Goal: Task Accomplishment & Management: Manage account settings

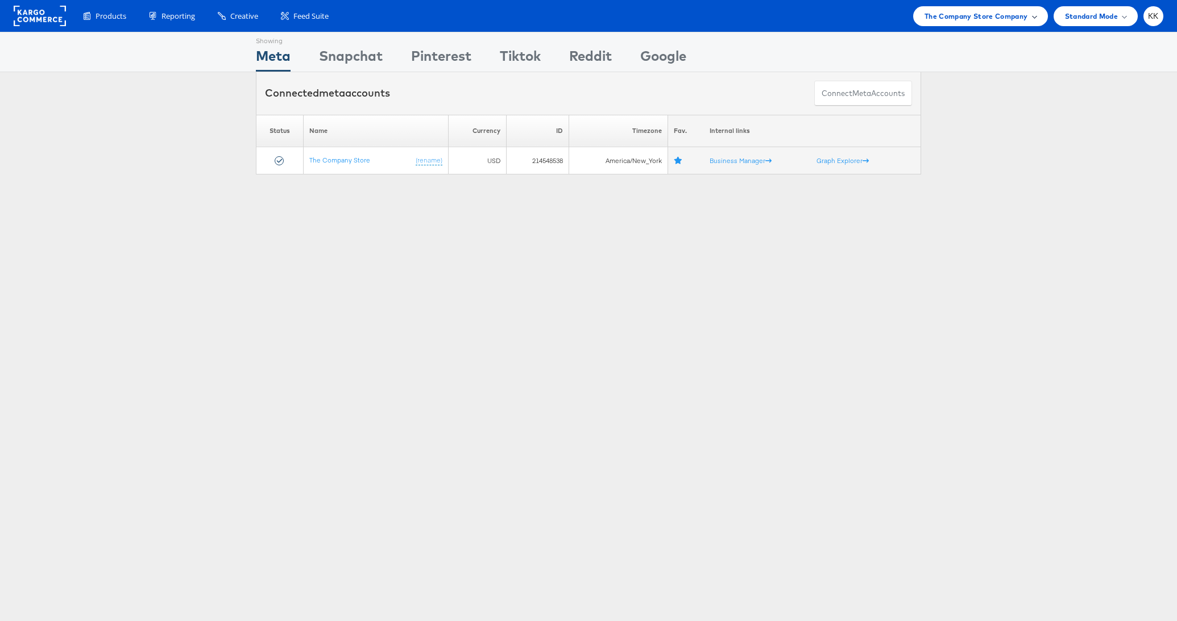
click at [943, 10] on span "The Company Store Company" at bounding box center [975, 16] width 103 height 12
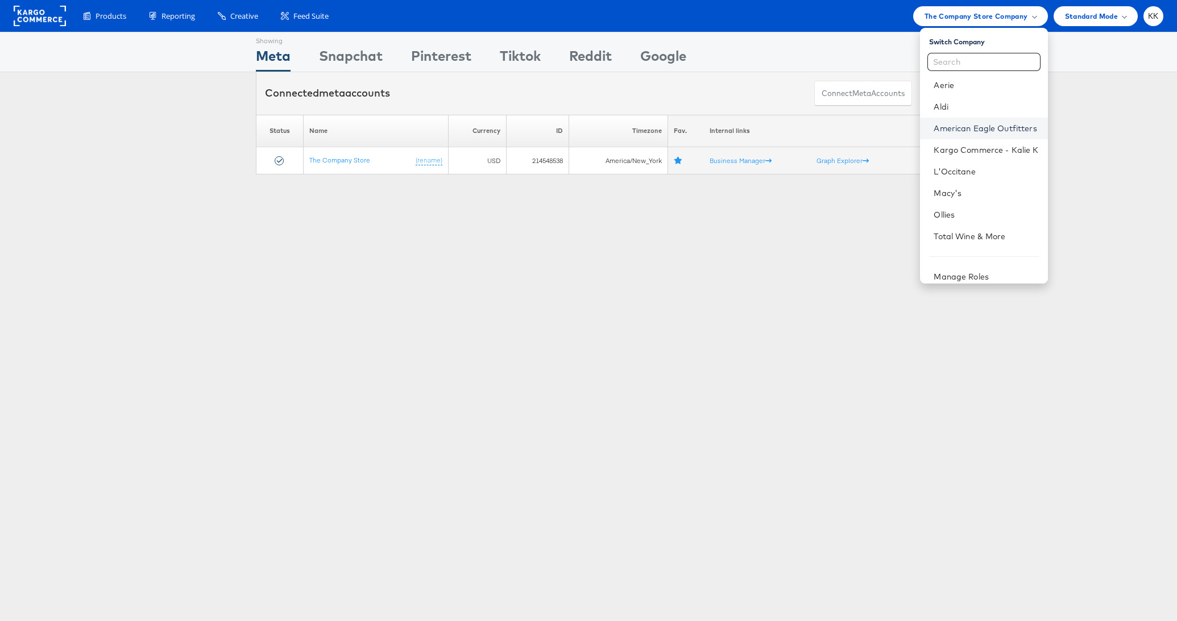
click at [998, 132] on link "American Eagle Outfitters" at bounding box center [986, 128] width 105 height 11
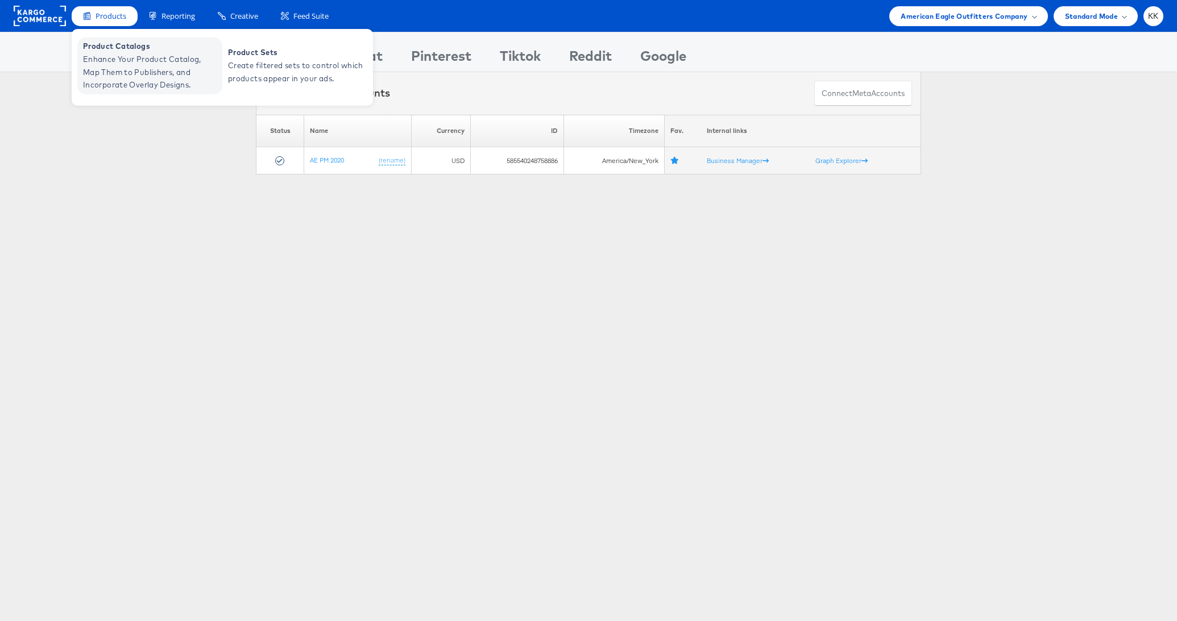
click at [119, 51] on span "Product Catalogs" at bounding box center [151, 46] width 136 height 13
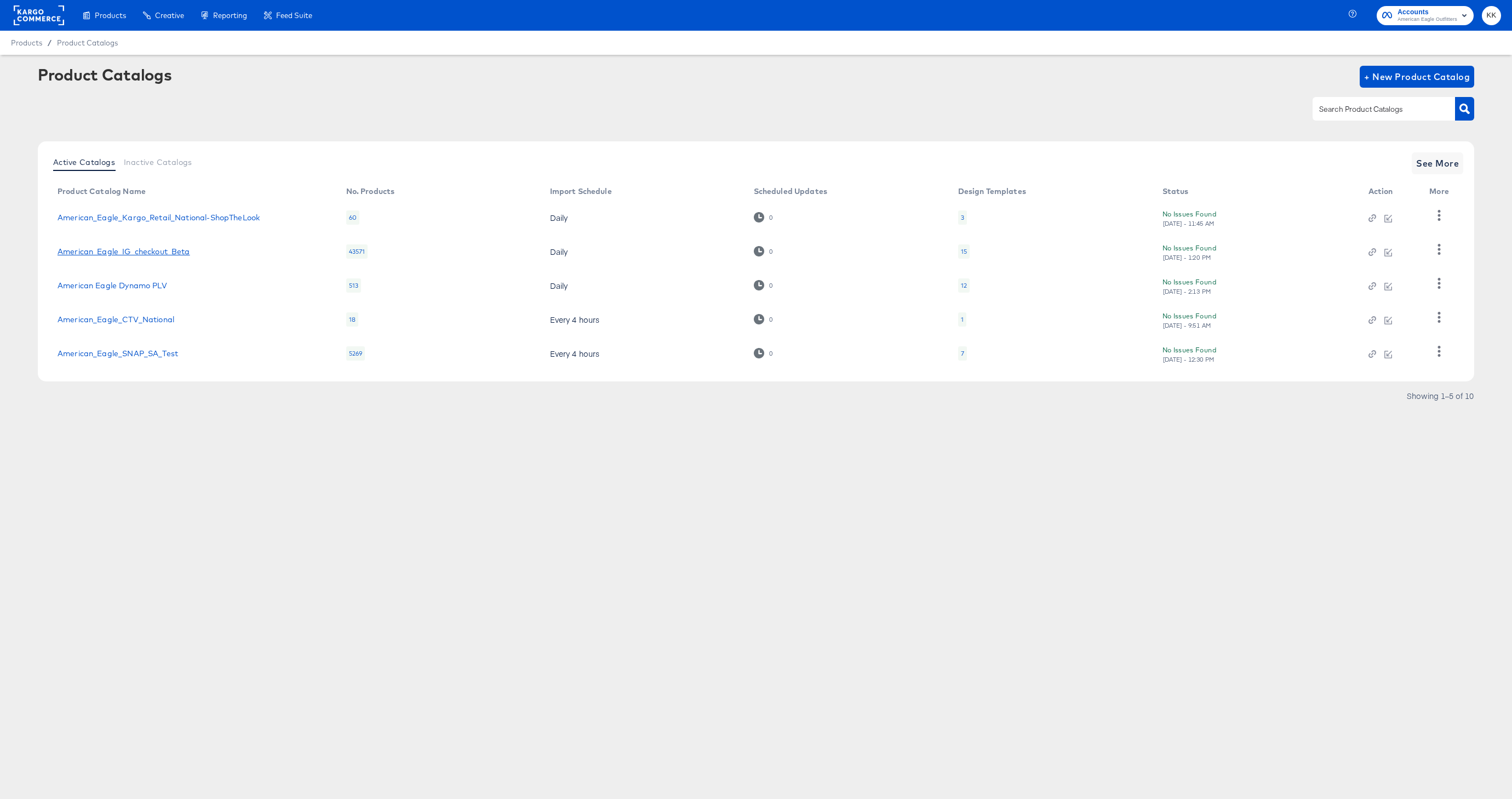
click at [146, 251] on link "American_Eagle_IG_checkout_Beta" at bounding box center [124, 251] width 133 height 9
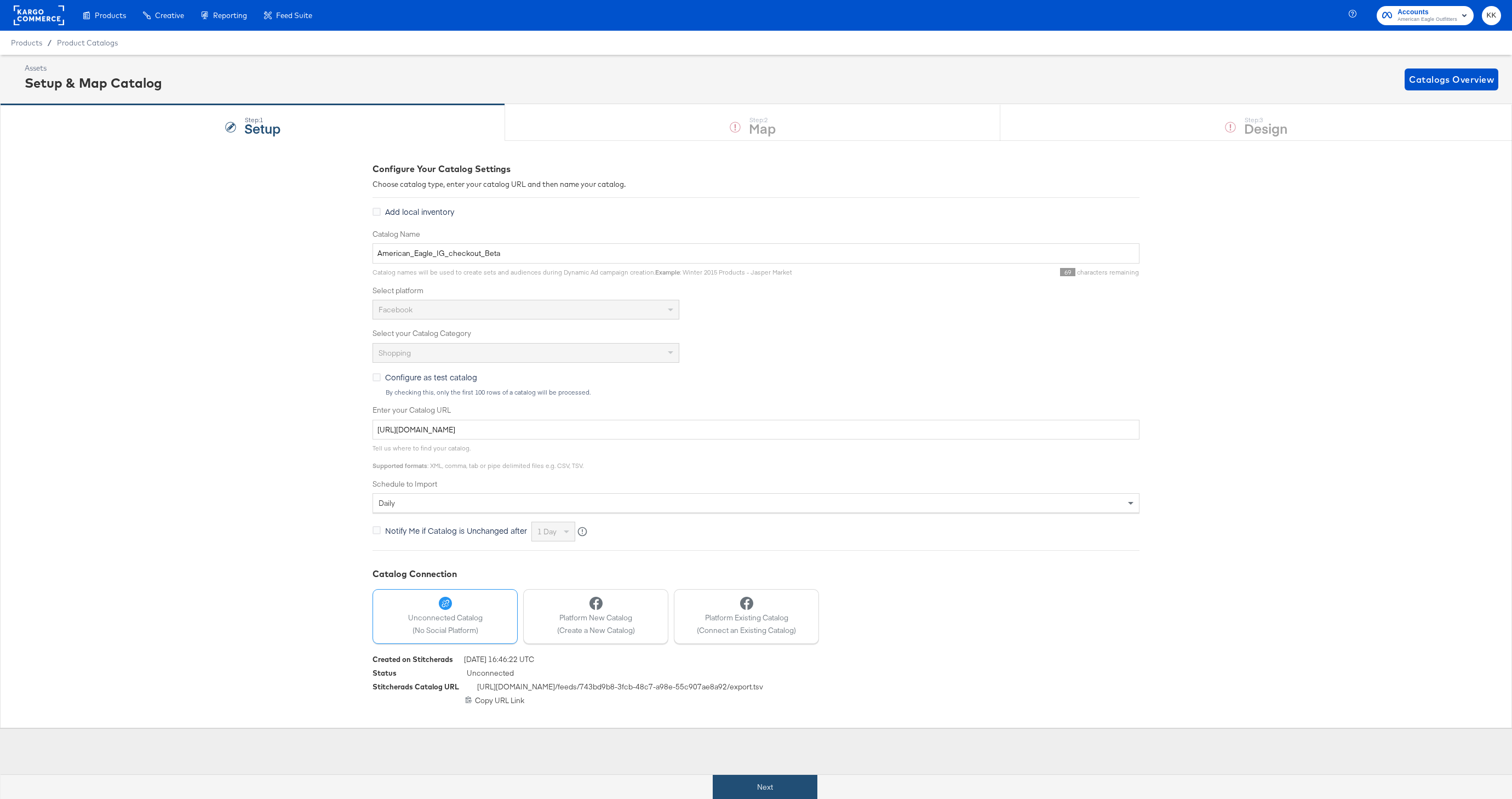
click at [772, 786] on button "Next" at bounding box center [765, 787] width 105 height 25
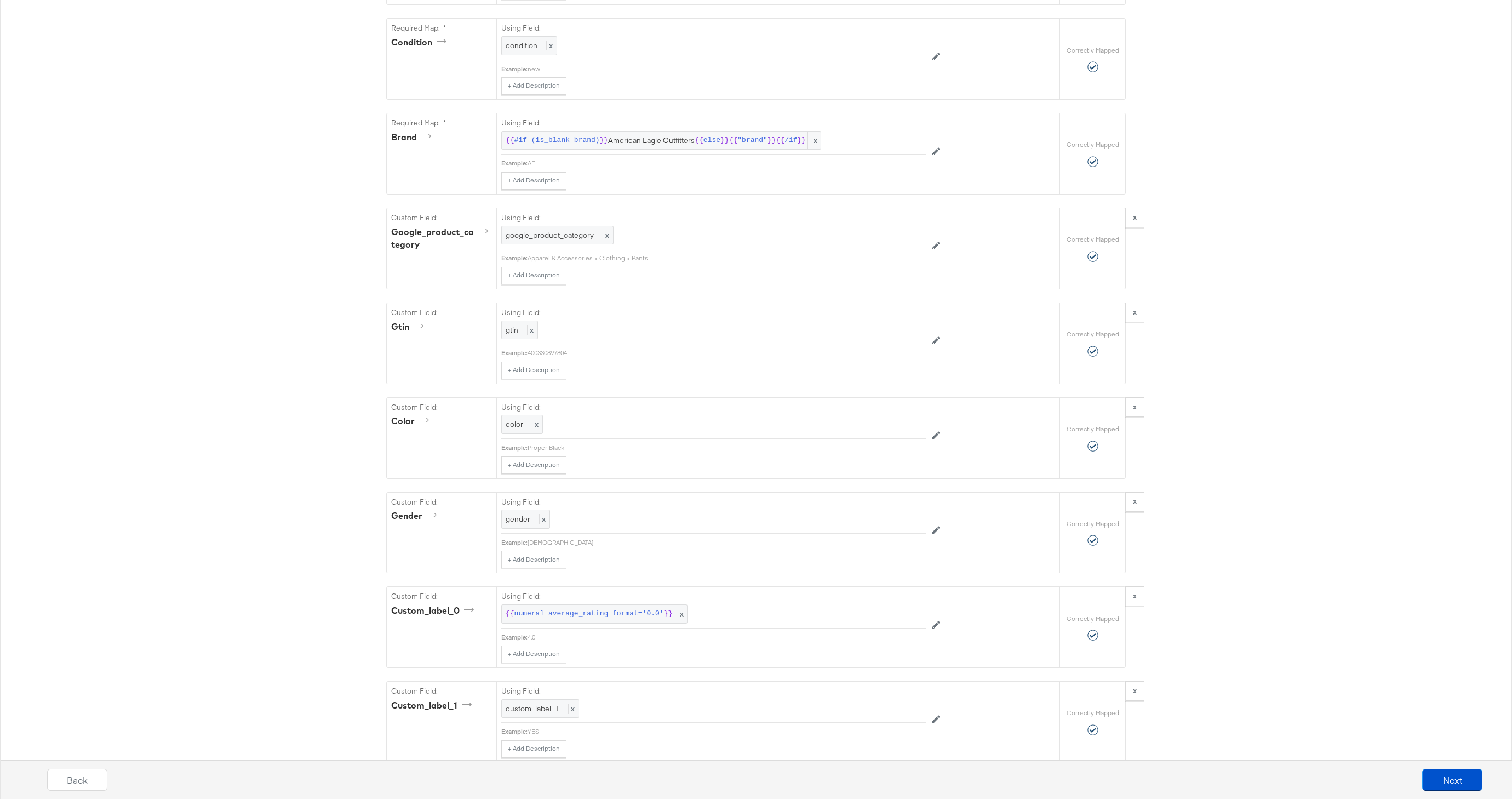
scroll to position [1424, 0]
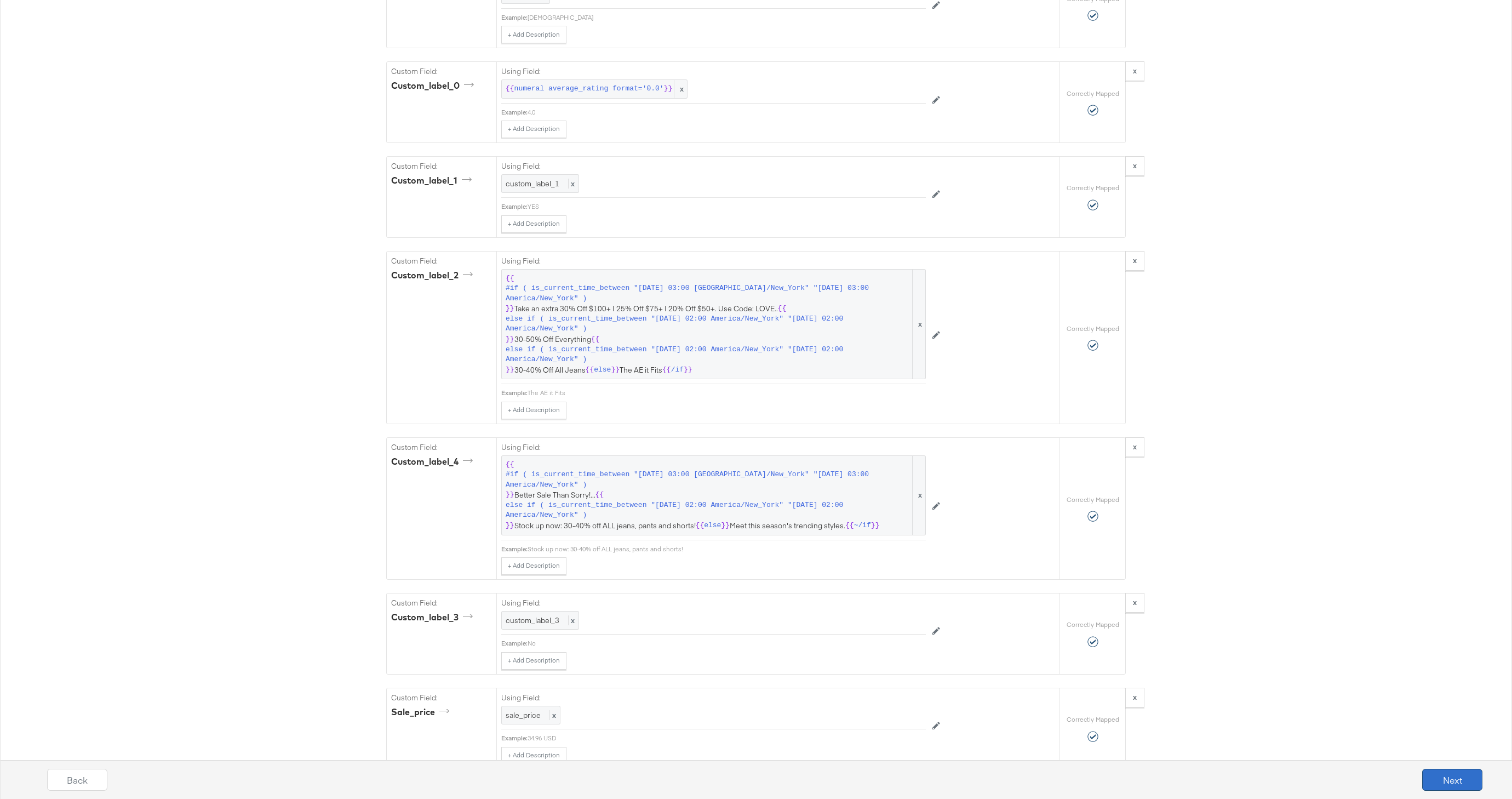
click at [1431, 780] on button "Next" at bounding box center [1452, 780] width 61 height 22
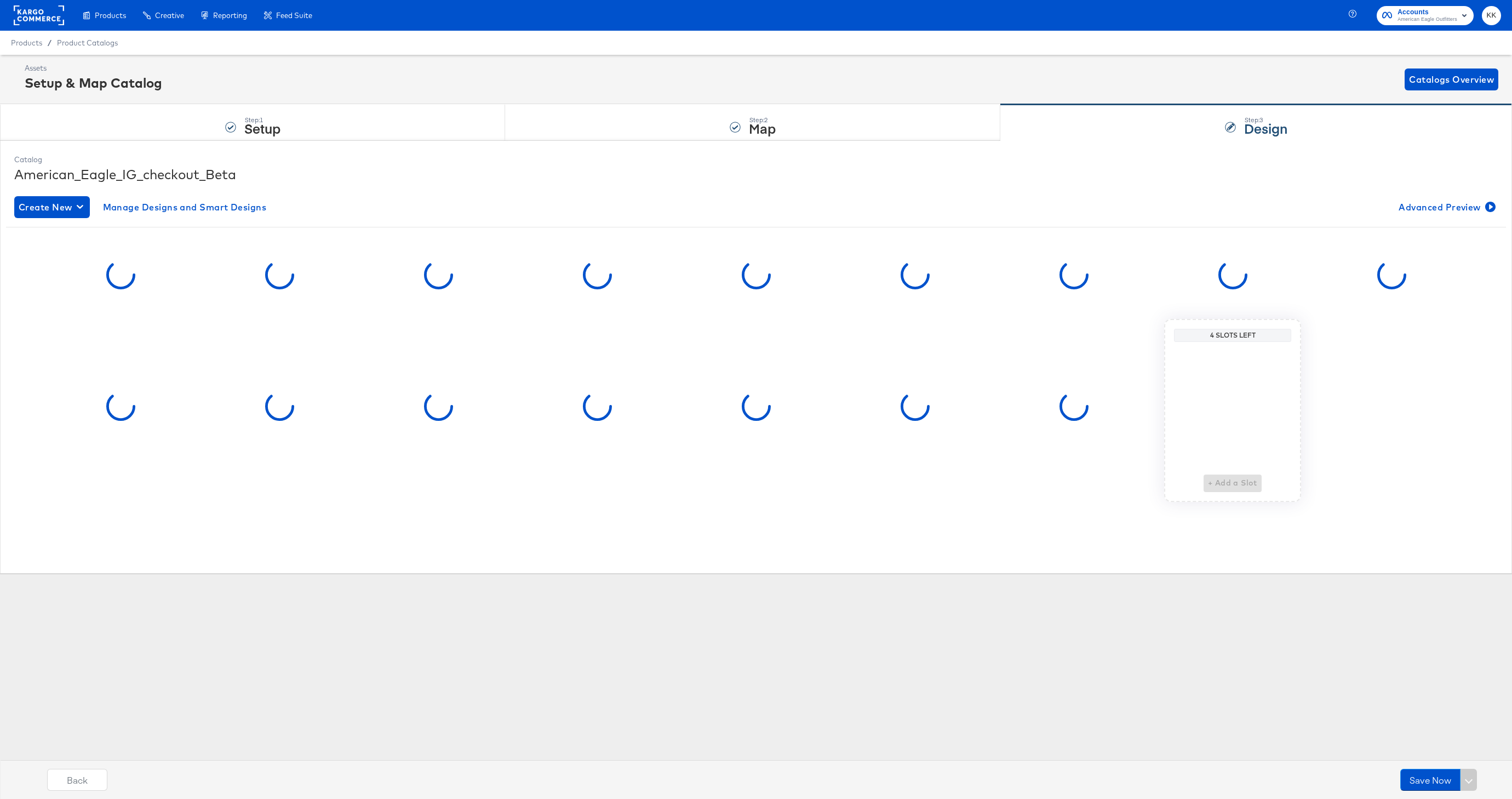
scroll to position [0, 0]
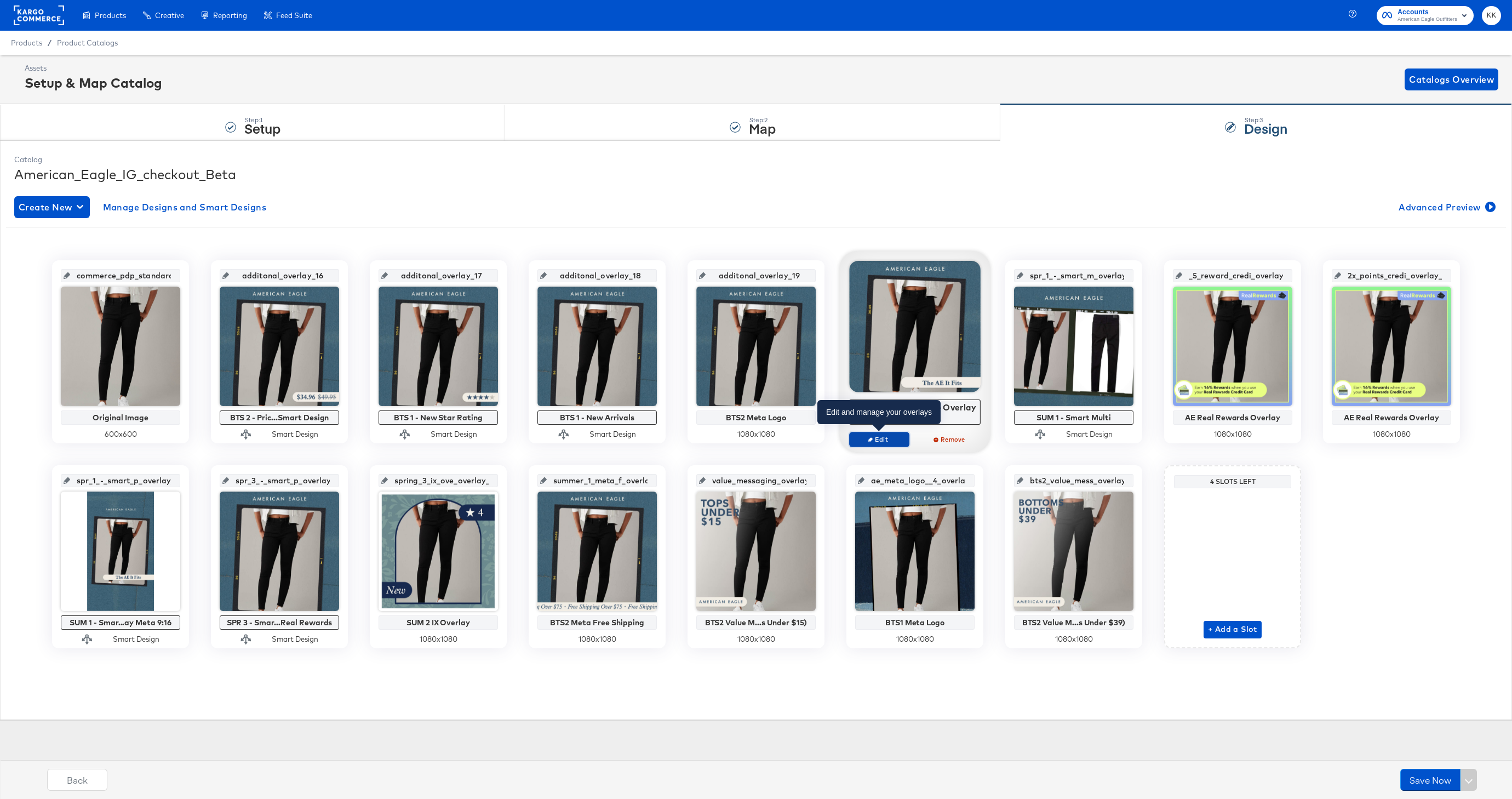
click at [892, 439] on span "Edit" at bounding box center [879, 439] width 50 height 9
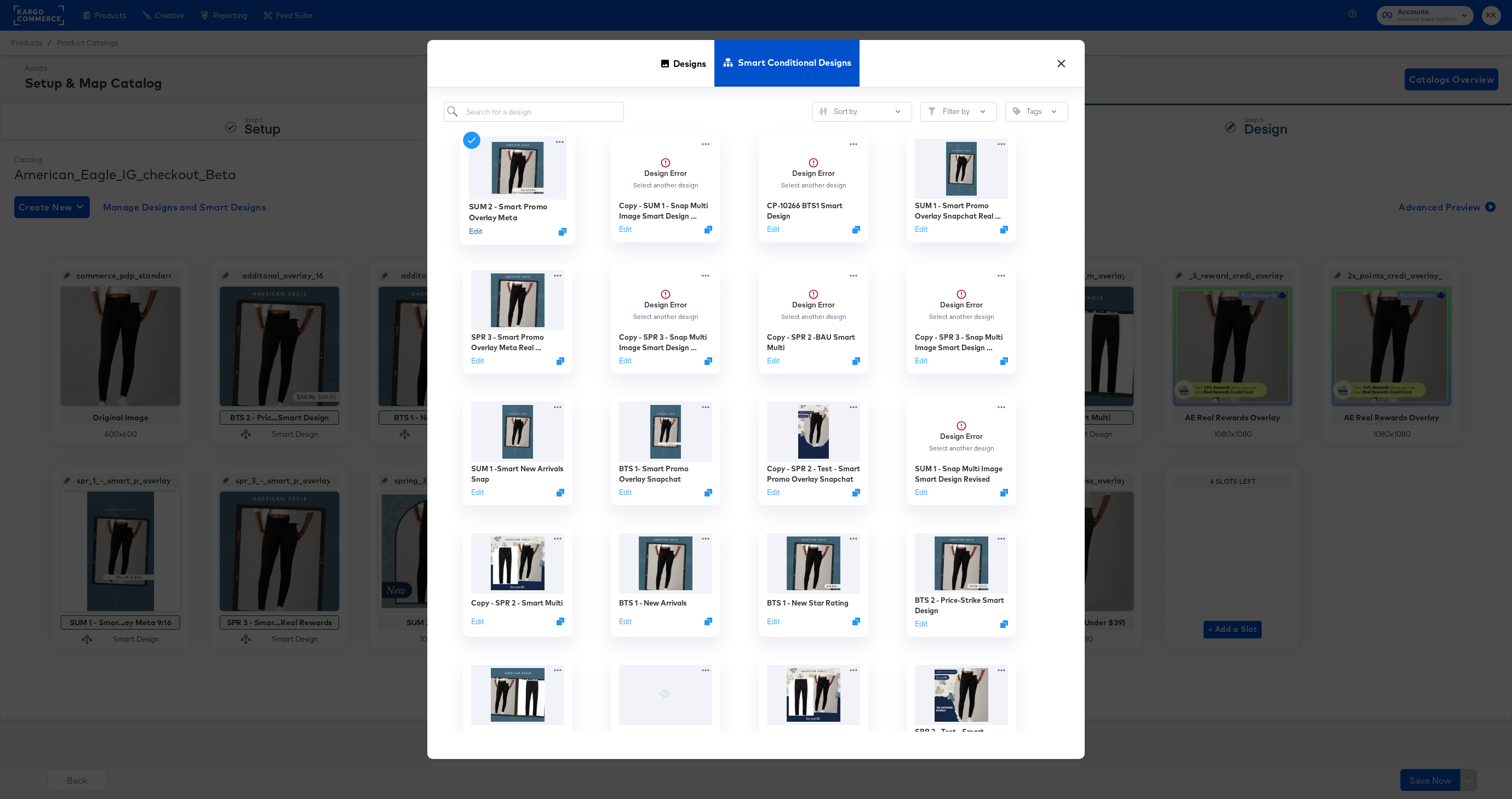
click at [477, 231] on button "Edit" at bounding box center [476, 231] width 13 height 11
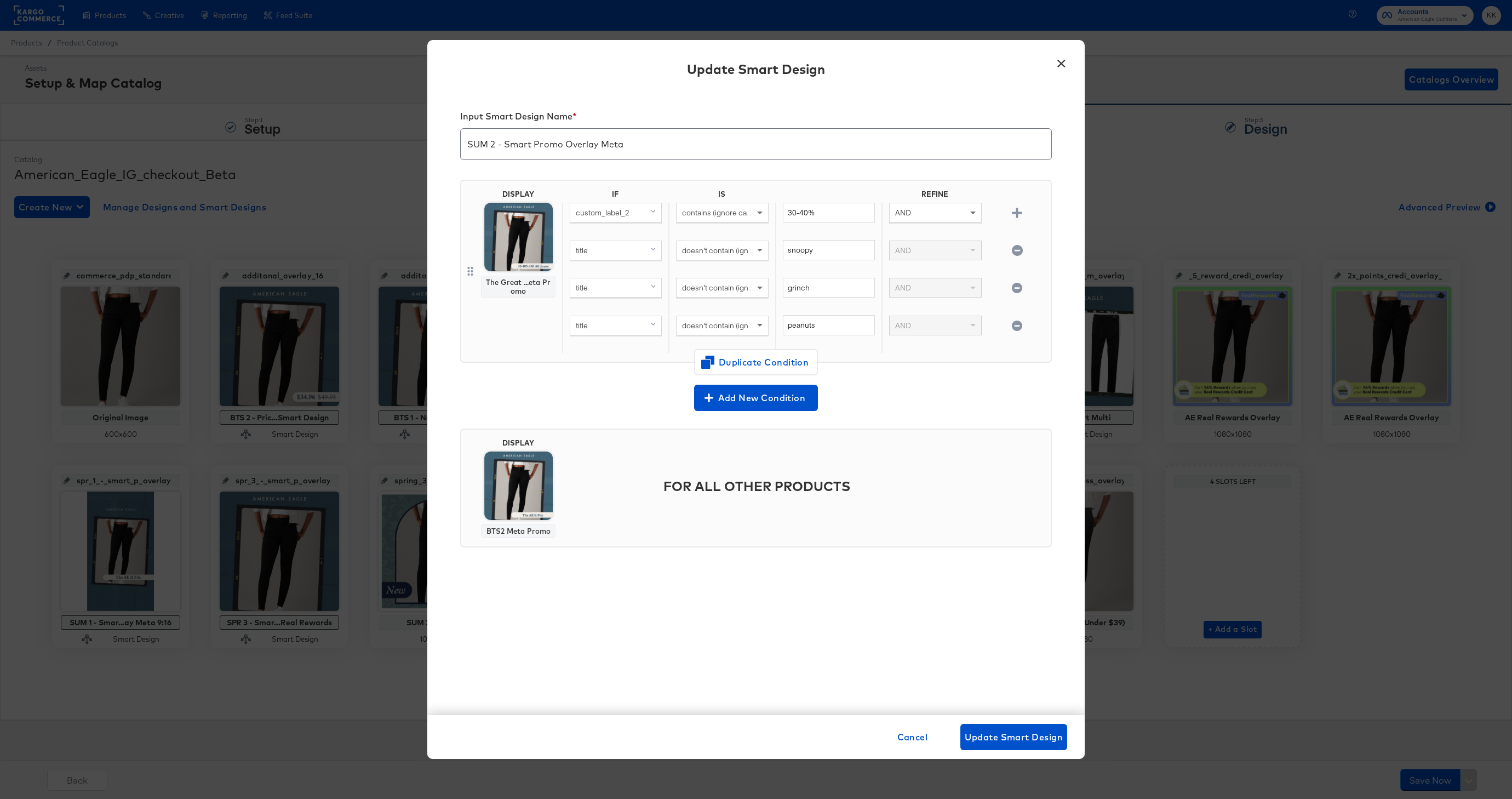
click at [1065, 62] on button "×" at bounding box center [1061, 61] width 19 height 19
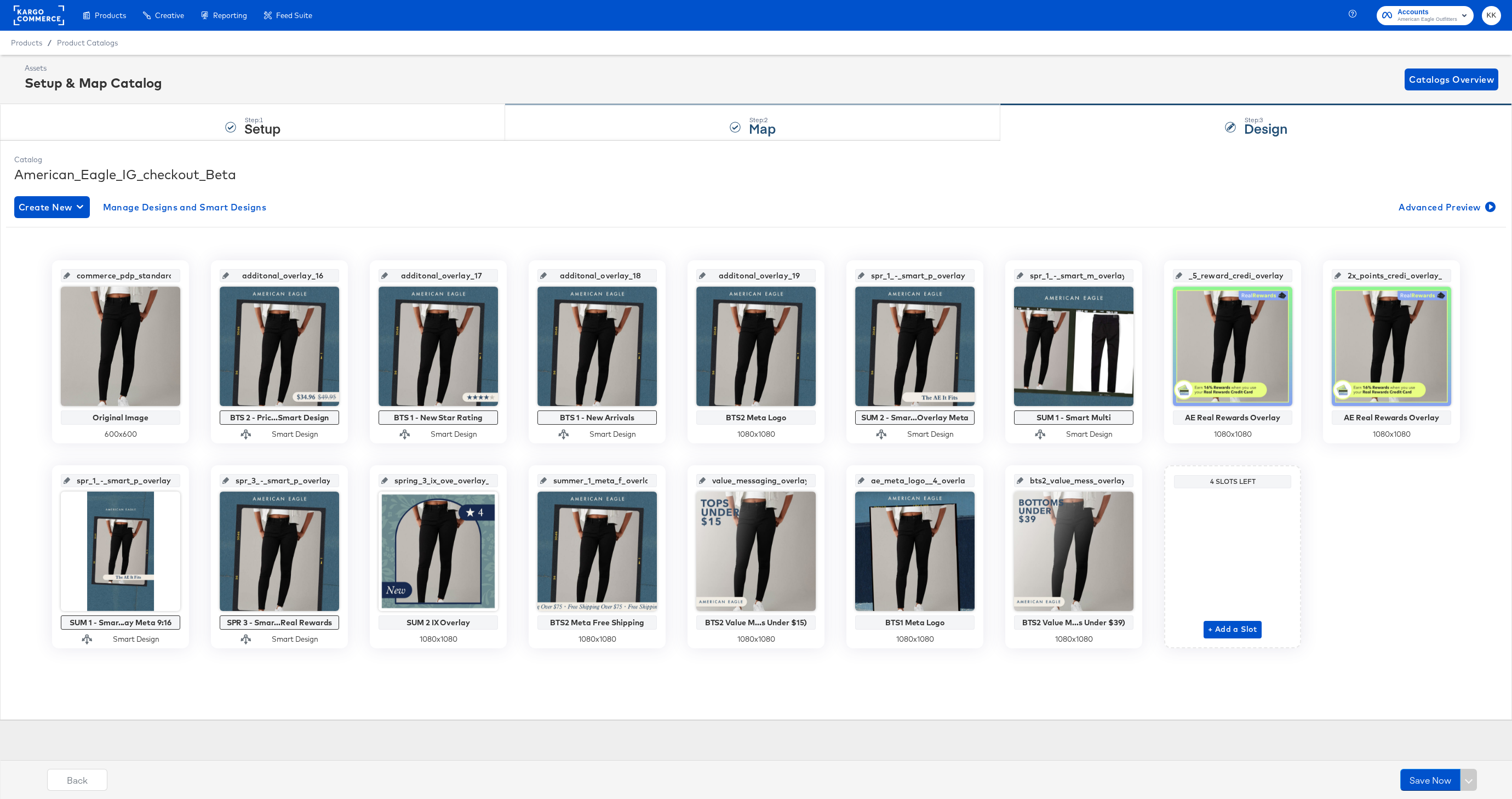
click at [710, 109] on div "Step: 2 Map" at bounding box center [753, 123] width 495 height 37
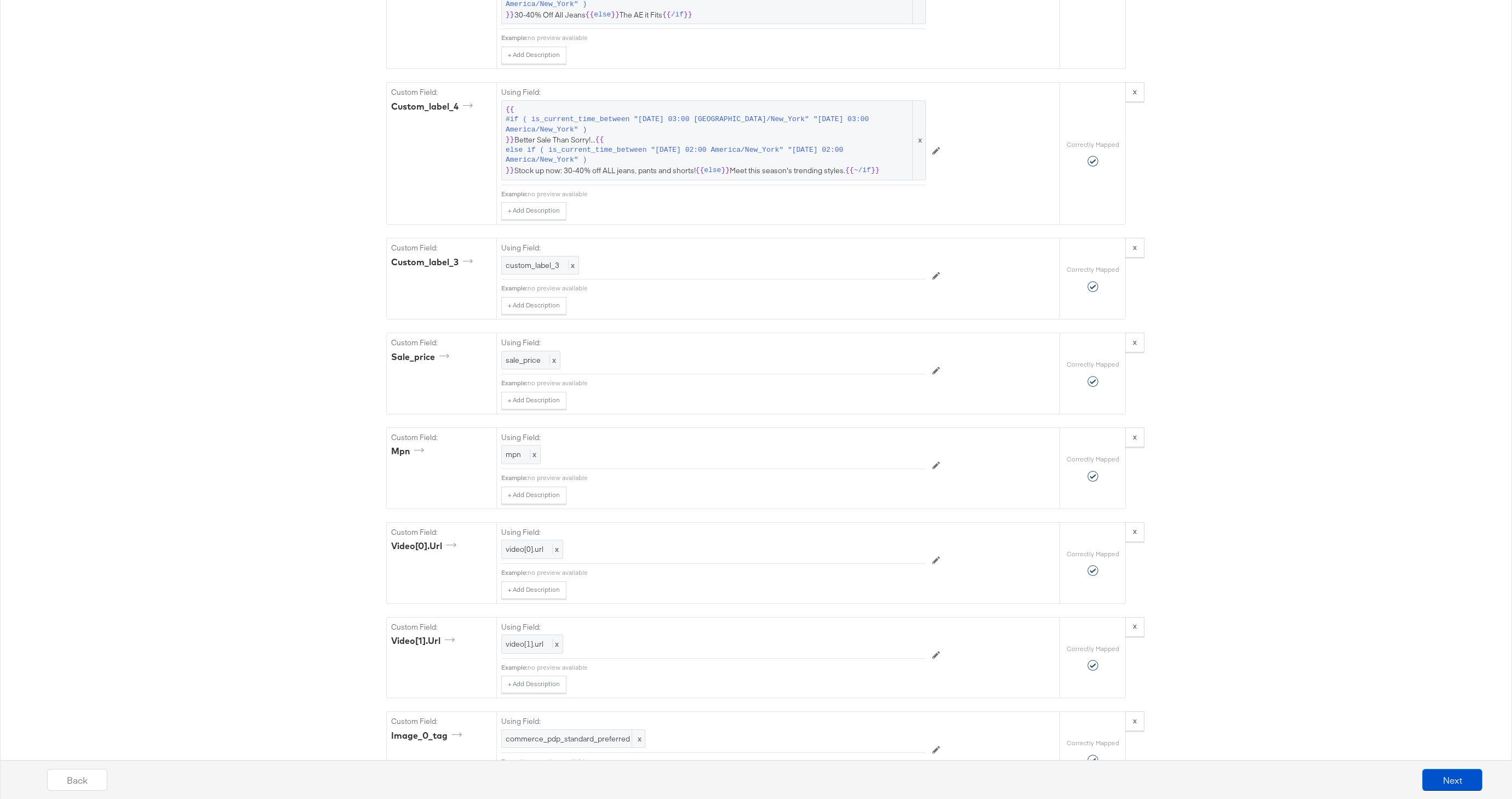
scroll to position [1828, 0]
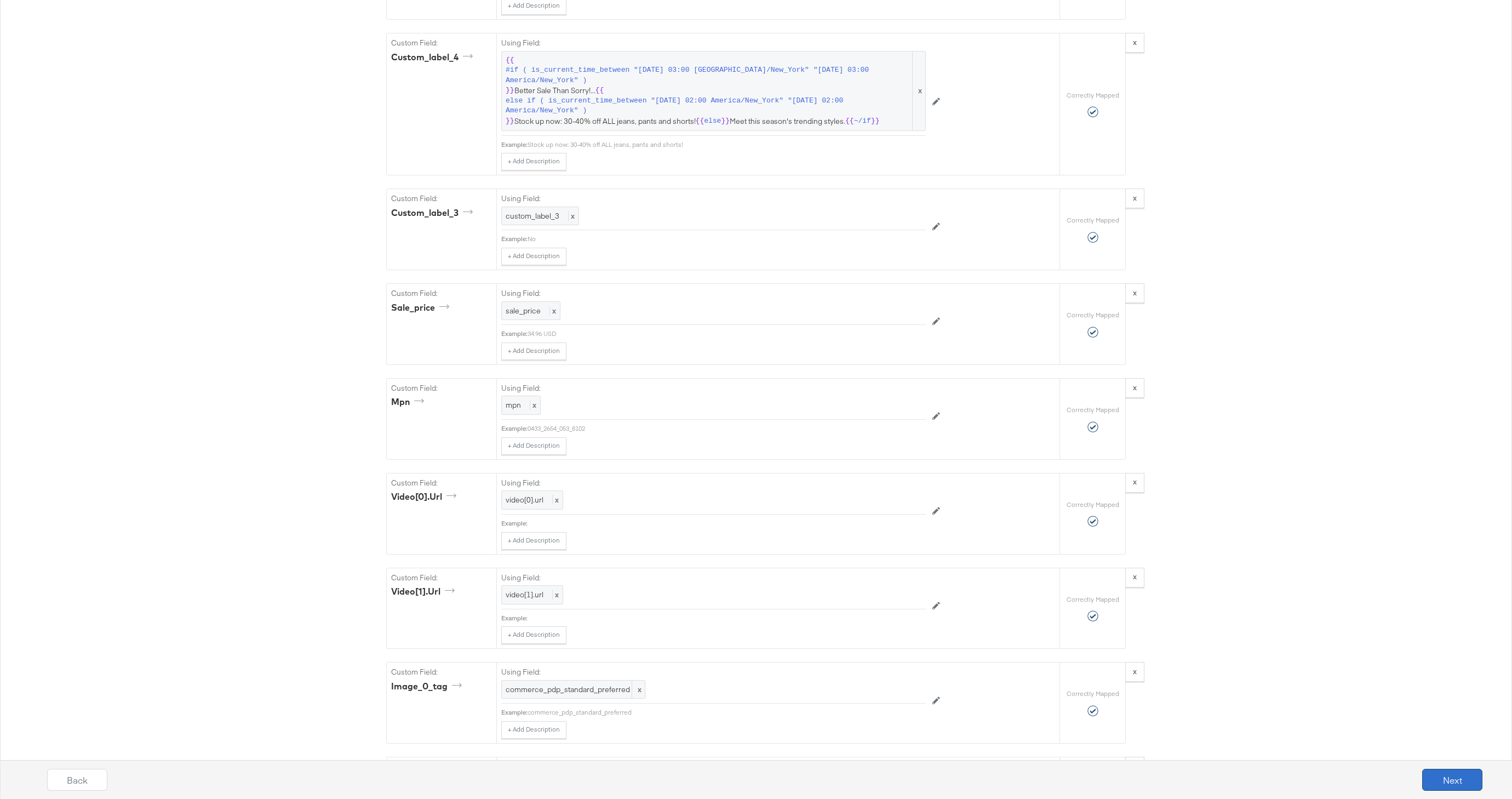
click at [1472, 783] on button "Next" at bounding box center [1452, 780] width 61 height 22
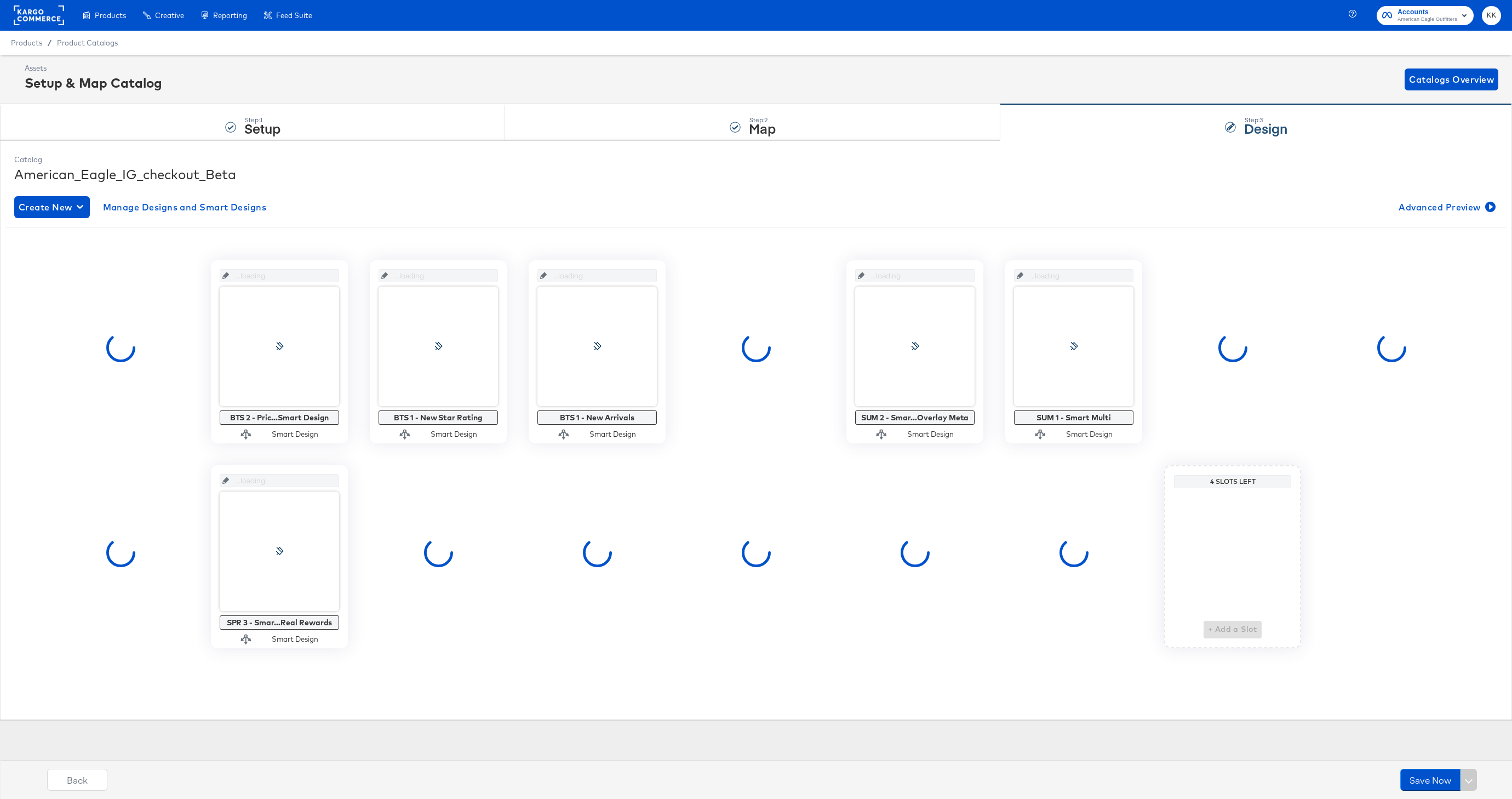
scroll to position [0, 0]
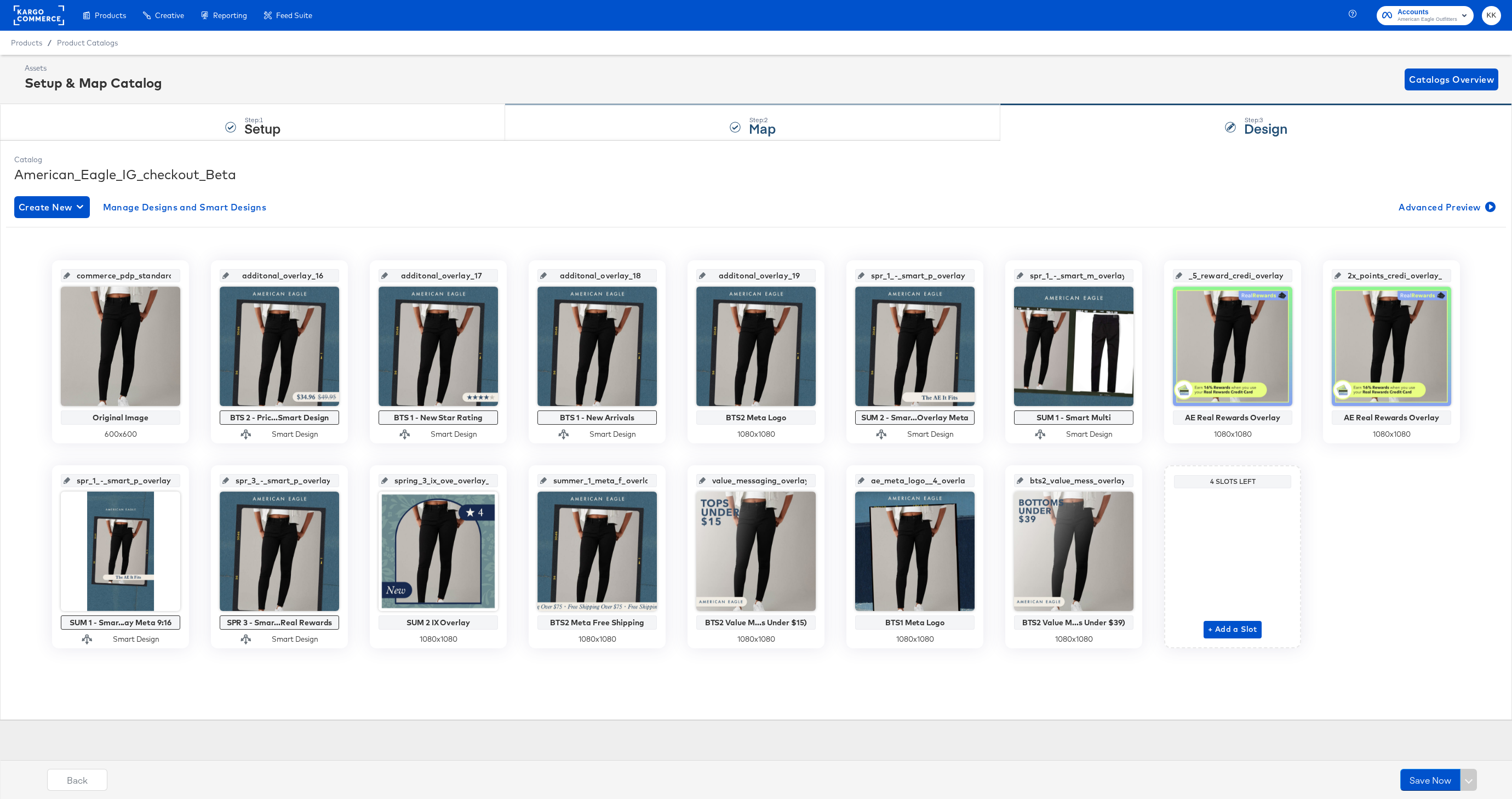
click at [757, 139] on div "Step: 2 Map" at bounding box center [753, 123] width 495 height 37
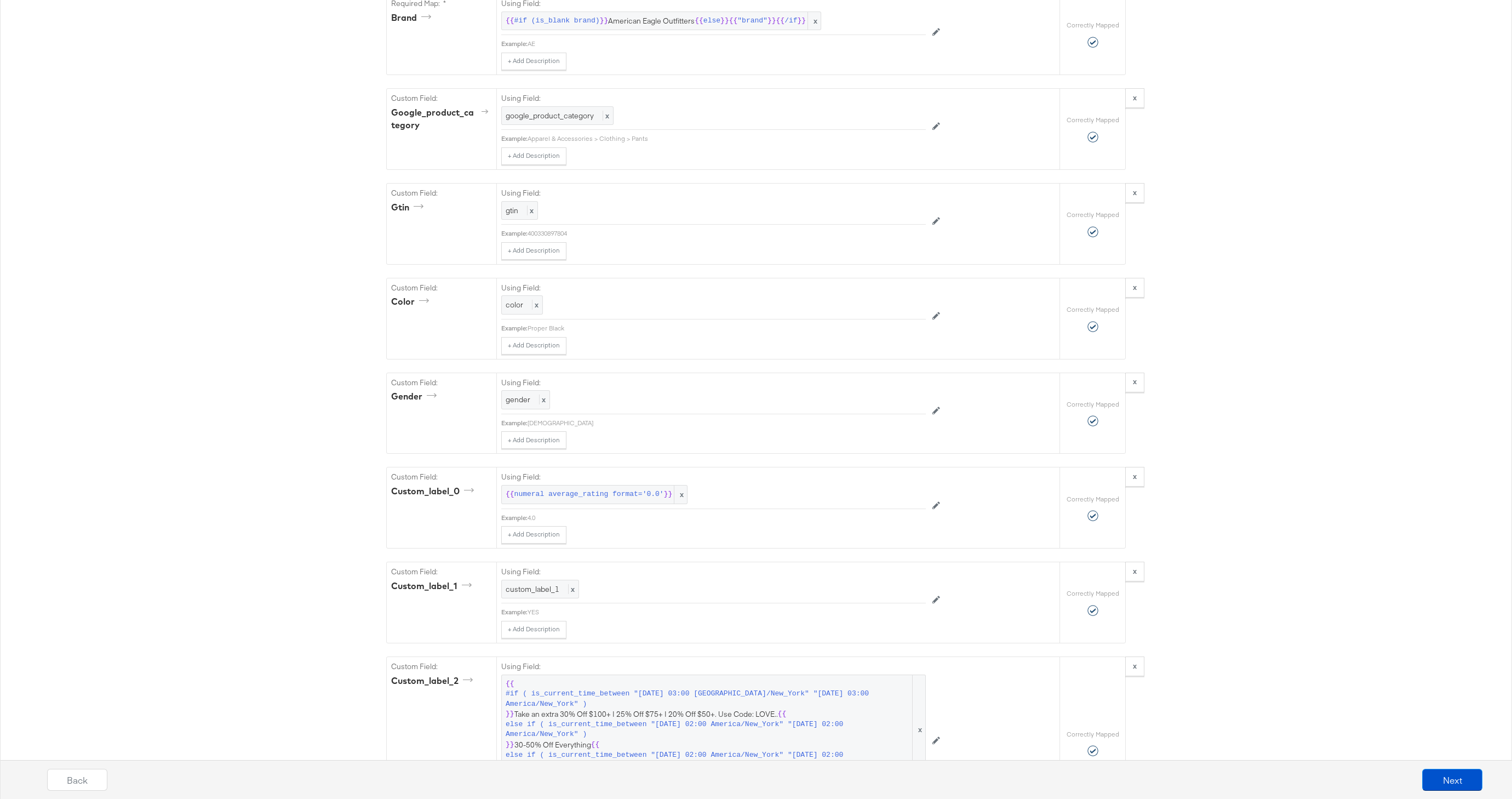
scroll to position [1318, 0]
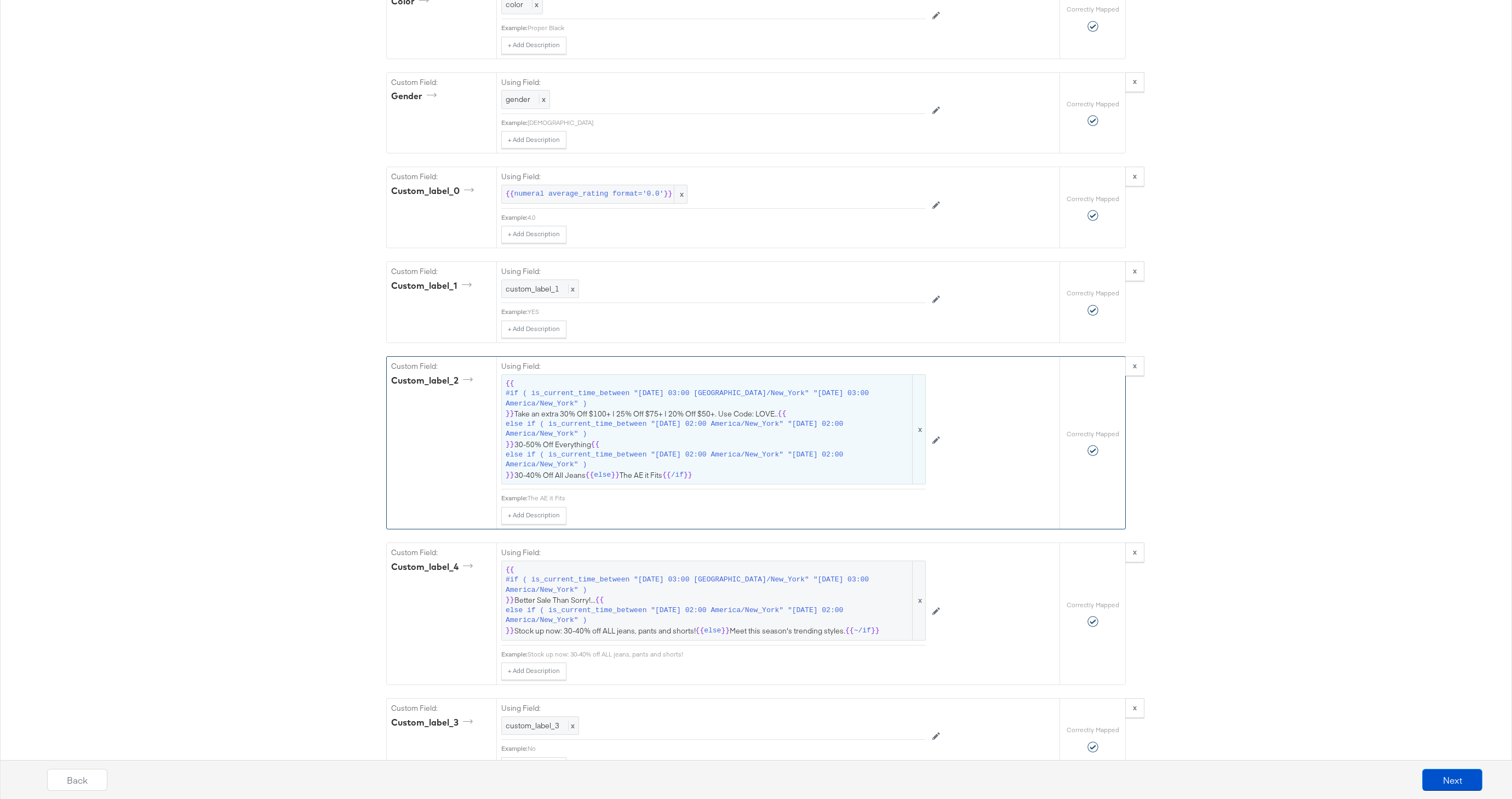
click at [661, 407] on span "#if ( is_current_time_between "[DATE] 03:00 [GEOGRAPHIC_DATA]/New_York" "[DATE]…" at bounding box center [708, 398] width 405 height 20
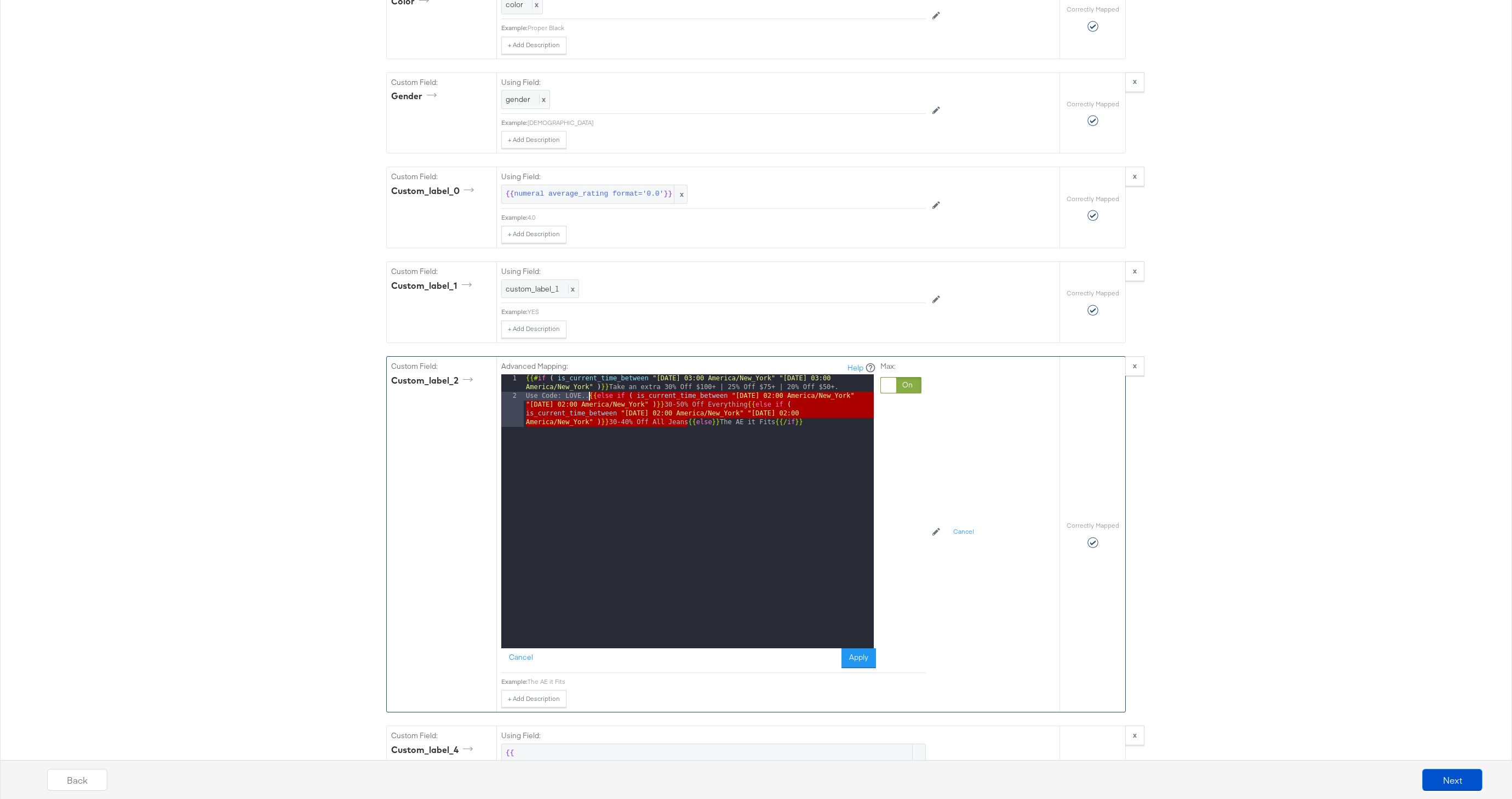
drag, startPoint x: 687, startPoint y: 422, endPoint x: 590, endPoint y: 399, distance: 99.7
click at [590, 399] on div "{{# if ( is_current_time_between "[DATE] 03:00 [GEOGRAPHIC_DATA]/New_York" "[DA…" at bounding box center [699, 537] width 350 height 327
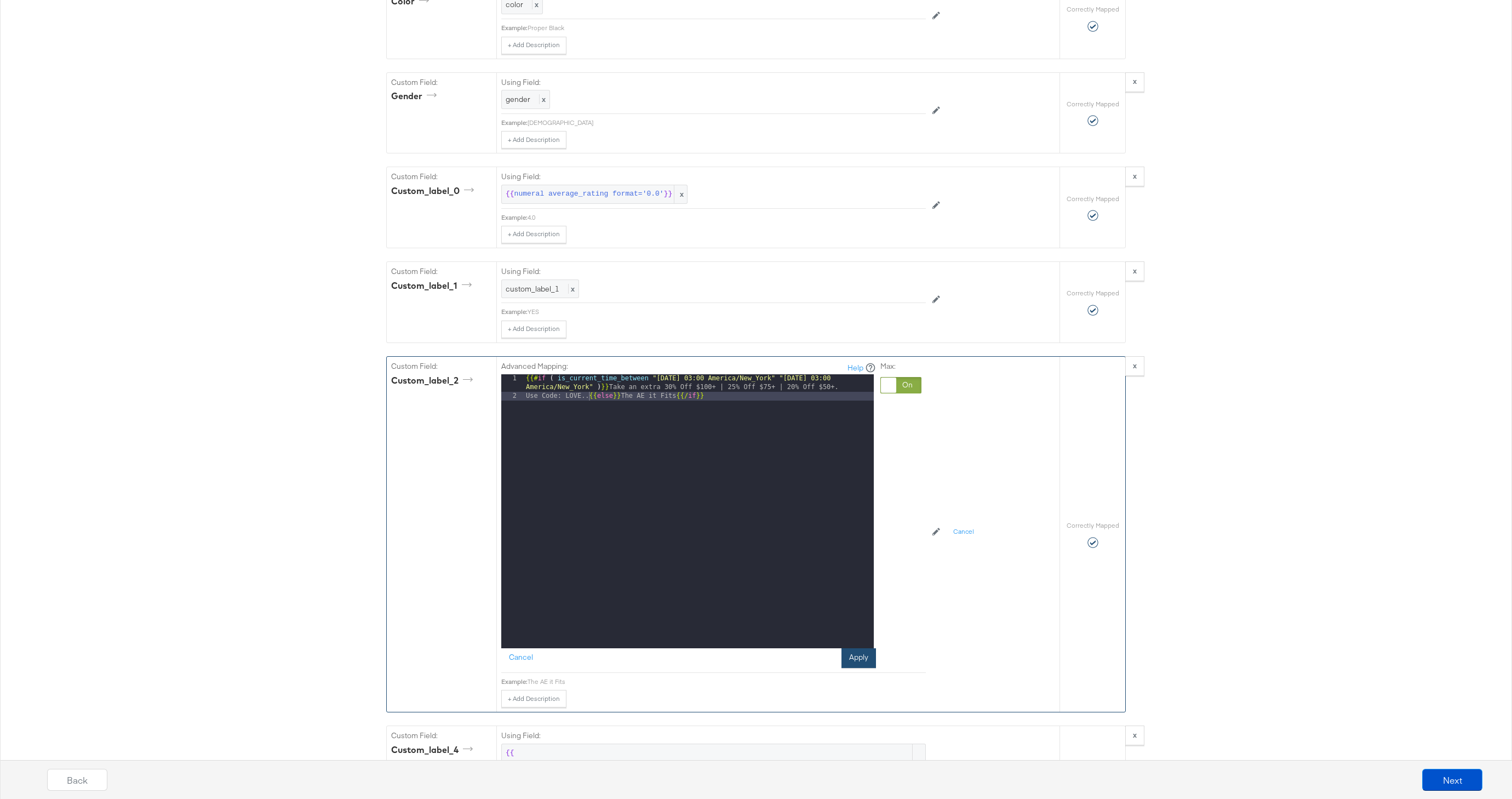
click at [858, 660] on button "Apply" at bounding box center [859, 658] width 35 height 19
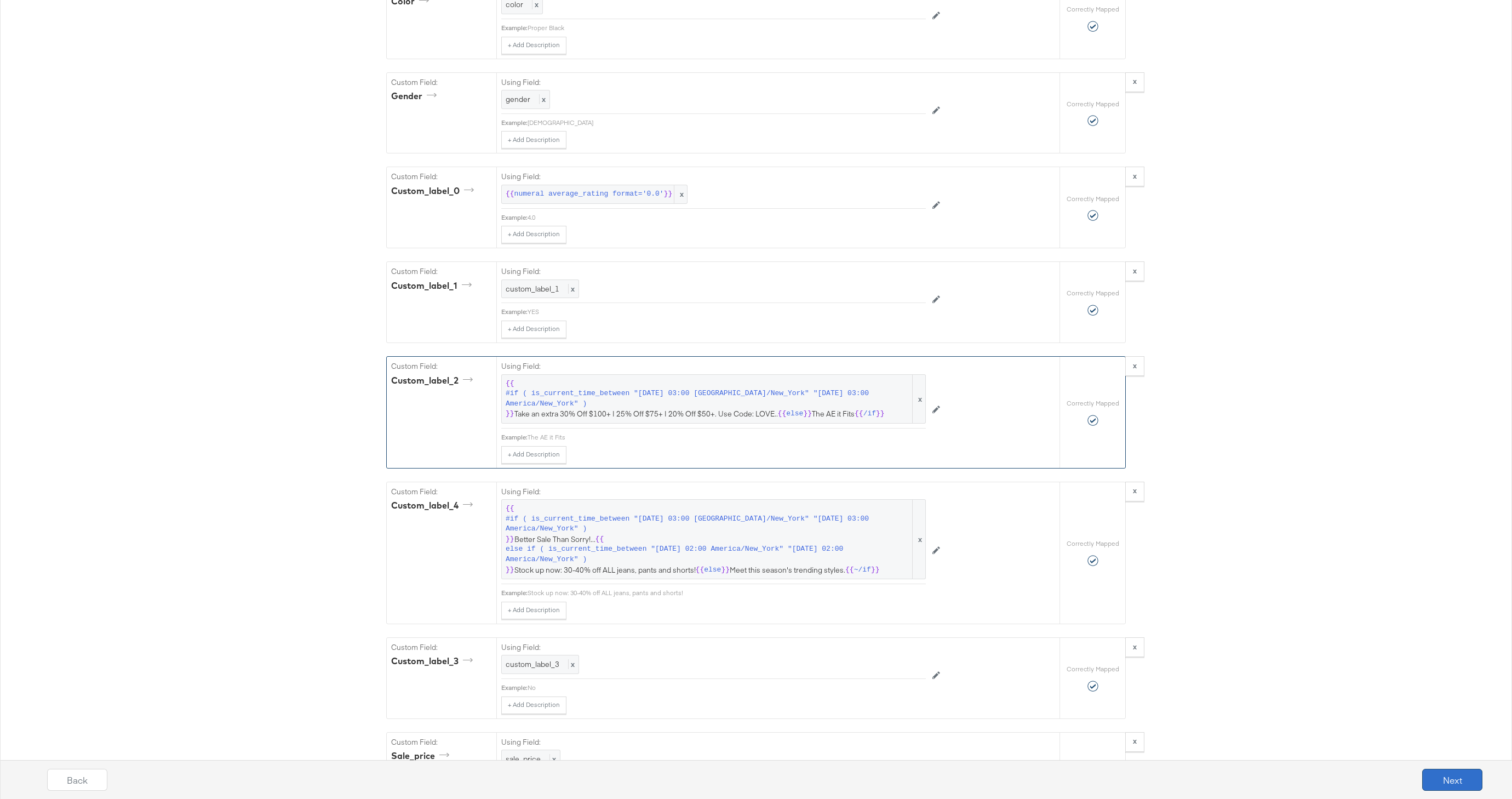
click at [1443, 774] on button "Next" at bounding box center [1452, 780] width 61 height 22
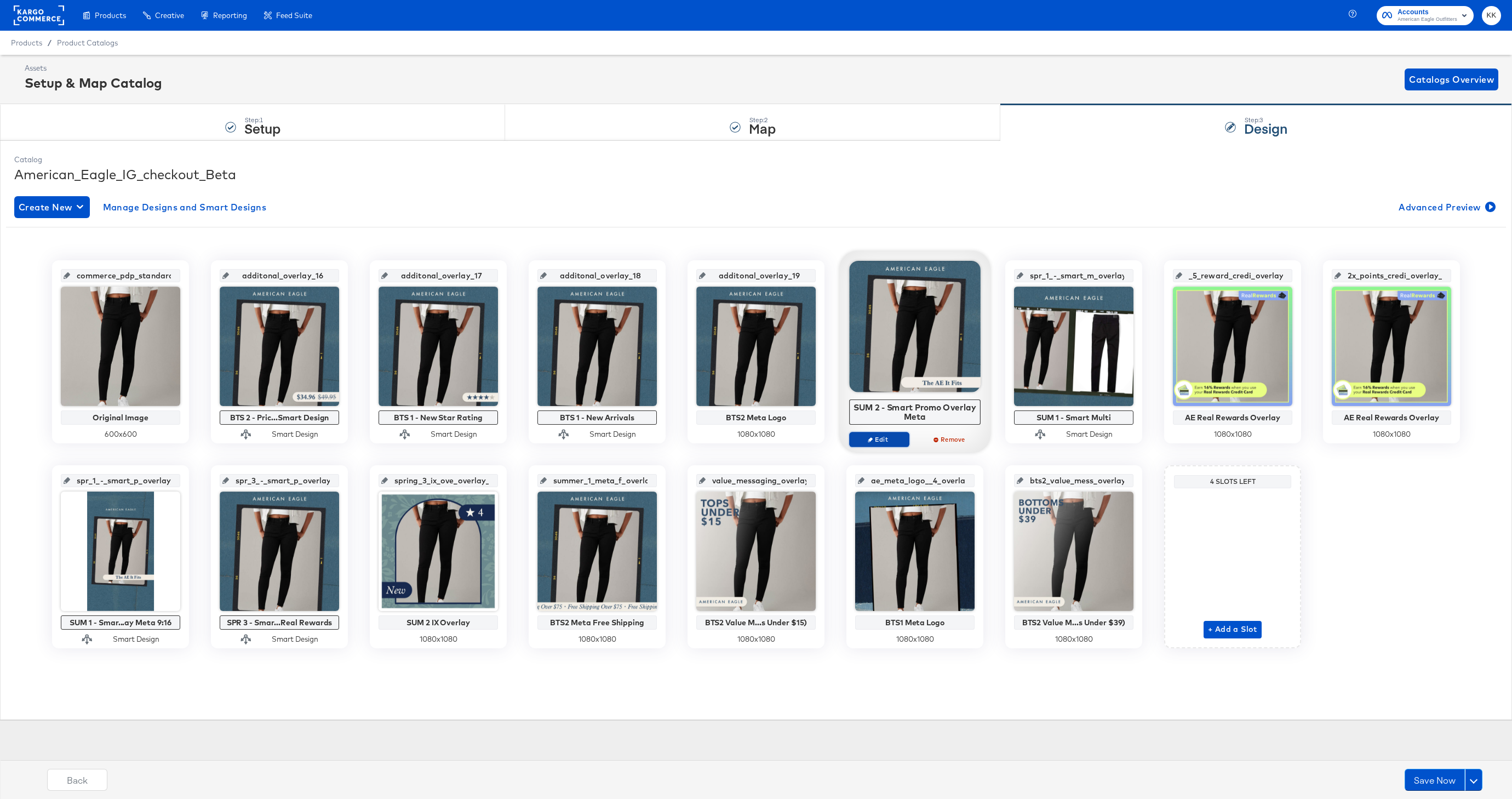
click at [890, 432] on button "Edit" at bounding box center [879, 439] width 61 height 15
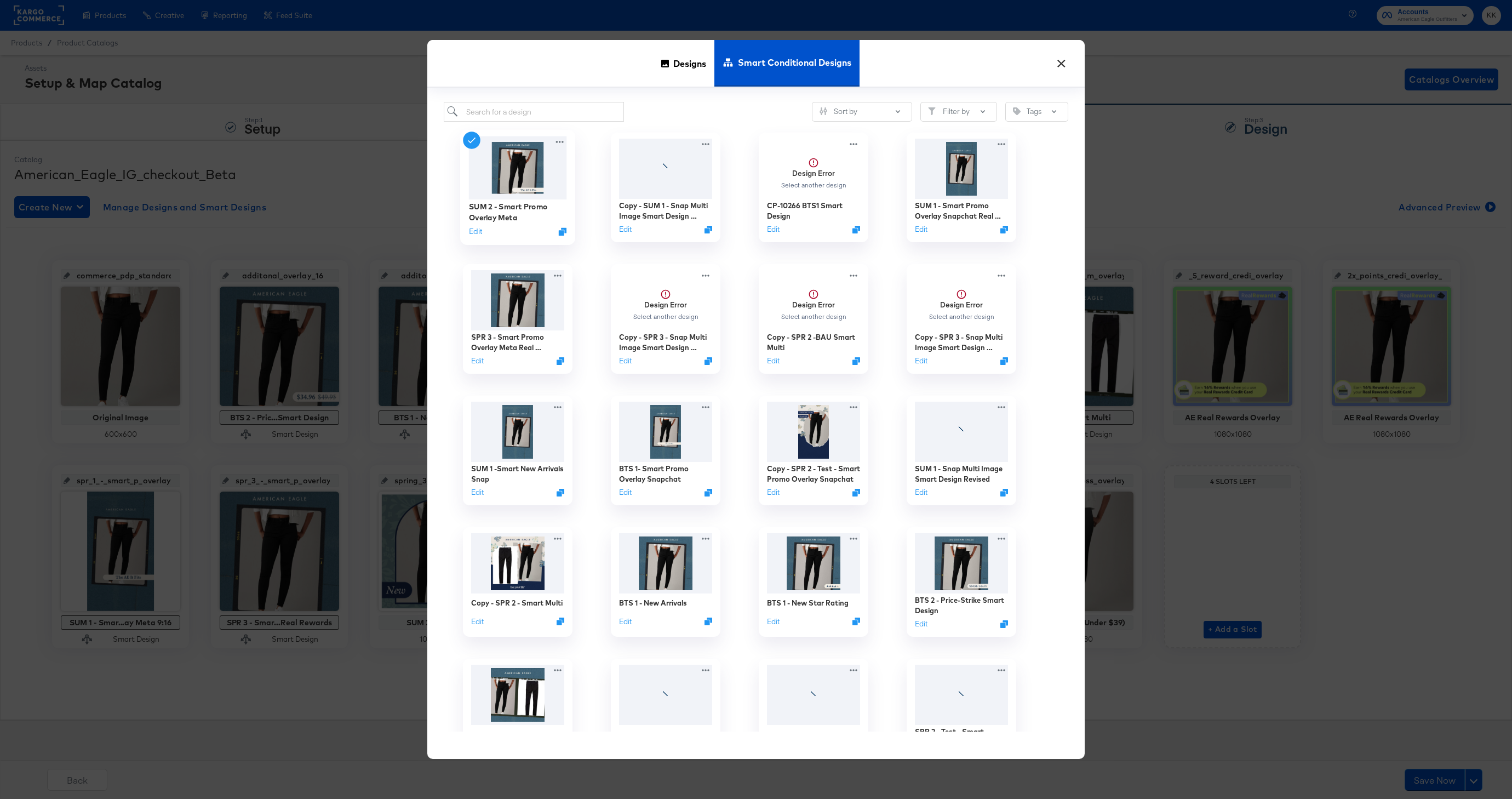
click at [473, 225] on div "SUM 2 - Smart Promo Overlay Meta Edit" at bounding box center [518, 220] width 98 height 39
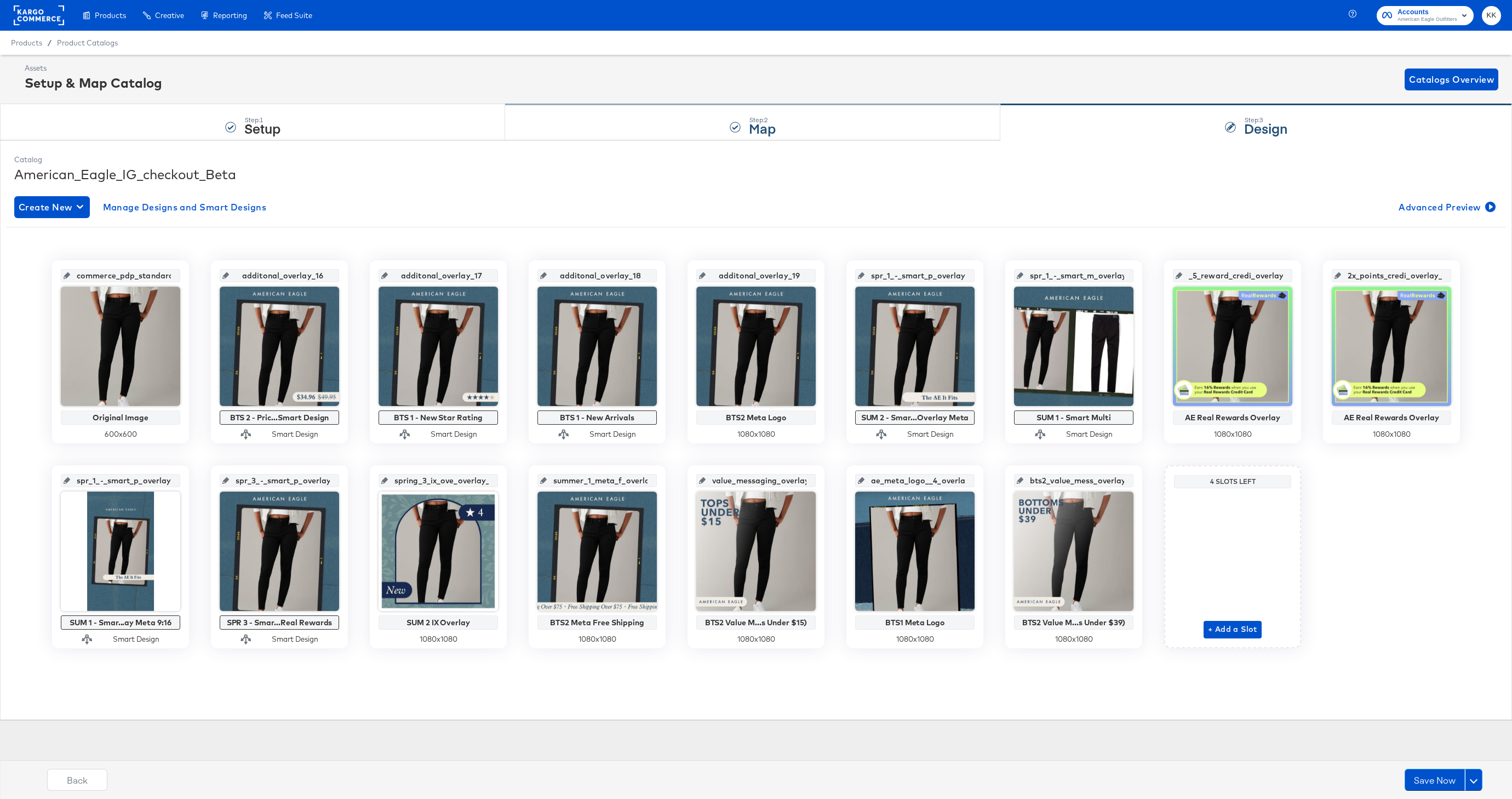
click at [725, 124] on div "Step: 2 Map" at bounding box center [753, 123] width 495 height 37
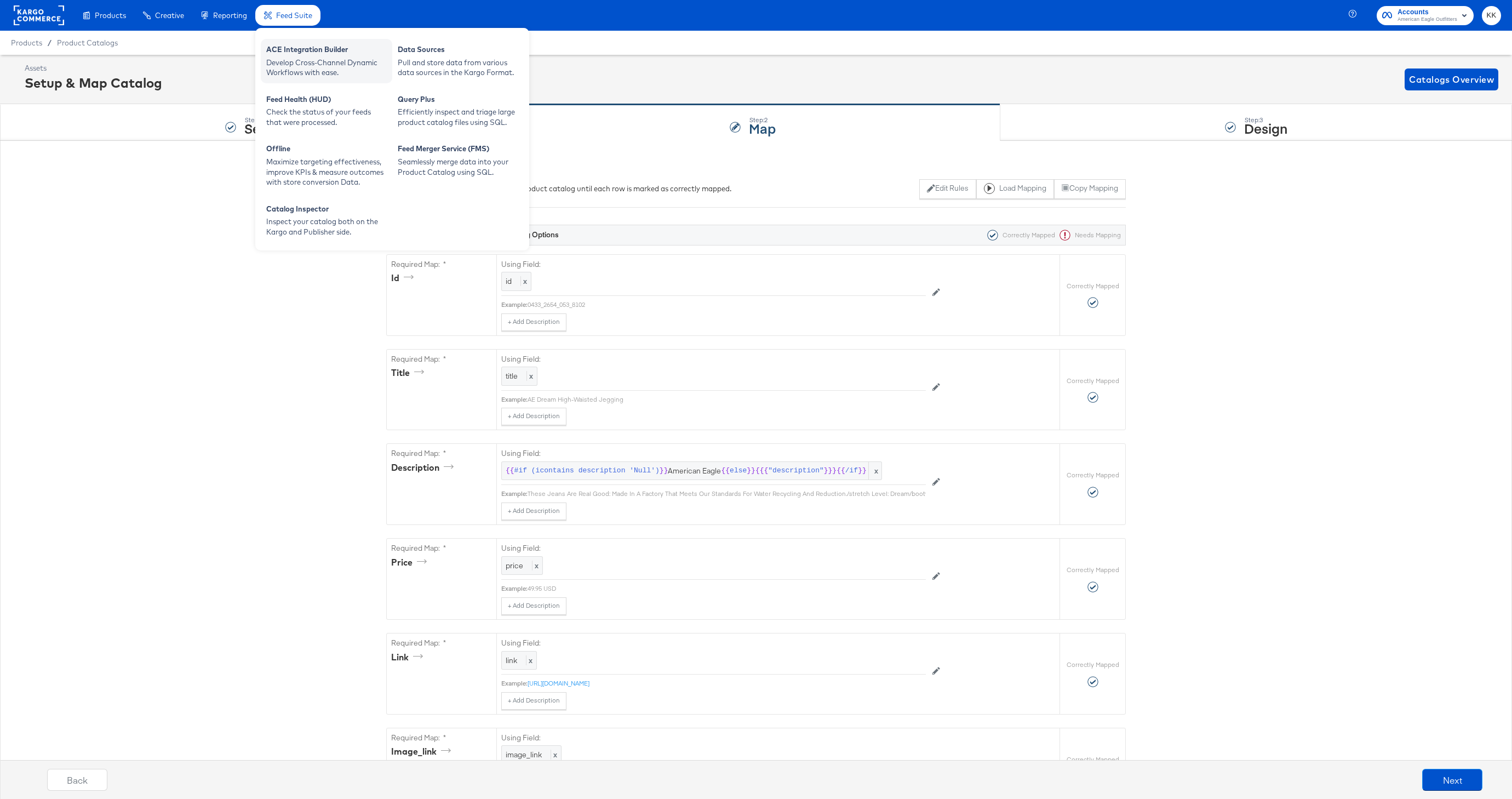
click at [293, 54] on div "ACE Integration Builder" at bounding box center [326, 51] width 120 height 13
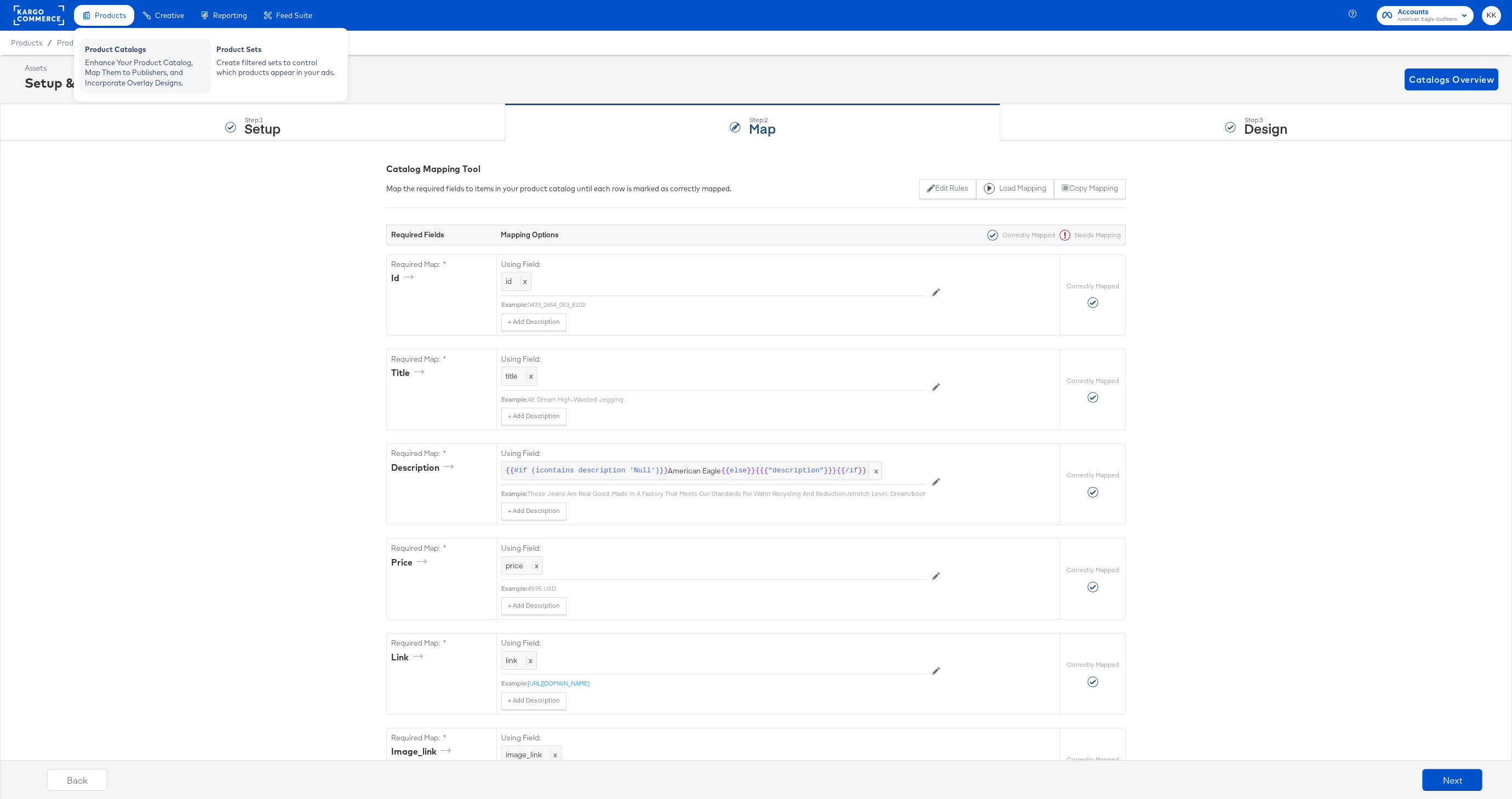
click at [101, 72] on div "Enhance Your Product Catalog, Map Them to Publishers, and Incorporate Overlay D…" at bounding box center [145, 73] width 120 height 31
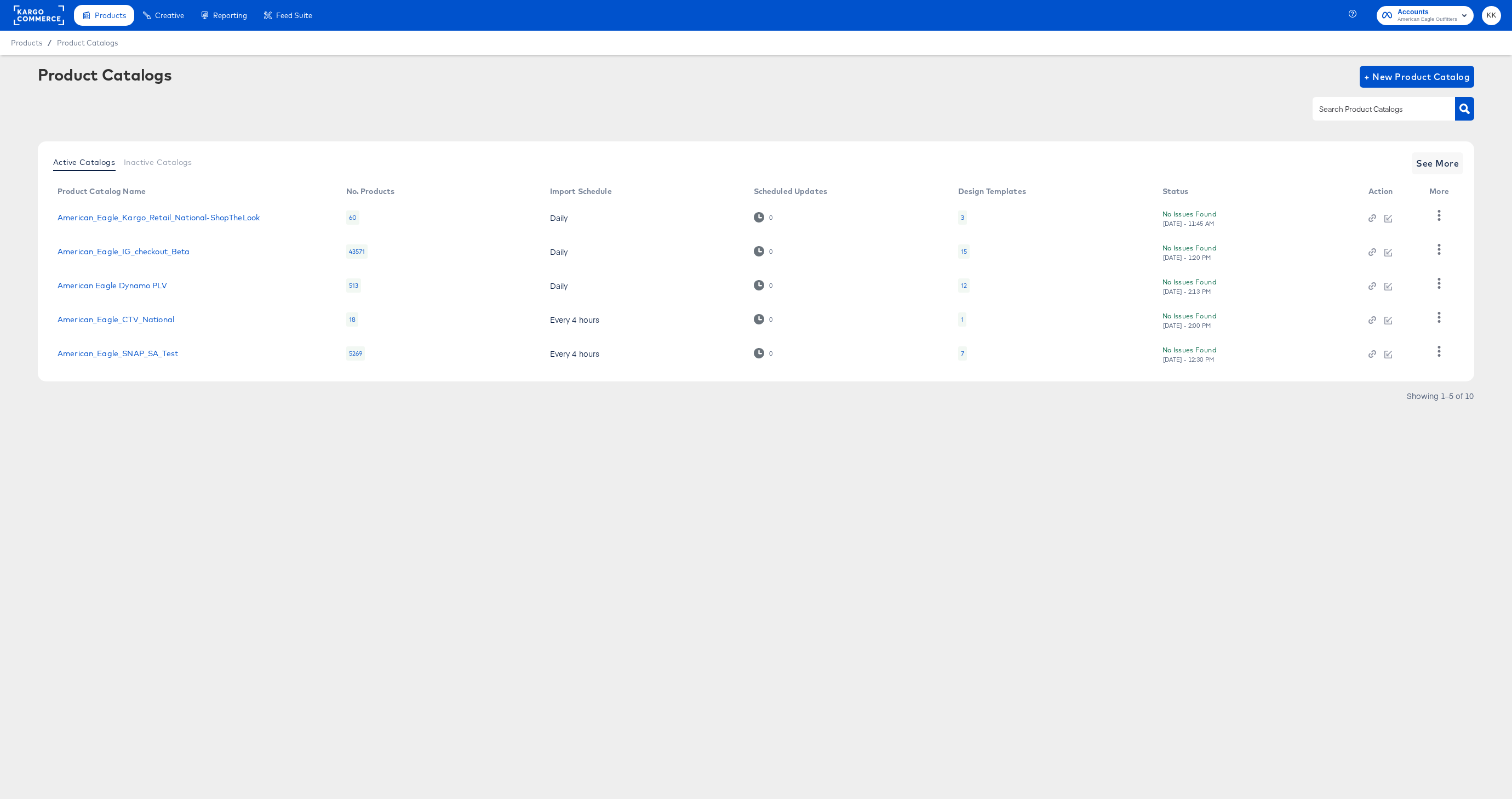
click at [64, 16] on rect at bounding box center [39, 15] width 50 height 19
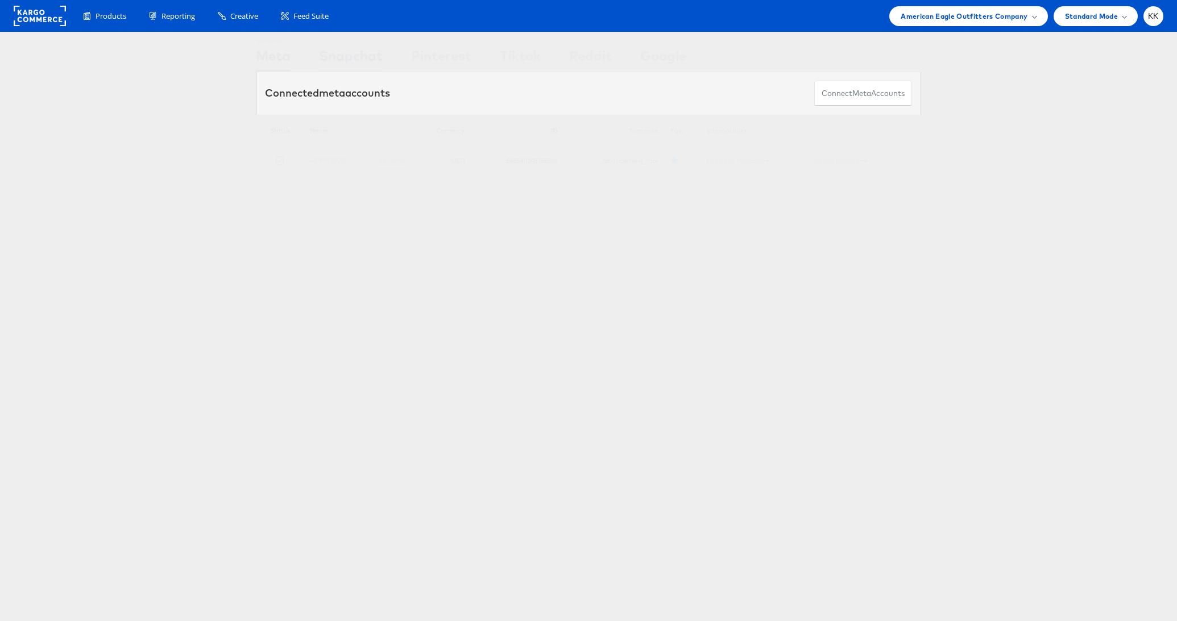
click at [354, 50] on div "Snapchat" at bounding box center [351, 59] width 64 height 26
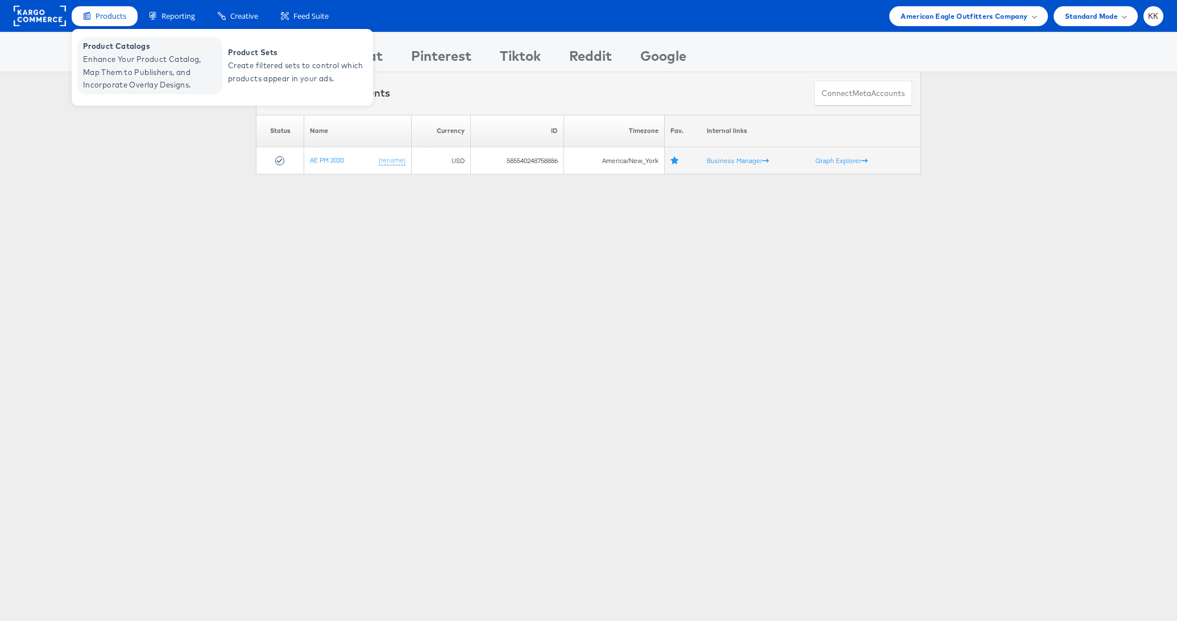
click at [121, 43] on span "Product Catalogs" at bounding box center [151, 46] width 136 height 13
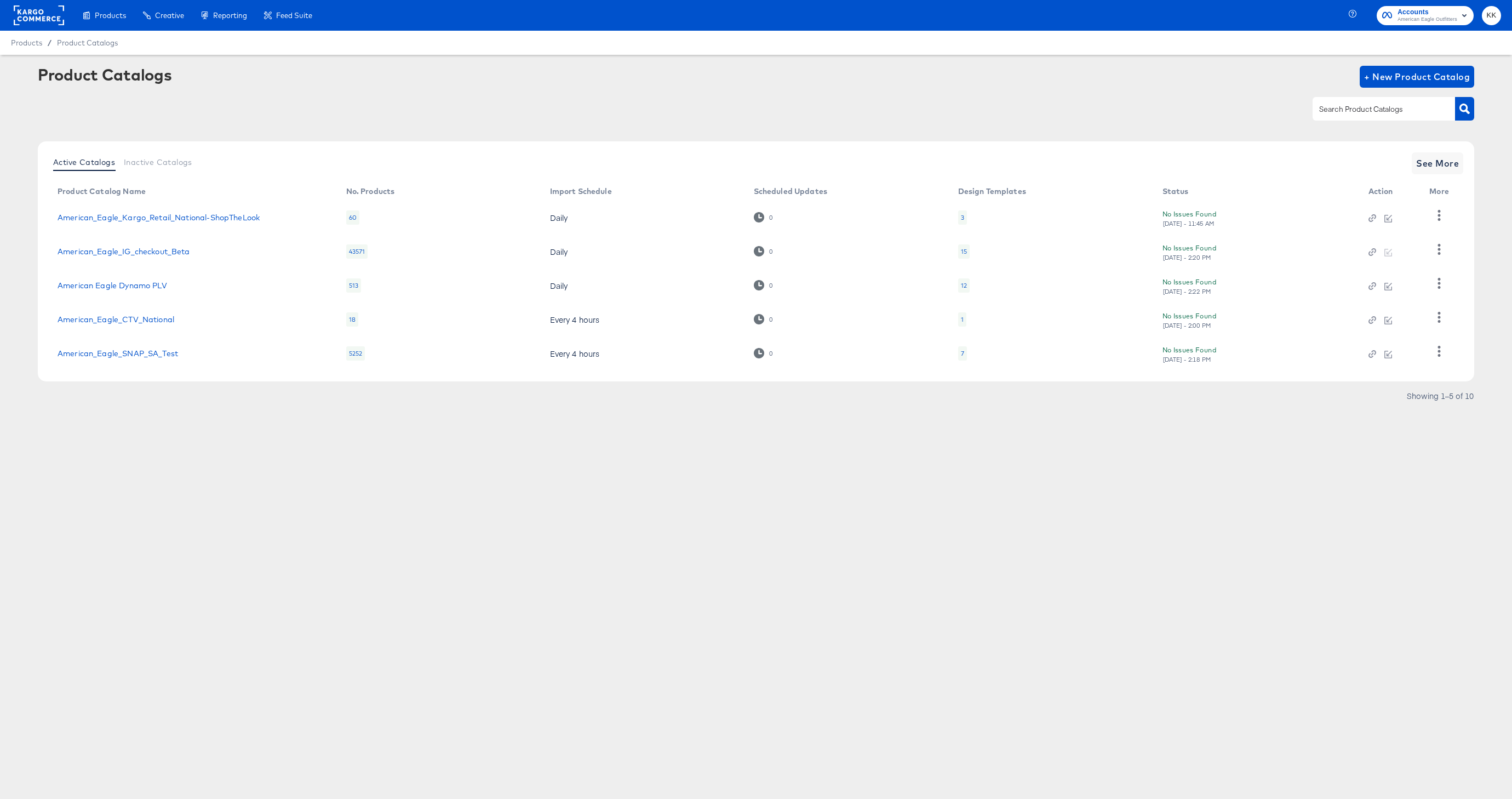
click at [205, 496] on div "Products Creative Reporting Feed Suite Accounts American Eagle Outfitters KK Pr…" at bounding box center [756, 399] width 1512 height 799
click at [143, 249] on link "American_Eagle_IG_checkout_Beta" at bounding box center [124, 251] width 133 height 9
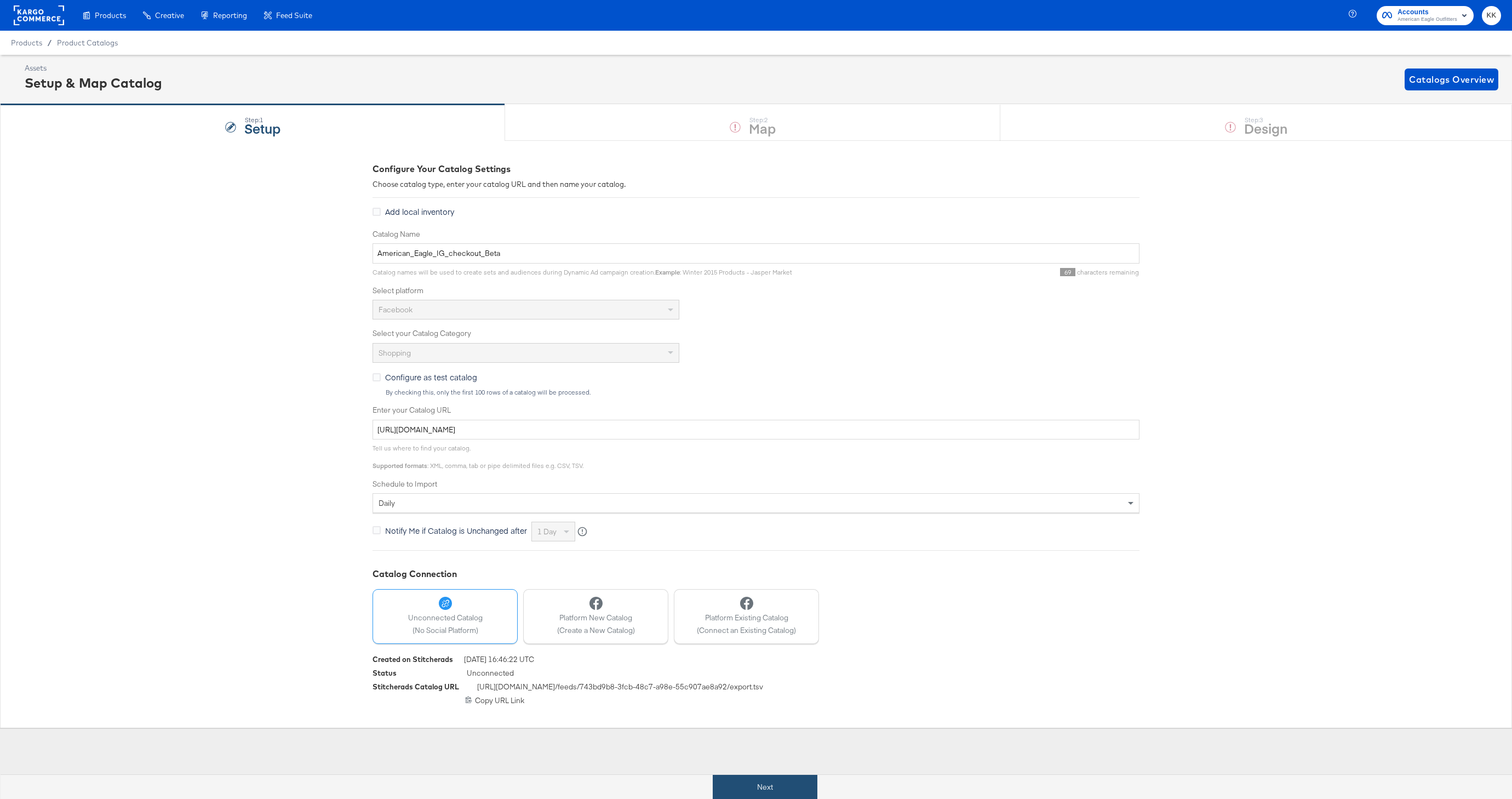
click at [757, 793] on button "Next" at bounding box center [765, 787] width 105 height 25
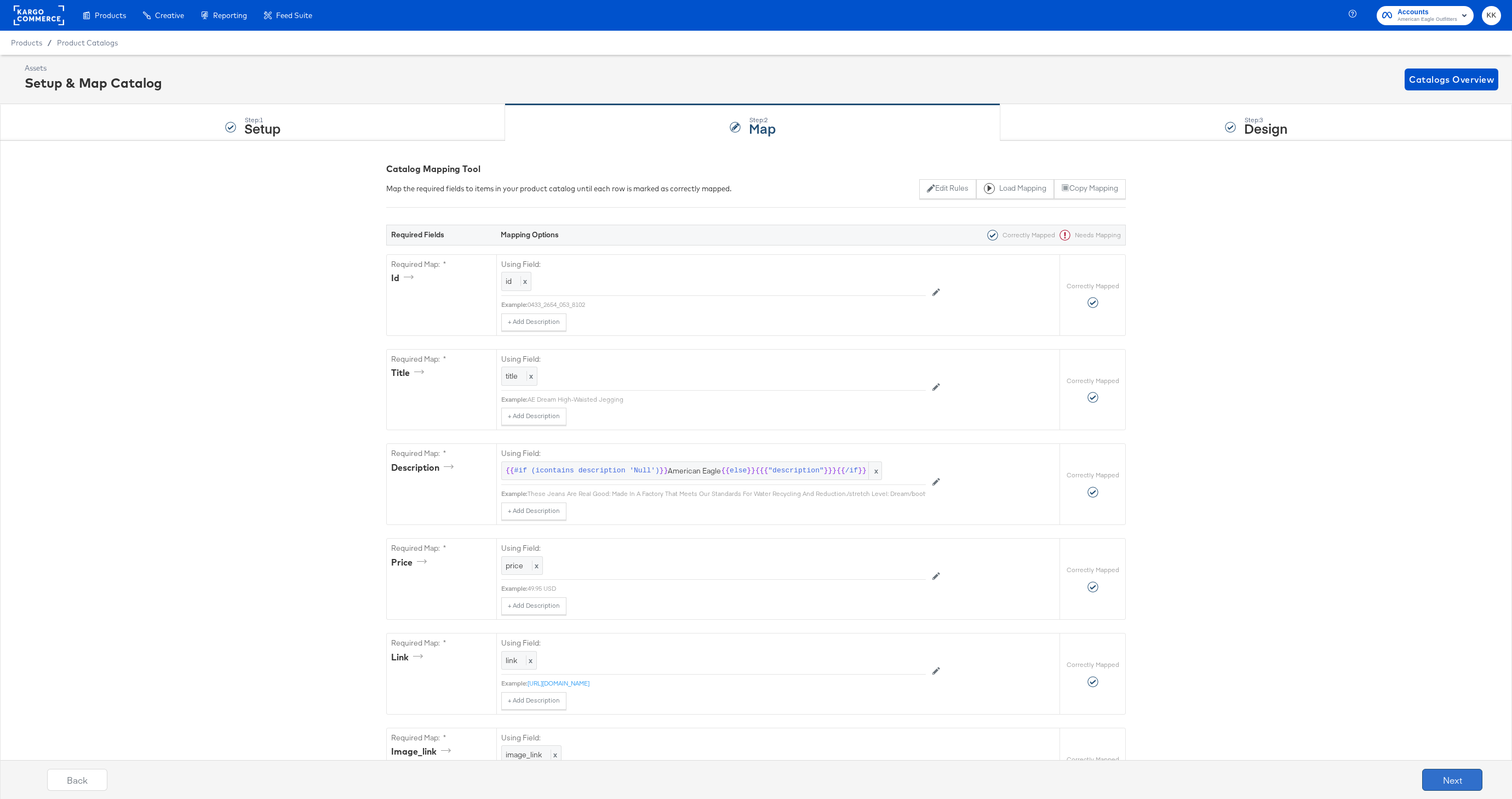
click at [1455, 773] on button "Next" at bounding box center [1452, 780] width 61 height 22
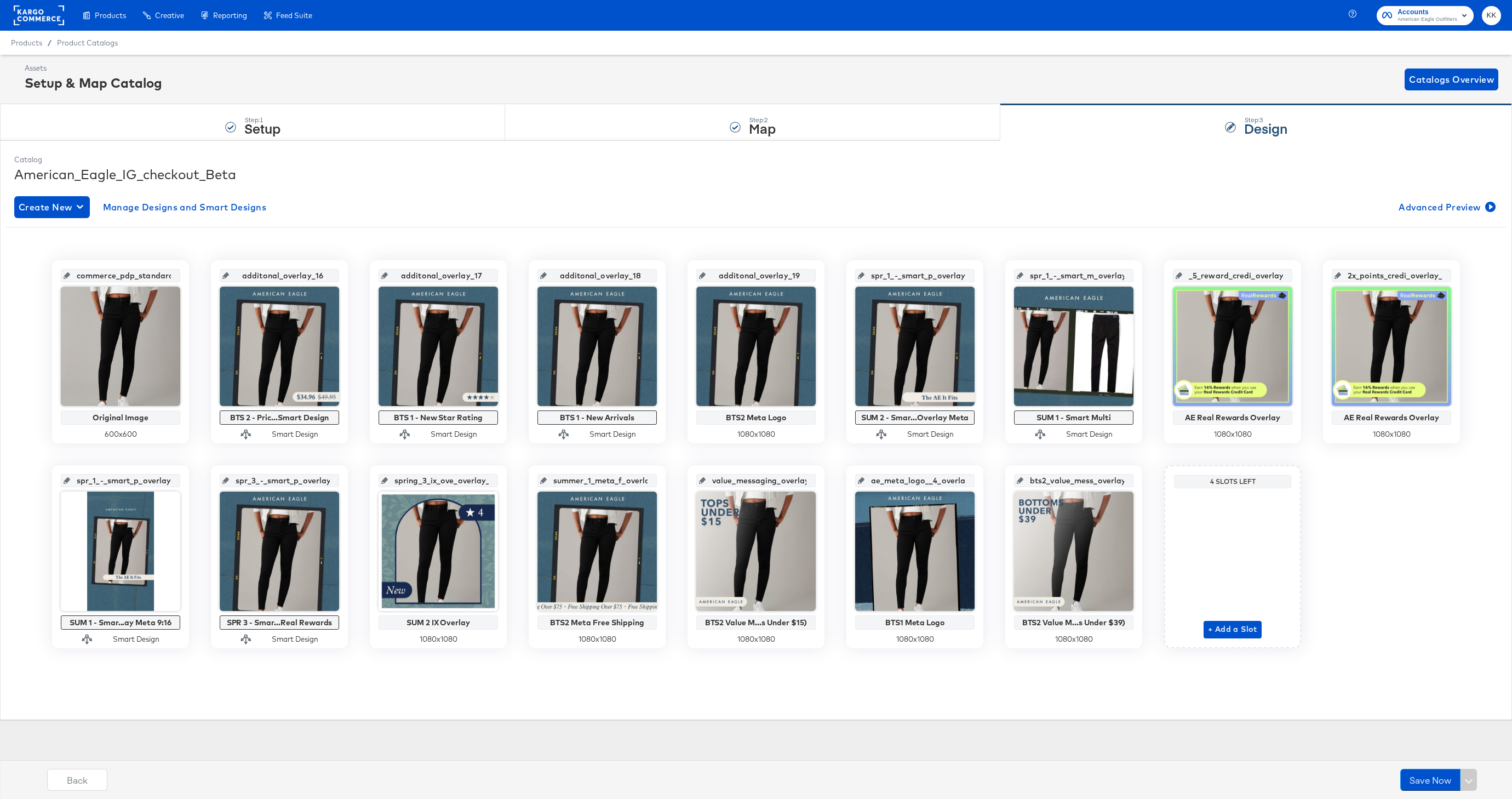
click at [229, 274] on icon at bounding box center [225, 276] width 7 height 7
click at [229, 278] on icon at bounding box center [225, 276] width 7 height 7
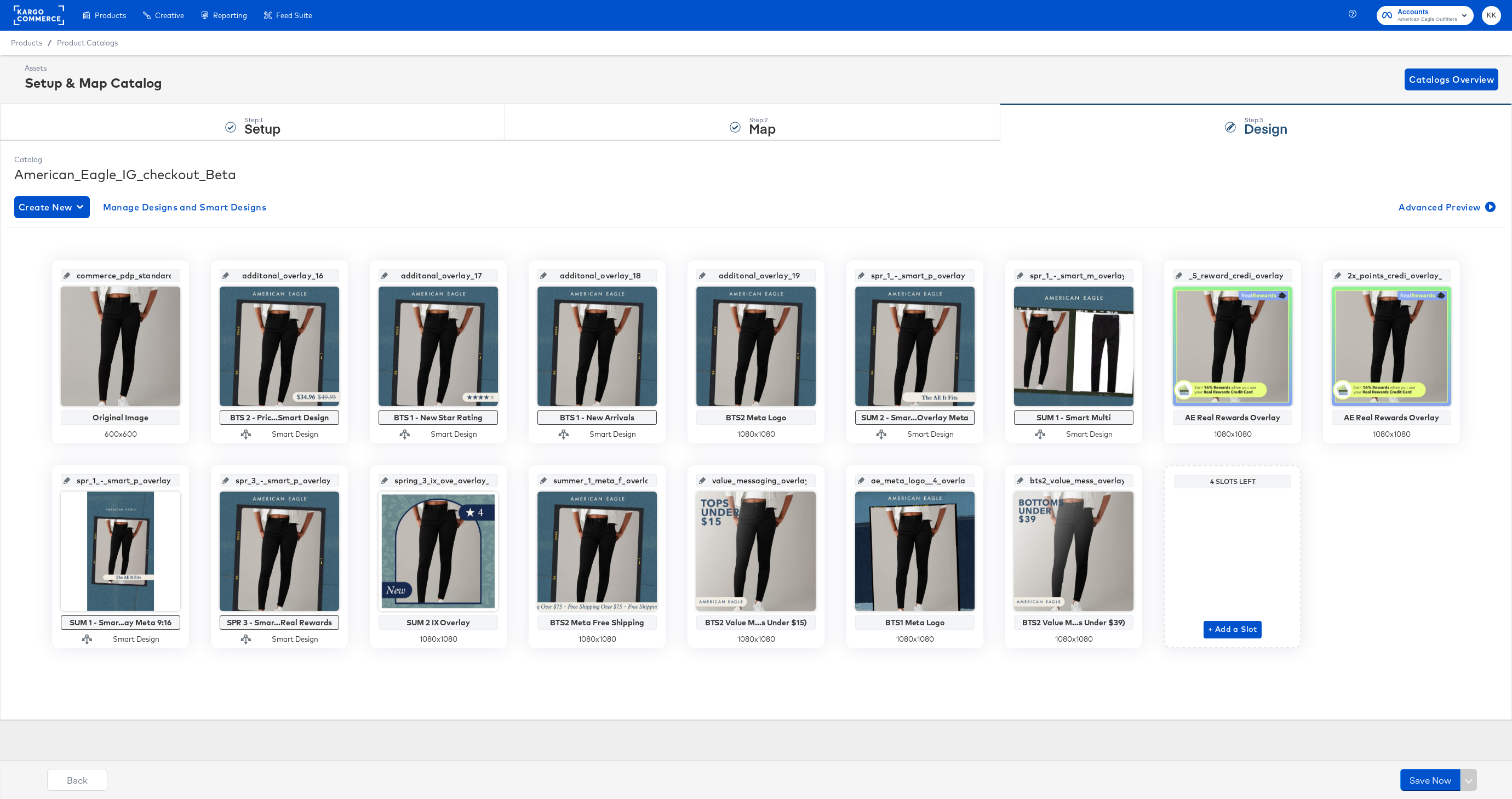
click at [225, 273] on div "additonal_overlay_16" at bounding box center [279, 276] width 119 height 13
click at [233, 275] on input "additonal_overlay_16" at bounding box center [282, 271] width 107 height 30
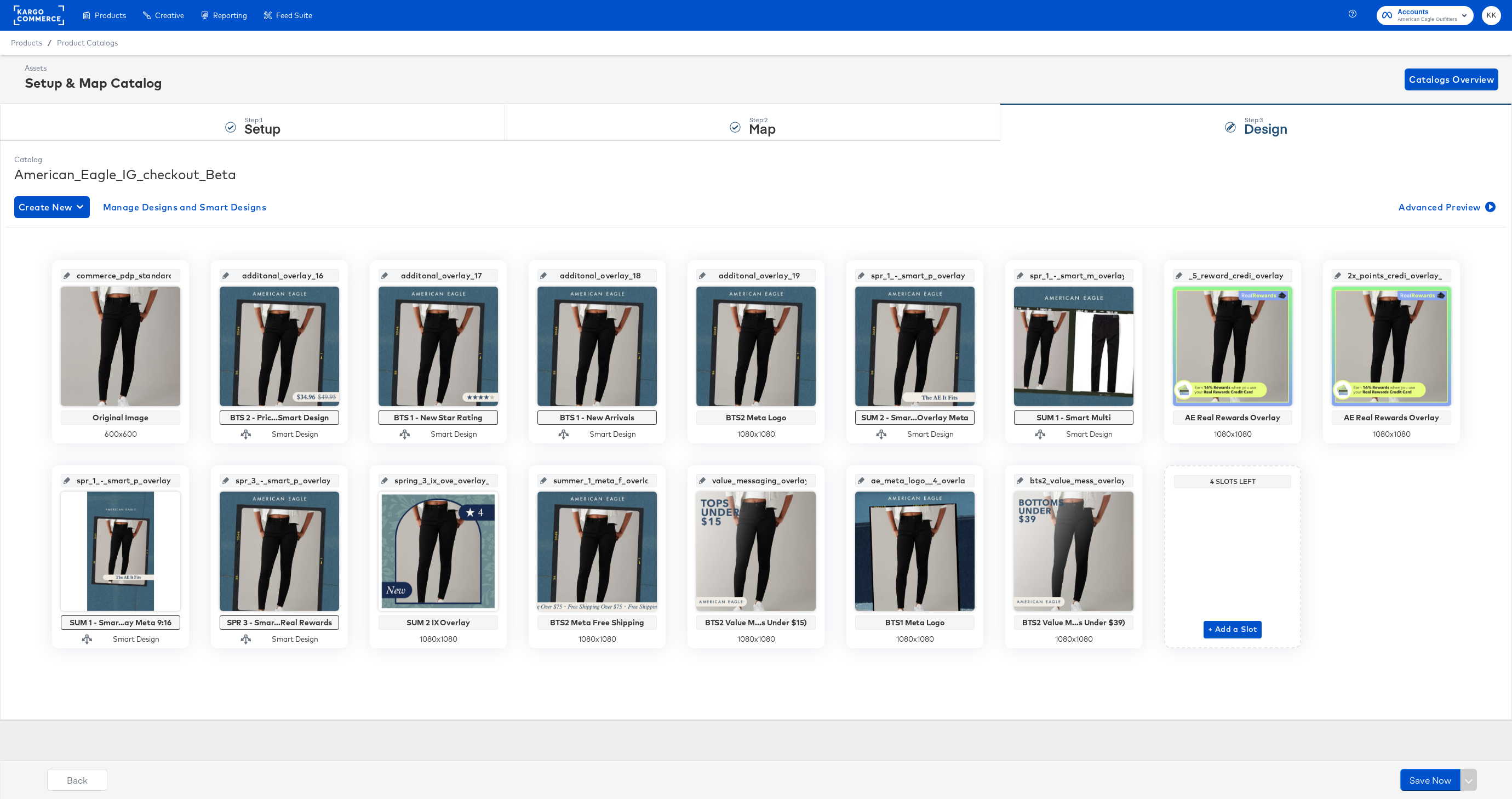
drag, startPoint x: 325, startPoint y: 277, endPoint x: 261, endPoint y: 276, distance: 64.0
click at [261, 276] on input "additonal_overlay_16" at bounding box center [282, 271] width 107 height 30
click at [332, 710] on div "Catalog American_Eagle_IG_checkout_Beta Create New Manage Designs and Smart Des…" at bounding box center [756, 430] width 1495 height 562
click at [675, 145] on div "Catalog American_Eagle_IG_checkout_Beta Create New Manage Designs and Smart Des…" at bounding box center [756, 430] width 1512 height 578
click at [675, 136] on div "Step: 2 Map" at bounding box center [753, 123] width 495 height 37
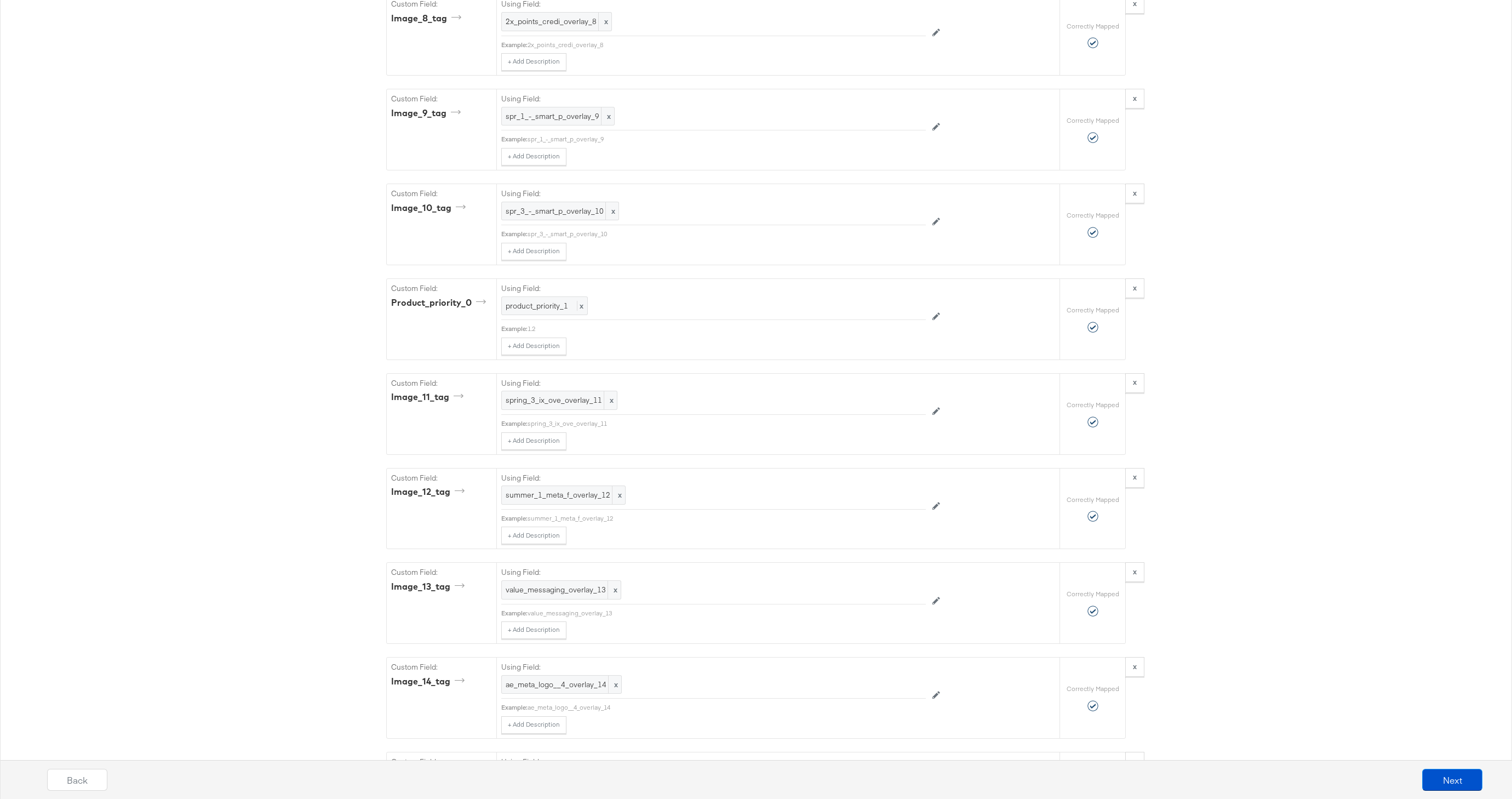
scroll to position [3445, 0]
click at [1465, 781] on button "Next" at bounding box center [1452, 780] width 61 height 22
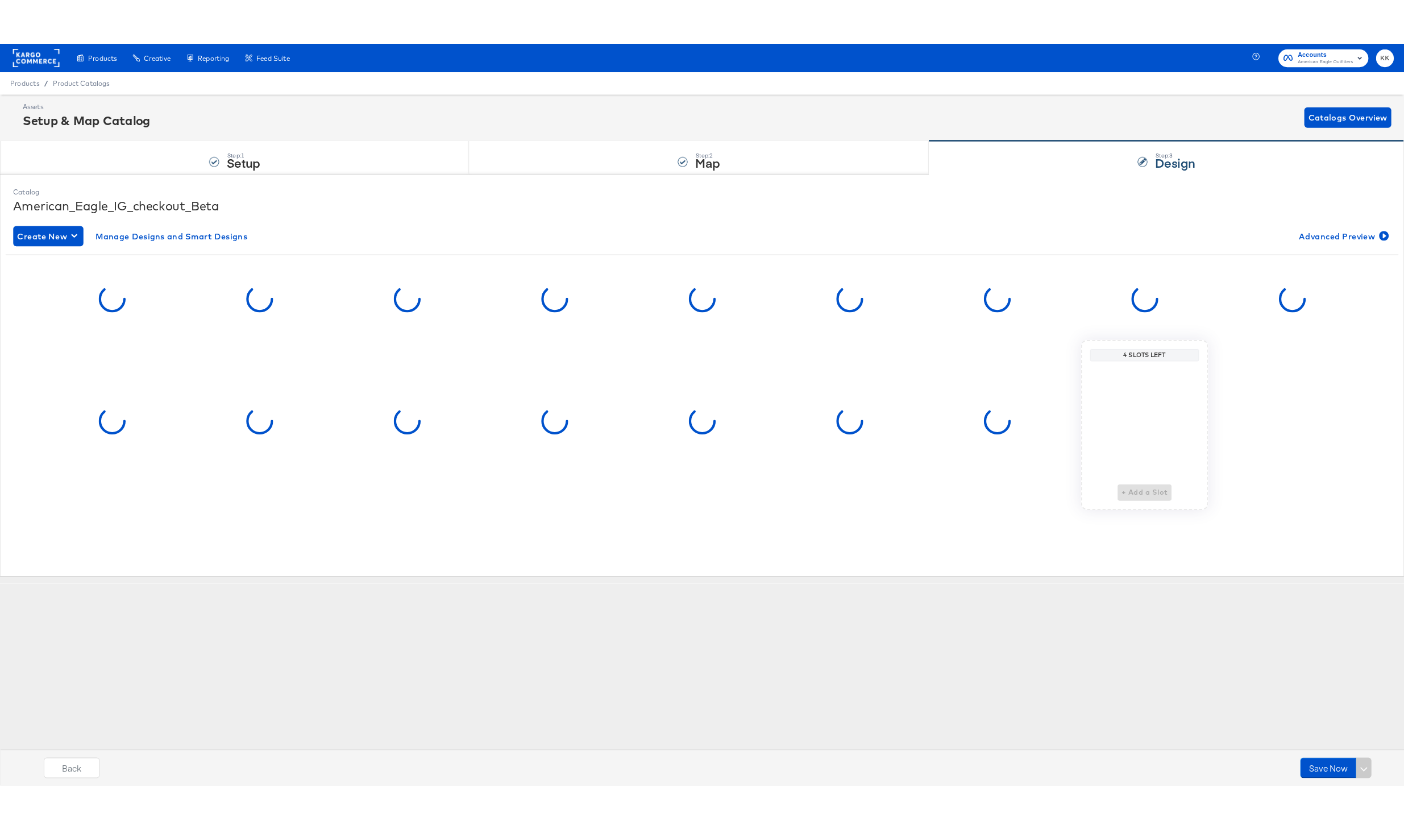
scroll to position [0, 0]
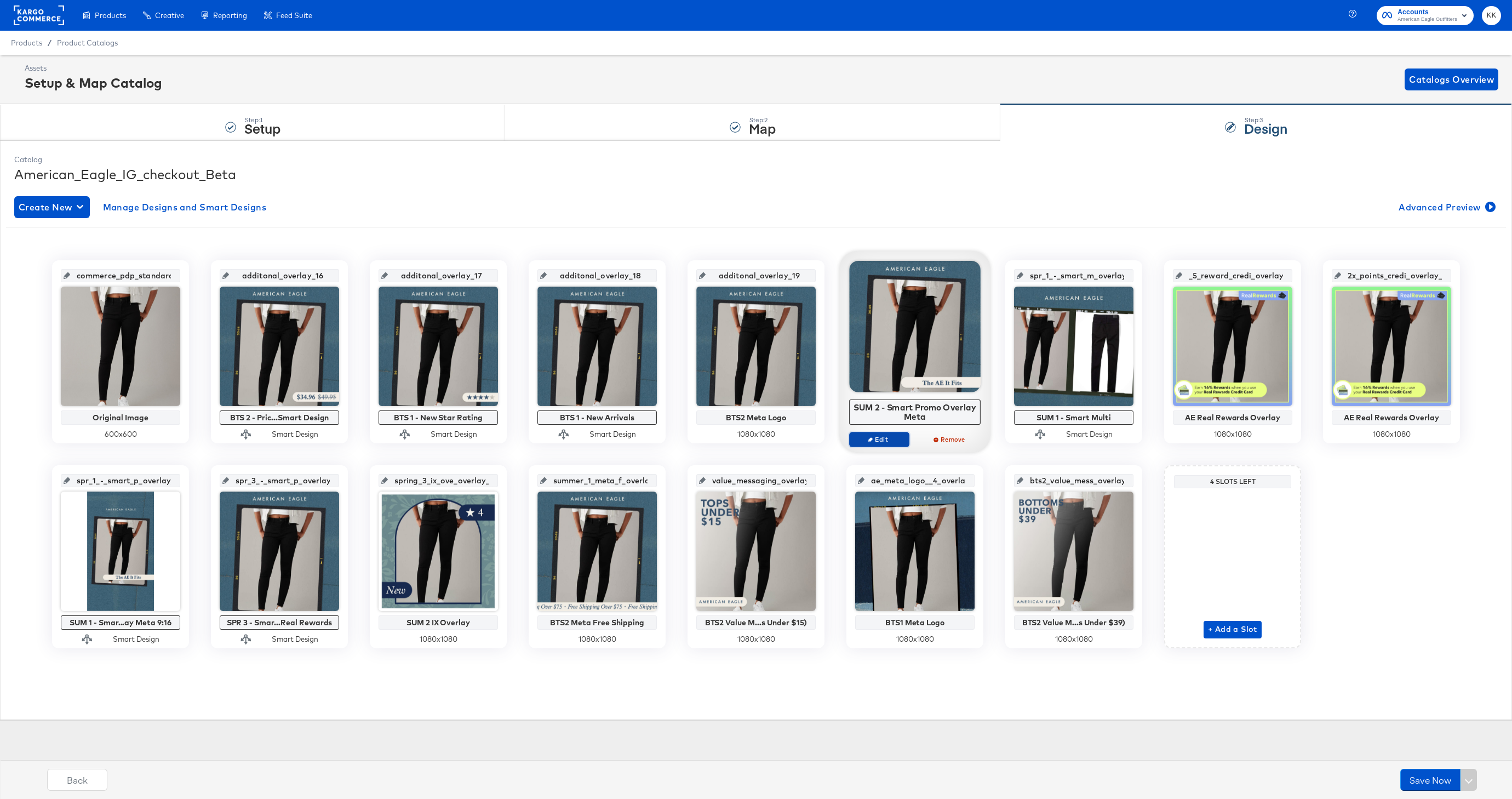
click at [878, 436] on span "Edit" at bounding box center [879, 439] width 50 height 9
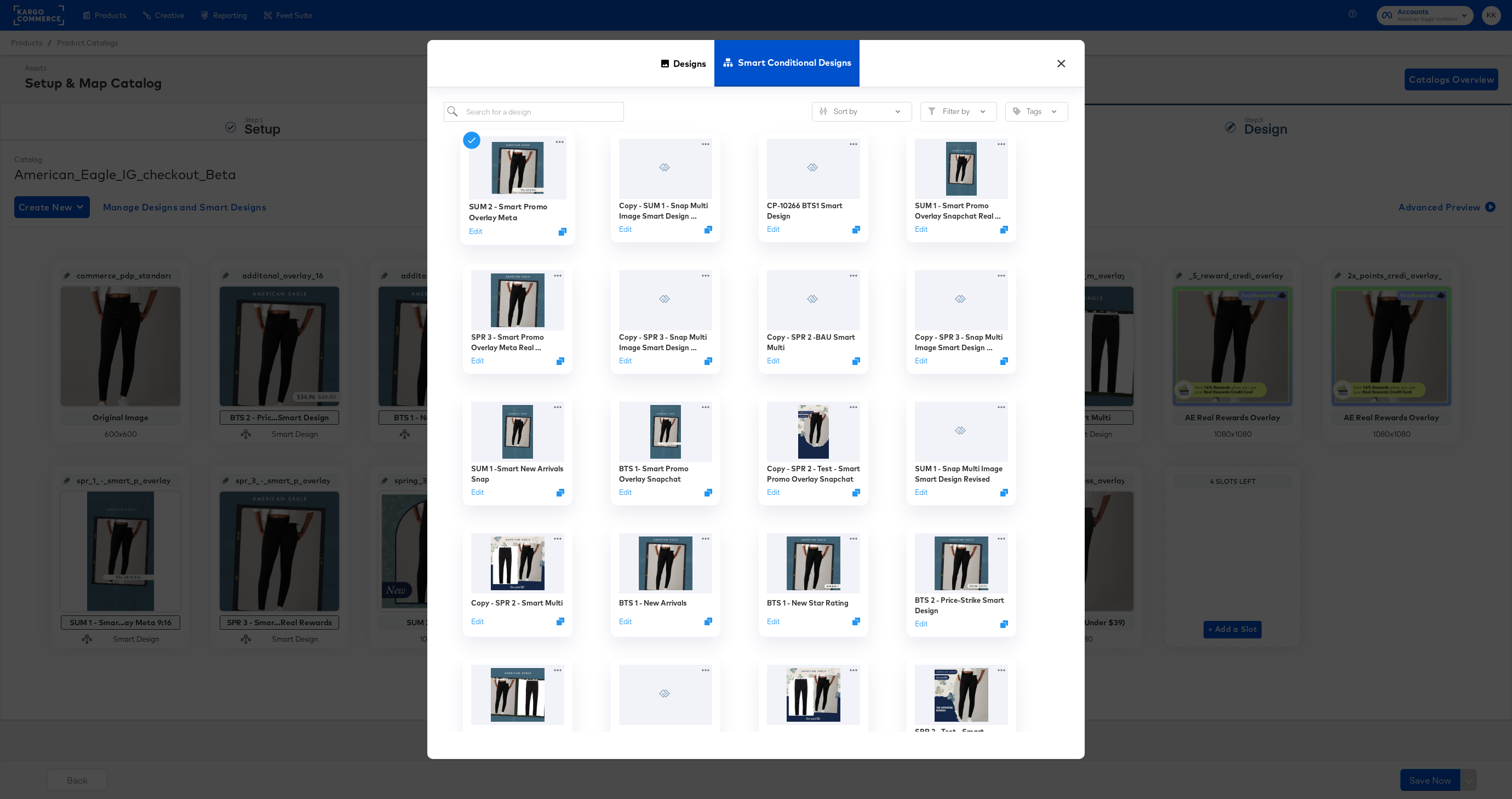
click at [473, 242] on div "SUM 2 - Smart Promo Overlay Meta Edit" at bounding box center [517, 187] width 115 height 115
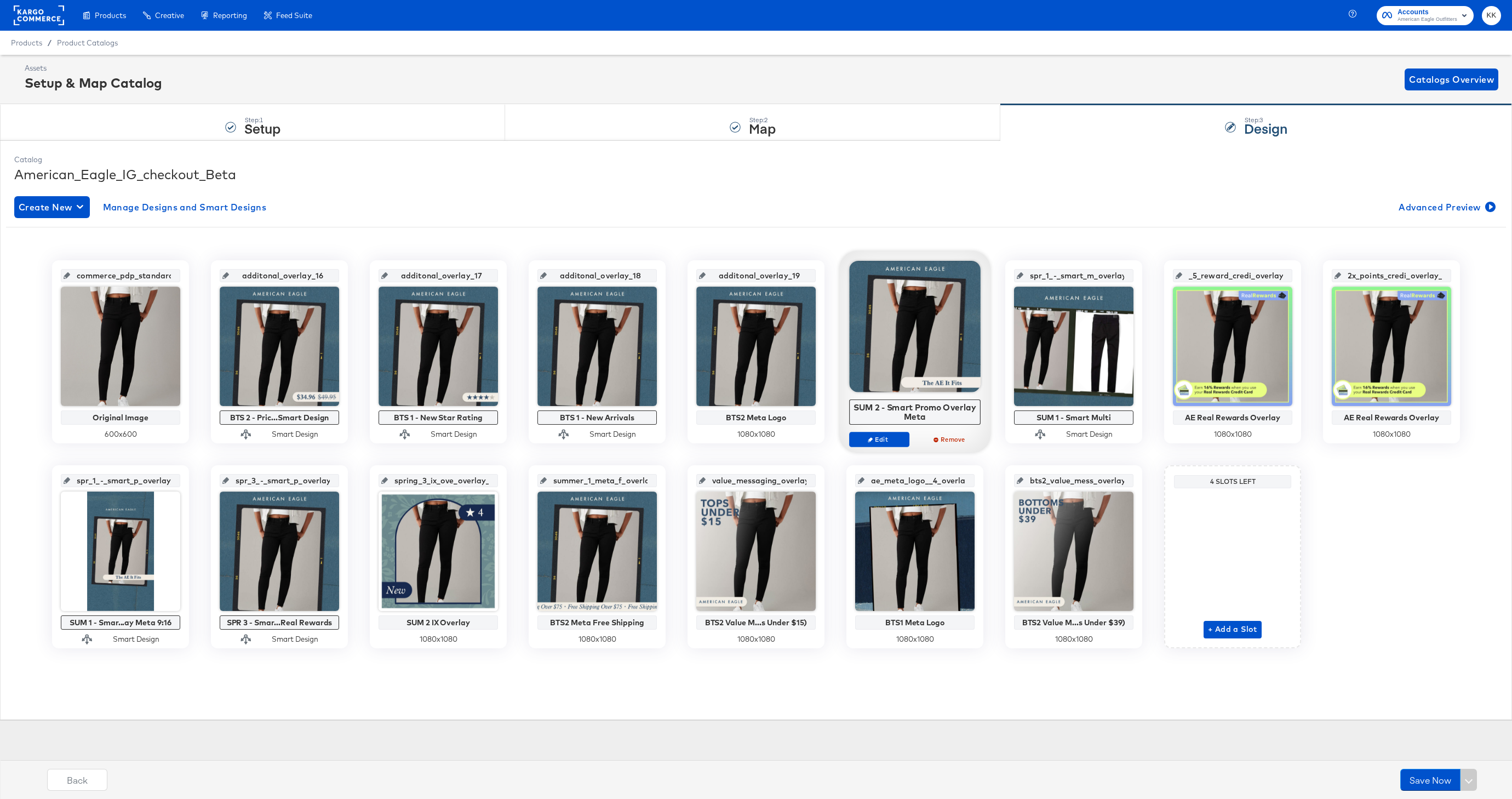
click at [880, 430] on div "SUM 2 - Smart Promo Overlay Meta Edit Remove" at bounding box center [915, 360] width 131 height 197
click at [880, 431] on div "SUM 2 - Smart Promo Overlay Meta Edit Remove" at bounding box center [915, 360] width 131 height 197
click at [877, 439] on span "Edit" at bounding box center [879, 439] width 50 height 9
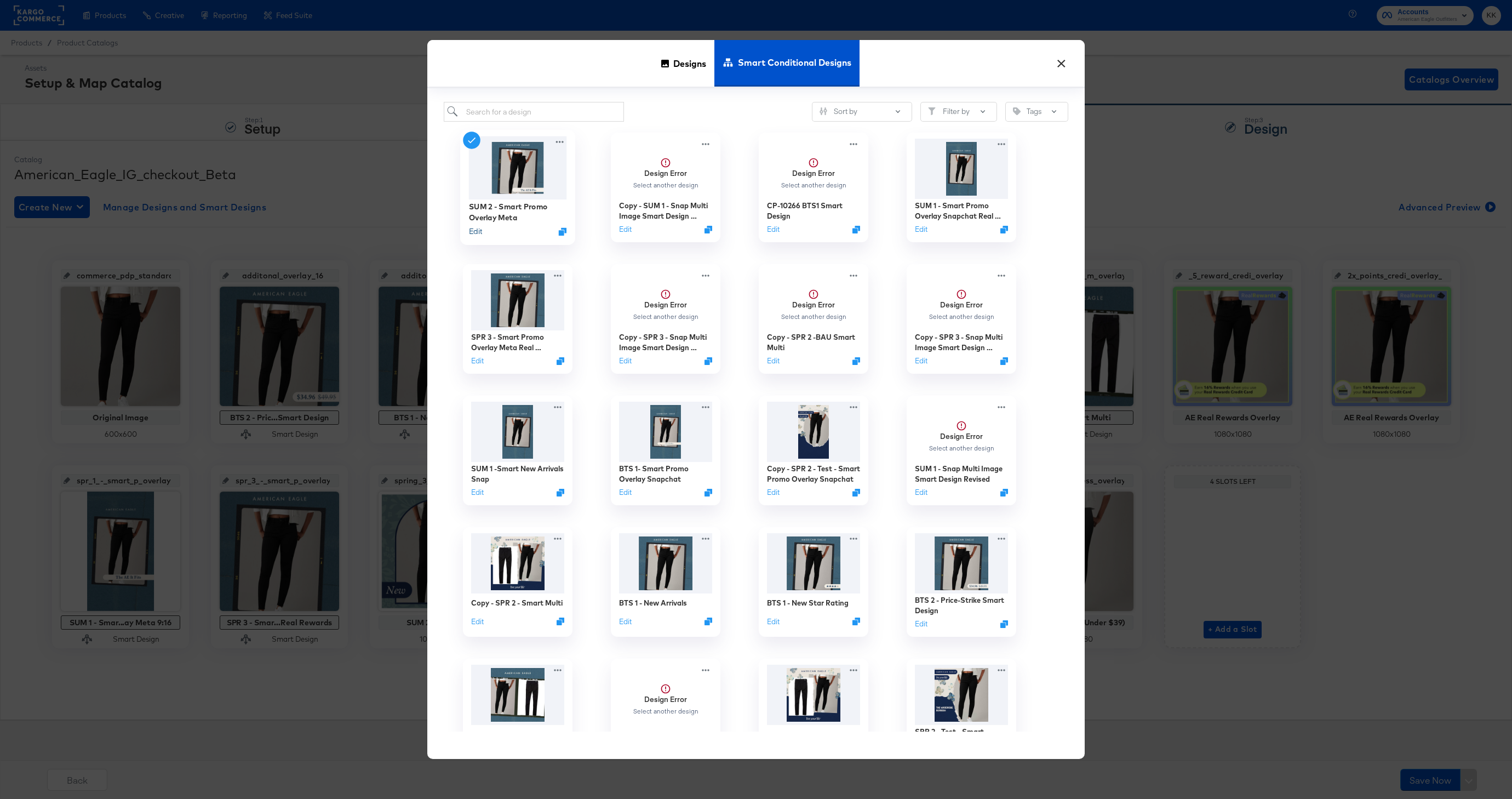
click at [477, 229] on button "Edit" at bounding box center [476, 231] width 13 height 11
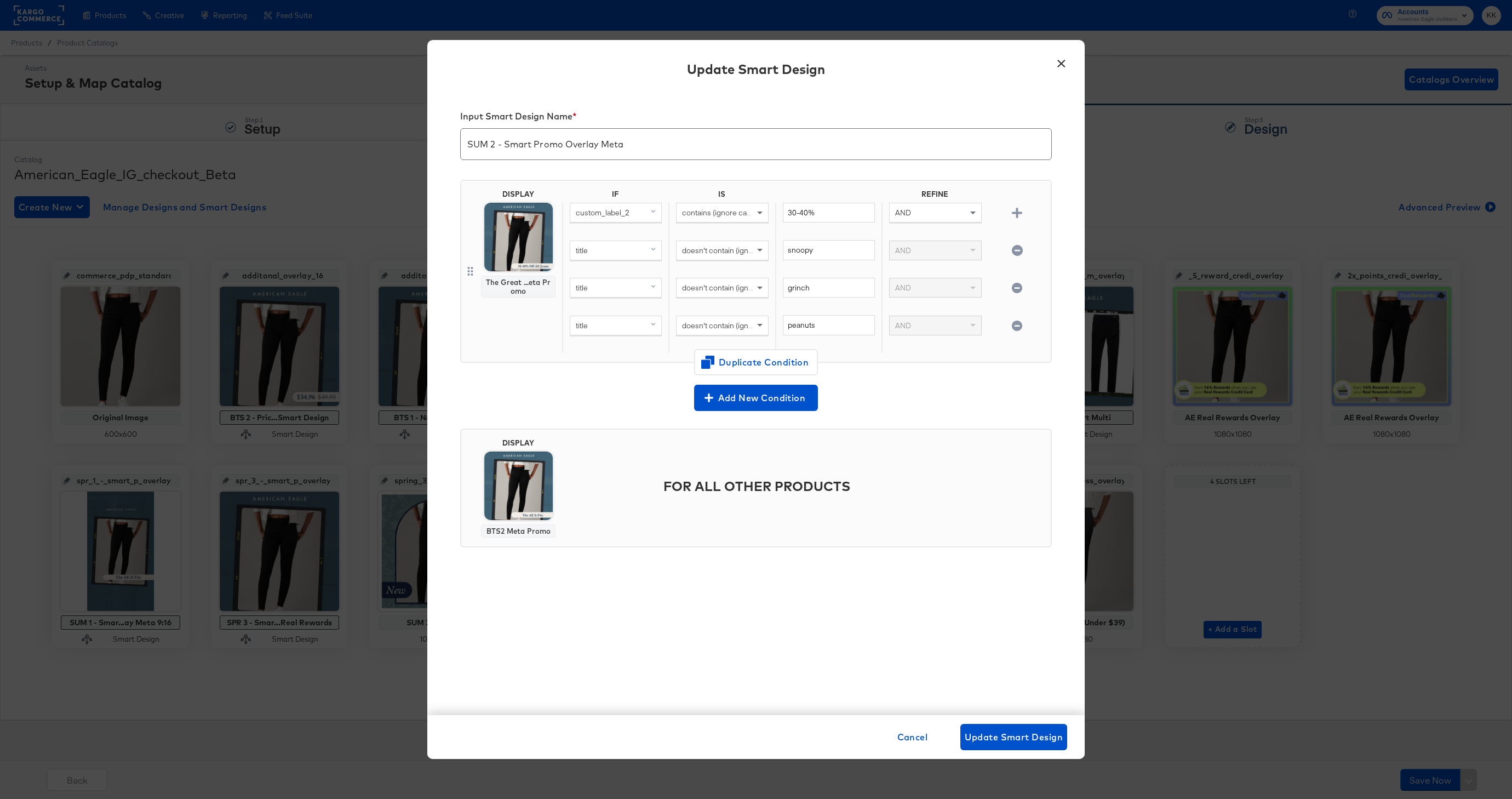
click at [1061, 67] on button "×" at bounding box center [1061, 61] width 19 height 19
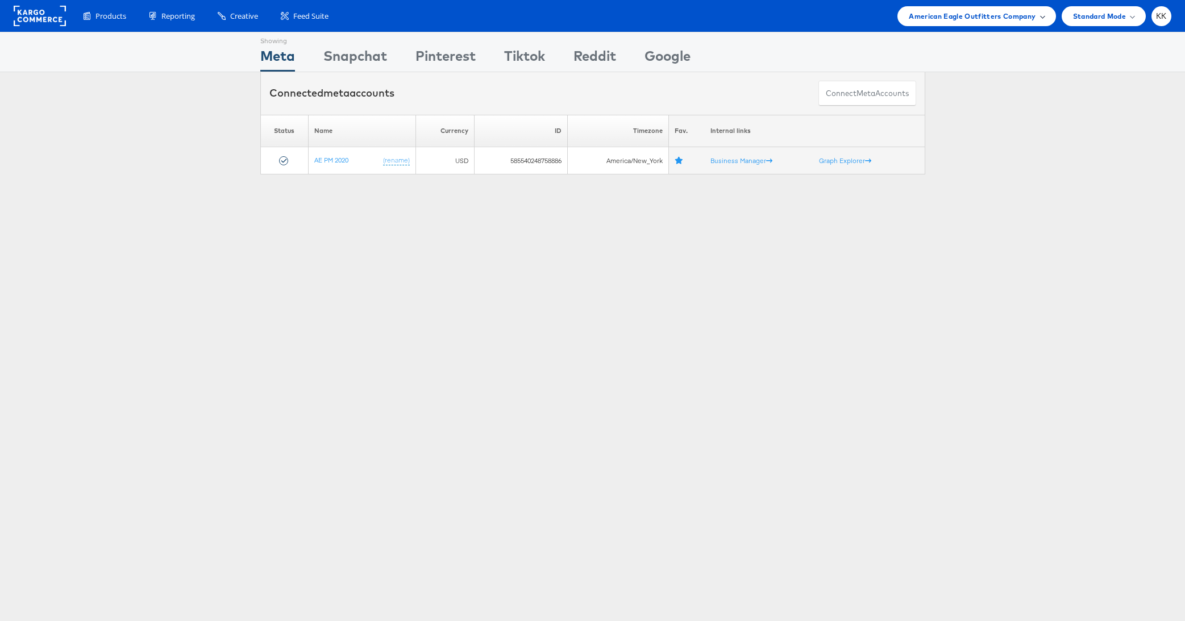
click at [937, 14] on span "American Eagle Outfitters Company" at bounding box center [972, 16] width 127 height 12
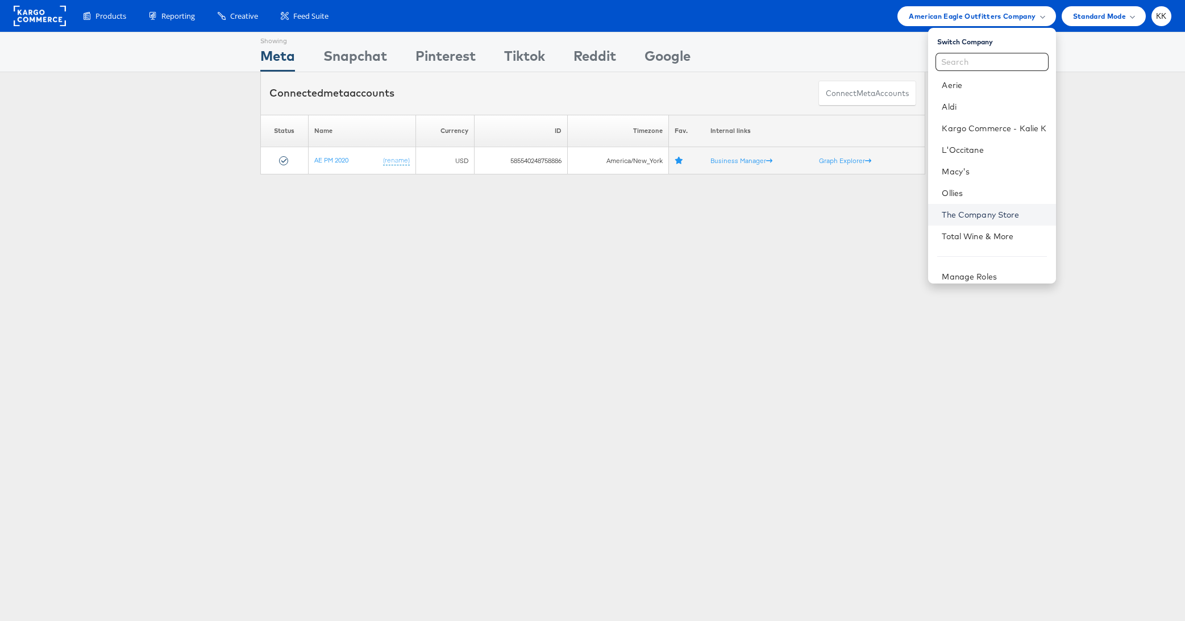
click at [977, 219] on link "The Company Store" at bounding box center [994, 214] width 105 height 11
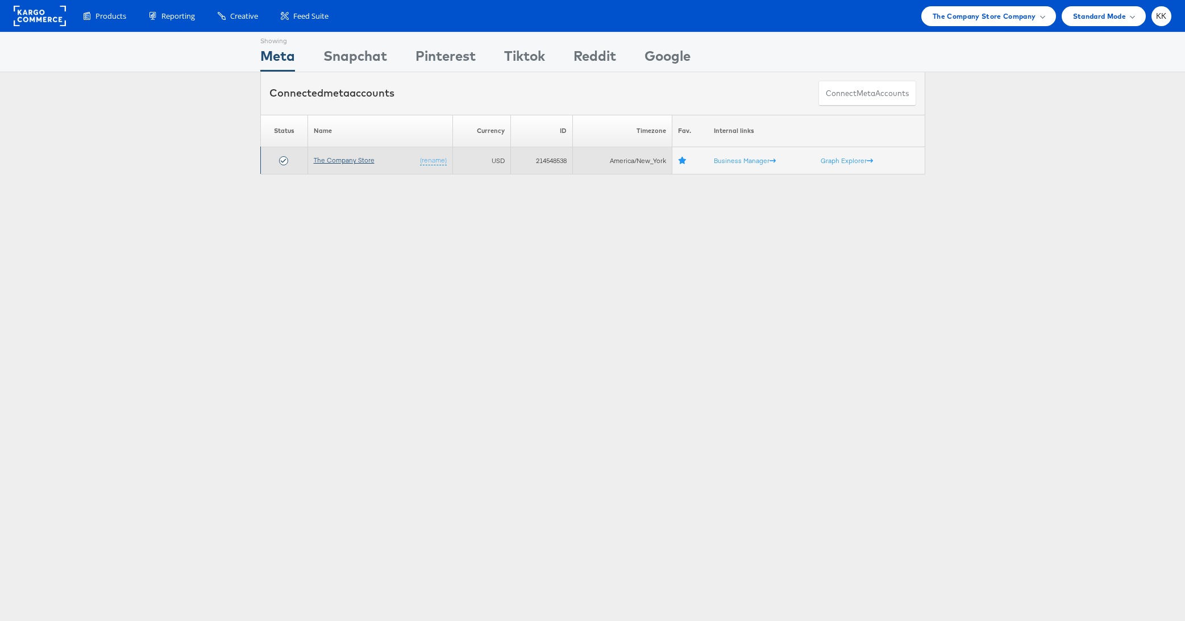
click at [339, 156] on link "The Company Store" at bounding box center [344, 160] width 61 height 9
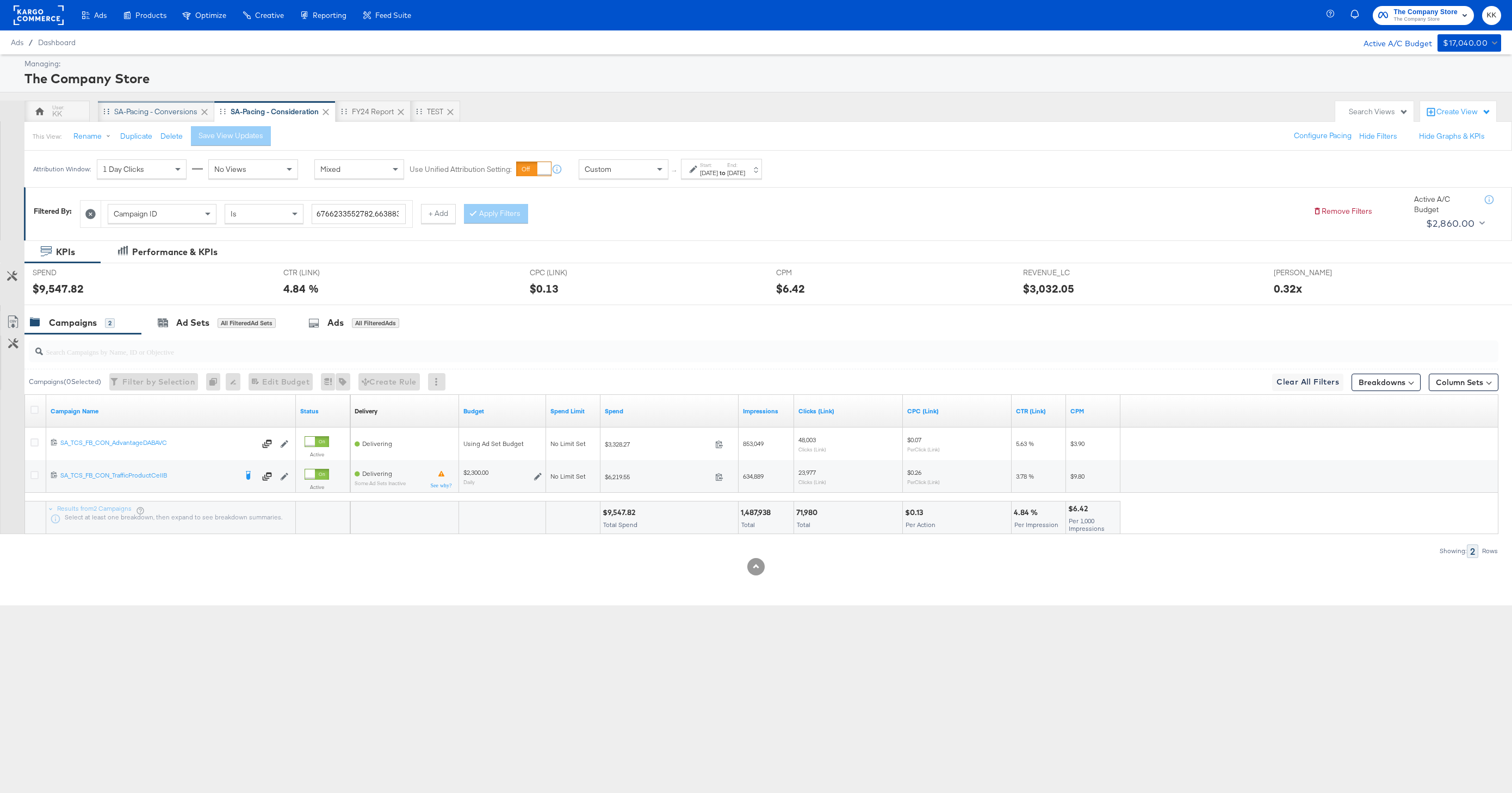
click at [146, 108] on div "SA-Pacing - Conversions" at bounding box center [155, 111] width 83 height 11
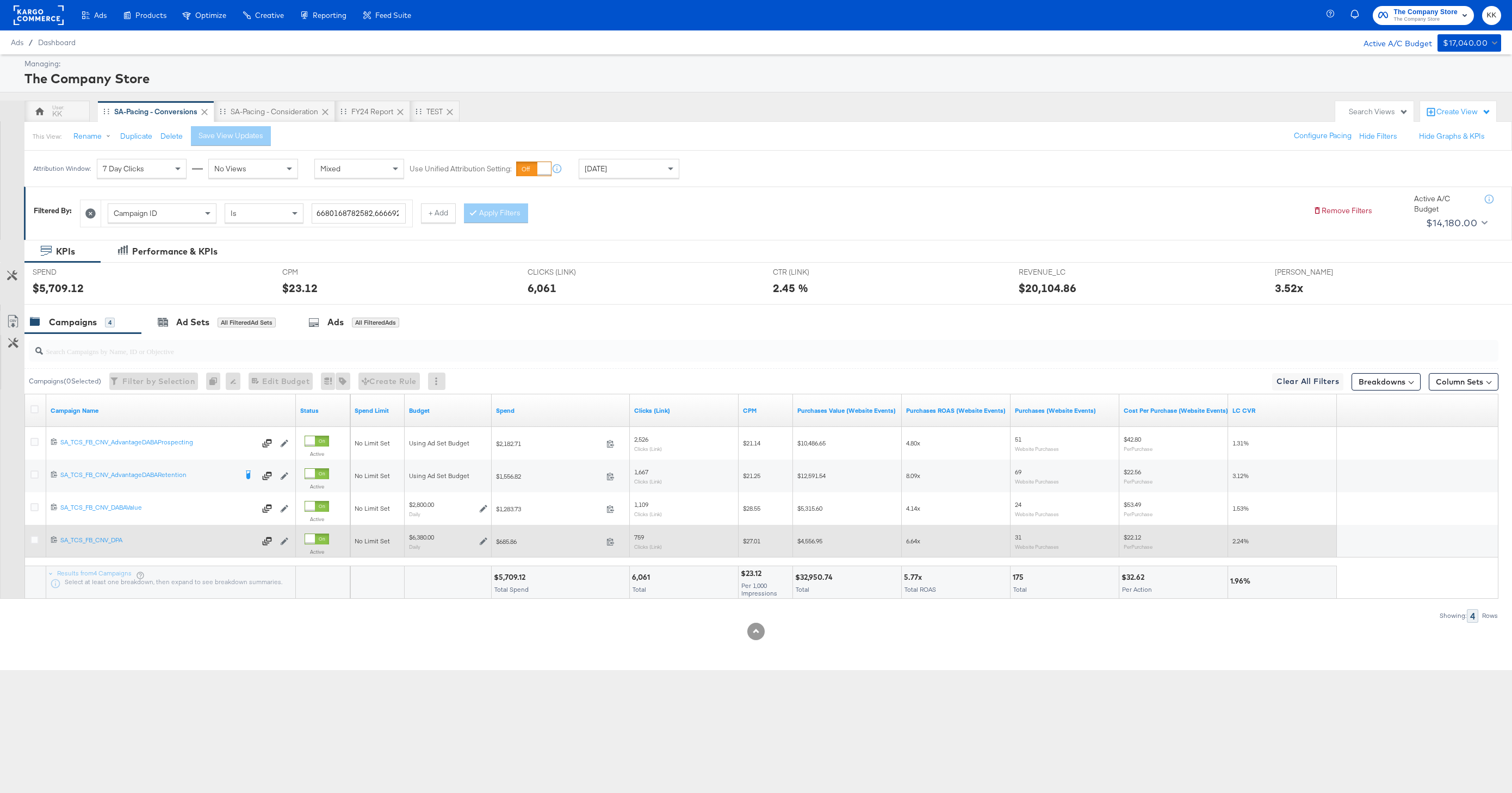
click at [39, 536] on div at bounding box center [36, 540] width 11 height 11
click at [33, 540] on icon at bounding box center [34, 540] width 9 height 9
click at [0, 0] on input "checkbox" at bounding box center [0, 0] width 0 height 0
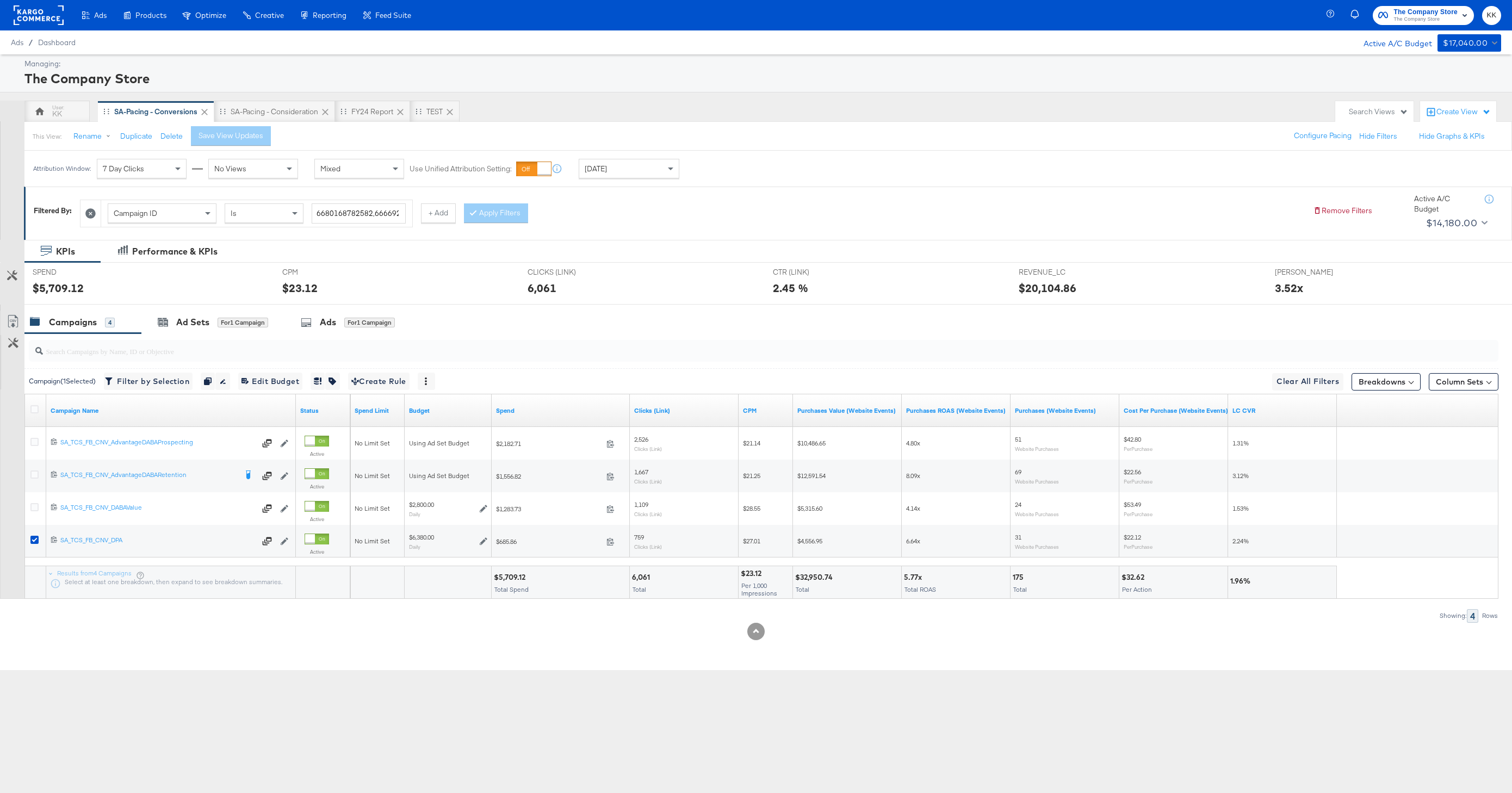
click at [204, 309] on div at bounding box center [756, 308] width 1512 height 9
click at [208, 320] on div "Ad Sets" at bounding box center [192, 321] width 33 height 12
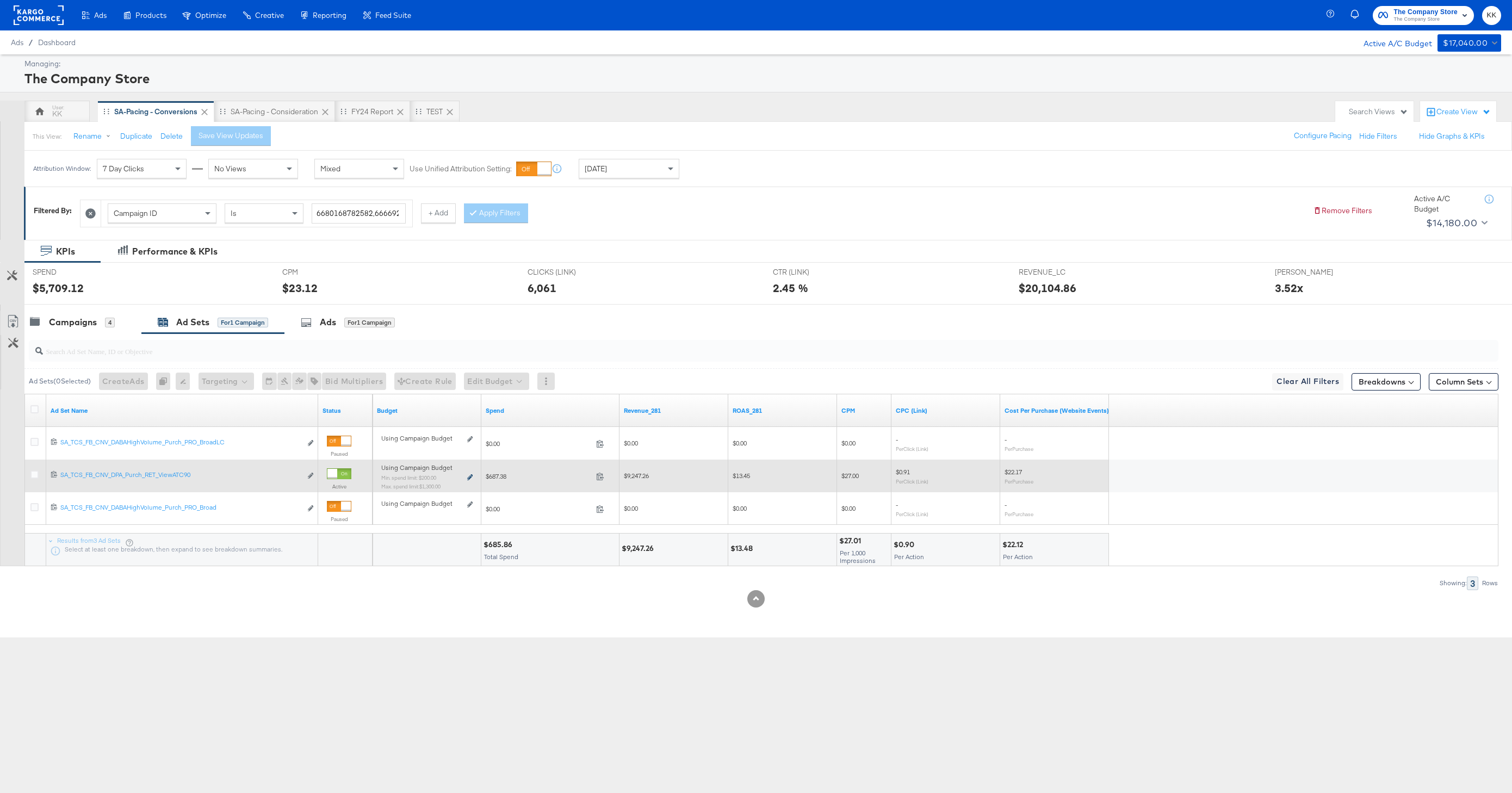
click at [471, 477] on icon at bounding box center [470, 477] width 6 height 6
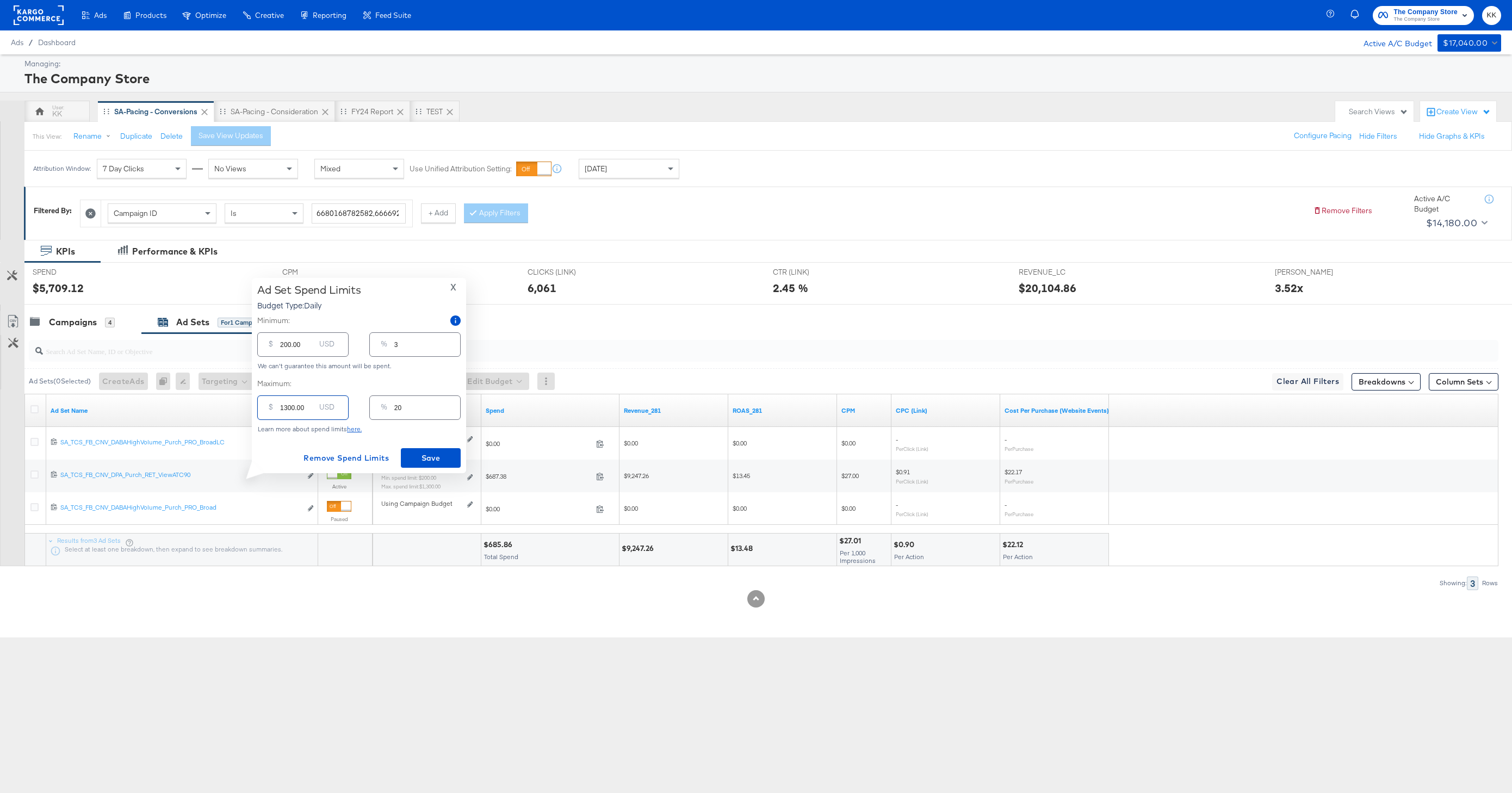
drag, startPoint x: 286, startPoint y: 411, endPoint x: 278, endPoint y: 411, distance: 8.0
click at [278, 411] on div "$ 1300.00 USD" at bounding box center [303, 408] width 92 height 25
drag, startPoint x: 287, startPoint y: 407, endPoint x: 278, endPoint y: 407, distance: 9.0
click at [278, 407] on div "$ 1300.00 USD" at bounding box center [303, 408] width 92 height 25
type input "200.00"
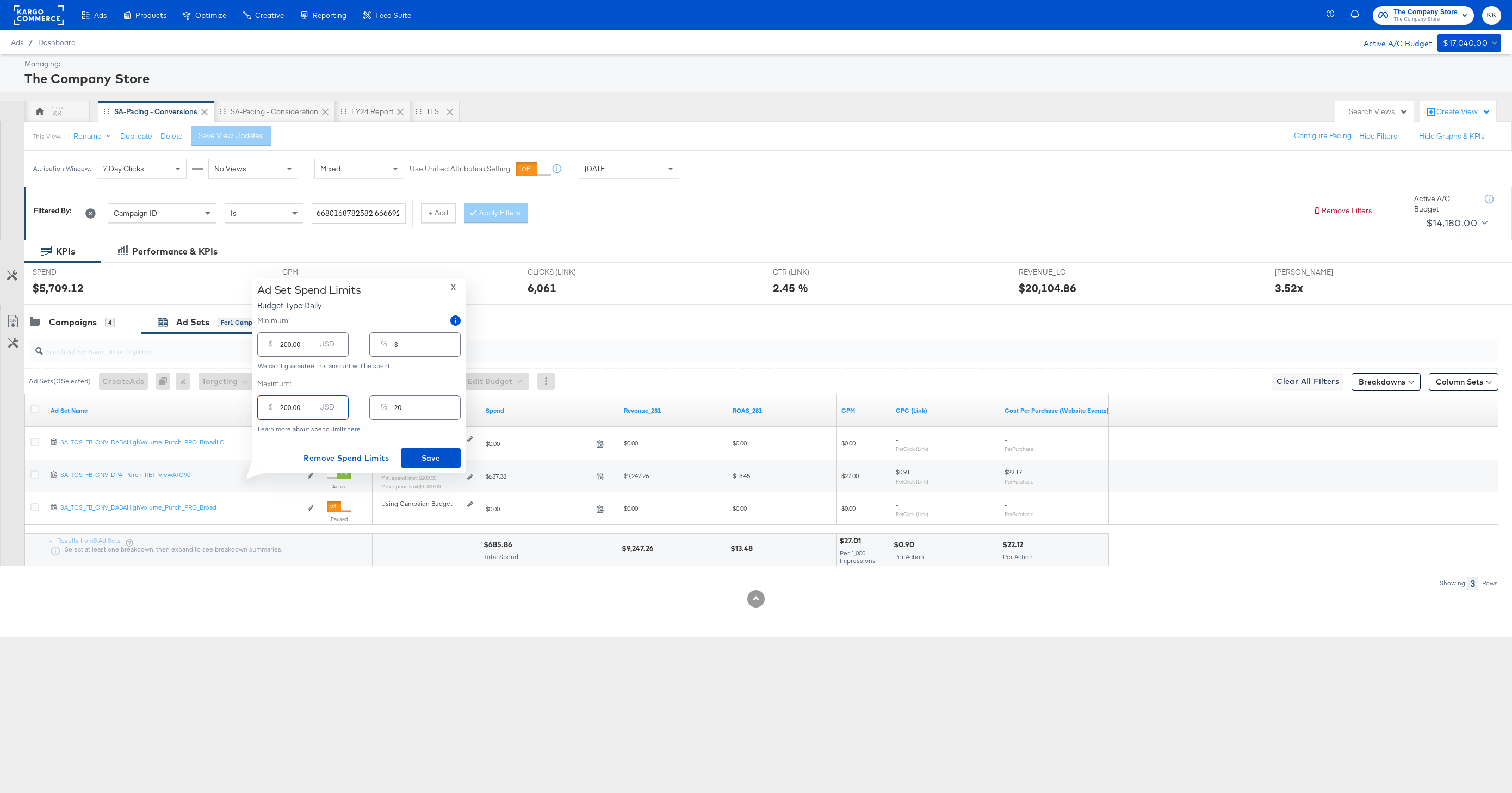
type input "3"
type input "2000.00"
type input "31"
type input "2000.00"
click at [284, 345] on input "200.00" at bounding box center [297, 340] width 34 height 23
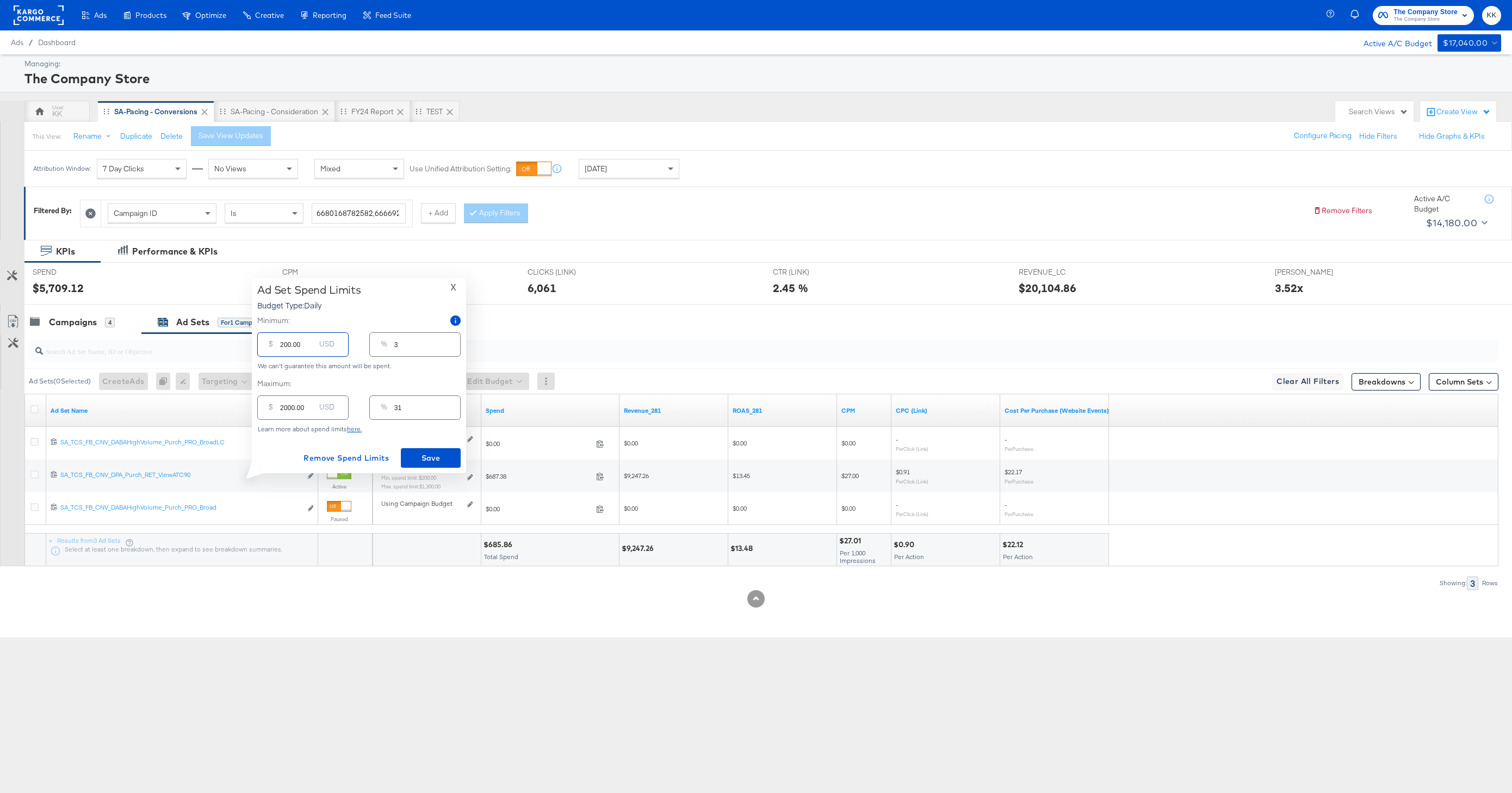
click at [442, 443] on div "Ad Set Spend Limits Budget Type: Daily X Minimum: $ 200.00 USD % 3 We can't gua…" at bounding box center [359, 375] width 204 height 185
click at [443, 456] on span "Save" at bounding box center [430, 458] width 51 height 13
click at [1479, 676] on div "Error An unexpected error has occurred. Please retry your request later." at bounding box center [1377, 704] width 247 height 62
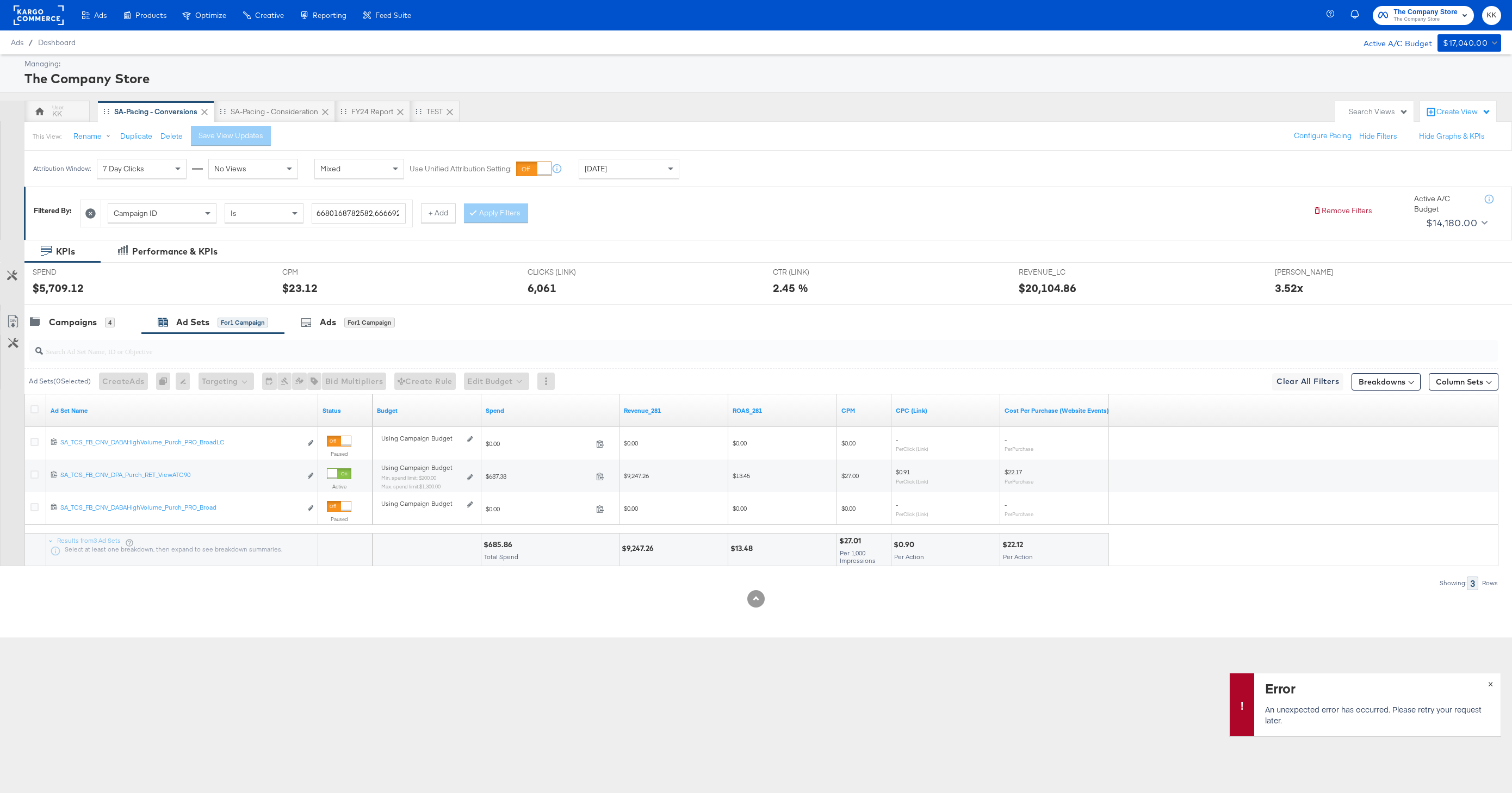
click at [1491, 682] on span "×" at bounding box center [1490, 682] width 5 height 12
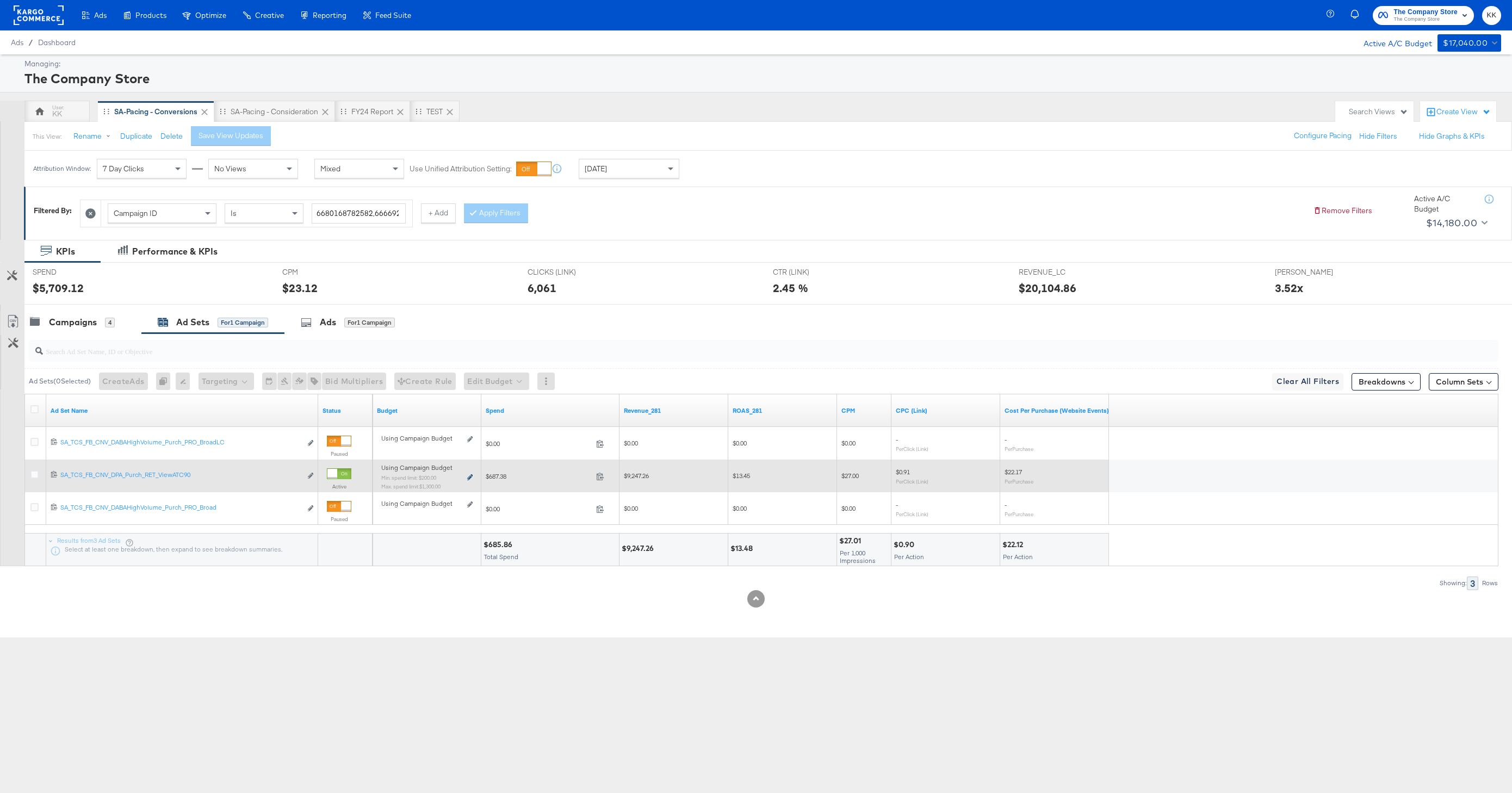
click at [471, 475] on icon at bounding box center [470, 477] width 6 height 6
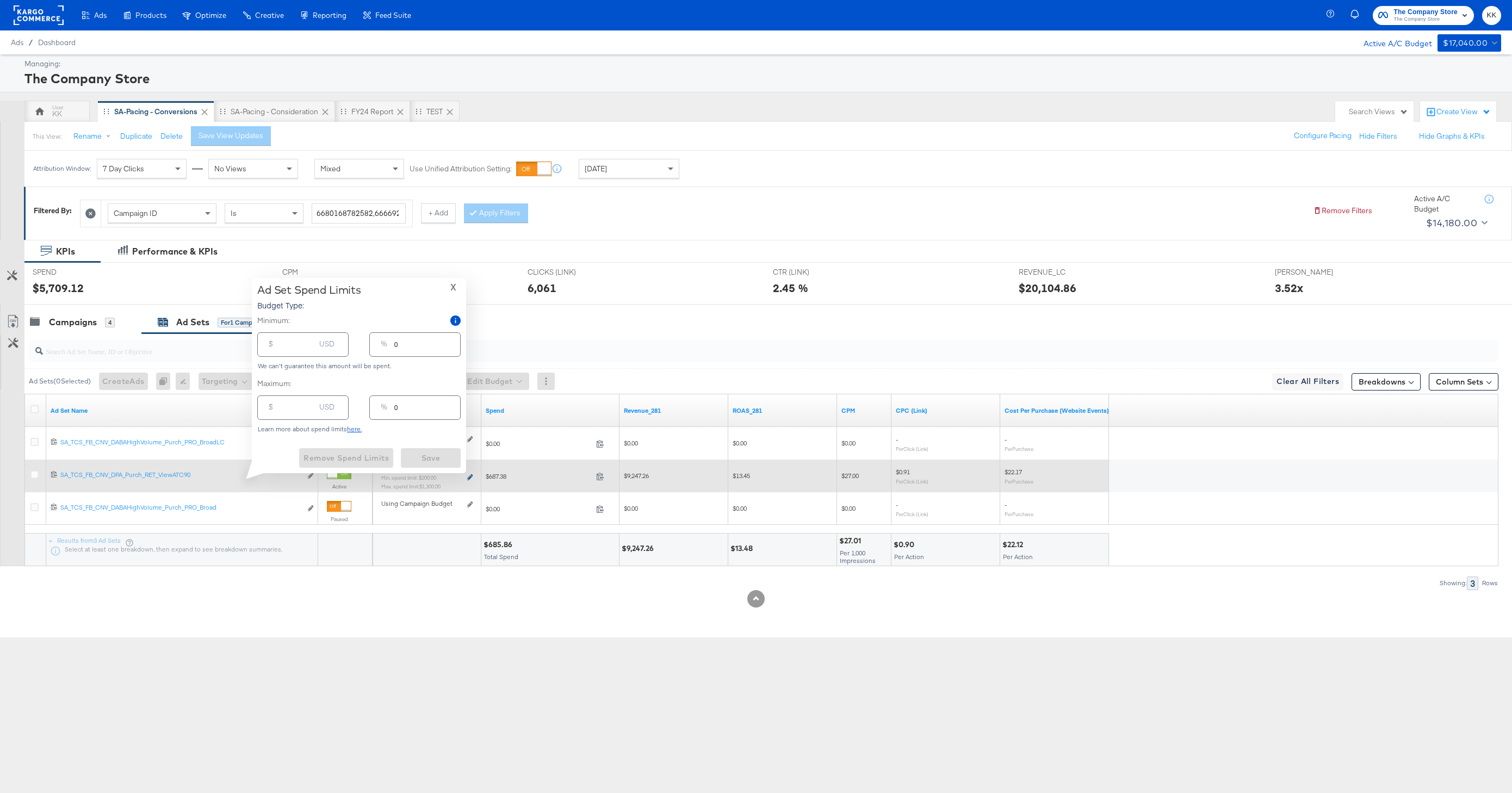
type input "200.00"
type input "3"
type input "1300.00"
type input "20"
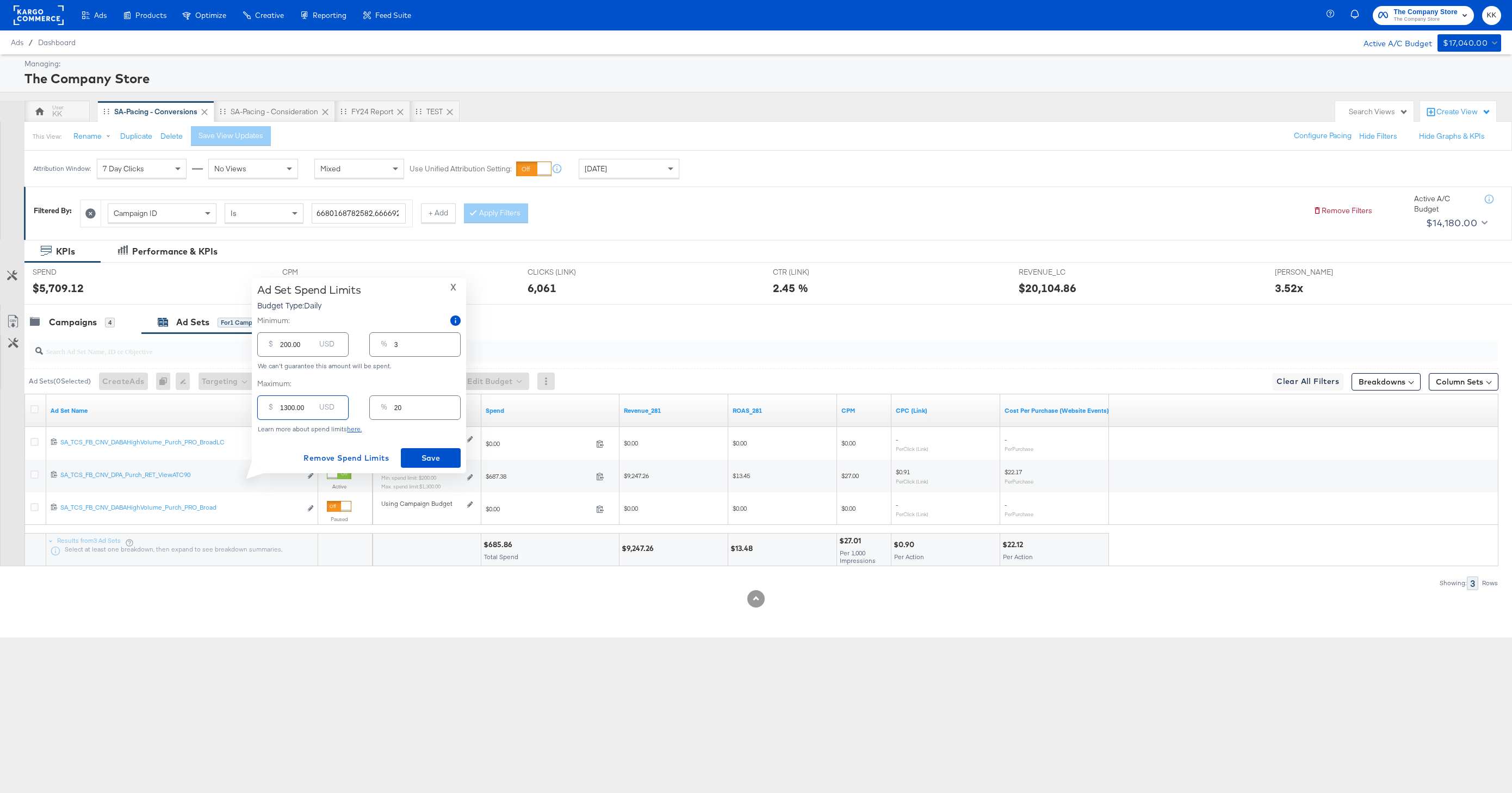
drag, startPoint x: 285, startPoint y: 407, endPoint x: 254, endPoint y: 407, distance: 31.0
click at [254, 407] on div "Ad Set Spend Limits Budget Type: Daily X Minimum: $ 200.00 USD % 3 We can't gua…" at bounding box center [359, 376] width 214 height 195
type input "200.00"
type input "3"
type input "2000.00"
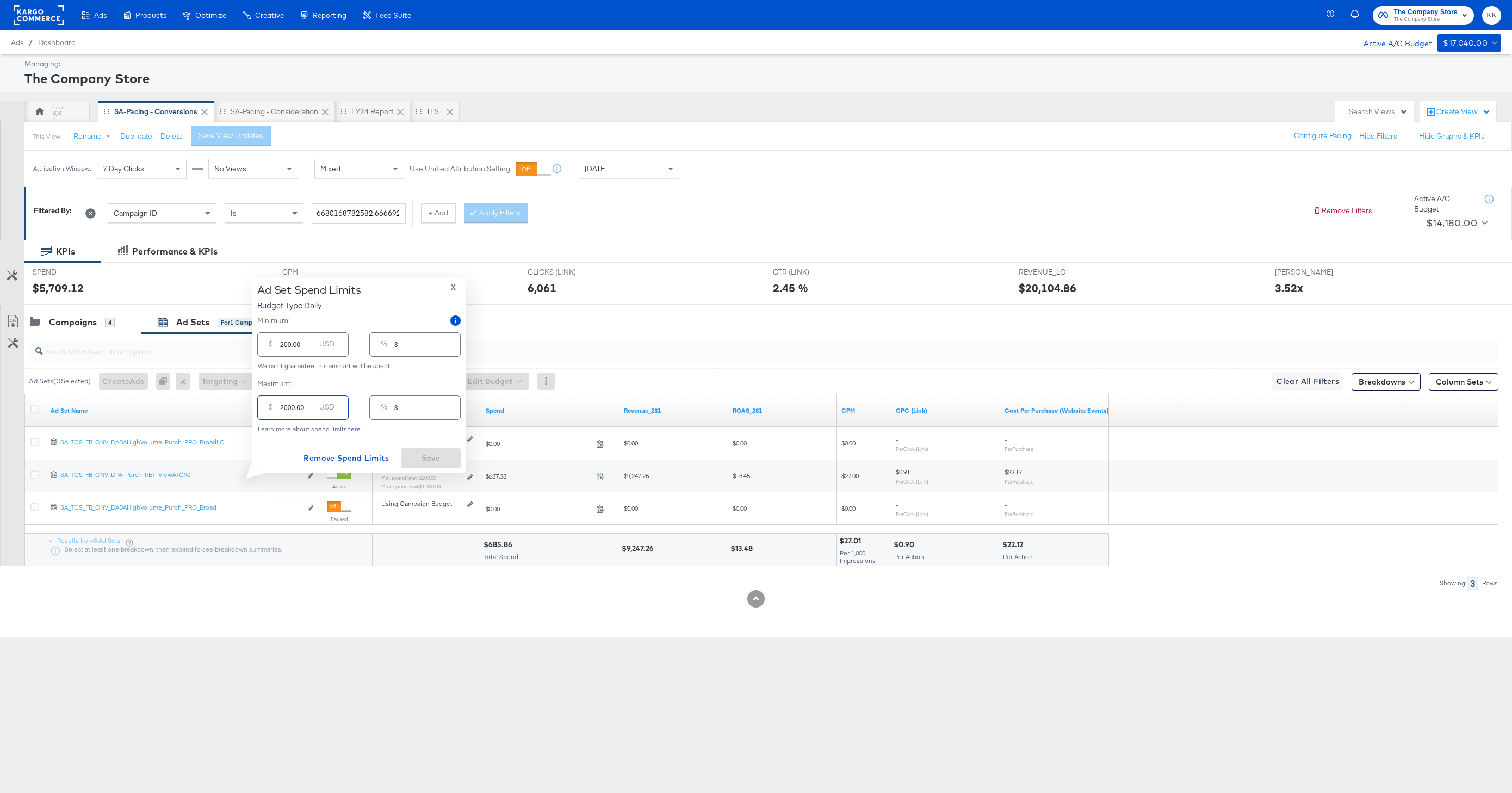
type input "31"
type input "2000.00"
click at [442, 463] on span "Save" at bounding box center [430, 458] width 51 height 13
click at [1485, 679] on button "×" at bounding box center [1490, 683] width 20 height 19
click at [95, 328] on div "Campaigns" at bounding box center [73, 321] width 48 height 12
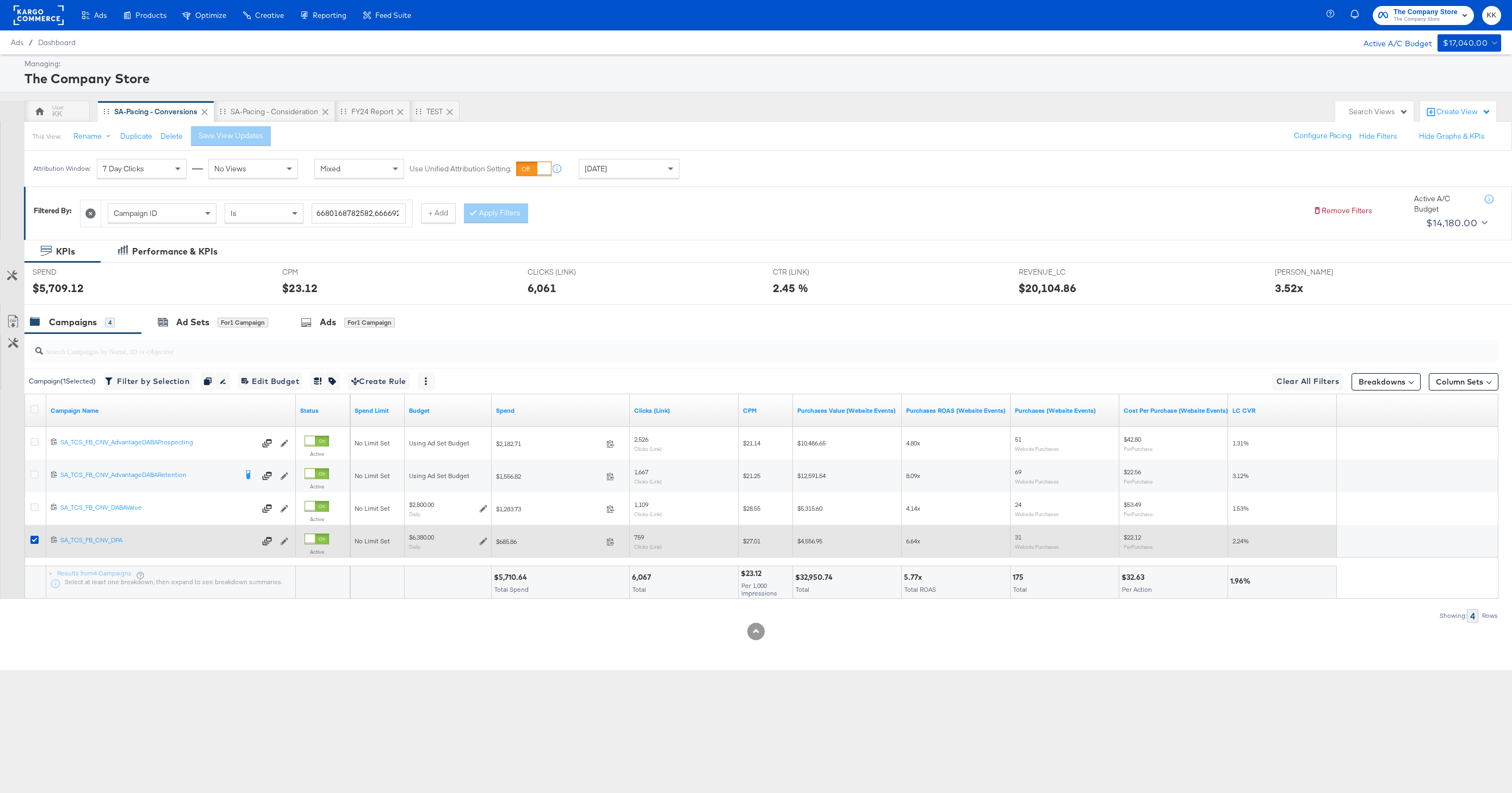
click at [30, 539] on div at bounding box center [35, 540] width 20 height 19
click at [33, 539] on icon at bounding box center [34, 540] width 9 height 9
click at [0, 0] on input "checkbox" at bounding box center [0, 0] width 0 height 0
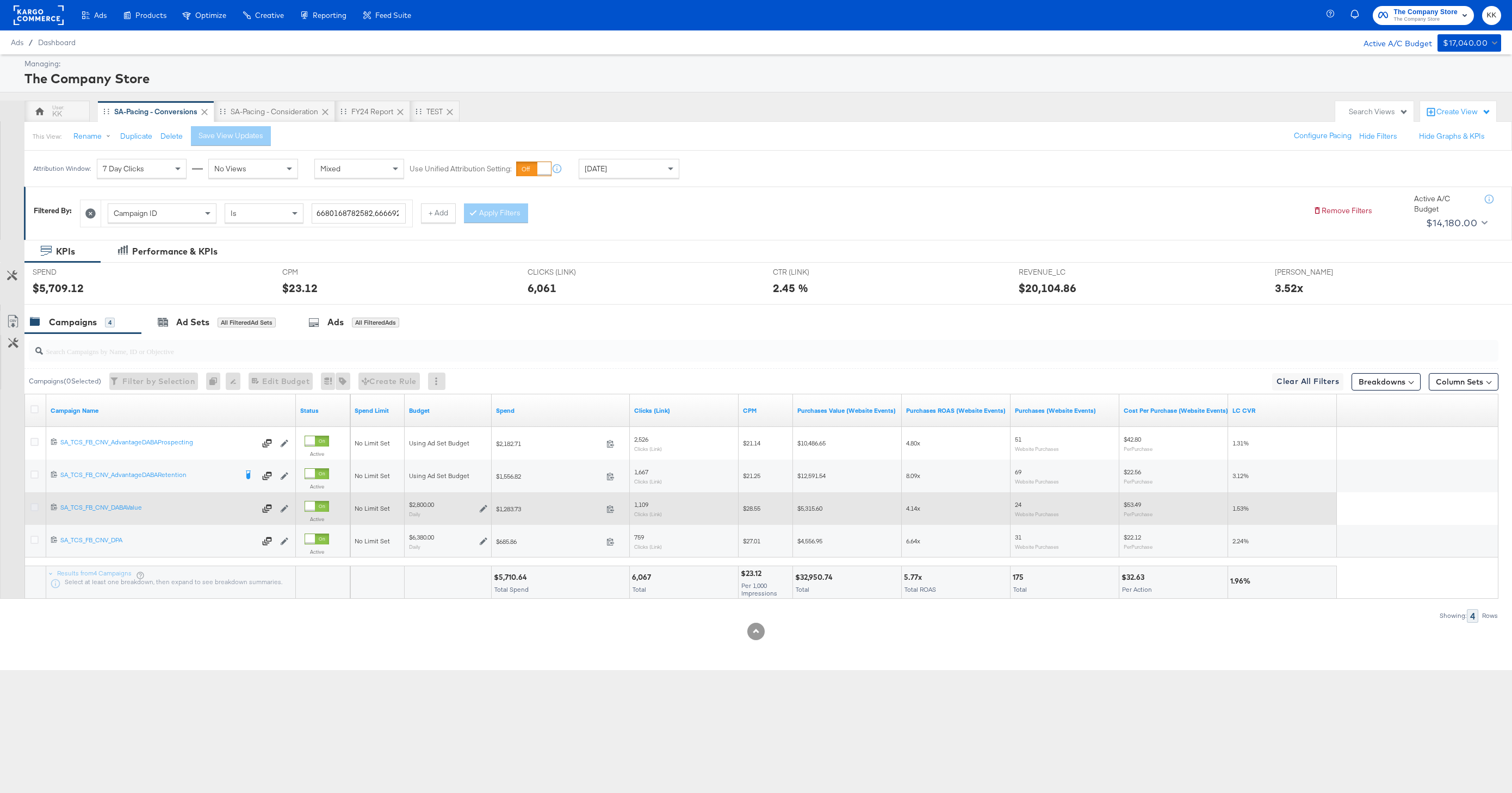
click at [33, 504] on icon at bounding box center [34, 507] width 9 height 9
click at [0, 0] on input "checkbox" at bounding box center [0, 0] width 0 height 0
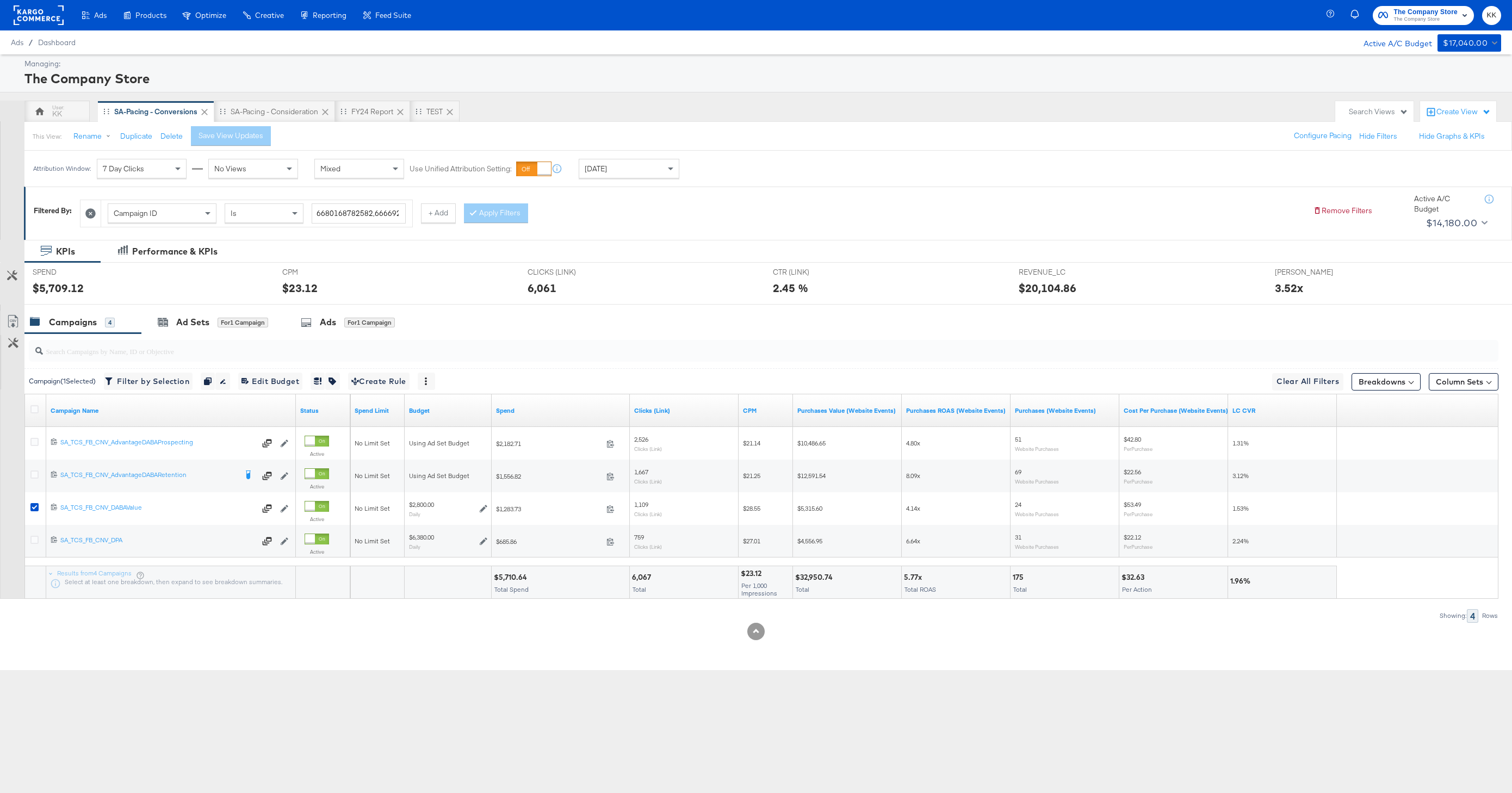
click at [256, 281] on div "$5,709.12" at bounding box center [149, 288] width 233 height 15
click at [213, 324] on div "Ad Sets for 1 Campaign" at bounding box center [212, 321] width 110 height 12
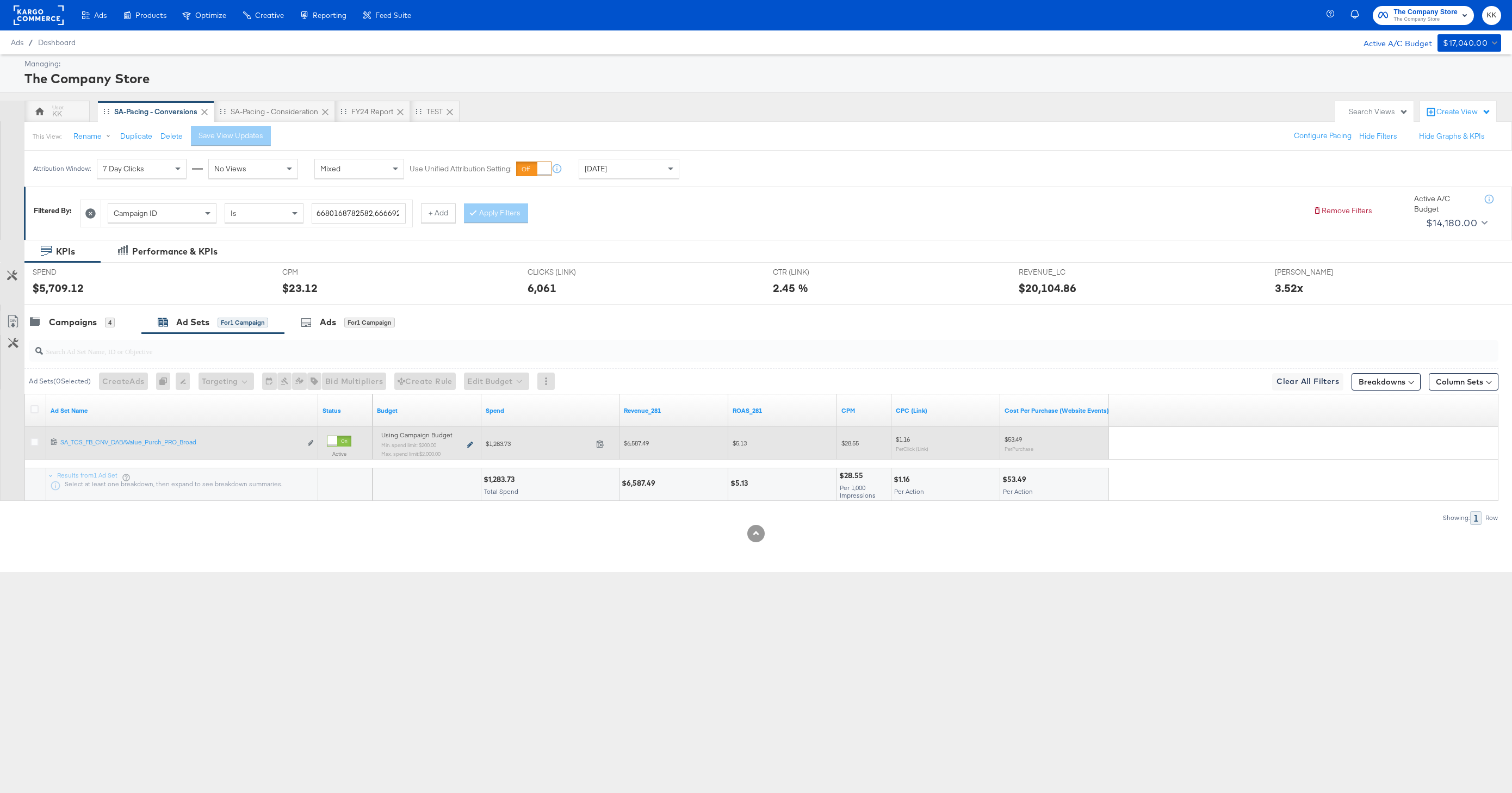
click at [469, 443] on icon at bounding box center [470, 445] width 6 height 6
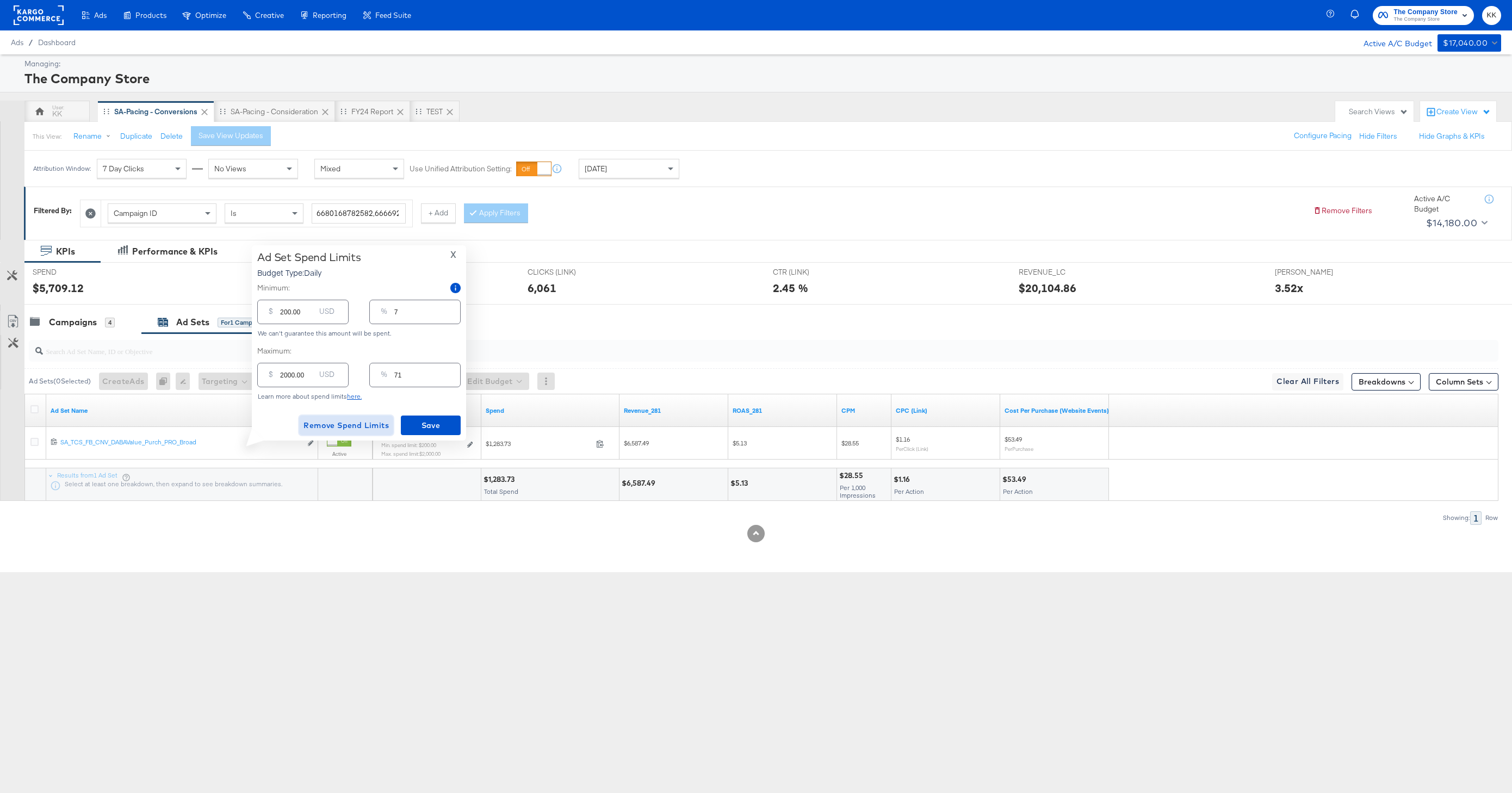
click at [359, 419] on span "Remove Spend Limits" at bounding box center [345, 426] width 85 height 13
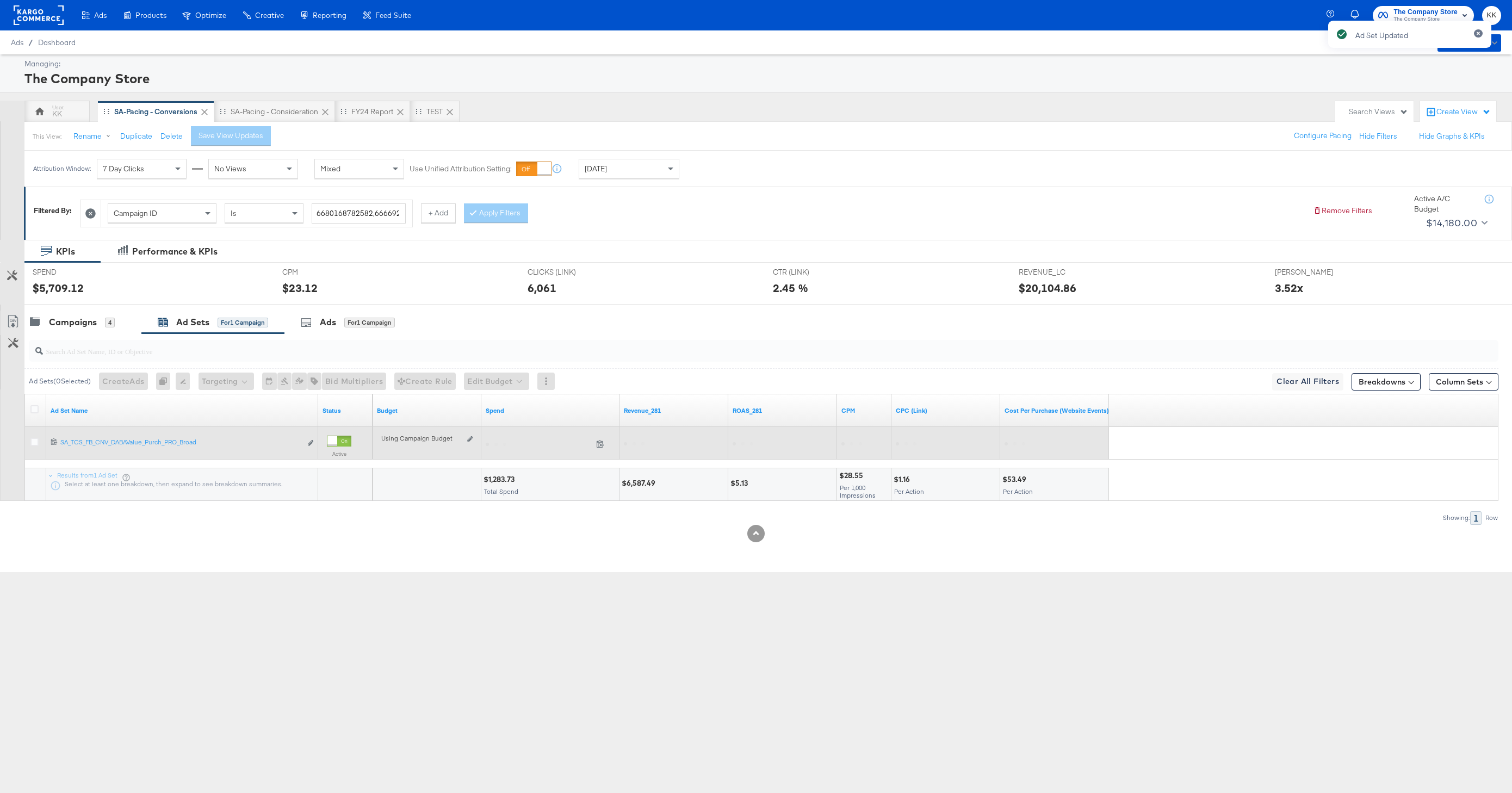
click at [472, 437] on div "Using Campaign Budget Edit spend limits" at bounding box center [427, 443] width 100 height 17
click at [471, 437] on icon at bounding box center [470, 439] width 6 height 6
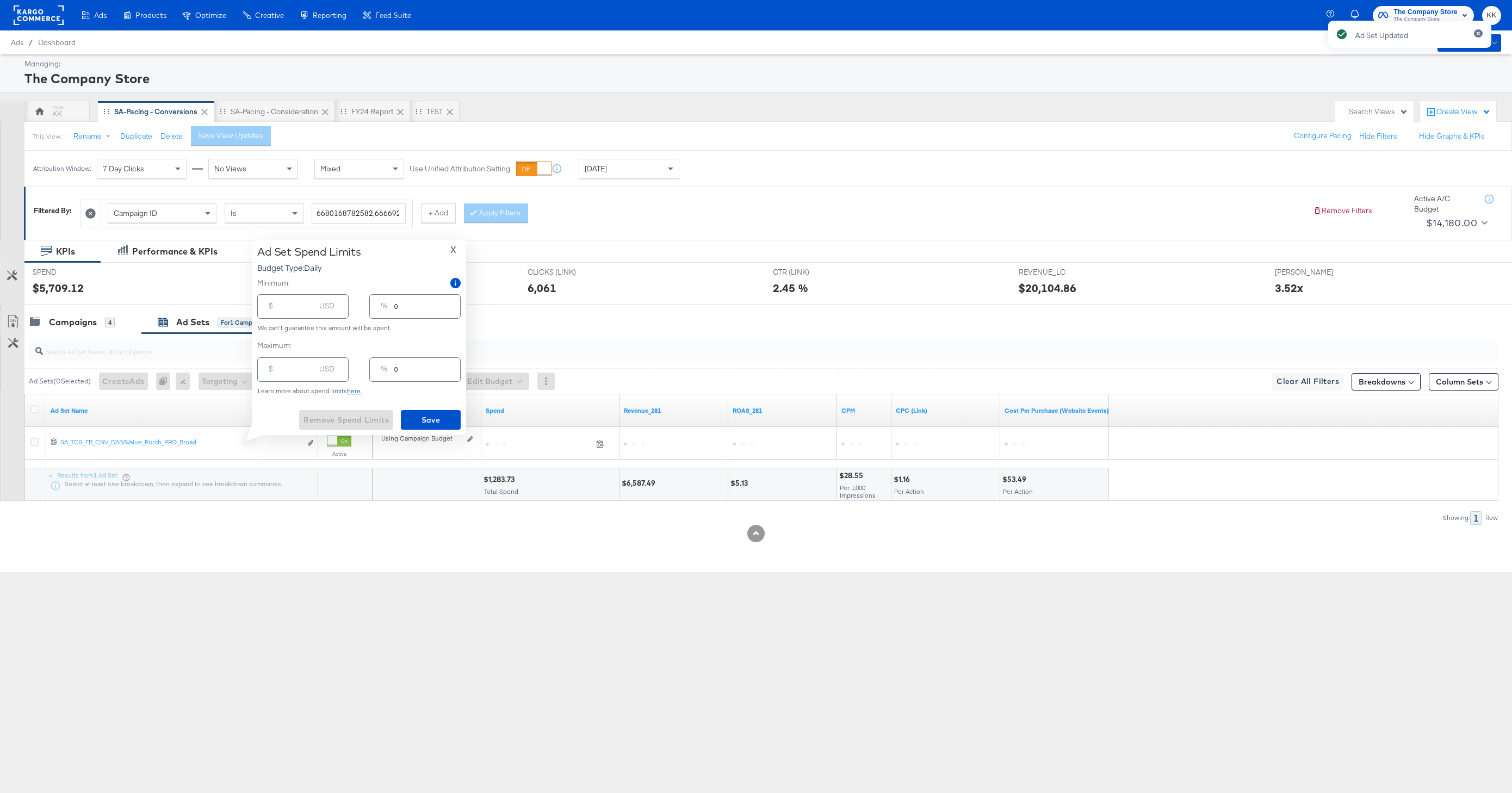
click at [301, 315] on div "$ USD" at bounding box center [303, 307] width 92 height 25
type input "1"
type input "17"
type input "1"
type input "170"
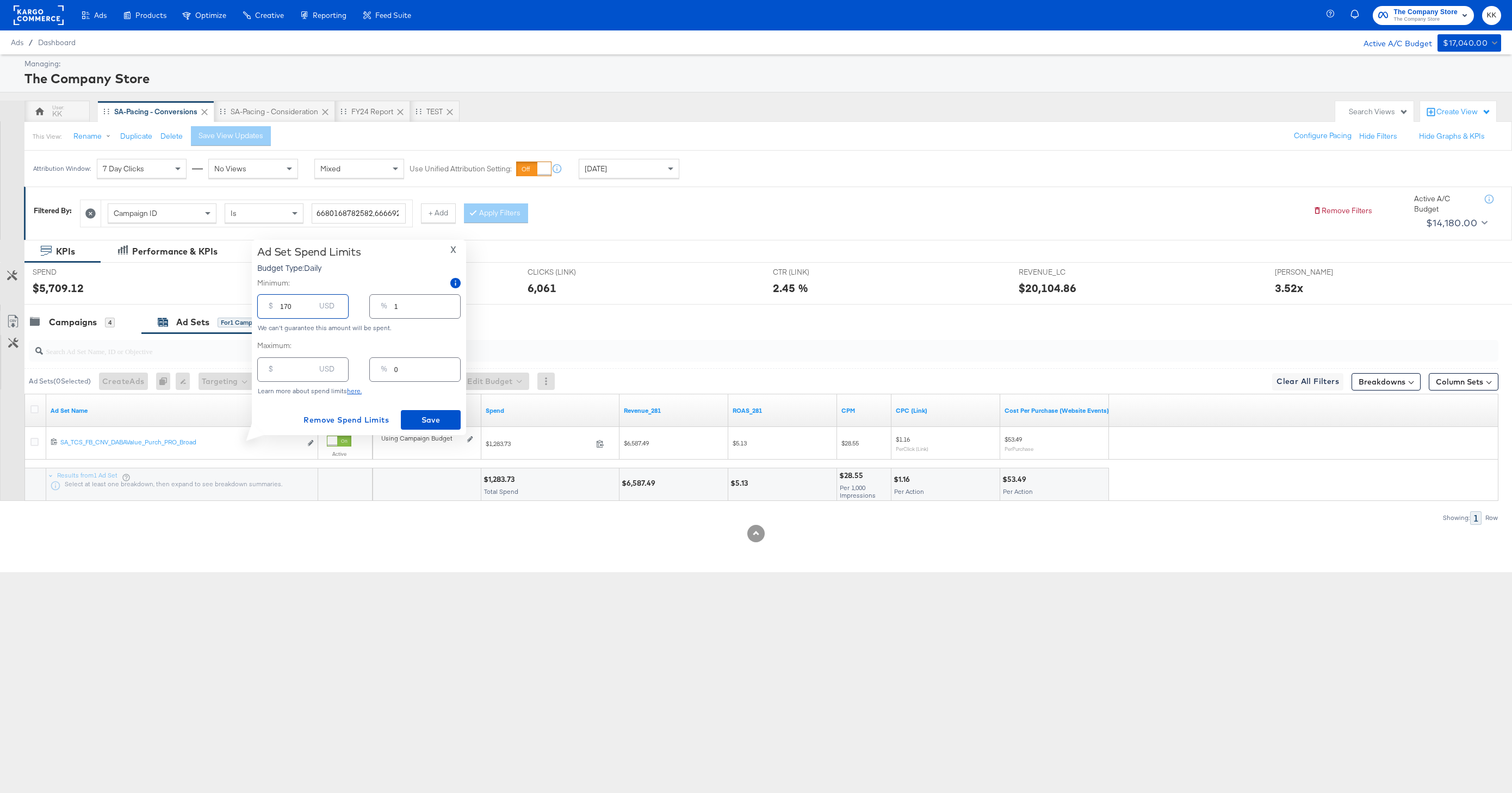
type input "6"
type input "1700"
type input "61"
type input "1700.00"
click at [438, 410] on button "Save" at bounding box center [430, 420] width 60 height 19
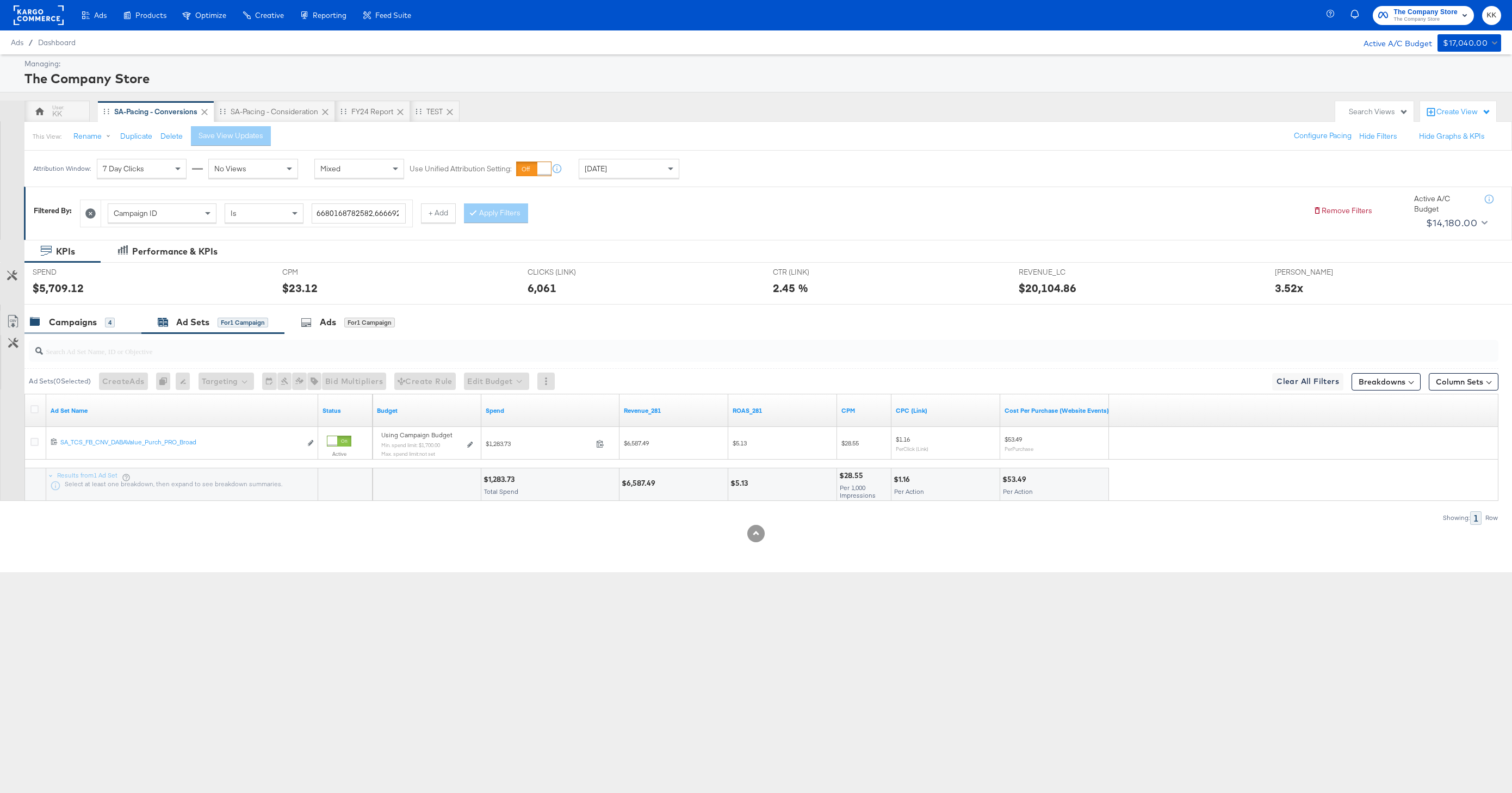
click at [108, 327] on div "Campaigns 4" at bounding box center [72, 321] width 85 height 12
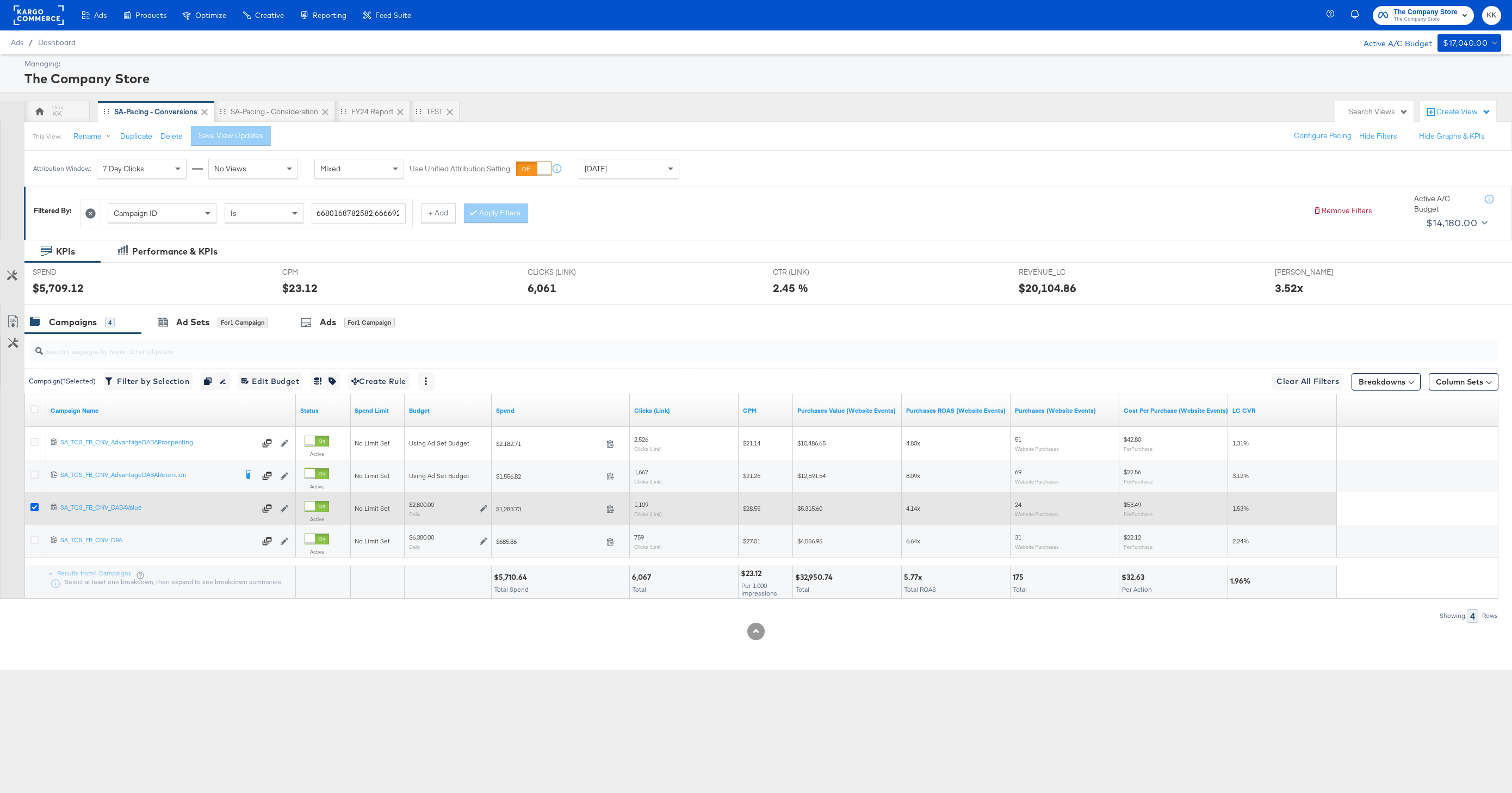
click at [33, 508] on icon at bounding box center [34, 507] width 9 height 9
click at [0, 0] on input "checkbox" at bounding box center [0, 0] width 0 height 0
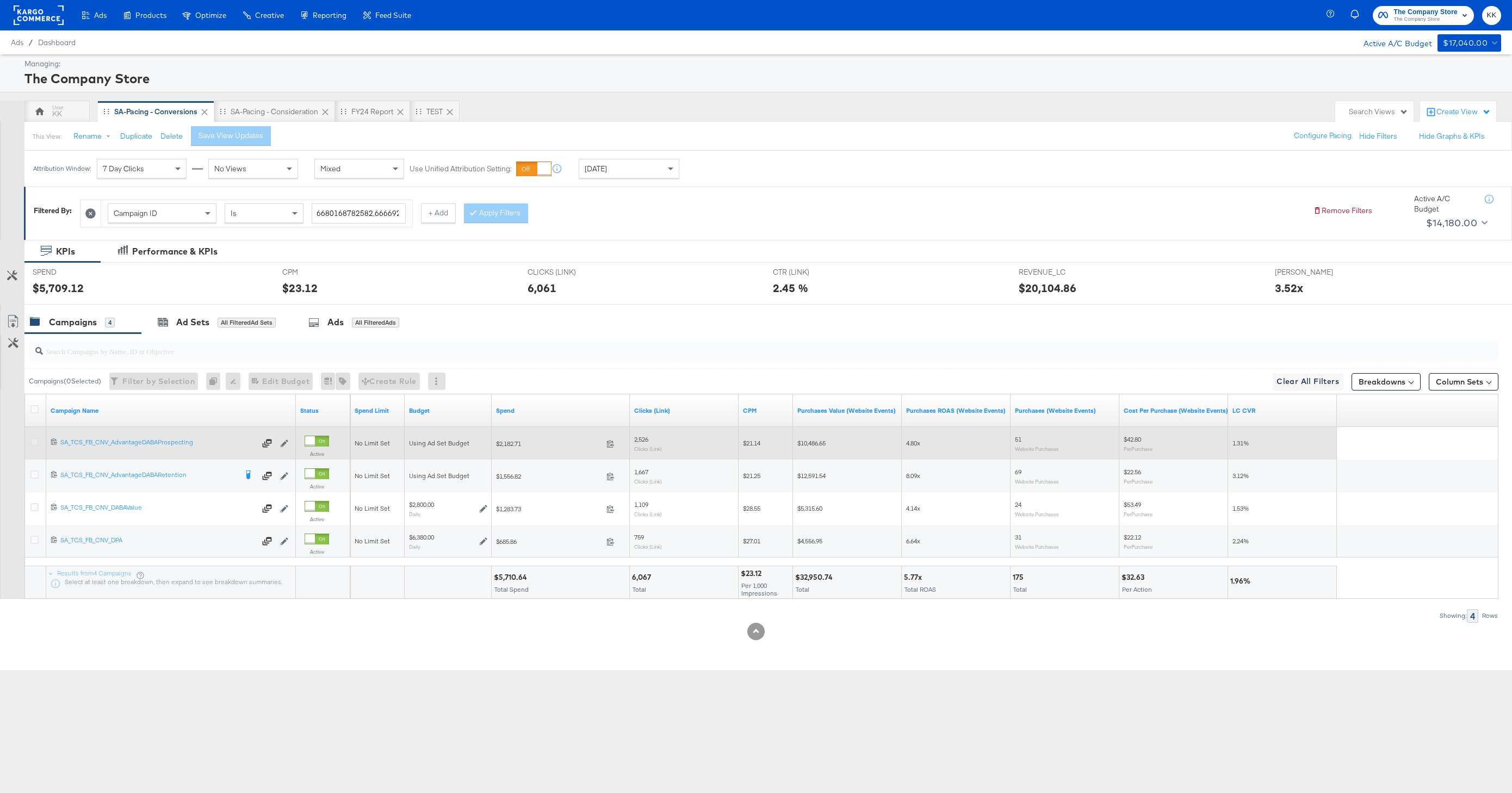
click at [33, 445] on icon at bounding box center [34, 442] width 9 height 9
click at [0, 0] on input "checkbox" at bounding box center [0, 0] width 0 height 0
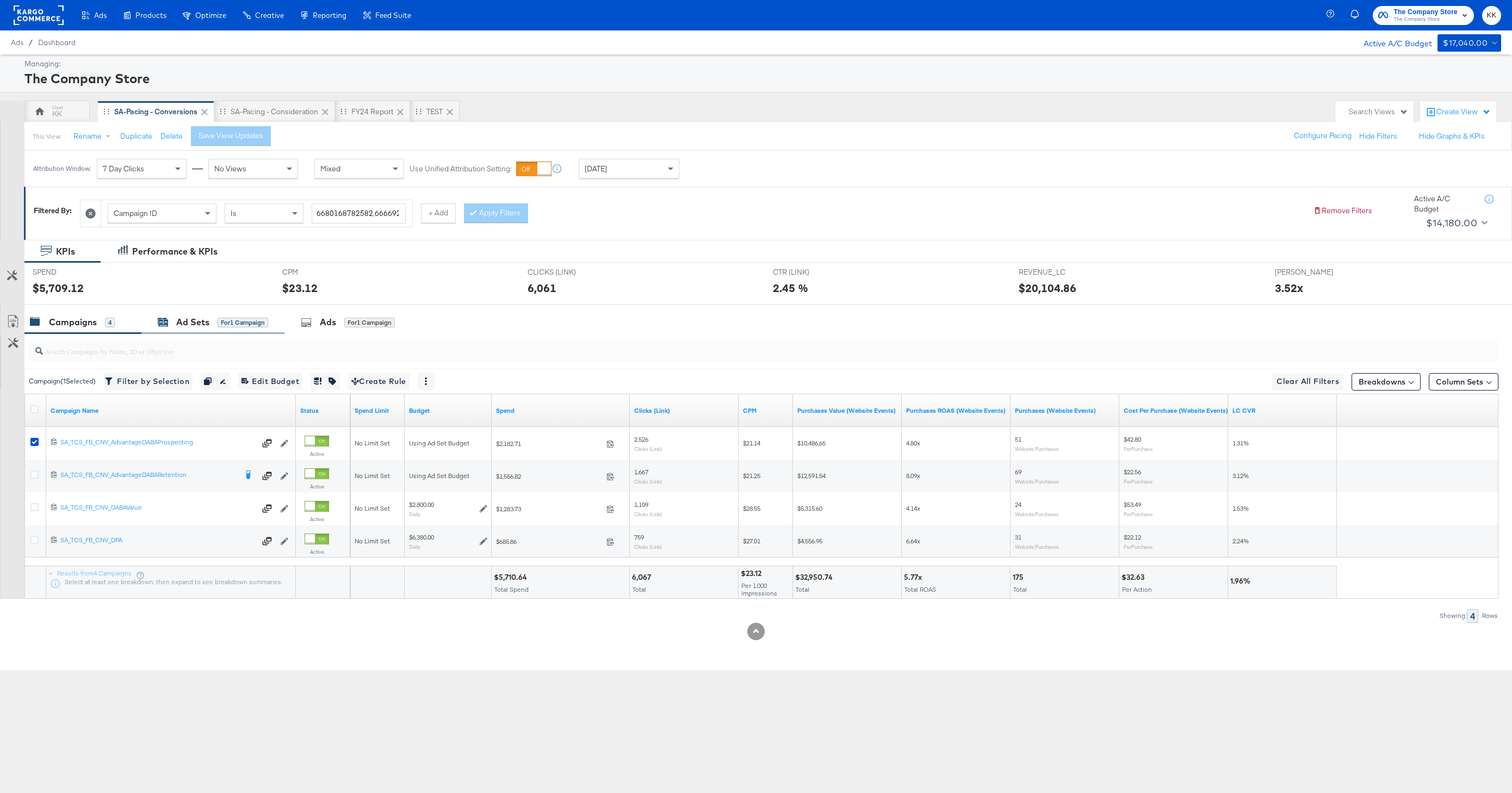
click at [183, 327] on div "Ad Sets" at bounding box center [192, 321] width 33 height 12
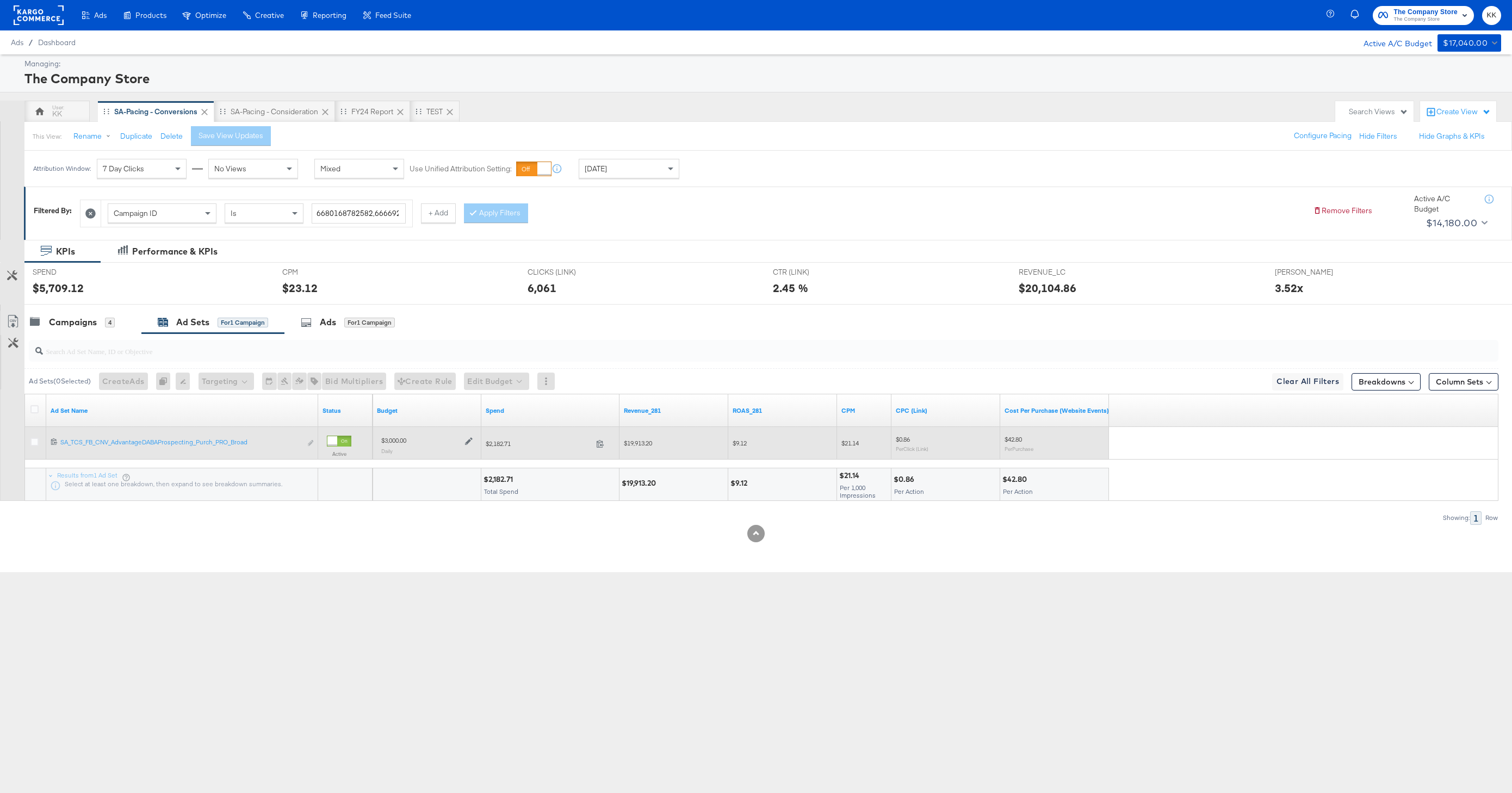
click at [471, 437] on icon at bounding box center [469, 441] width 8 height 8
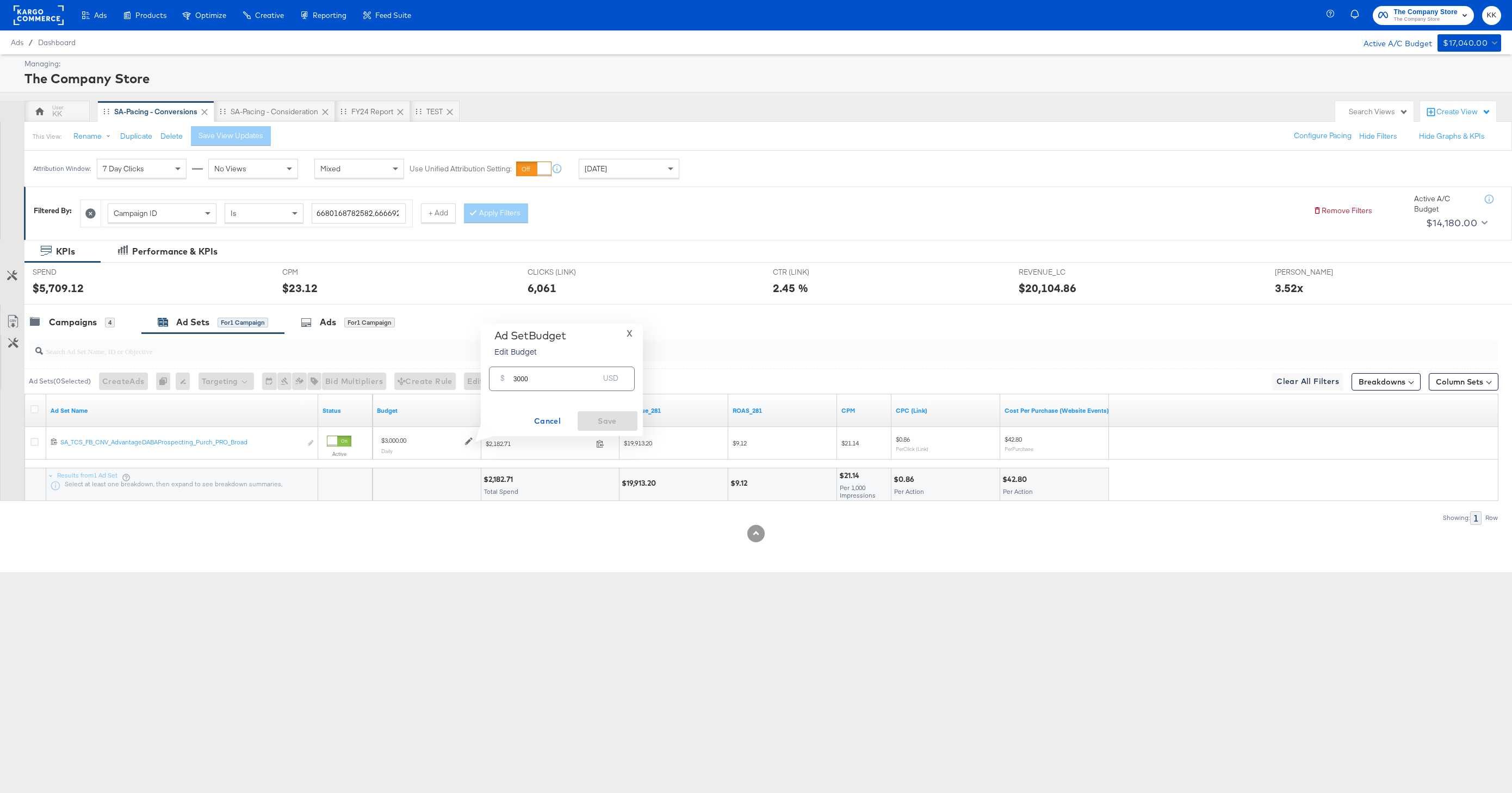
click at [520, 379] on input "3000" at bounding box center [557, 374] width 86 height 23
type input "3500"
click at [620, 421] on span "Save" at bounding box center [606, 421] width 51 height 13
click at [90, 319] on div "Campaigns" at bounding box center [73, 321] width 48 height 12
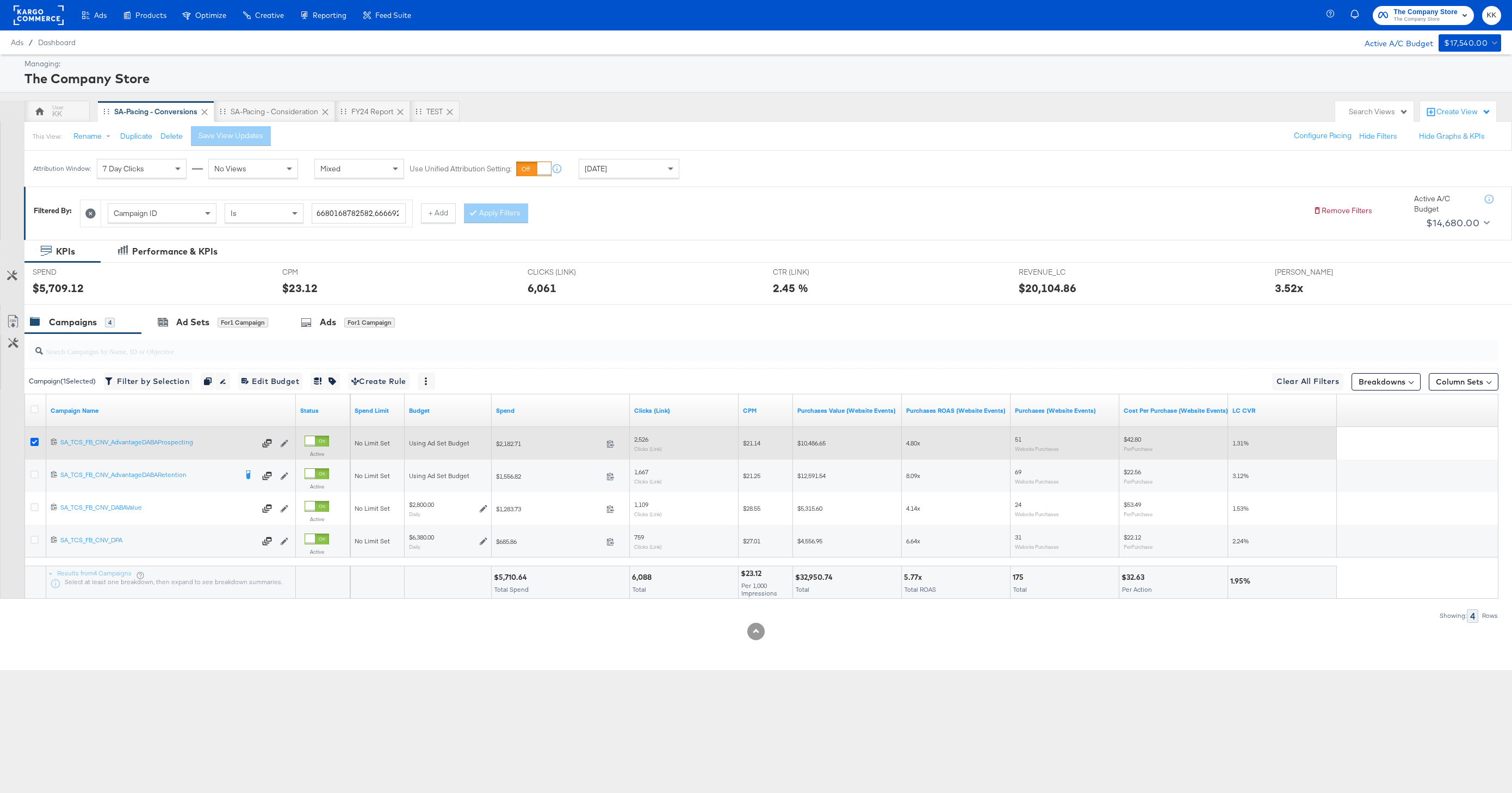
click at [37, 440] on icon at bounding box center [34, 442] width 9 height 9
click at [0, 0] on input "checkbox" at bounding box center [0, 0] width 0 height 0
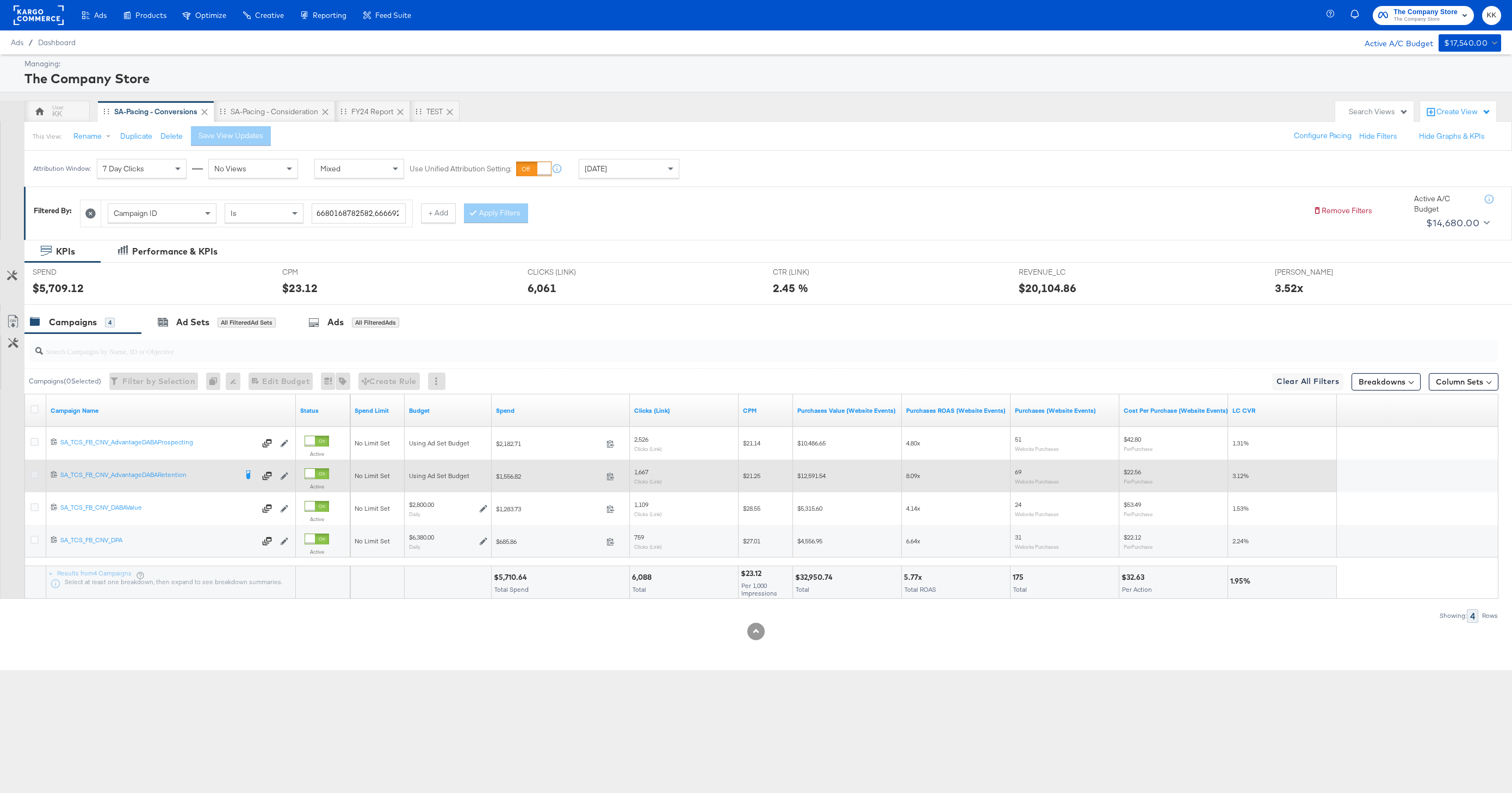
click at [36, 475] on icon at bounding box center [34, 474] width 9 height 9
click at [0, 0] on input "checkbox" at bounding box center [0, 0] width 0 height 0
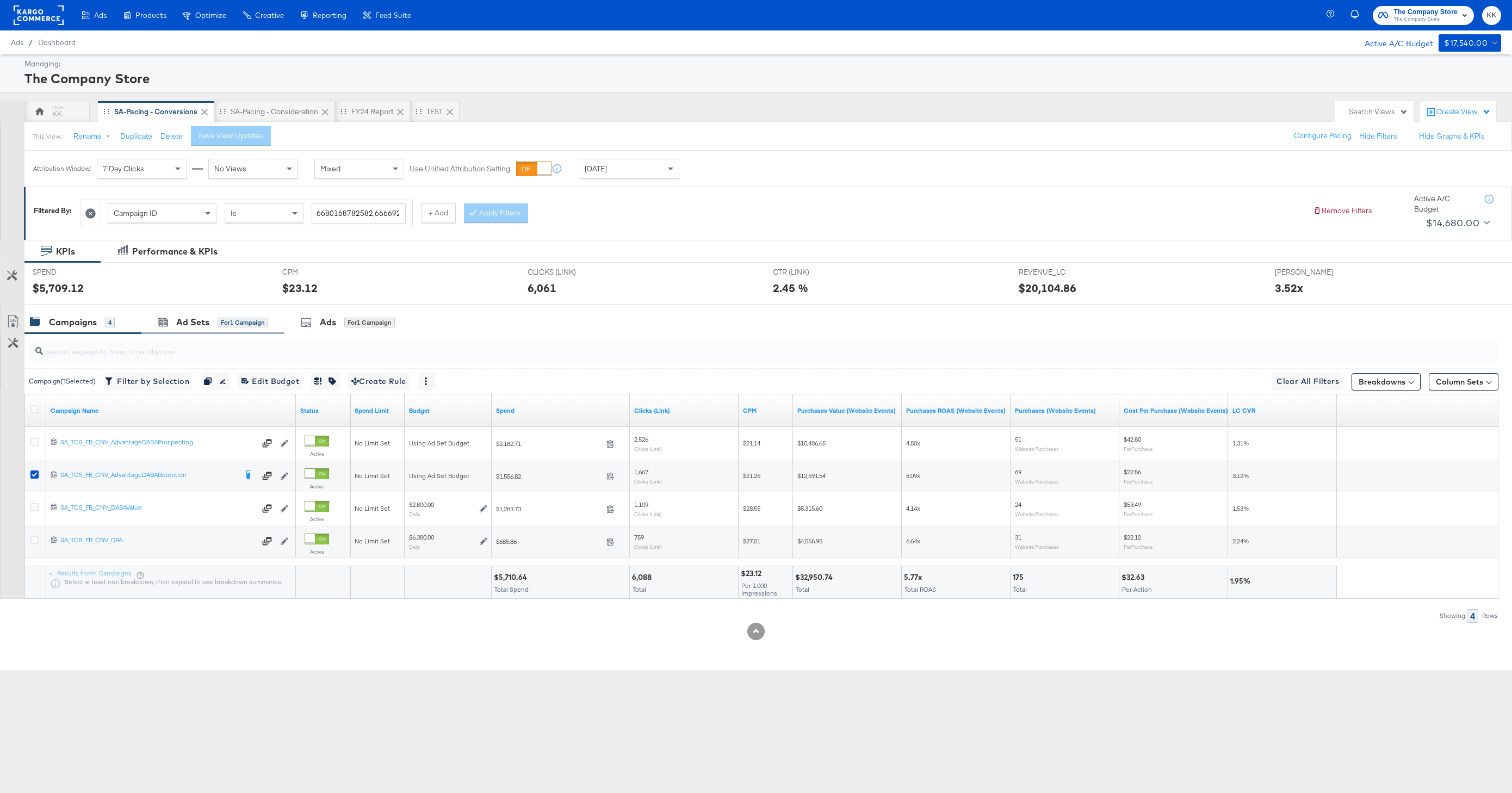
click at [223, 313] on div "Ad Sets for 1 Campaign" at bounding box center [213, 322] width 143 height 23
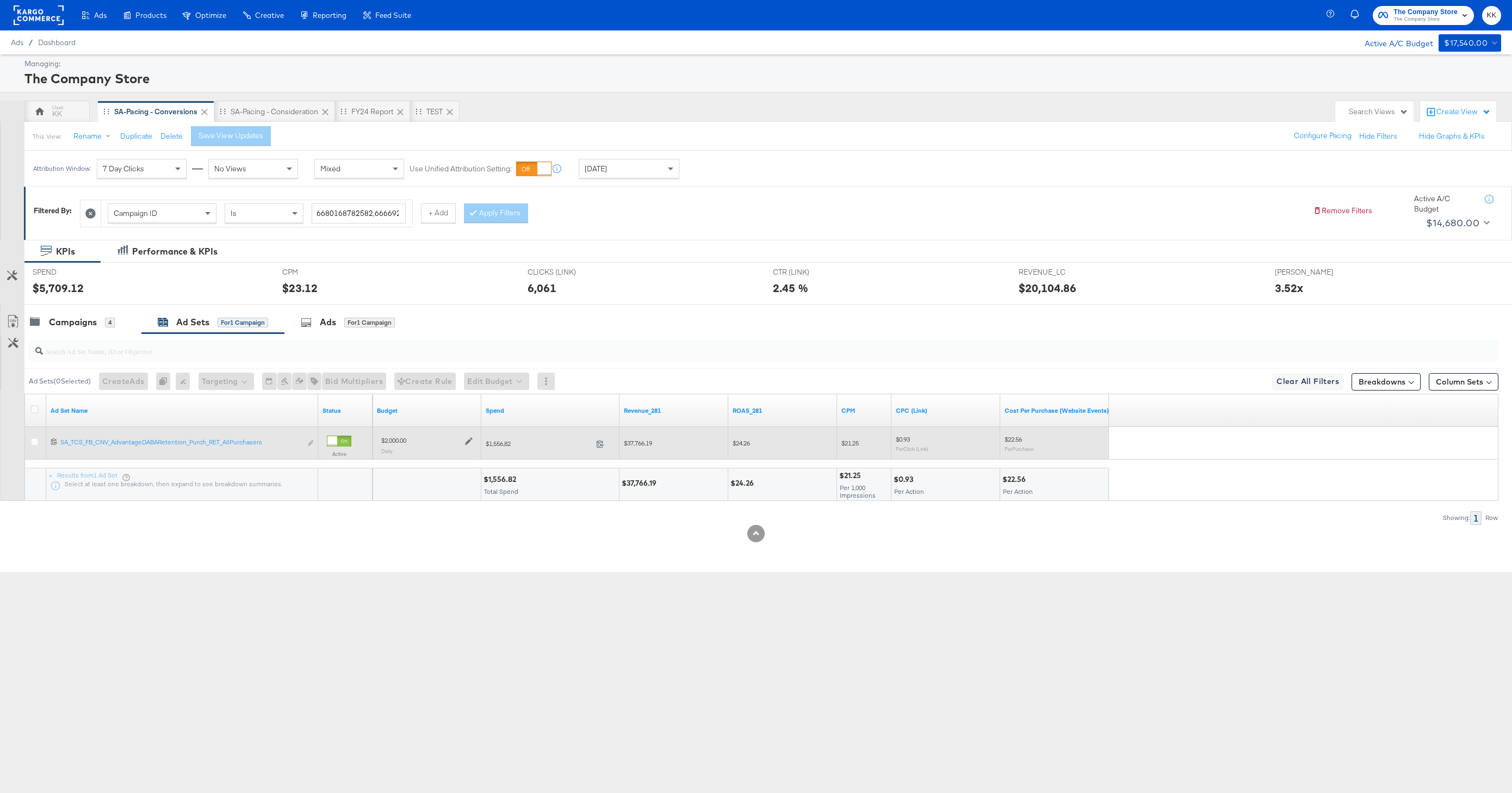
click at [469, 442] on icon at bounding box center [469, 442] width 8 height 8
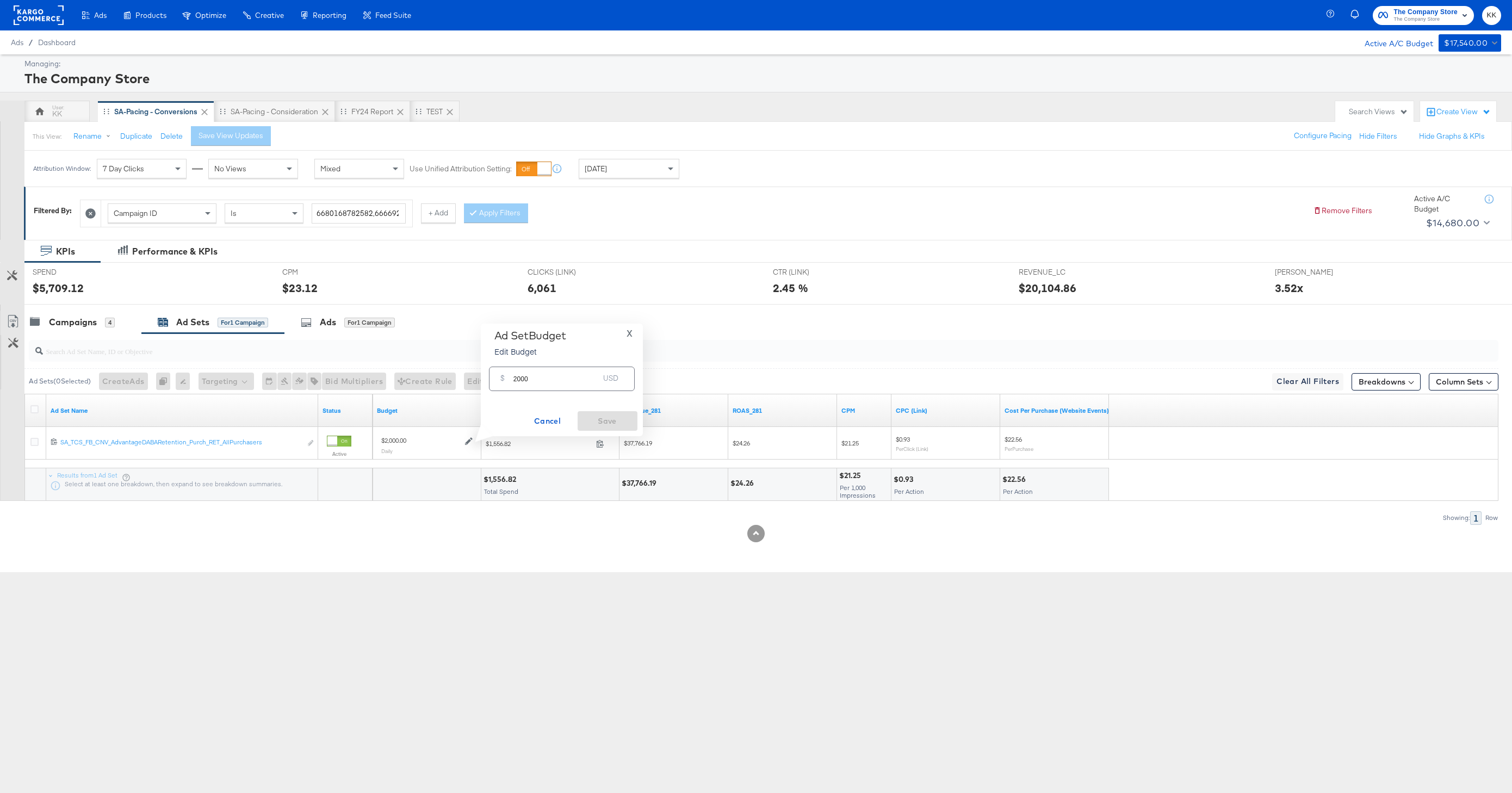
click at [516, 381] on input "2000" at bounding box center [557, 374] width 86 height 23
type input "4000"
click at [625, 380] on button "Ok" at bounding box center [619, 381] width 17 height 17
click at [624, 420] on span "Save" at bounding box center [606, 421] width 51 height 13
click at [73, 331] on div "Campaigns 4" at bounding box center [83, 322] width 117 height 23
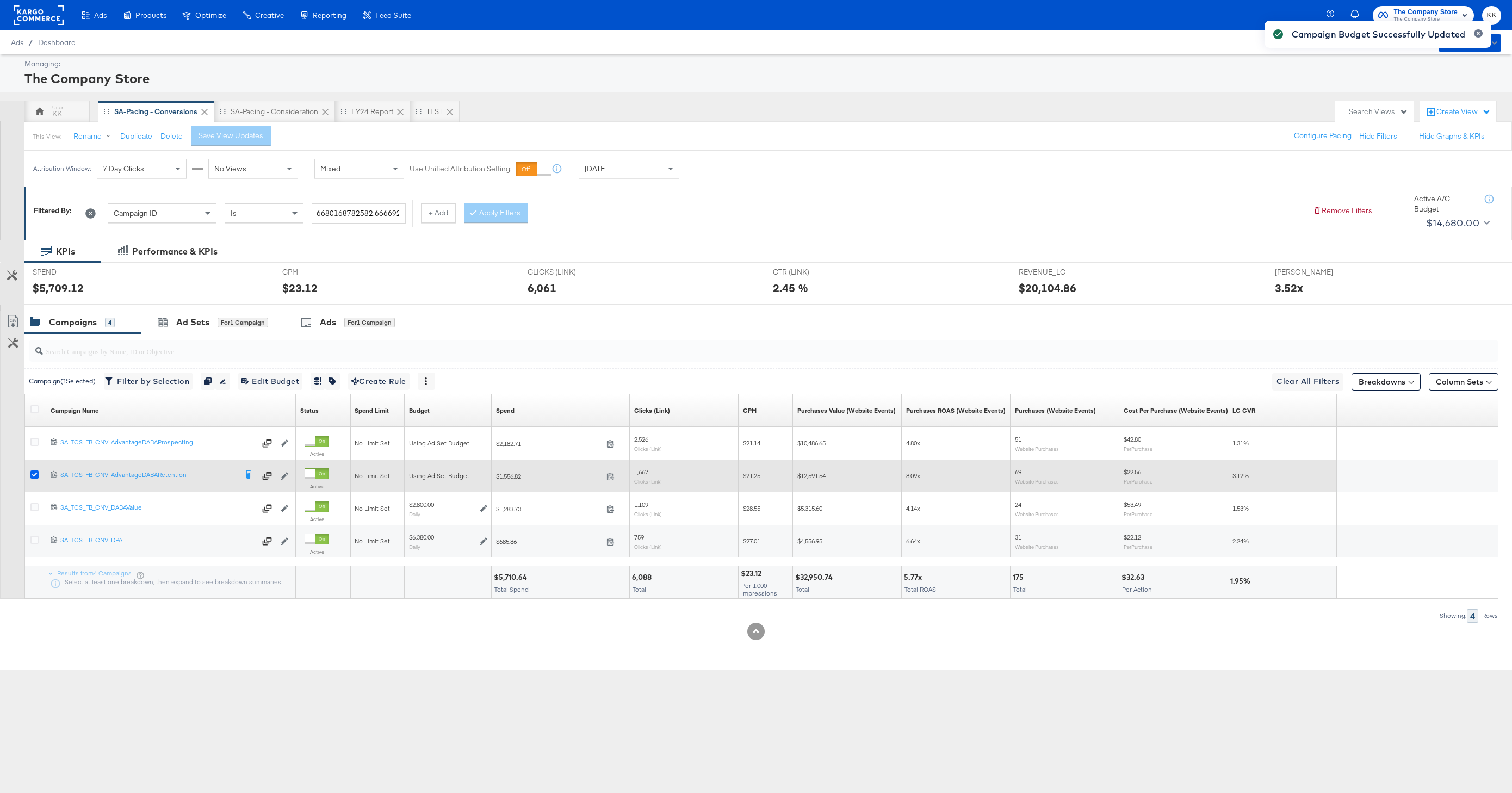
click at [36, 474] on icon at bounding box center [34, 474] width 9 height 9
click at [0, 0] on input "checkbox" at bounding box center [0, 0] width 0 height 0
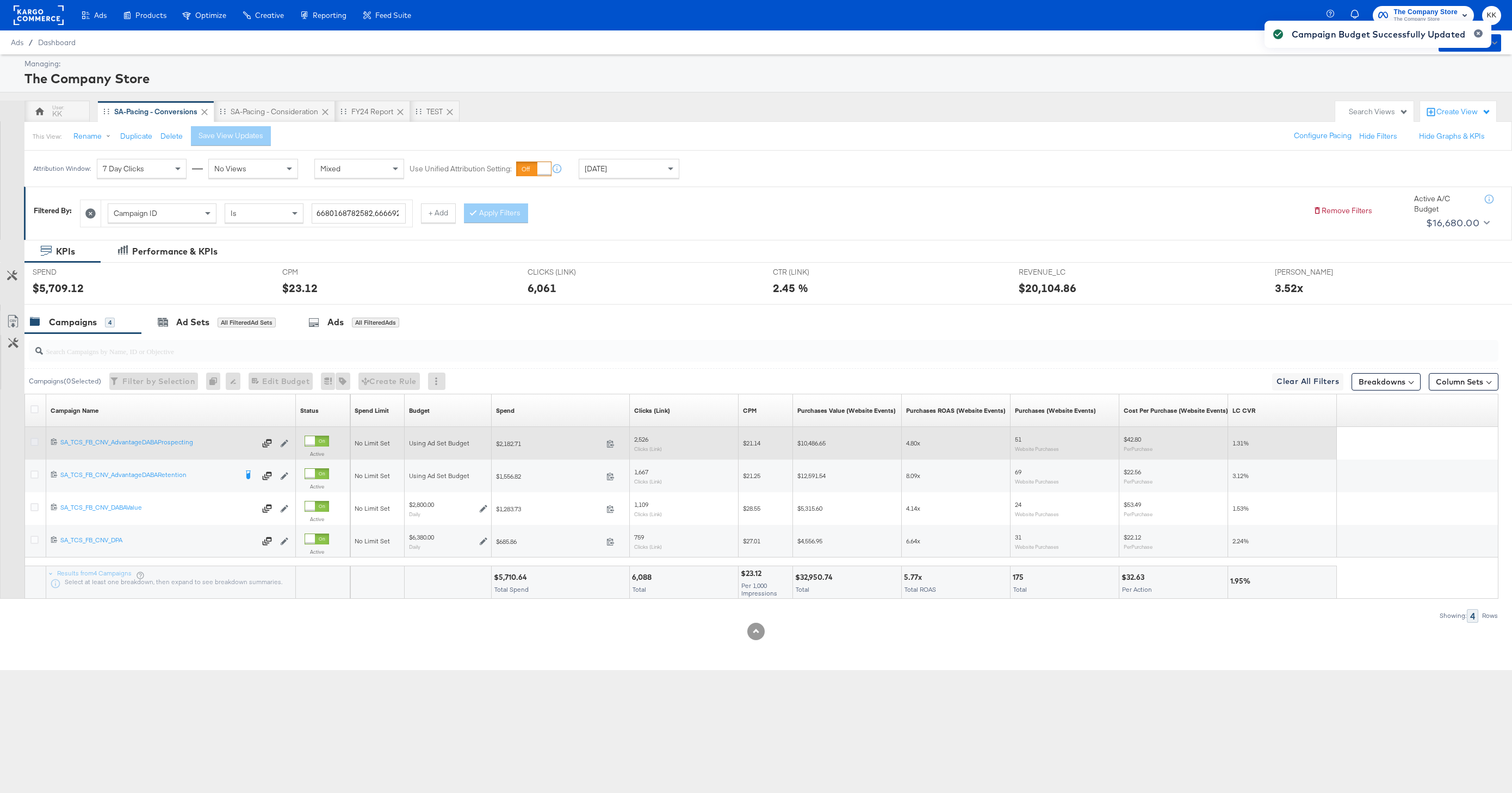
click at [36, 441] on icon at bounding box center [34, 442] width 9 height 9
click at [0, 0] on input "checkbox" at bounding box center [0, 0] width 0 height 0
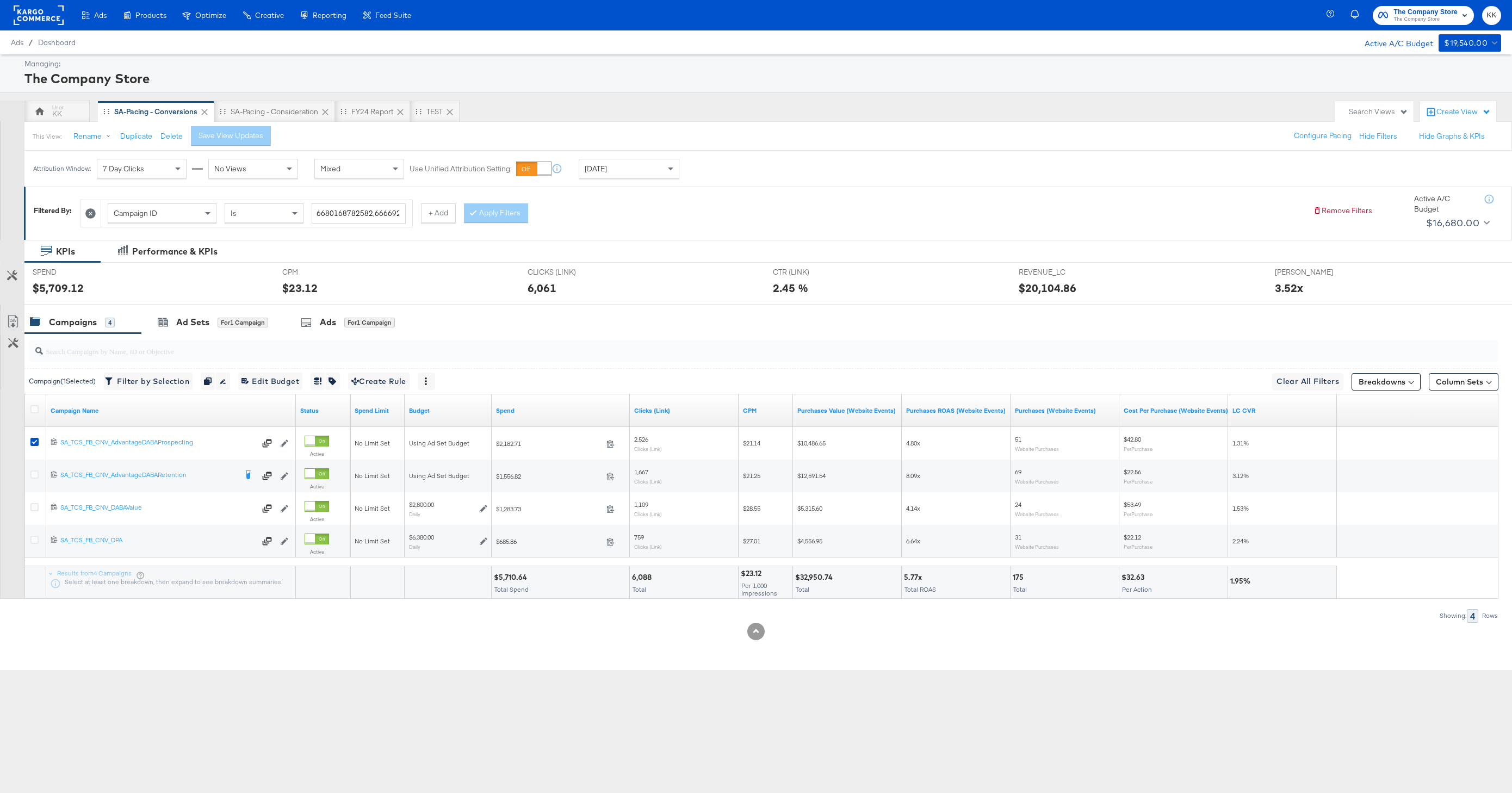
click at [688, 725] on div "Ads Products Optimize Creative Reporting Feed Suite The Company Store The Compa…" at bounding box center [756, 396] width 1512 height 793
click at [33, 14] on rect at bounding box center [38, 15] width 50 height 19
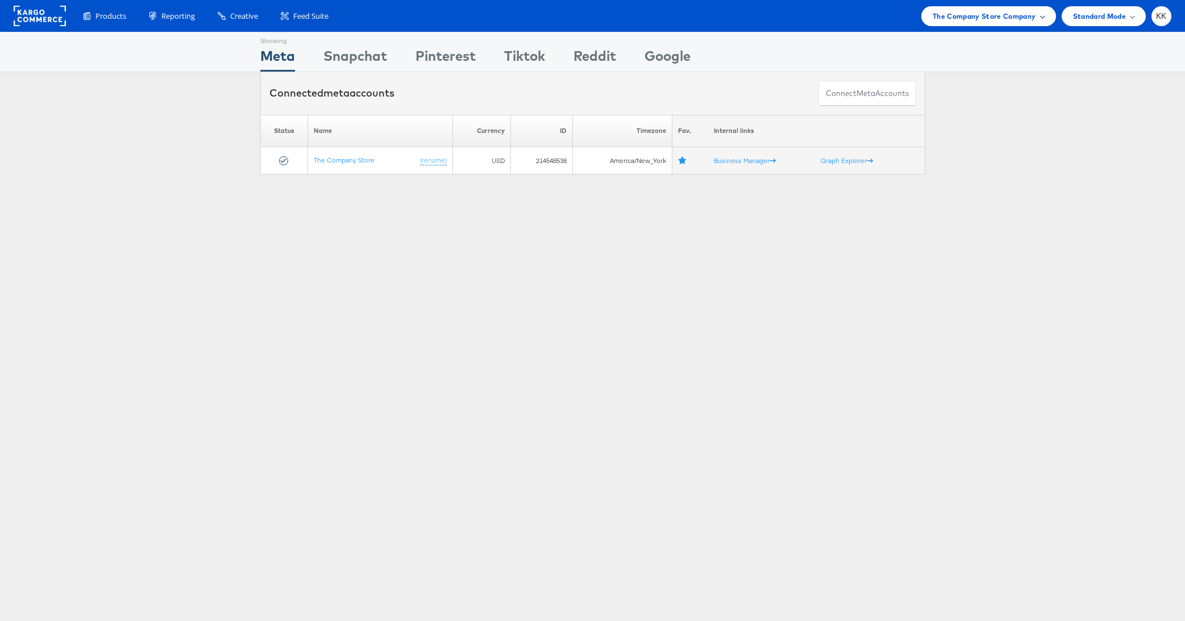
click at [975, 21] on span "The Company Store Company" at bounding box center [984, 16] width 103 height 12
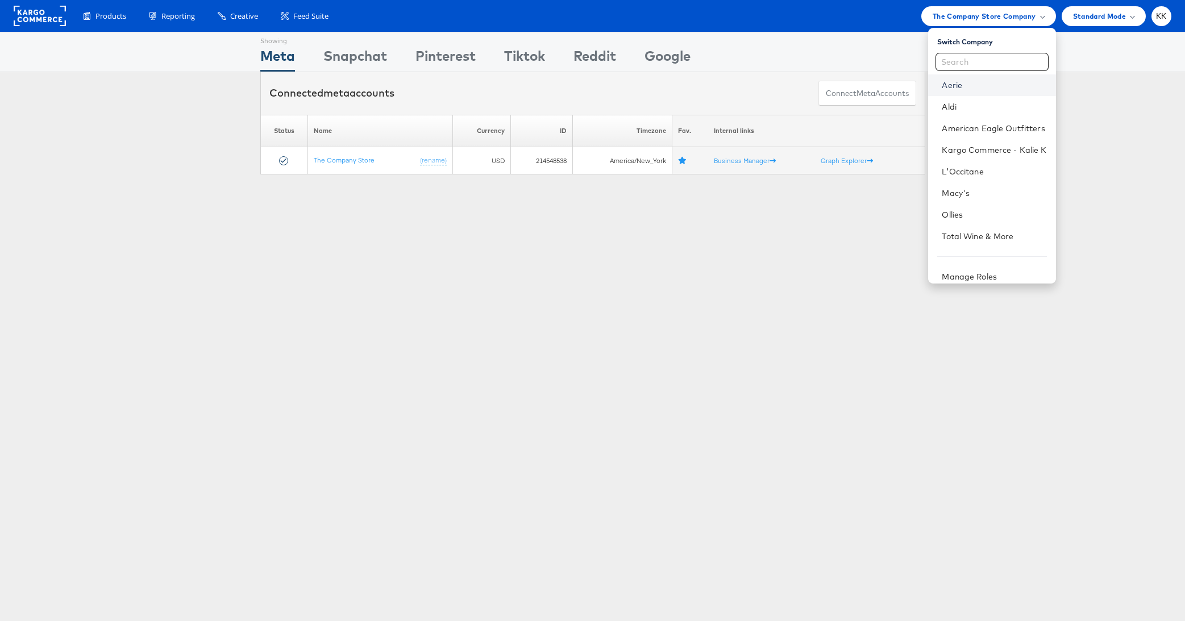
click at [970, 84] on link "Aerie" at bounding box center [994, 85] width 105 height 11
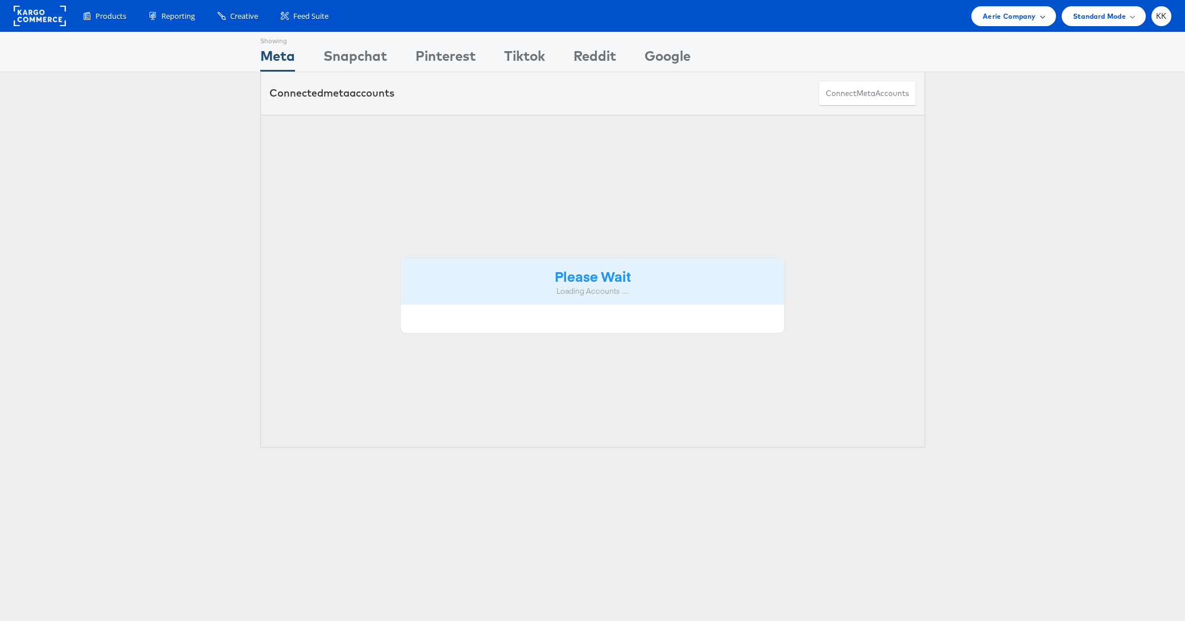
click at [1000, 17] on span "Aerie Company" at bounding box center [1009, 16] width 53 height 12
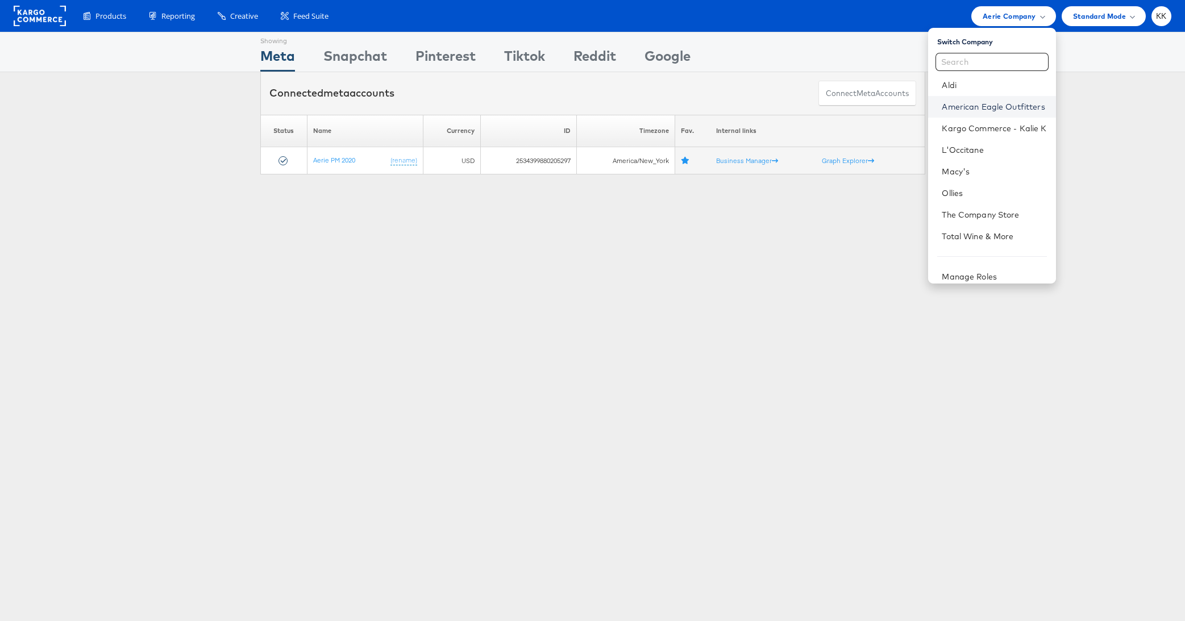
click at [976, 108] on link "American Eagle Outfitters" at bounding box center [994, 106] width 105 height 11
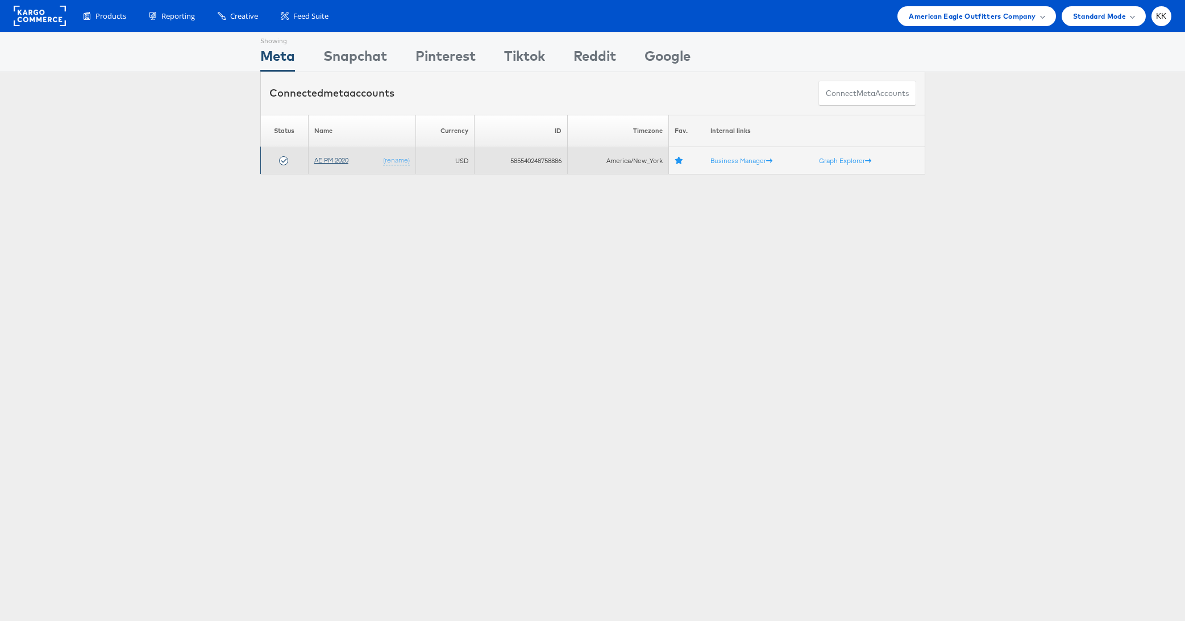
click at [326, 160] on link "AE PM 2020" at bounding box center [331, 160] width 34 height 9
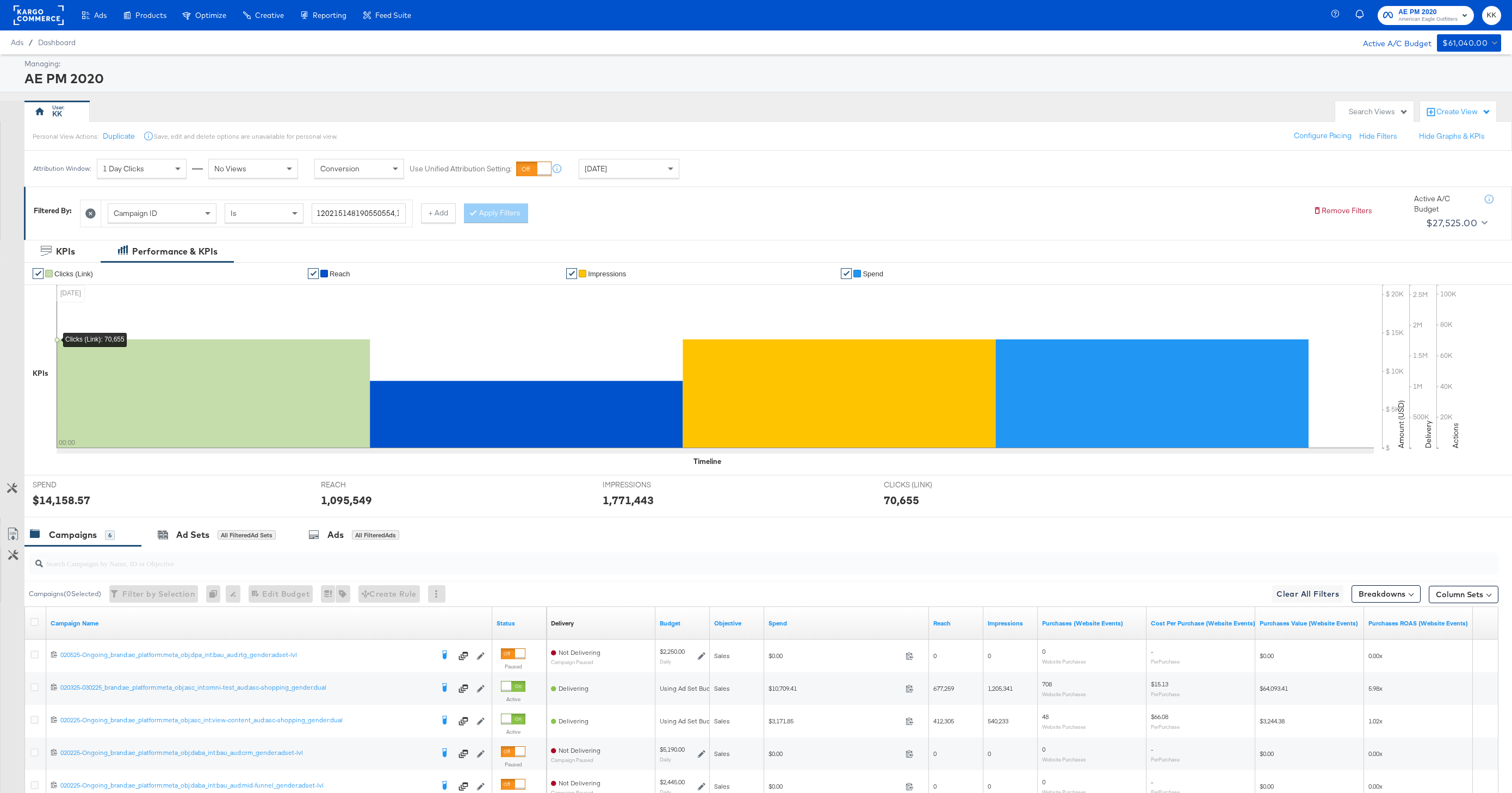
scroll to position [152, 0]
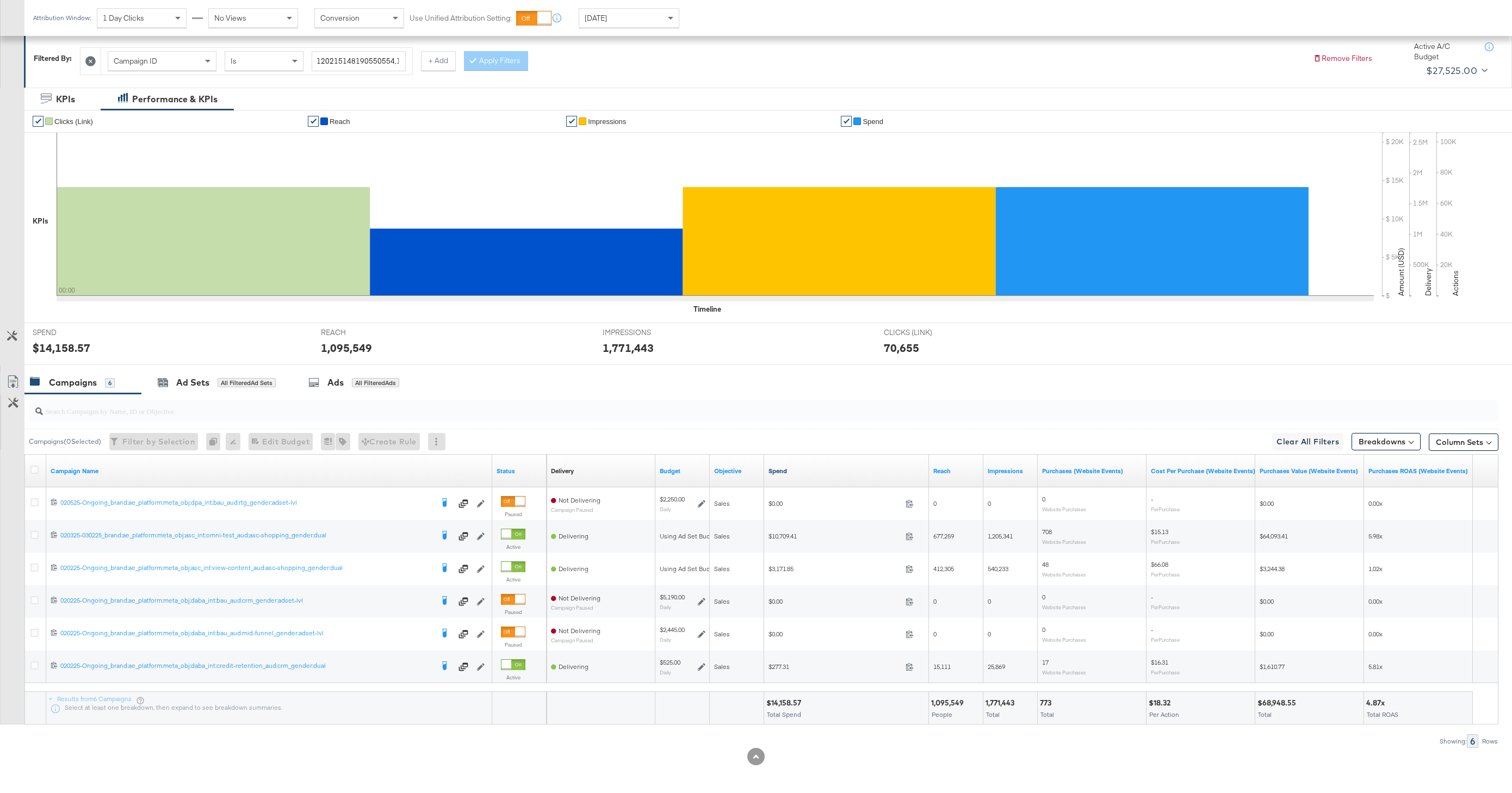
click at [780, 469] on link "Spend" at bounding box center [845, 471] width 156 height 9
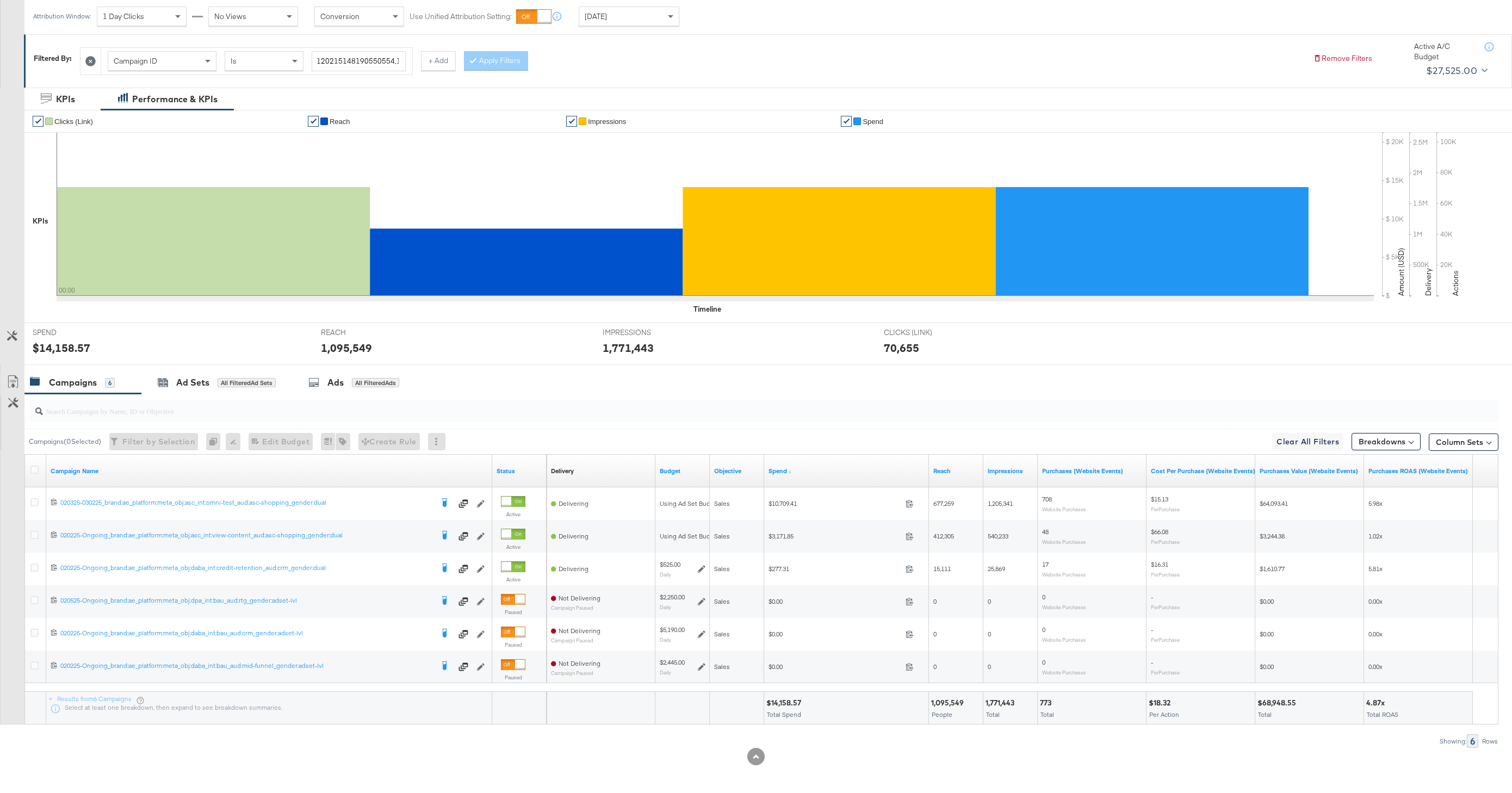
scroll to position [126, 0]
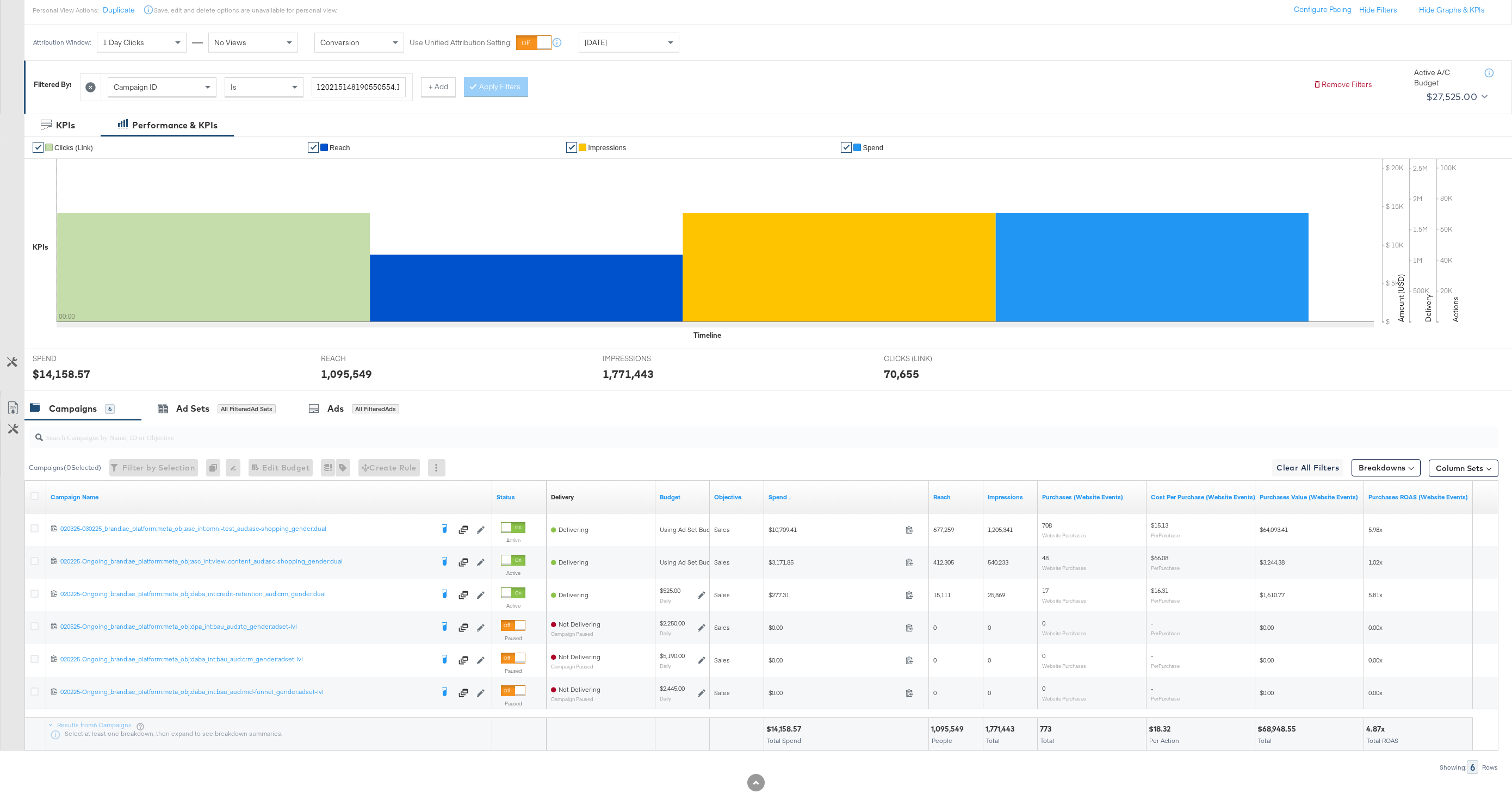
click at [96, 80] on div at bounding box center [91, 87] width 21 height 27
click at [93, 83] on icon at bounding box center [91, 87] width 11 height 11
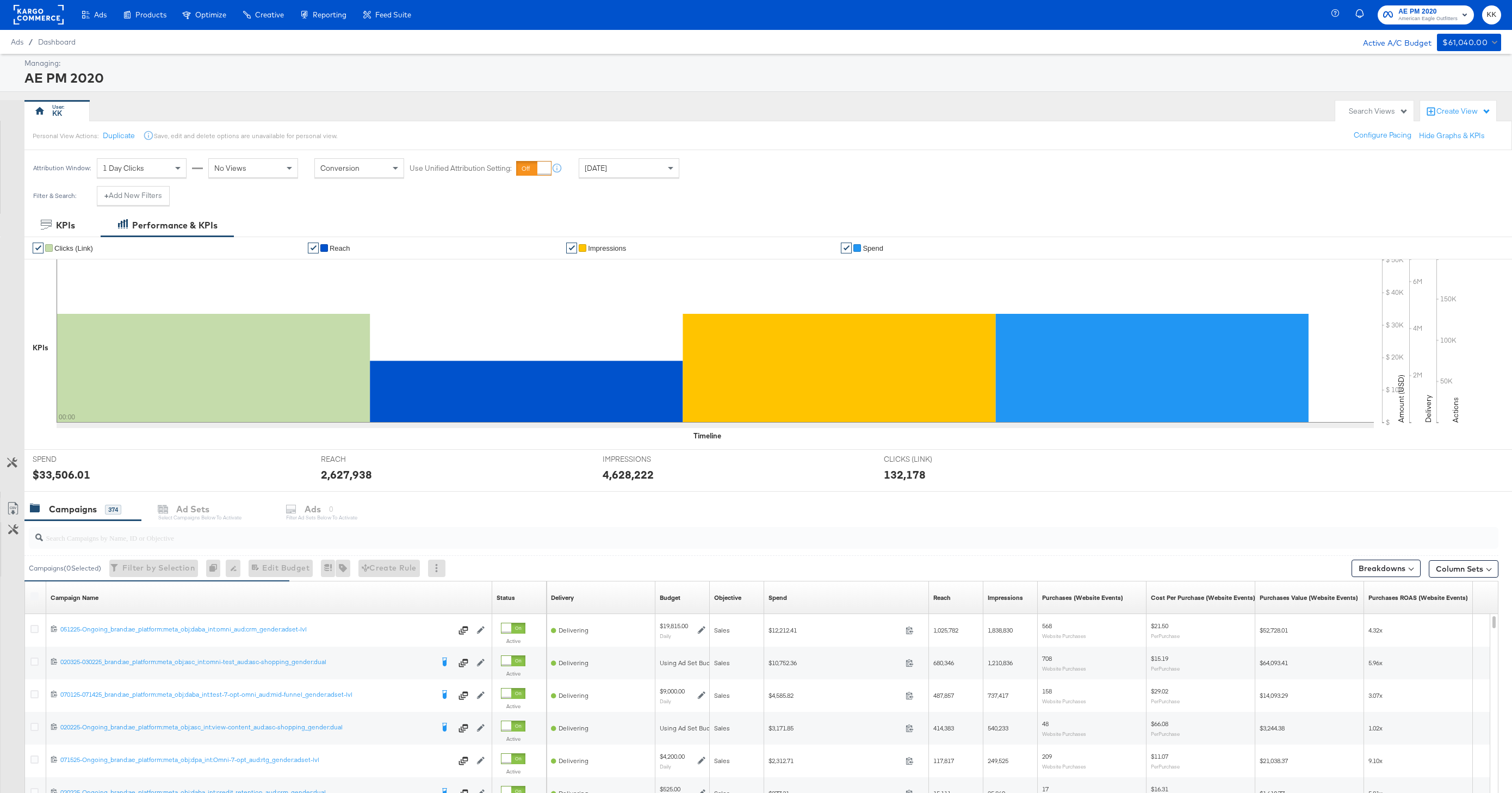
scroll to position [0, 0]
click at [122, 192] on button "+ Add New Filters" at bounding box center [133, 196] width 73 height 19
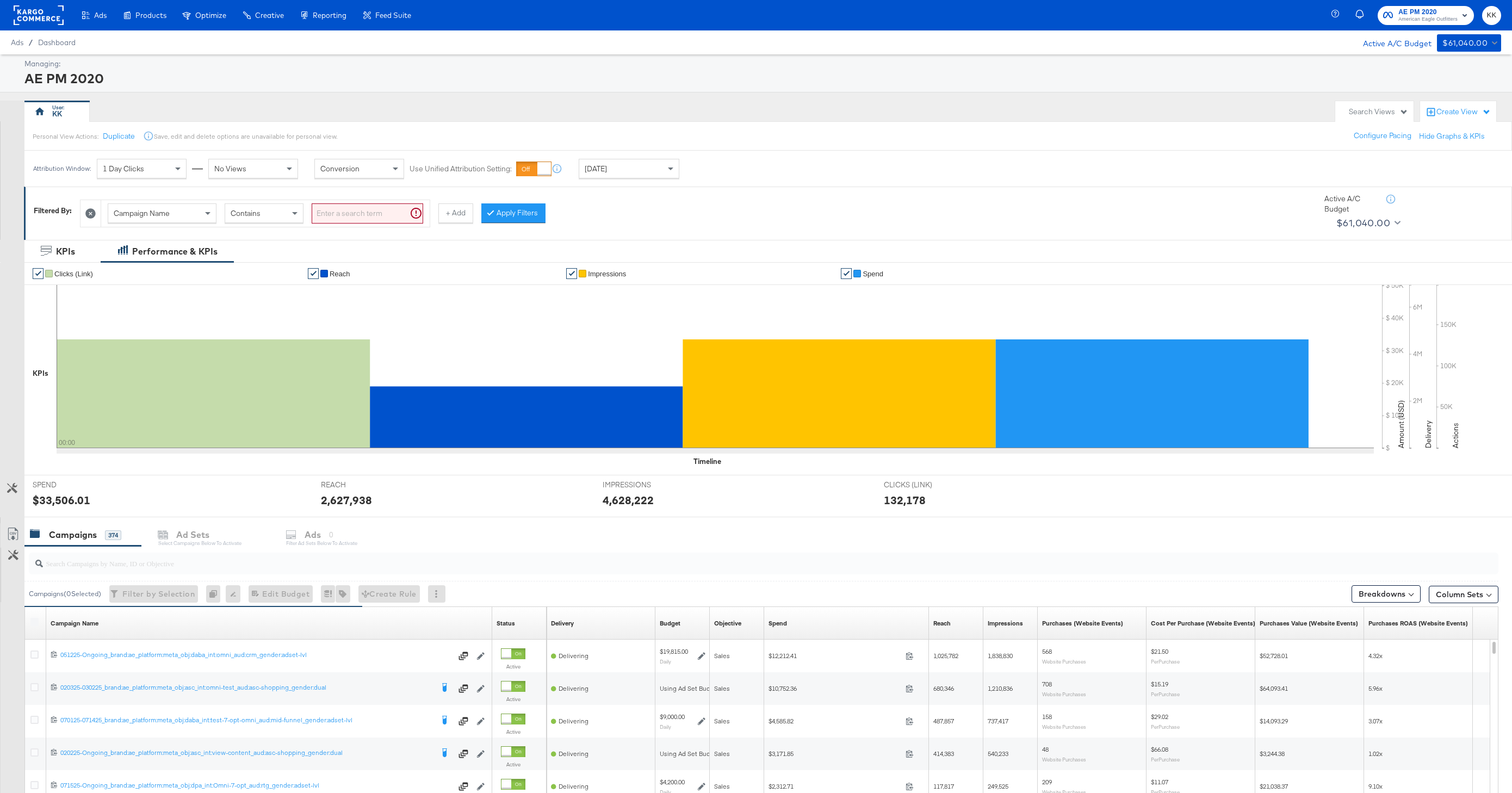
click at [164, 225] on div "Campaign Name Contains" at bounding box center [265, 213] width 328 height 27
click at [166, 213] on span "Campaign Name" at bounding box center [142, 213] width 56 height 10
click at [370, 213] on input "search" at bounding box center [367, 213] width 112 height 20
type input "promo"
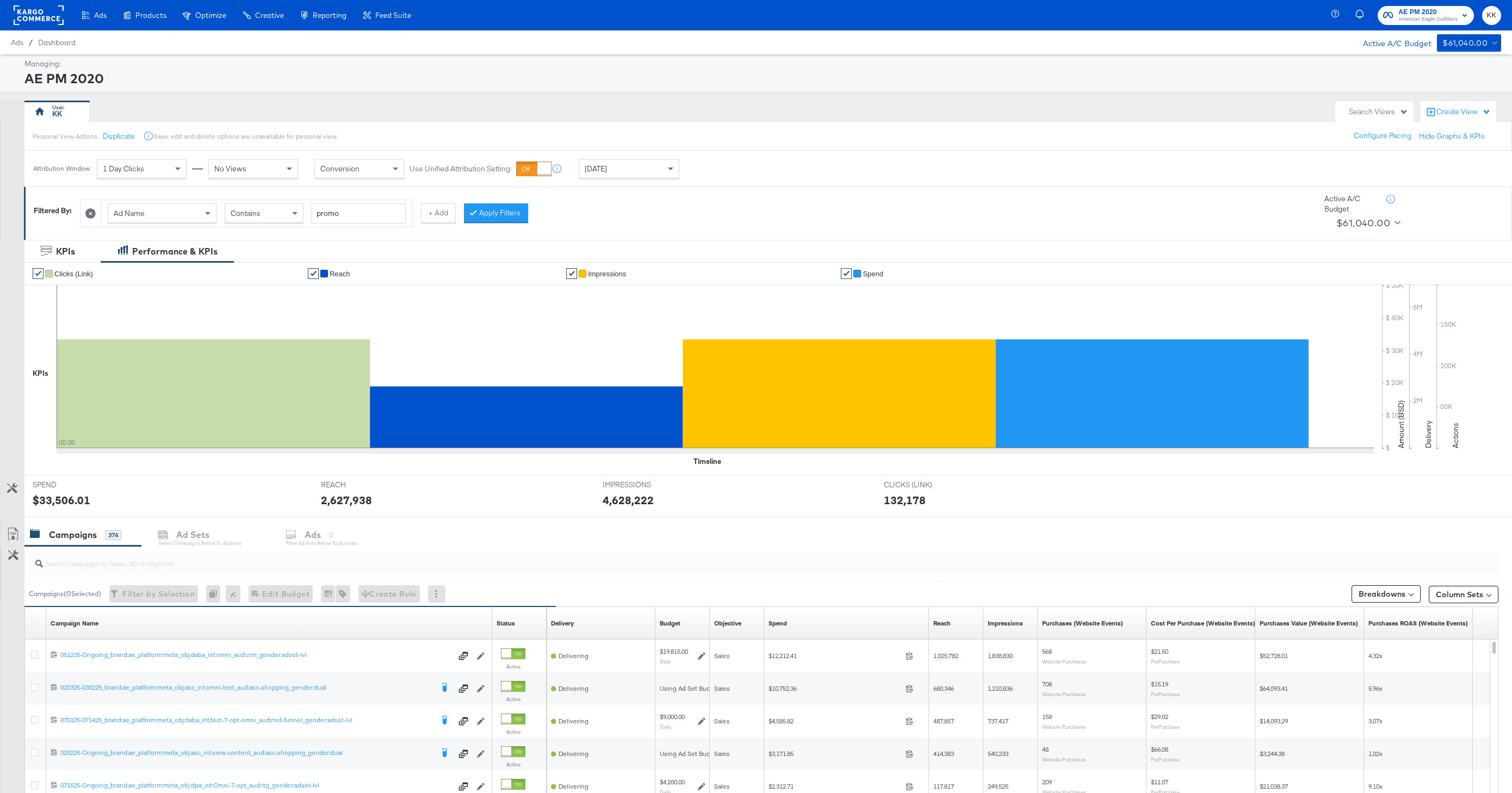
click at [505, 206] on button "Apply Filters" at bounding box center [495, 213] width 64 height 19
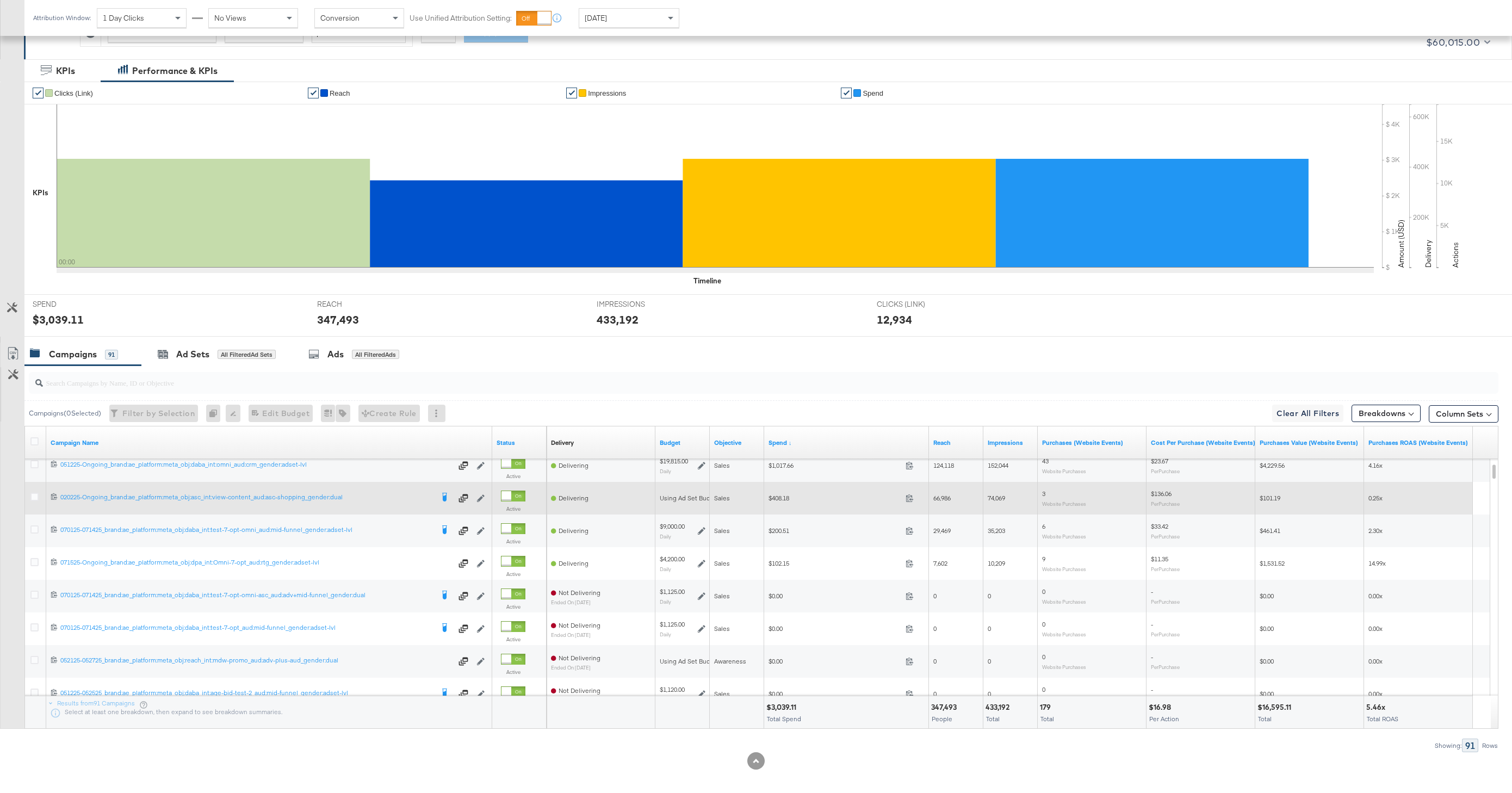
scroll to position [165, 0]
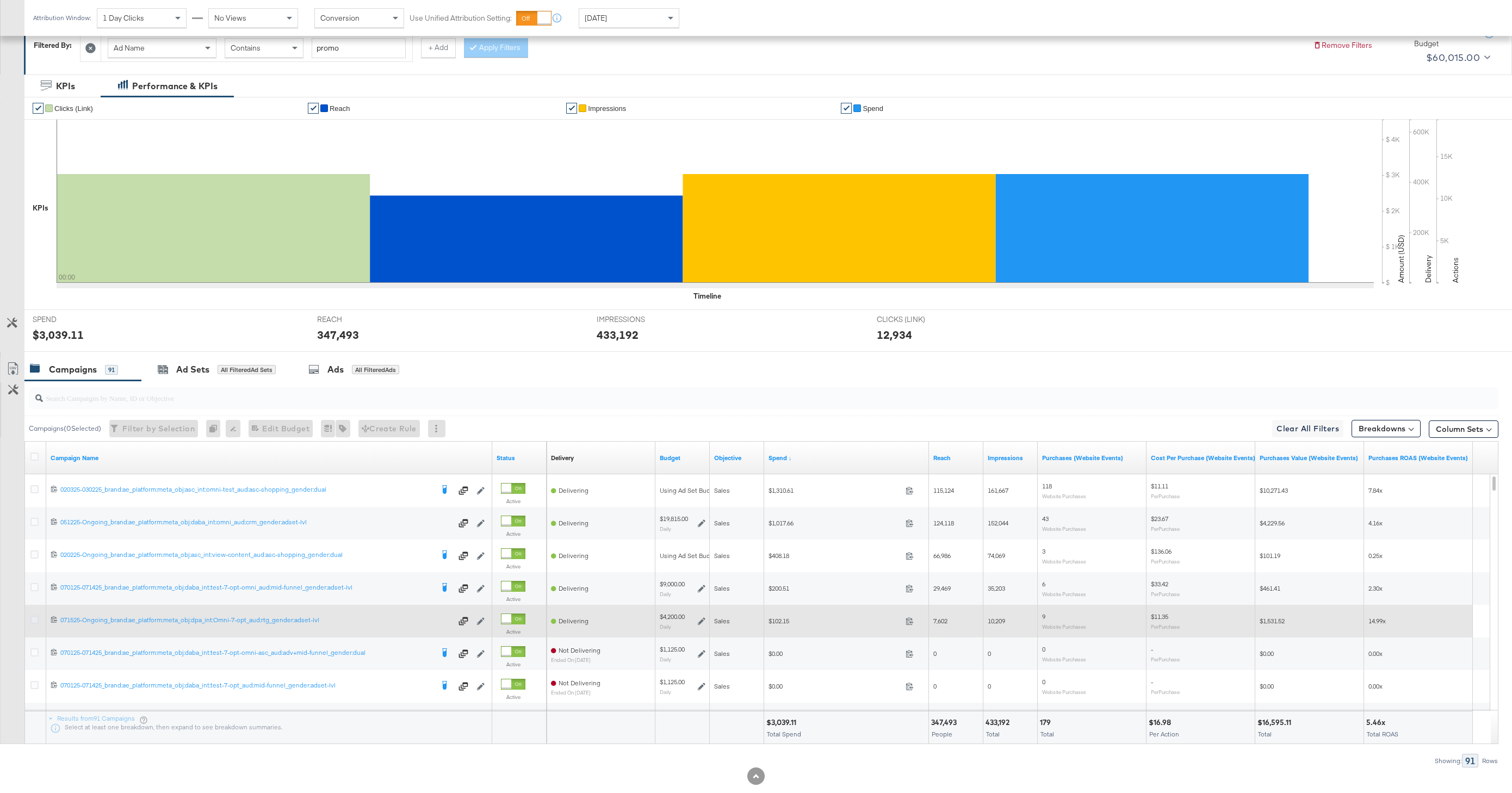
click at [35, 617] on icon at bounding box center [34, 620] width 9 height 9
click at [0, 0] on input "checkbox" at bounding box center [0, 0] width 0 height 0
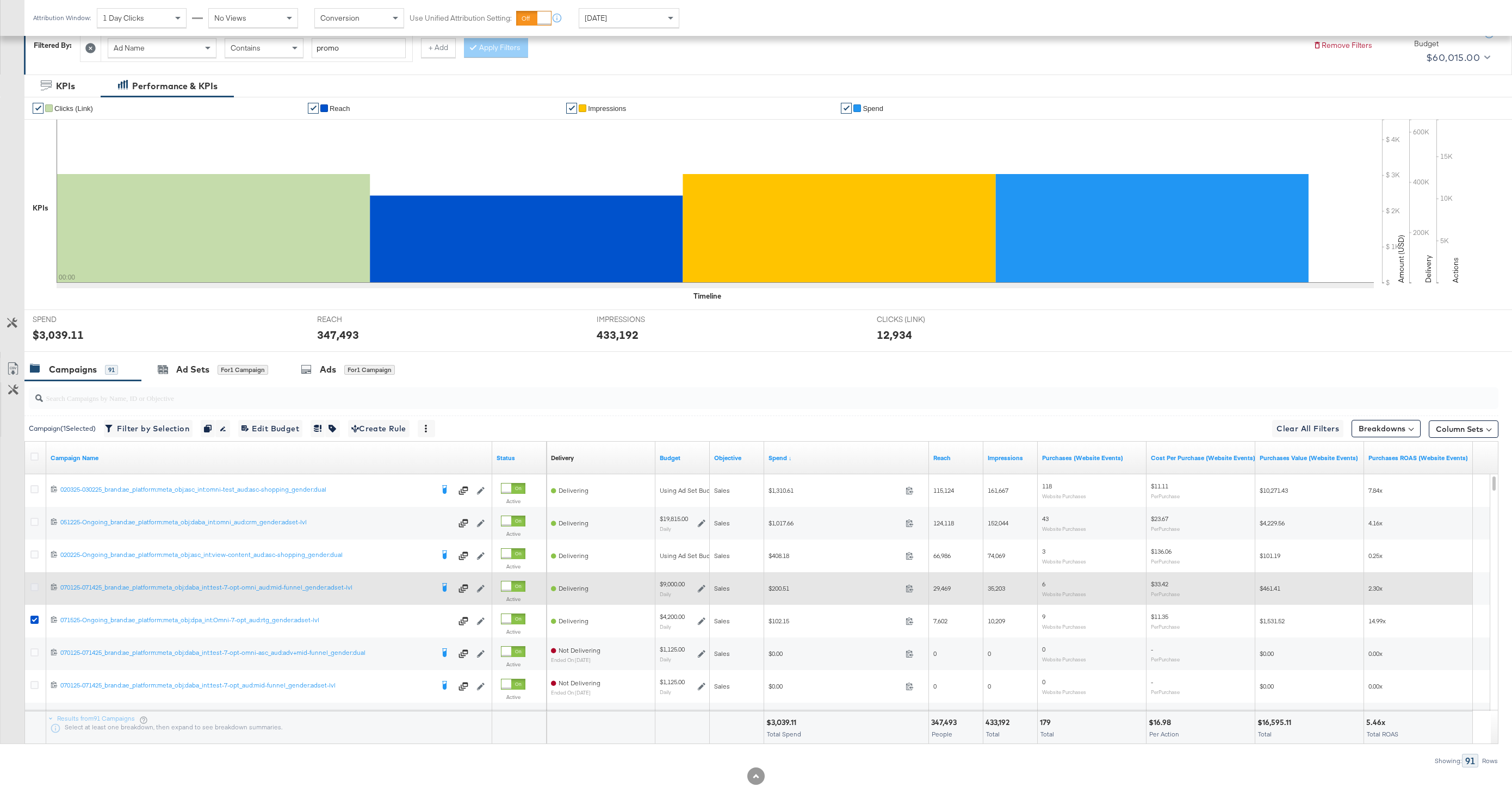
click at [33, 588] on icon at bounding box center [34, 587] width 9 height 9
click at [0, 0] on input "checkbox" at bounding box center [0, 0] width 0 height 0
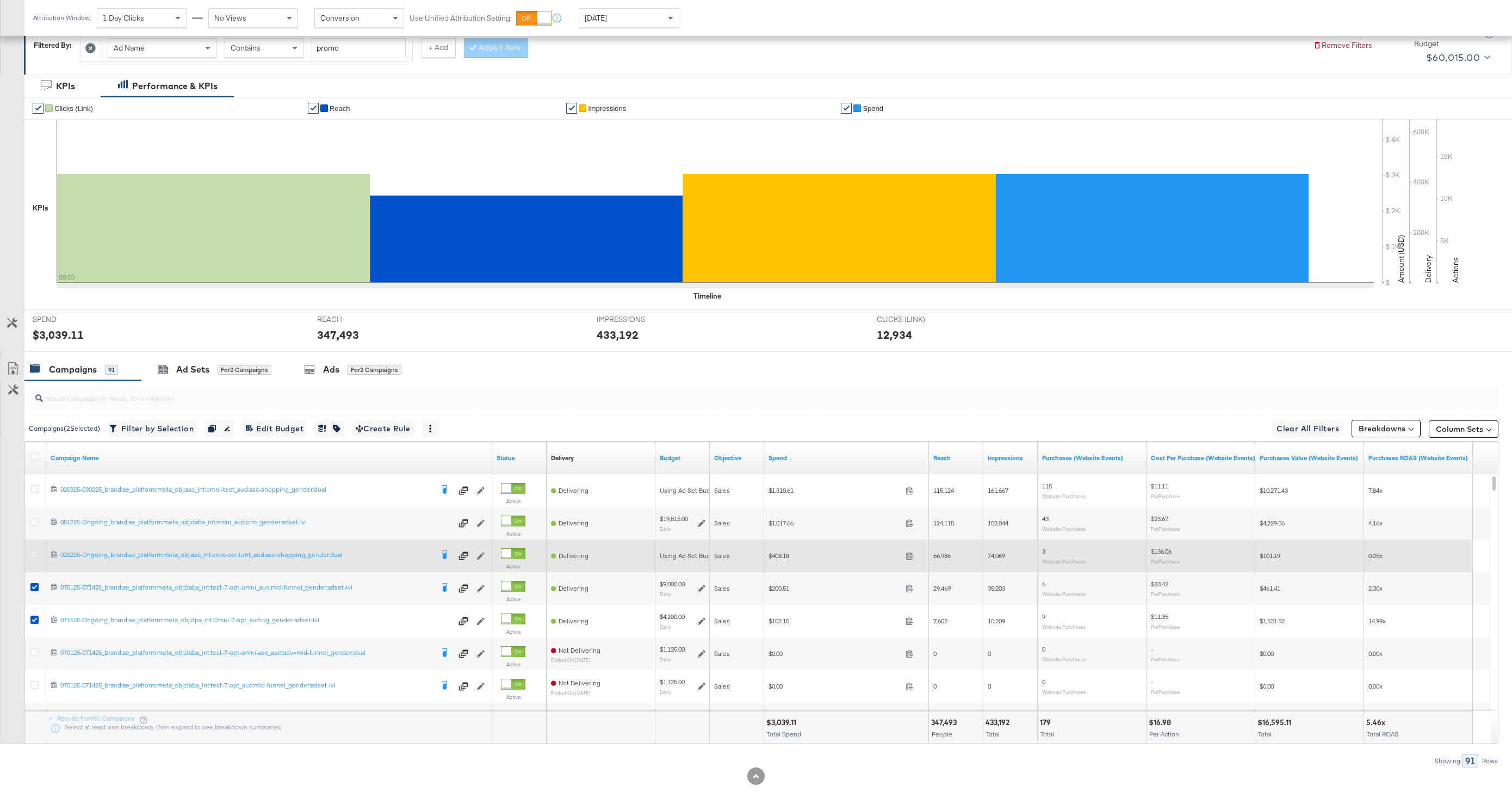
click at [33, 555] on icon at bounding box center [34, 554] width 9 height 9
click at [0, 0] on input "checkbox" at bounding box center [0, 0] width 0 height 0
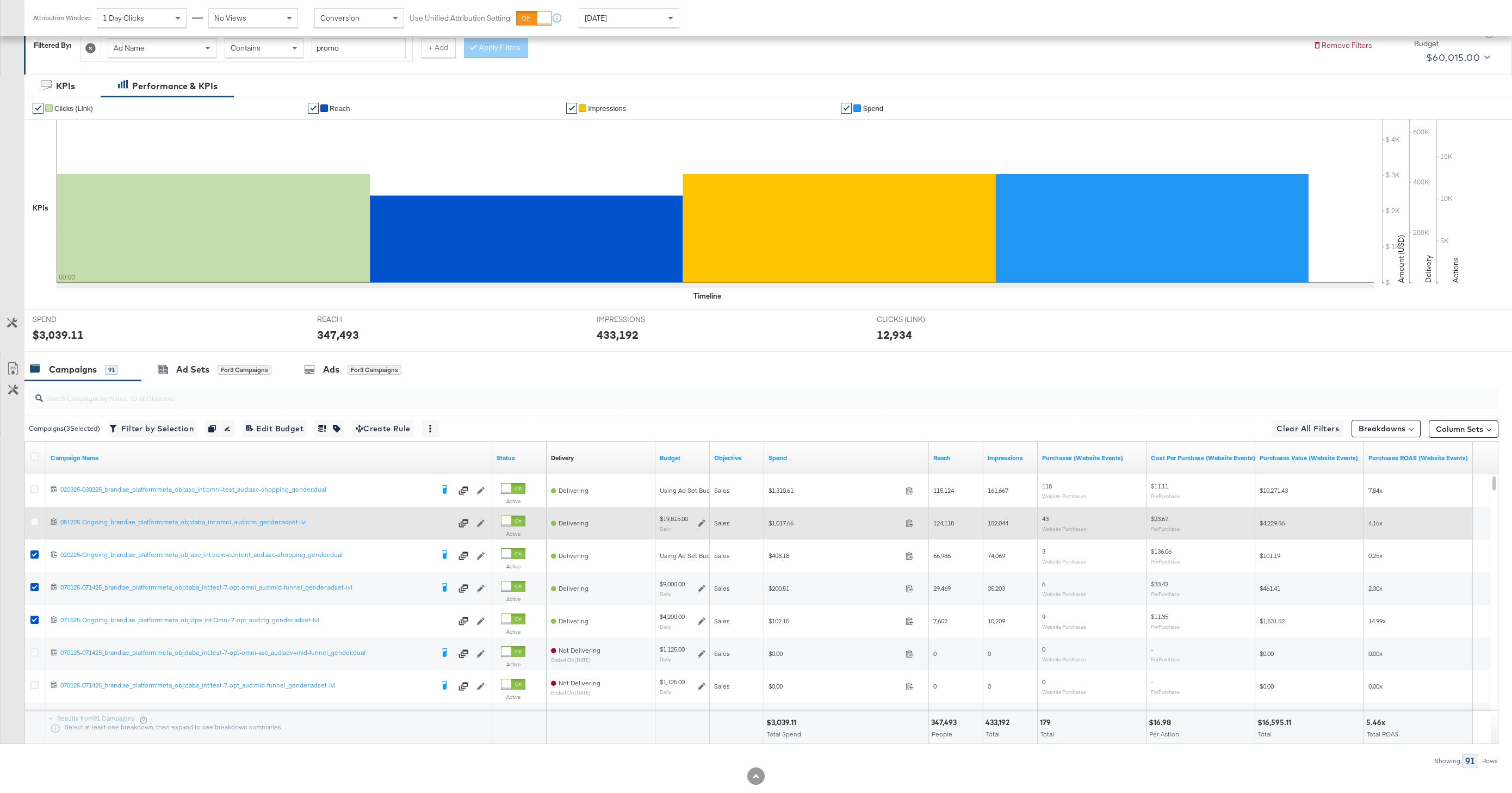
click at [33, 526] on div at bounding box center [36, 522] width 11 height 11
click at [33, 521] on icon at bounding box center [34, 521] width 9 height 9
click at [0, 0] on input "checkbox" at bounding box center [0, 0] width 0 height 0
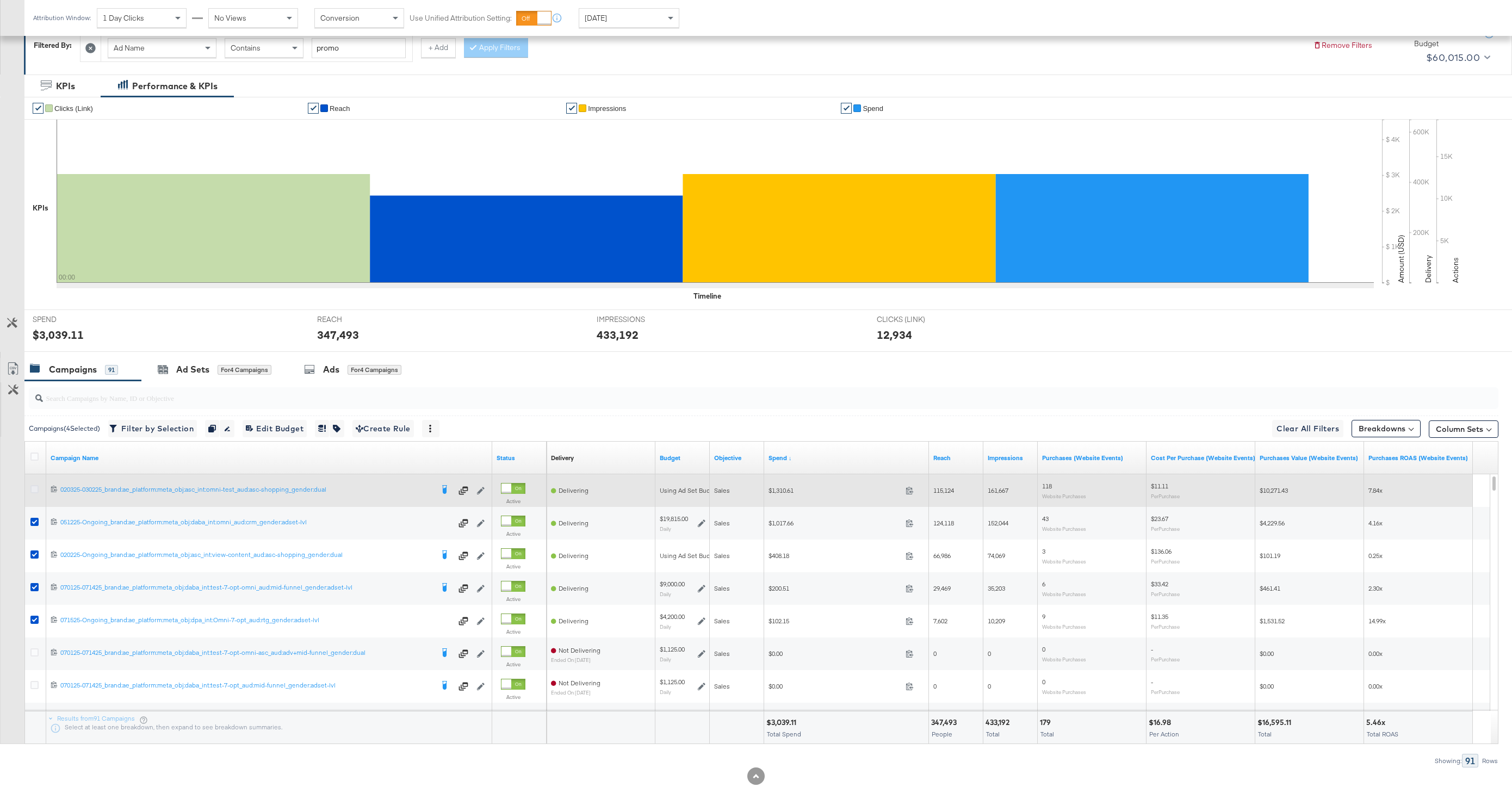
click at [33, 486] on icon at bounding box center [34, 489] width 9 height 9
click at [0, 0] on input "checkbox" at bounding box center [0, 0] width 0 height 0
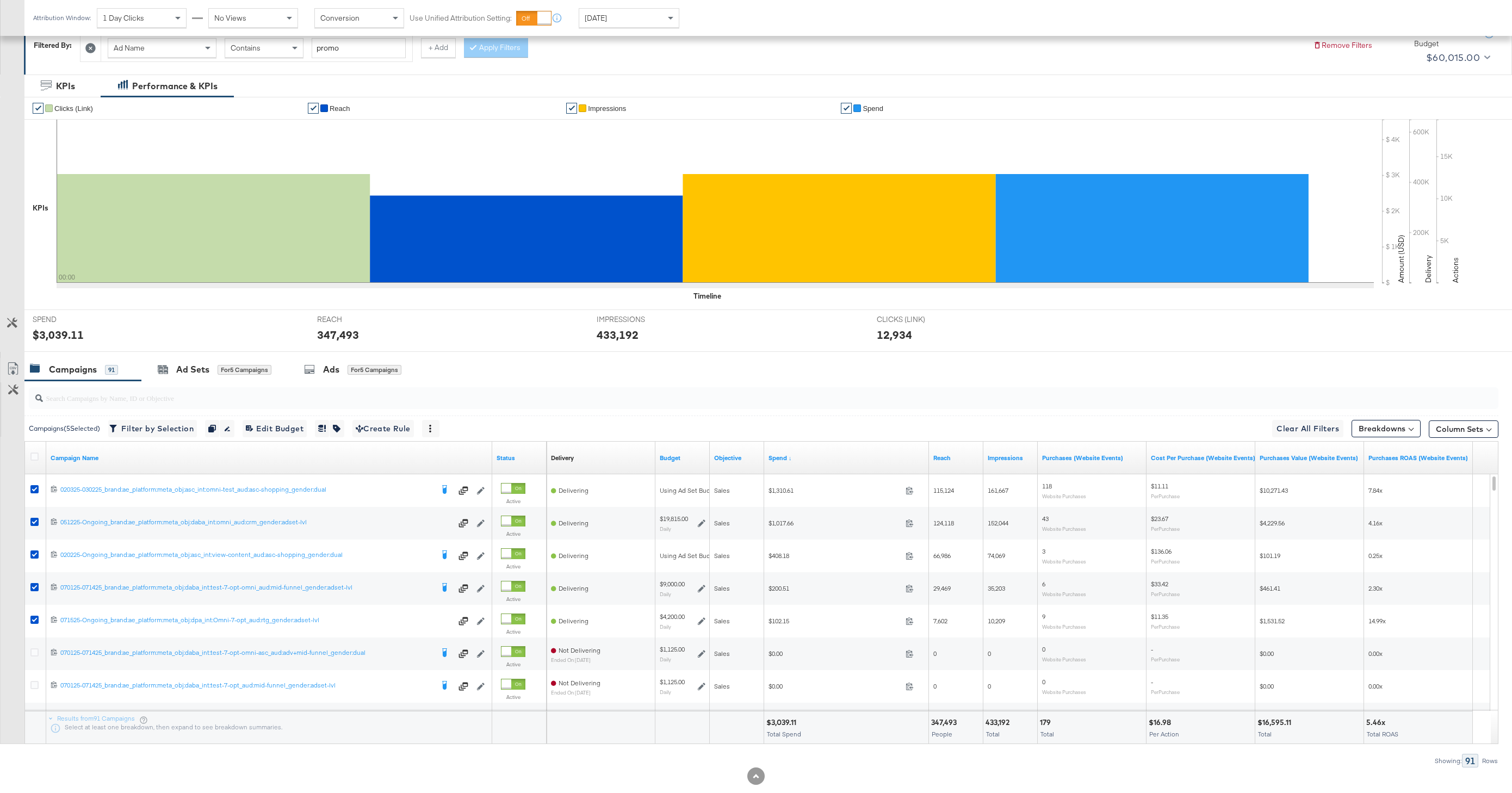
click at [111, 430] on div "Campaigns ( 5 Selected) Filter by Selection Filter 5 campaigns Duplicate 5 camp…" at bounding box center [233, 429] width 410 height 17
click at [116, 430] on icon "button" at bounding box center [113, 429] width 8 height 8
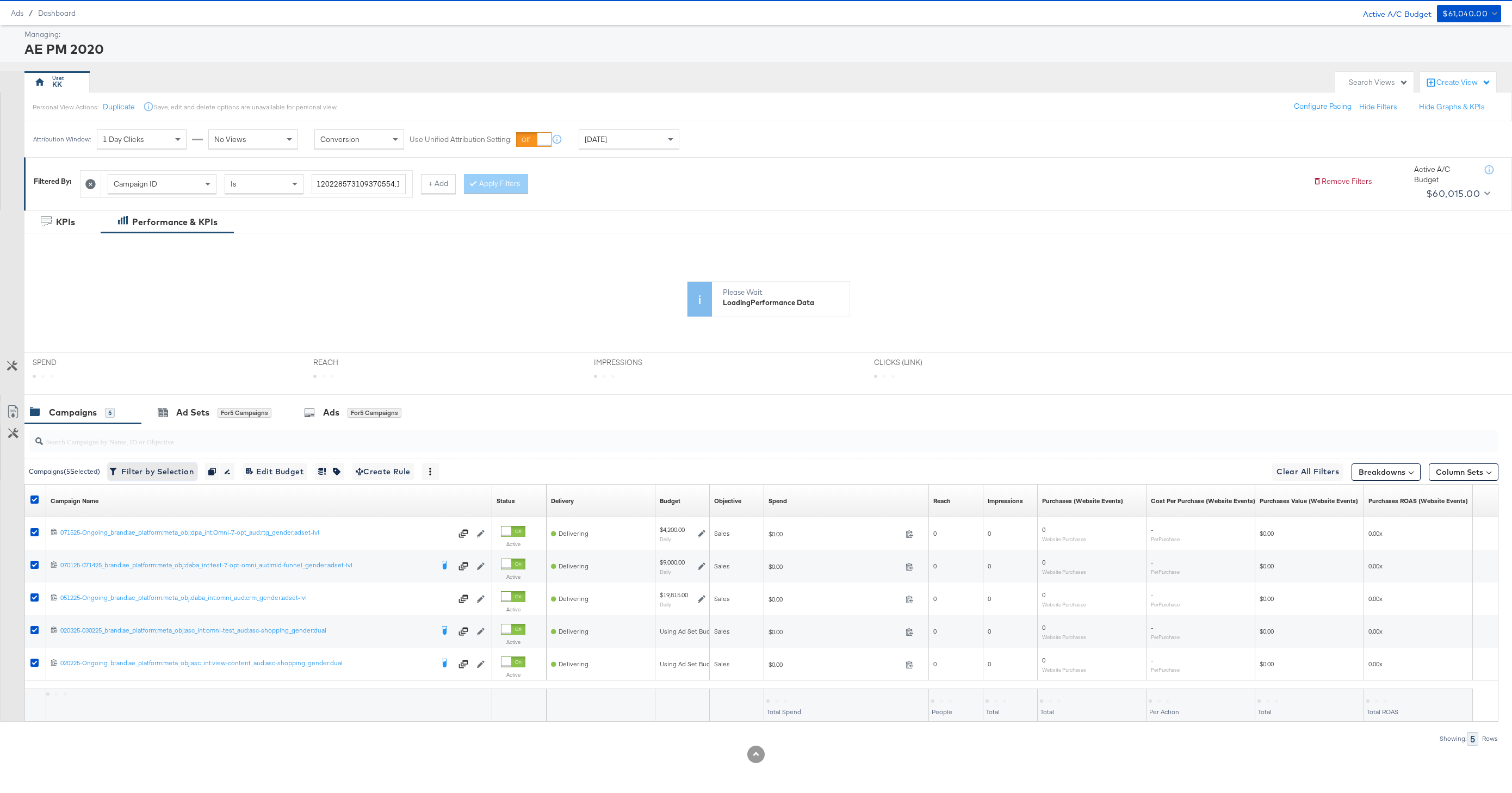
scroll to position [95, 0]
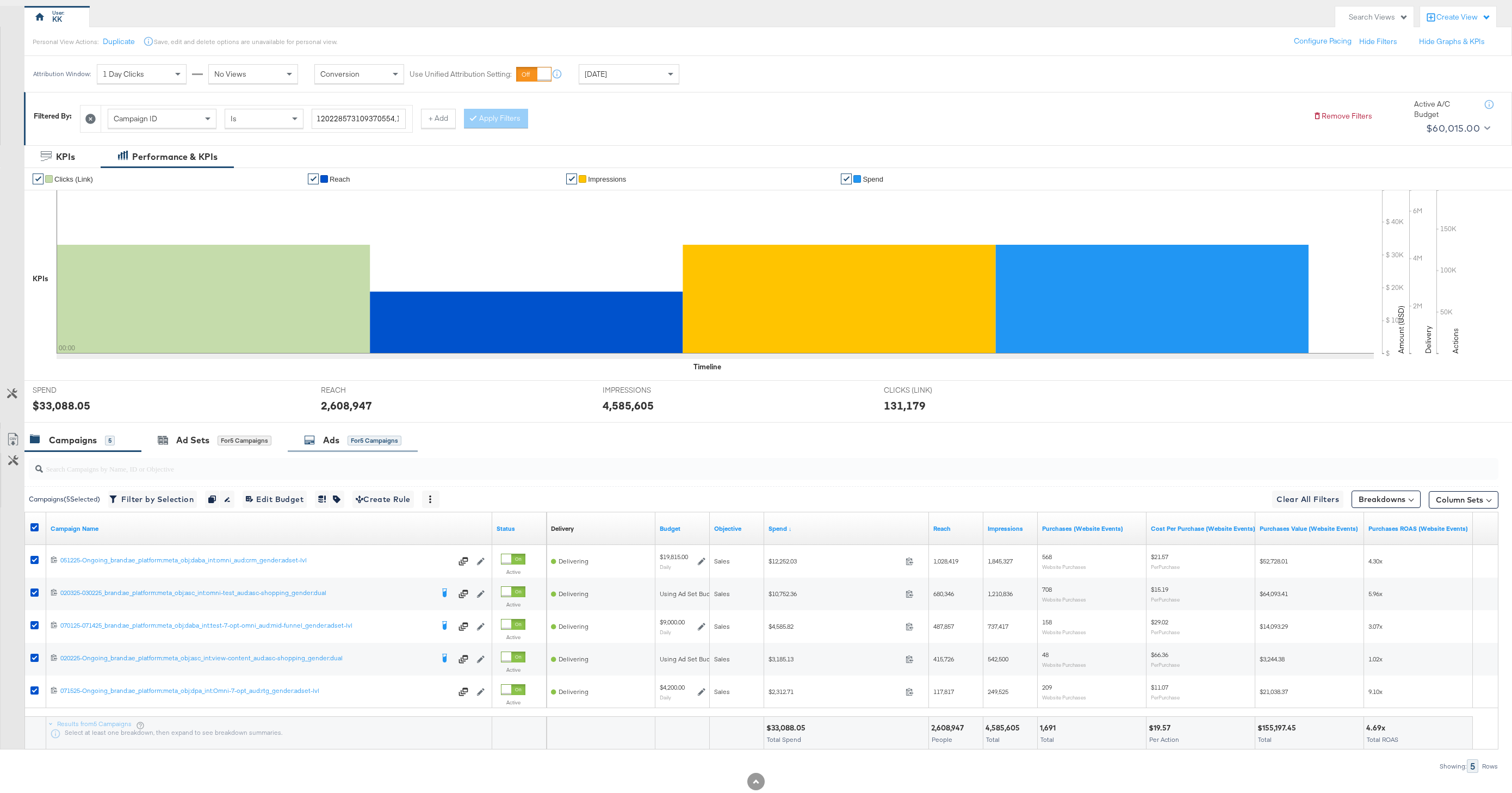
click at [381, 446] on div "Ads for 5 Campaigns" at bounding box center [353, 440] width 98 height 12
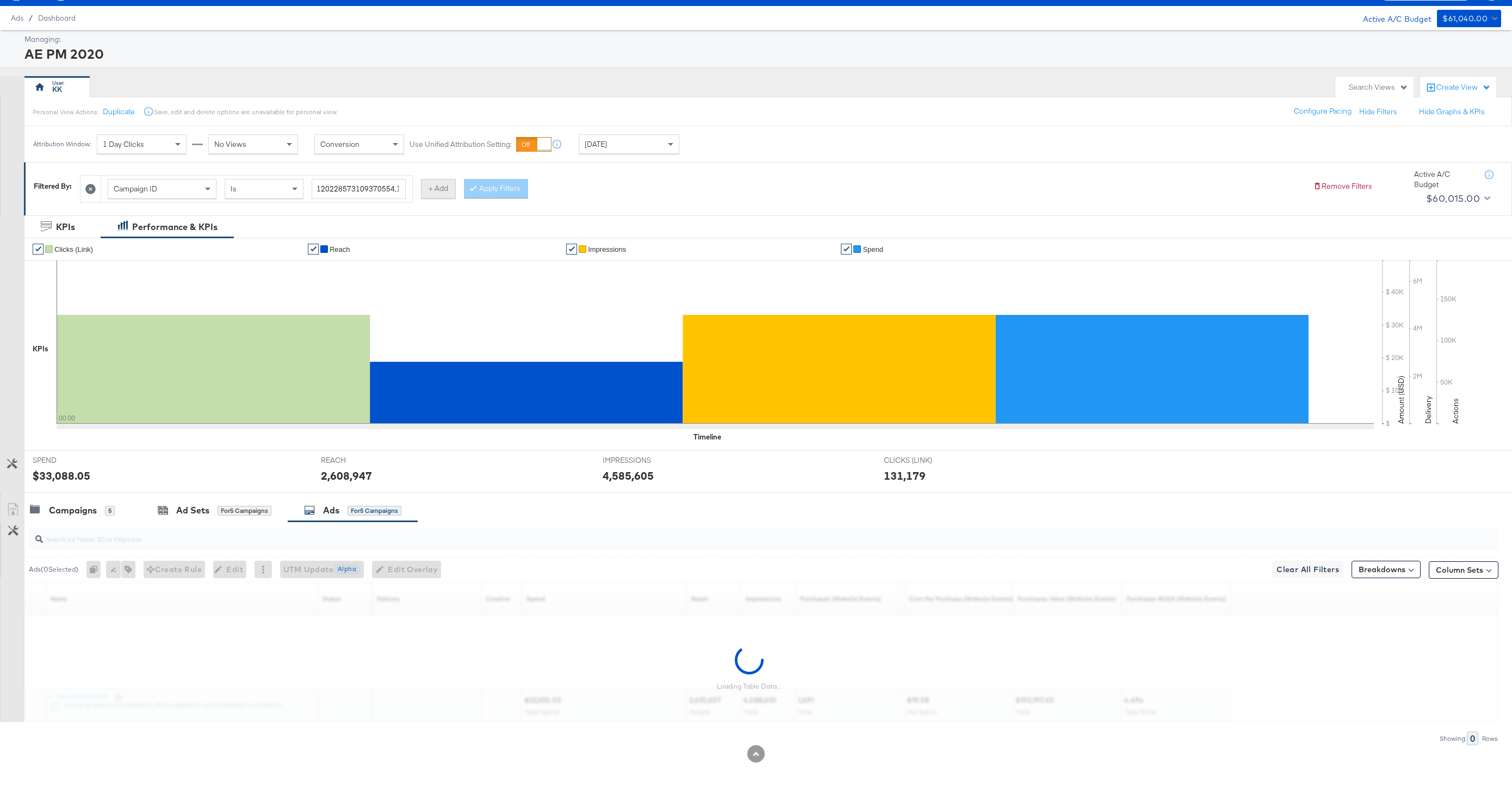
click at [442, 194] on button "+ Add" at bounding box center [438, 188] width 34 height 19
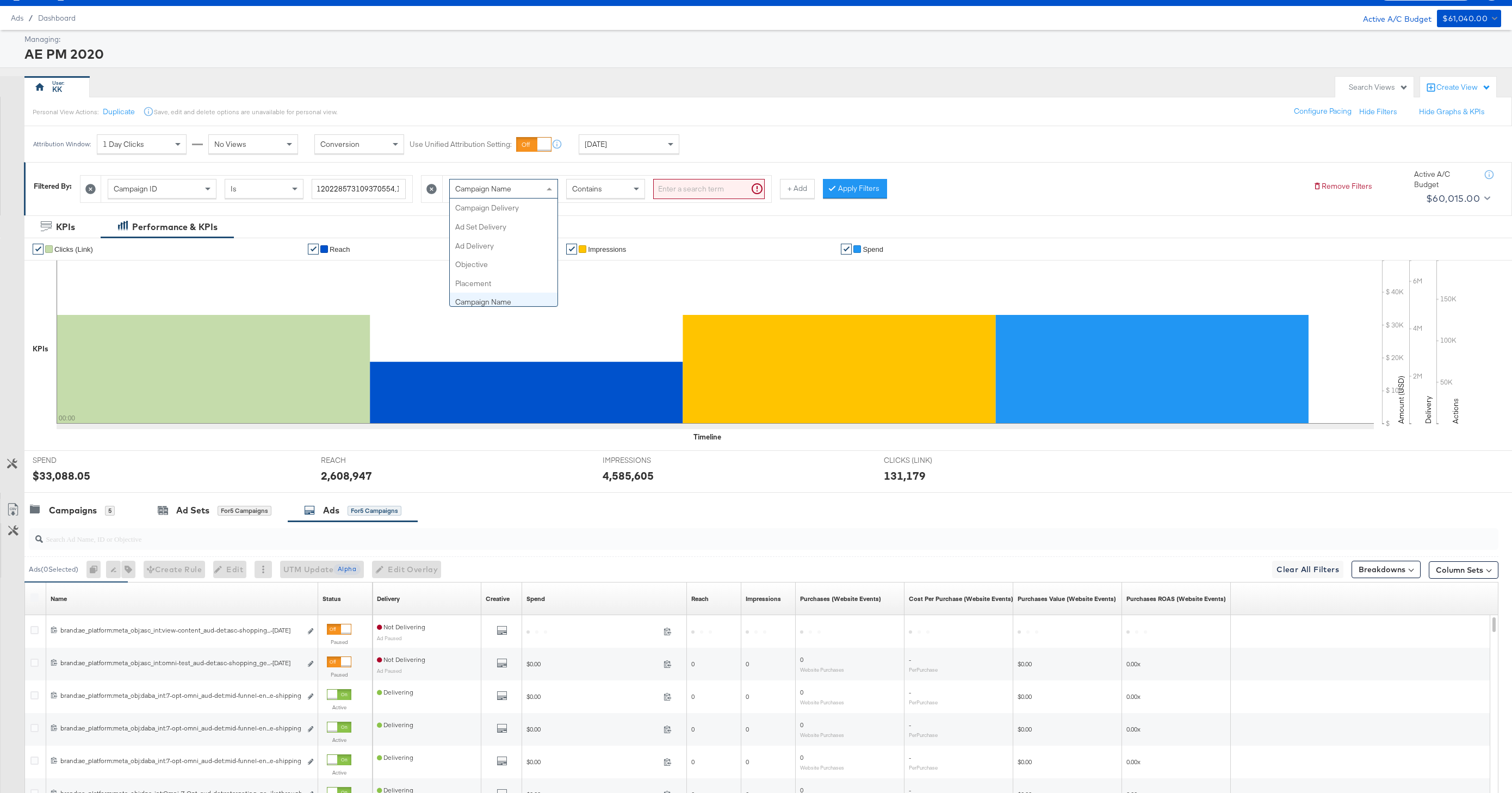
click at [525, 188] on div "Campaign Name" at bounding box center [503, 188] width 108 height 18
click at [518, 193] on div "Ad Name" at bounding box center [503, 188] width 108 height 18
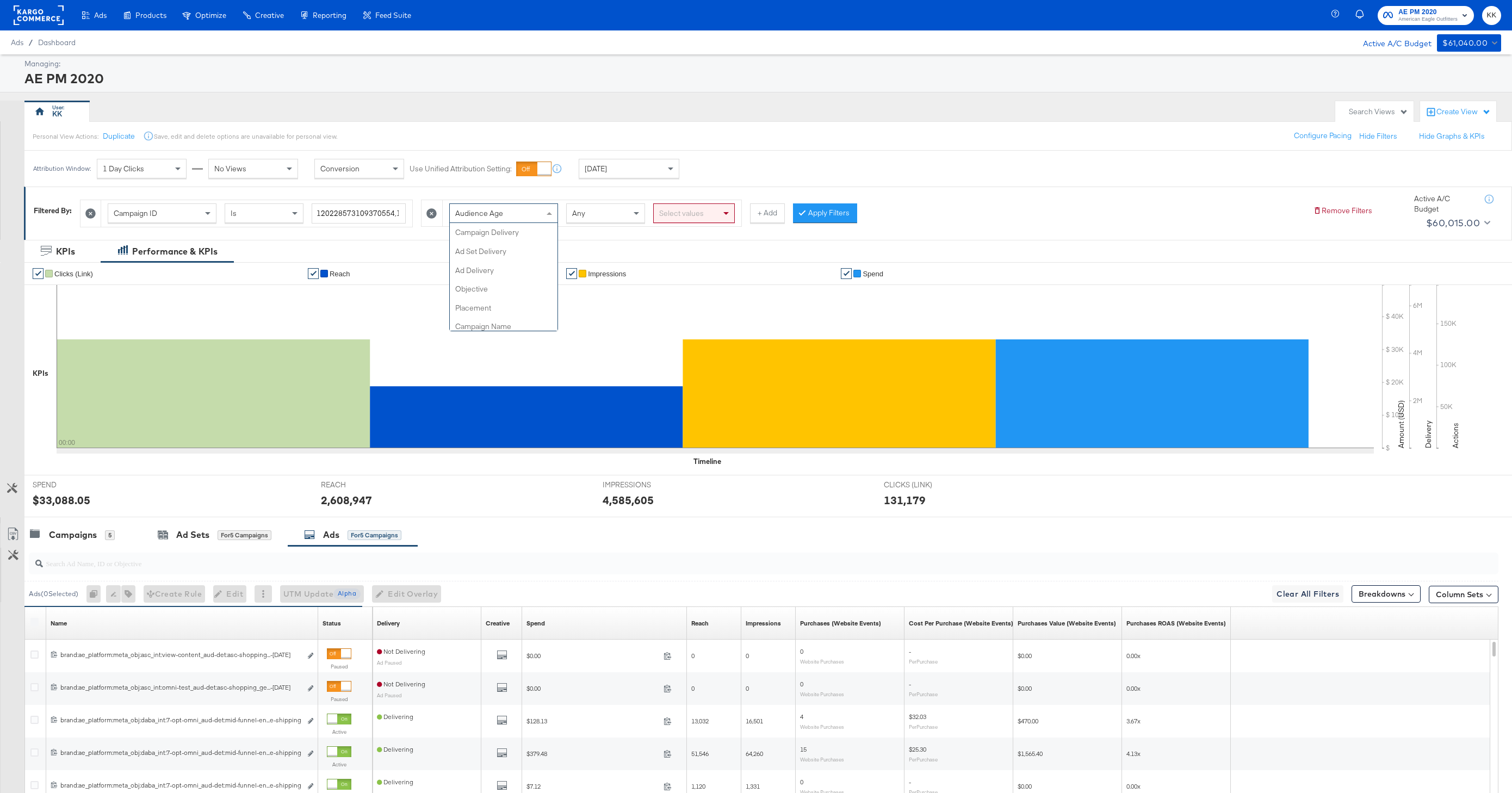
click at [500, 223] on div "Audience Age Campaign Delivery Ad Set Delivery Ad Delivery Objective Placement …" at bounding box center [504, 213] width 109 height 19
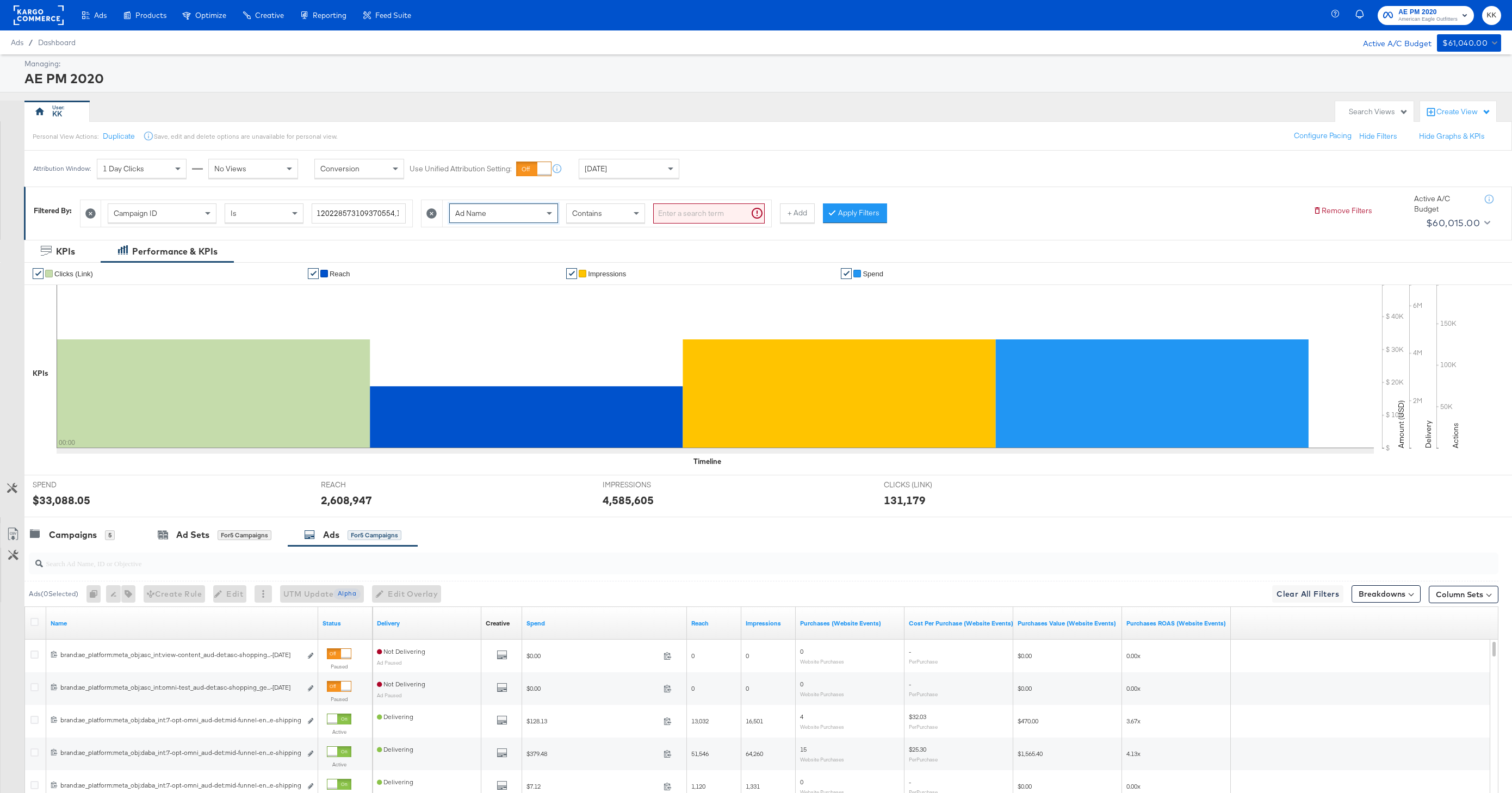
click at [688, 211] on input "search" at bounding box center [709, 213] width 112 height 20
type input "promo"
click at [816, 210] on button "Apply Filters" at bounding box center [837, 213] width 64 height 19
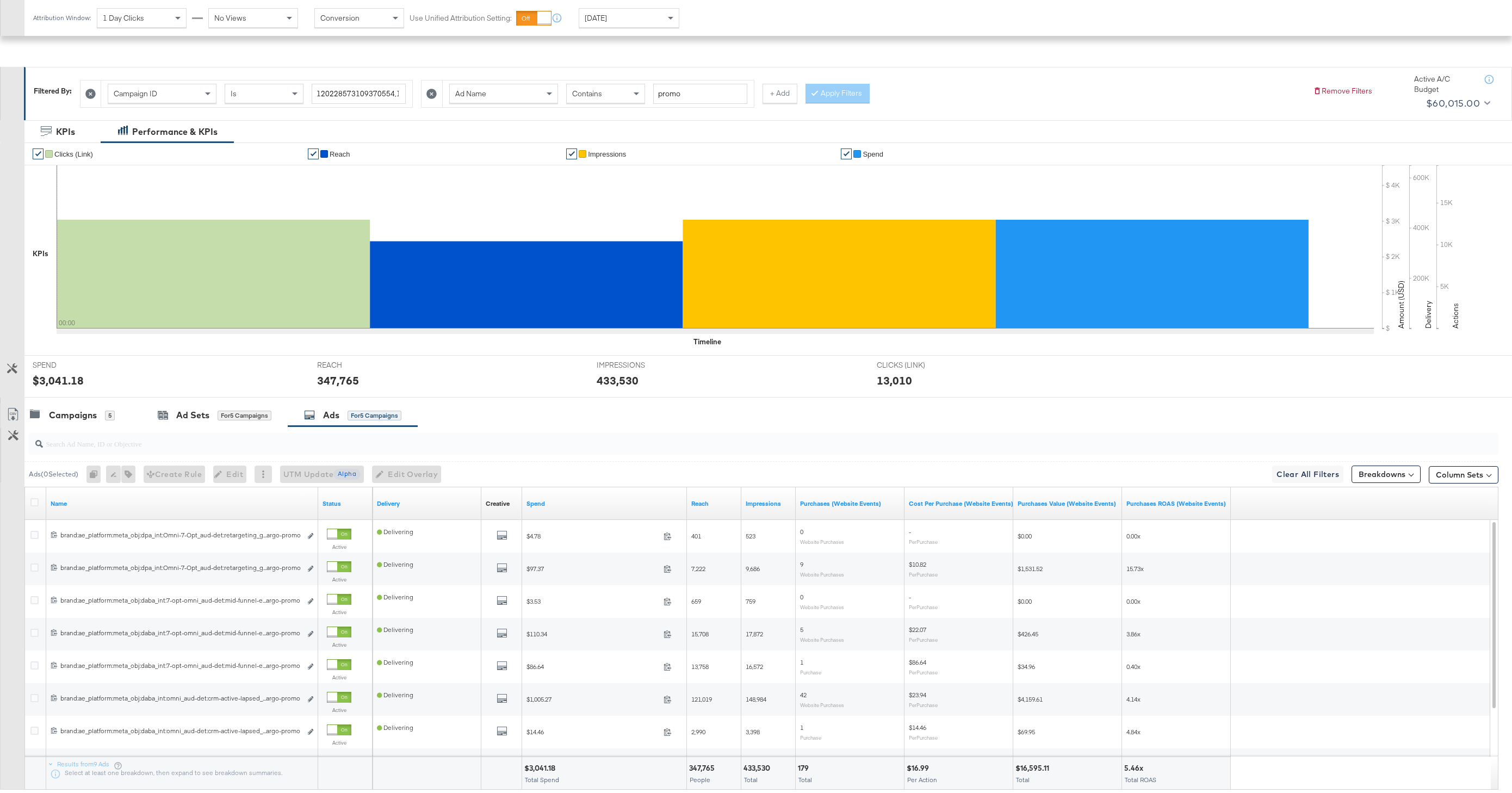
scroll to position [187, 0]
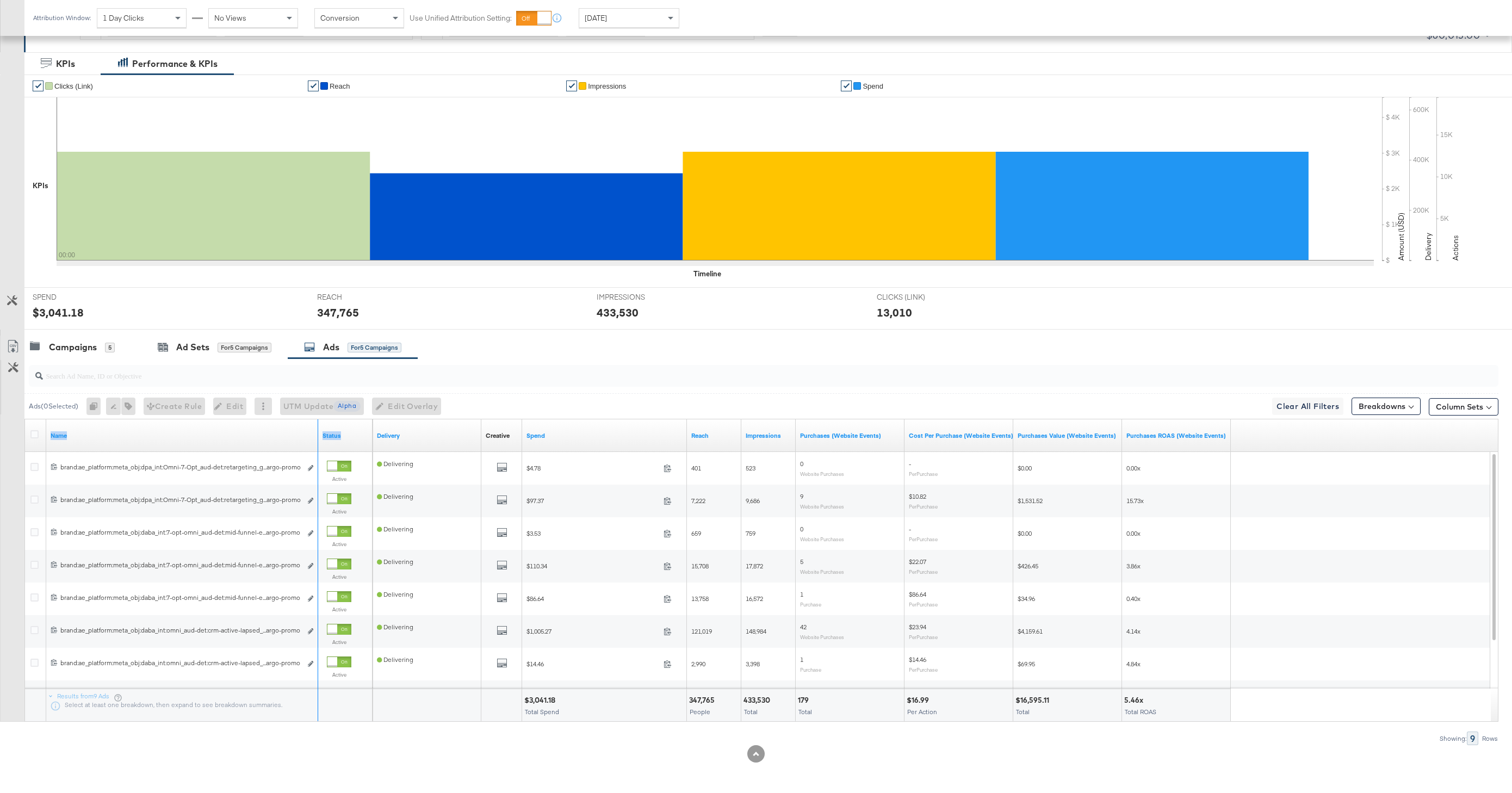
drag, startPoint x: 317, startPoint y: 430, endPoint x: 449, endPoint y: 423, distance: 132.2
click at [25, 419] on div "Name Status Delivery Creative Sorting Unavailable Spend Reach Impressions Purch…" at bounding box center [25, 419] width 0 height 0
click at [541, 437] on link "Spend" at bounding box center [603, 435] width 156 height 9
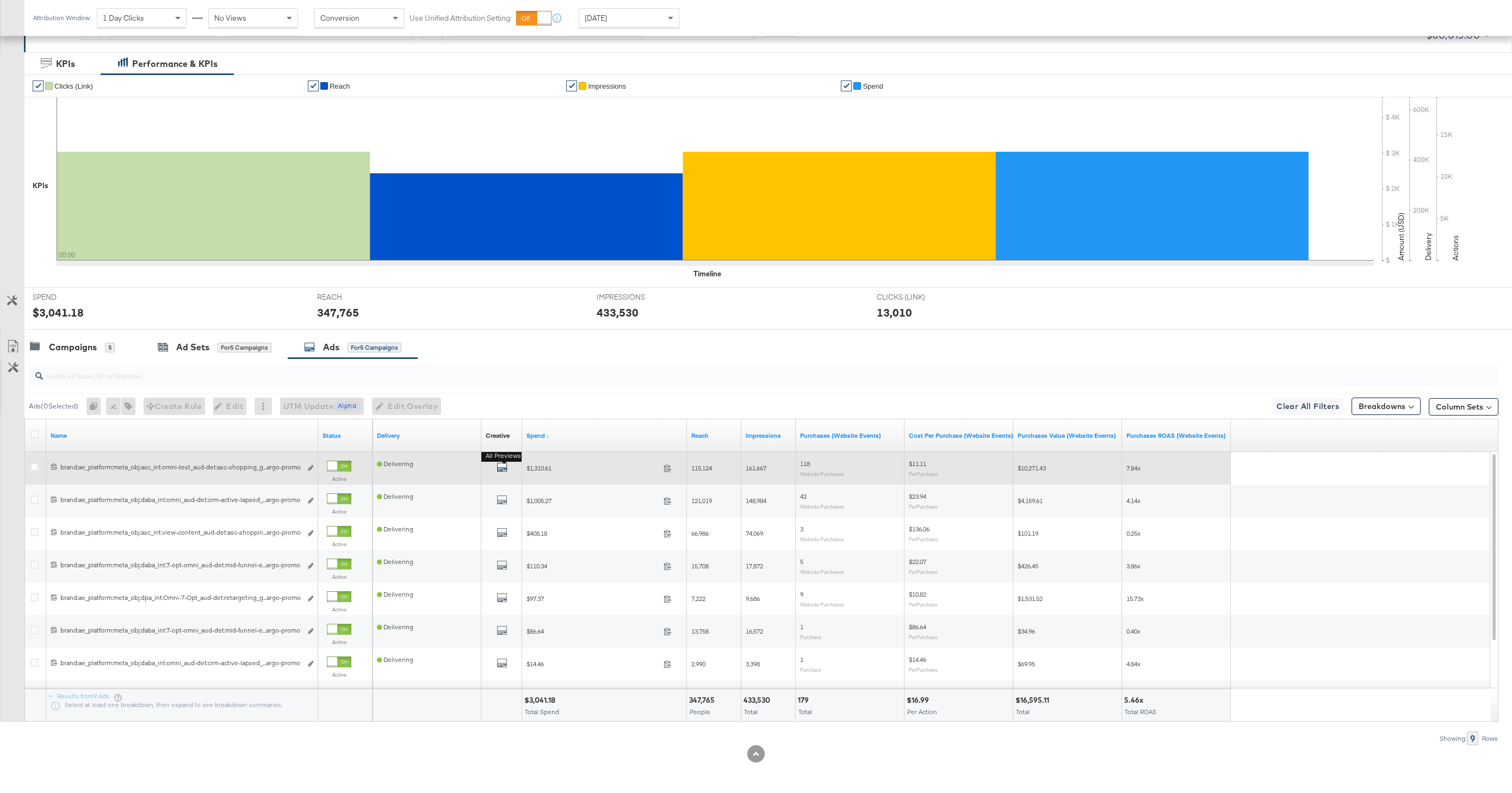
click at [502, 465] on icon "default" at bounding box center [501, 467] width 11 height 11
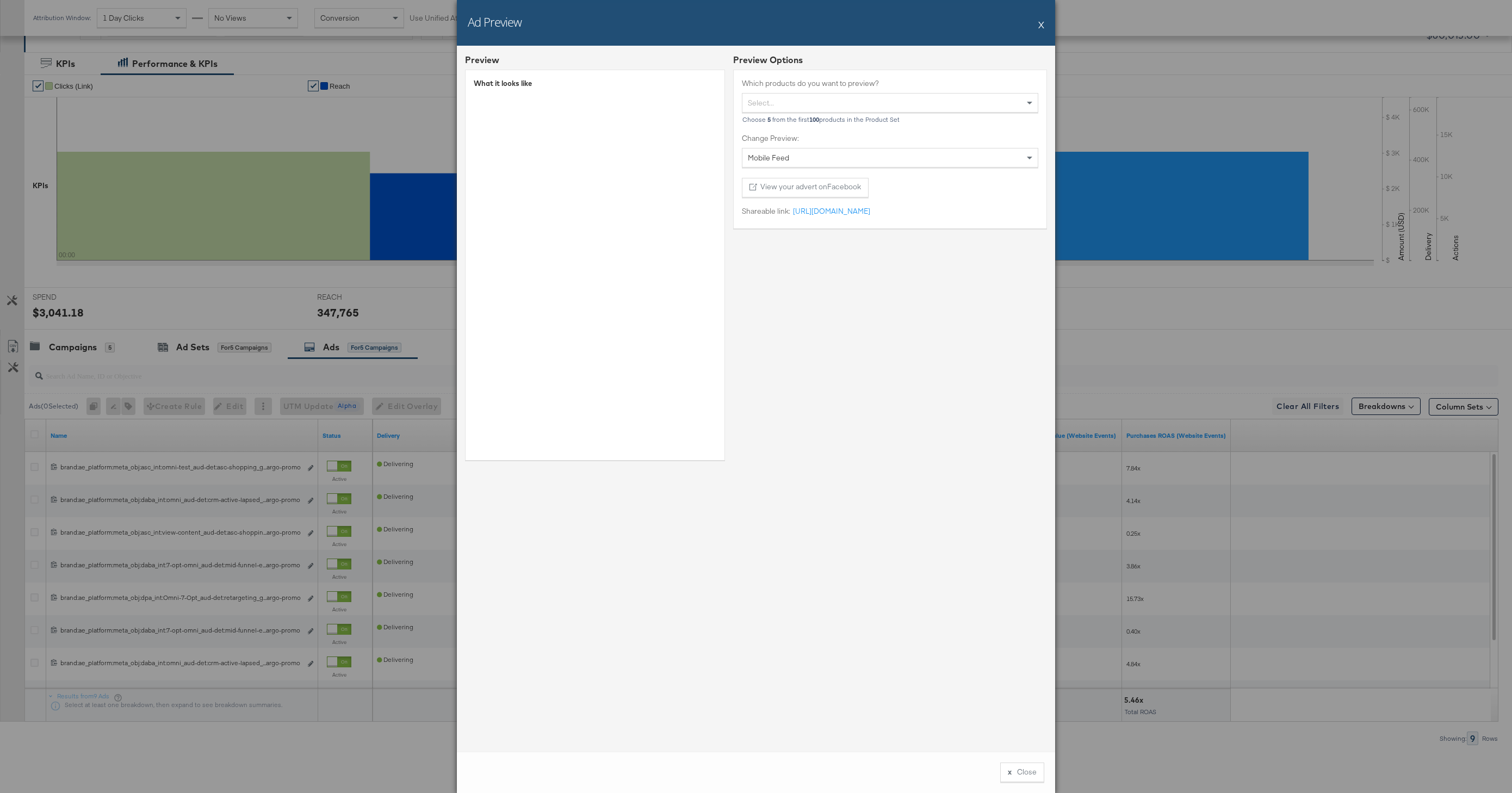
click at [1041, 19] on button "X" at bounding box center [1041, 24] width 6 height 22
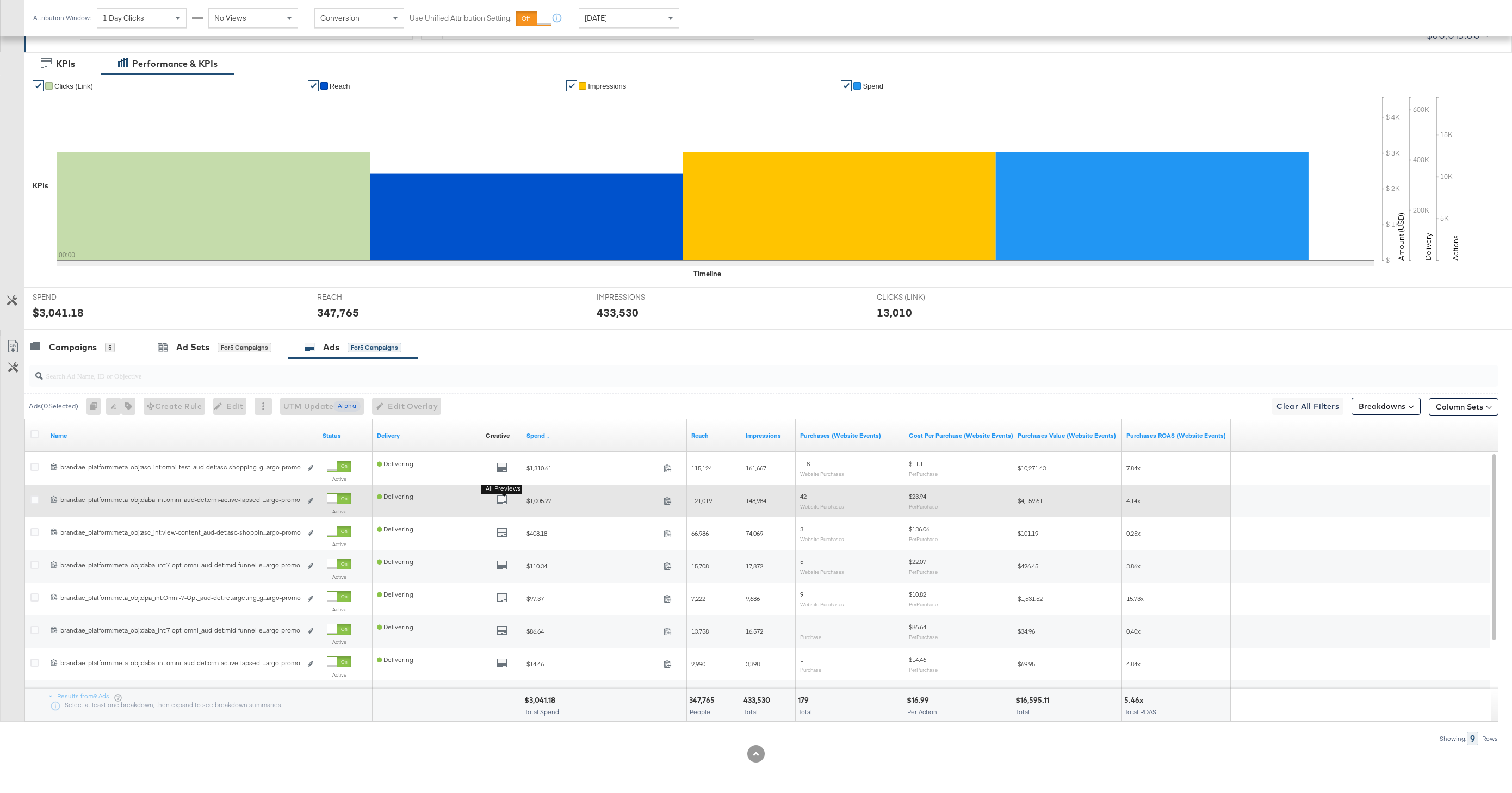
click at [501, 506] on button "All Previews" at bounding box center [501, 501] width 11 height 13
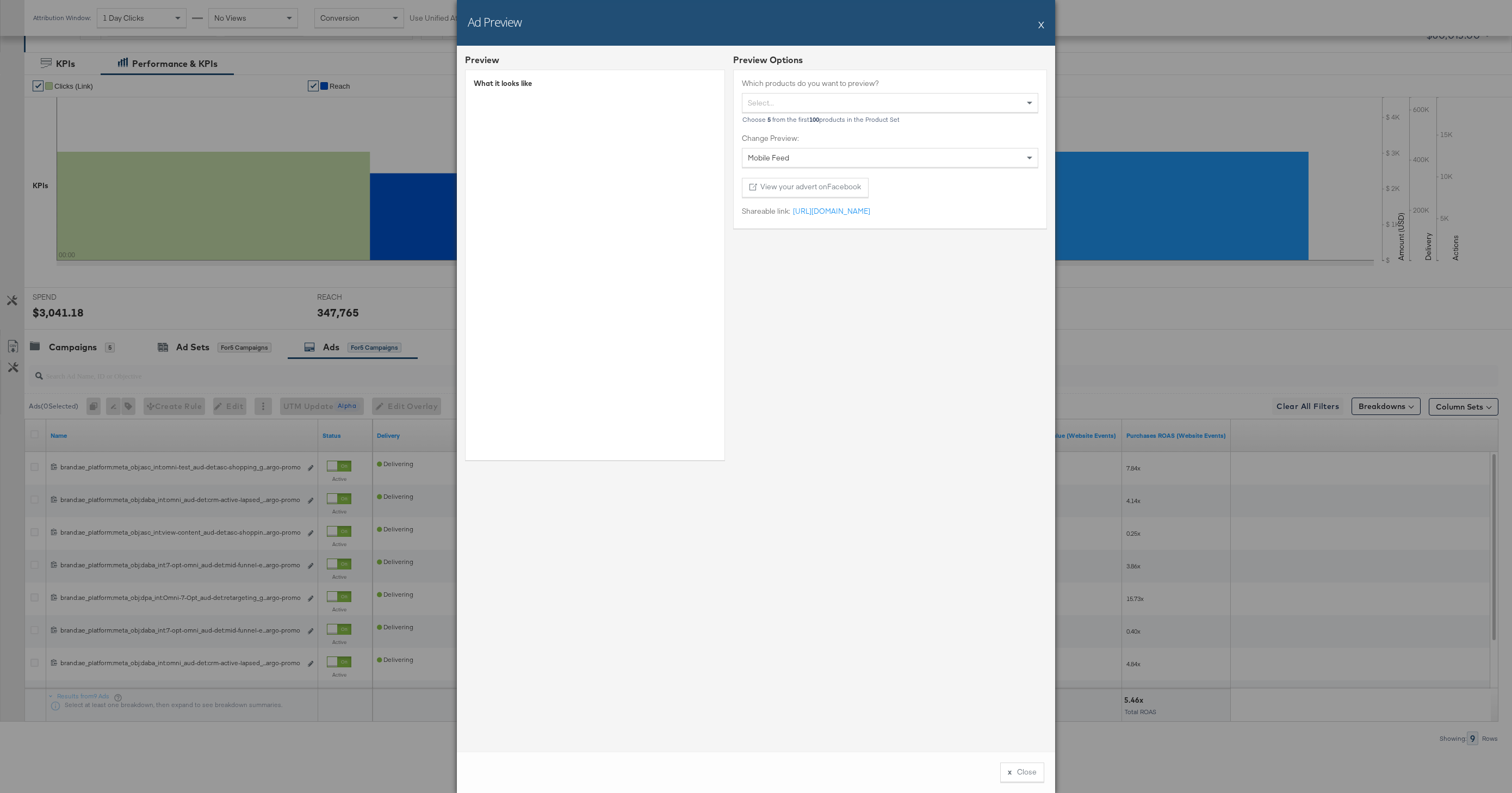
click at [1042, 24] on button "X" at bounding box center [1041, 24] width 6 height 22
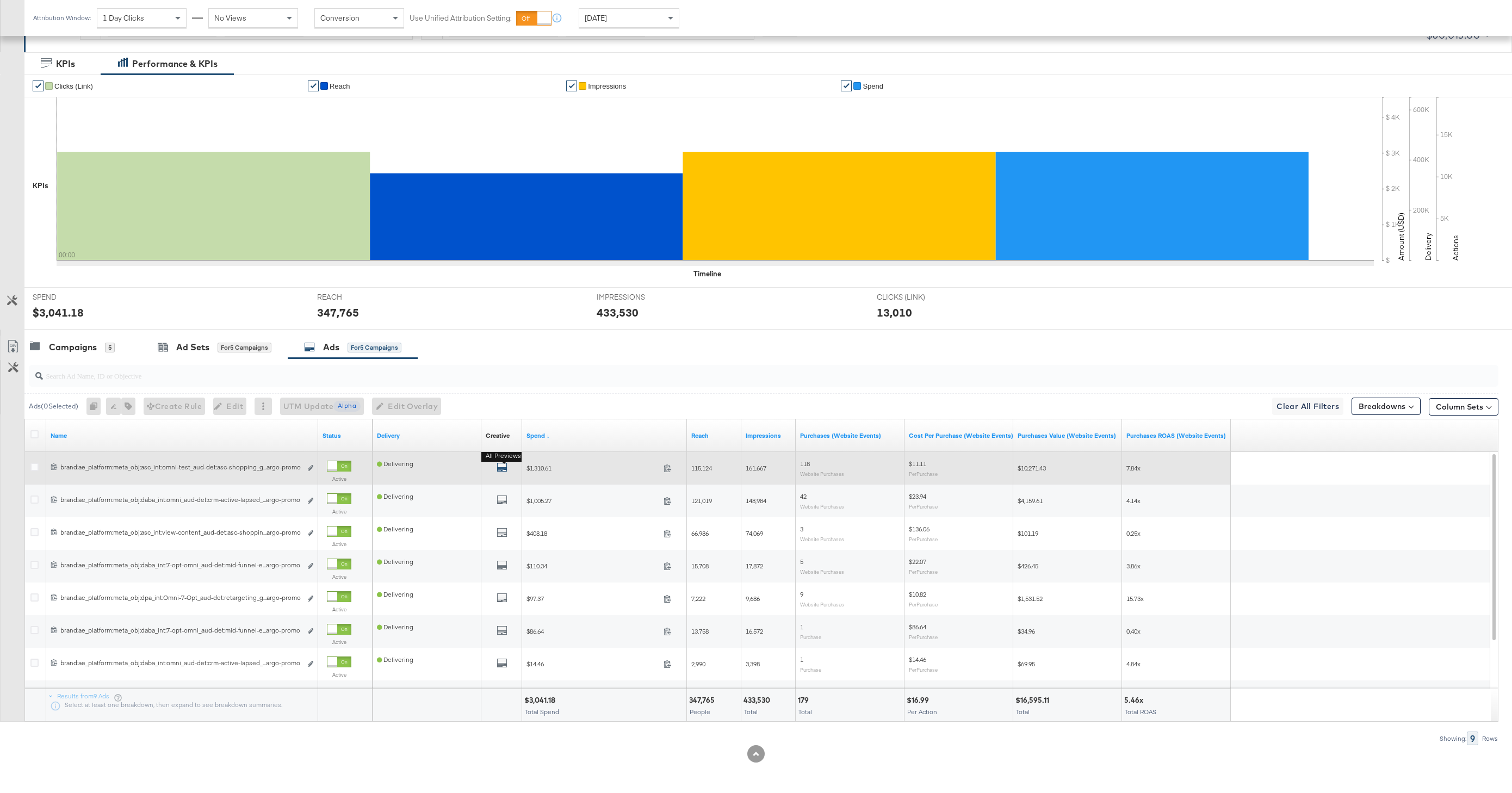
click at [497, 467] on icon "default" at bounding box center [501, 467] width 11 height 11
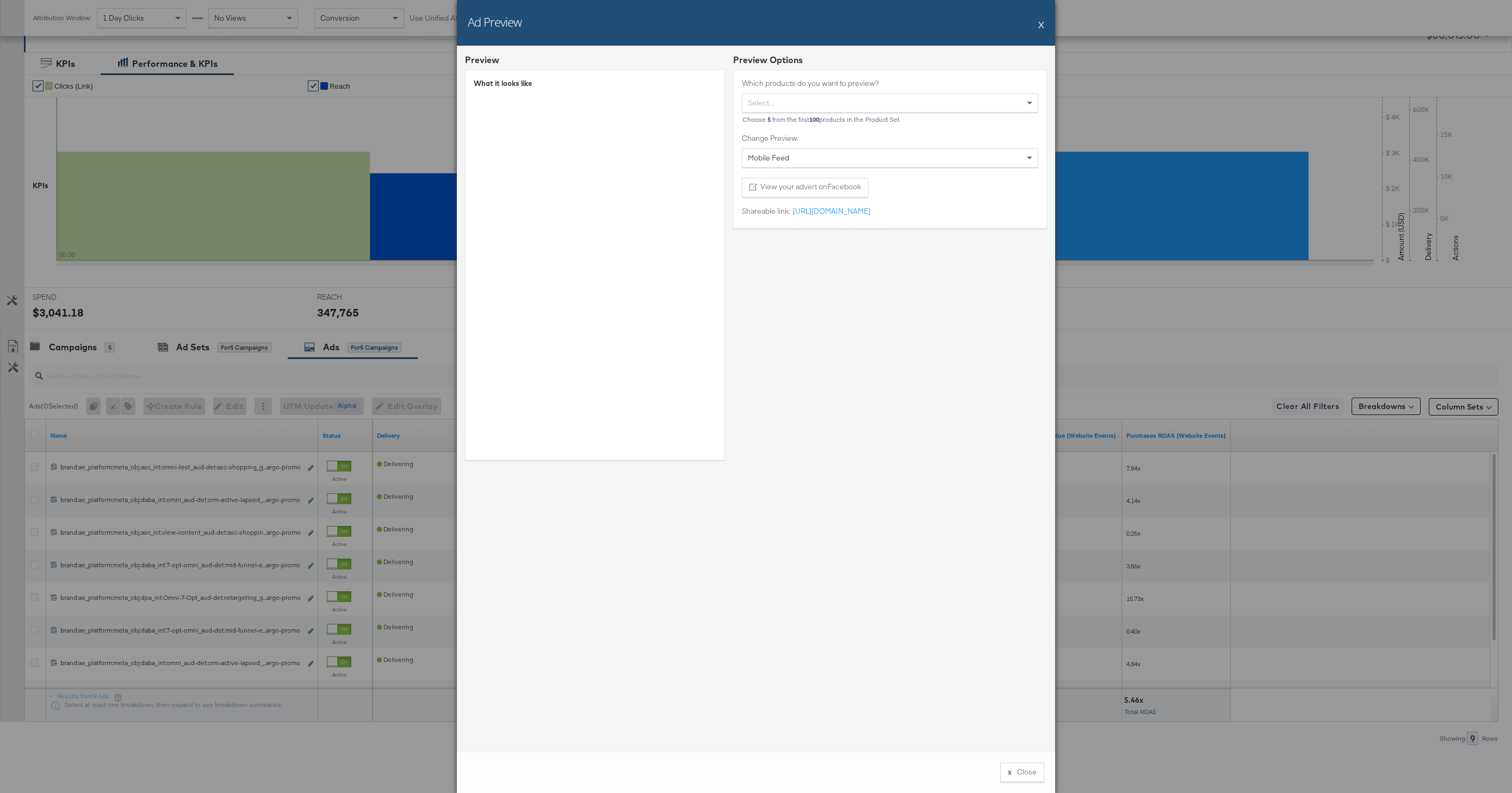
click at [1043, 23] on button "X" at bounding box center [1041, 24] width 6 height 22
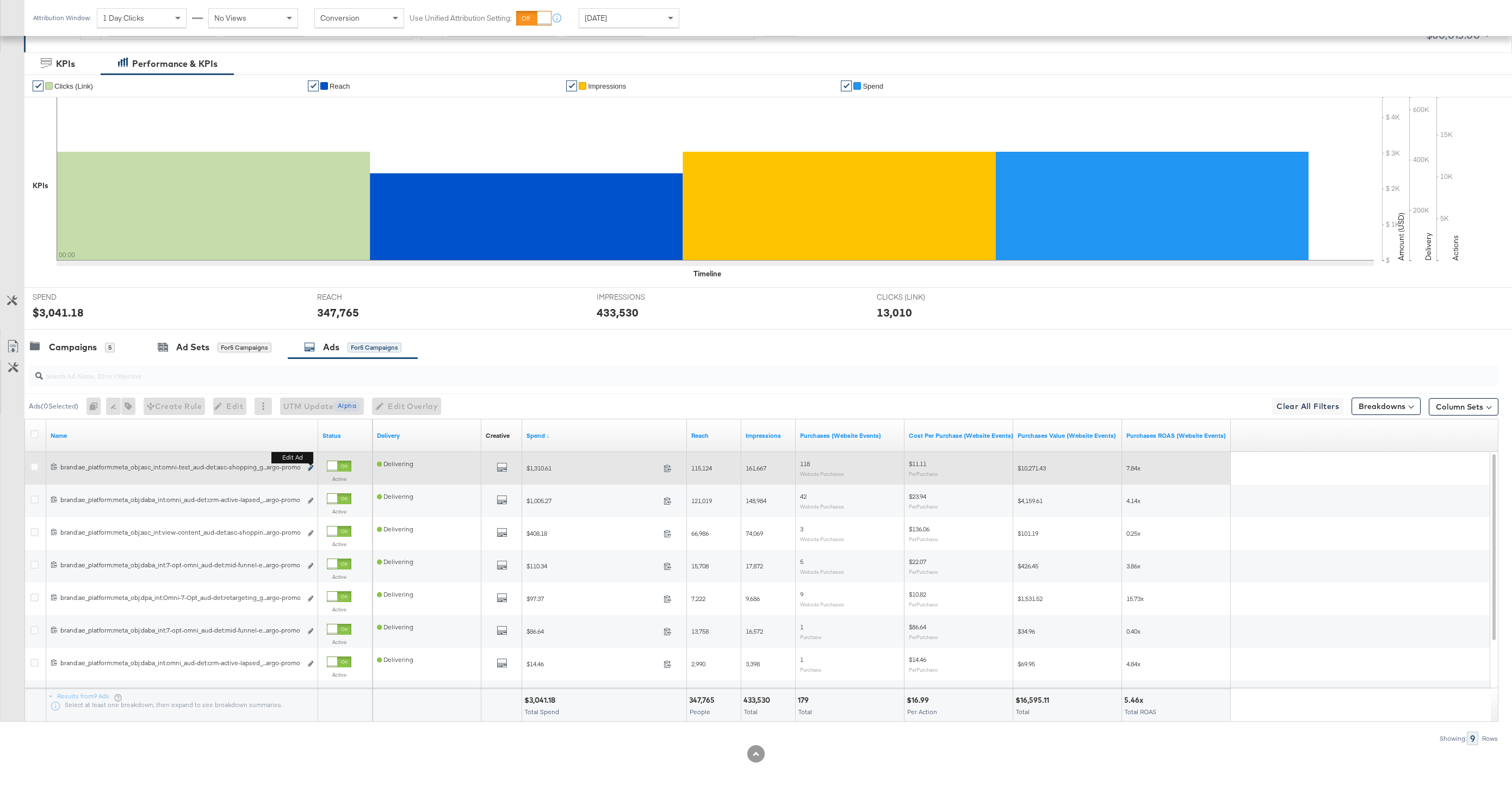
click at [310, 467] on icon "link" at bounding box center [311, 468] width 6 height 6
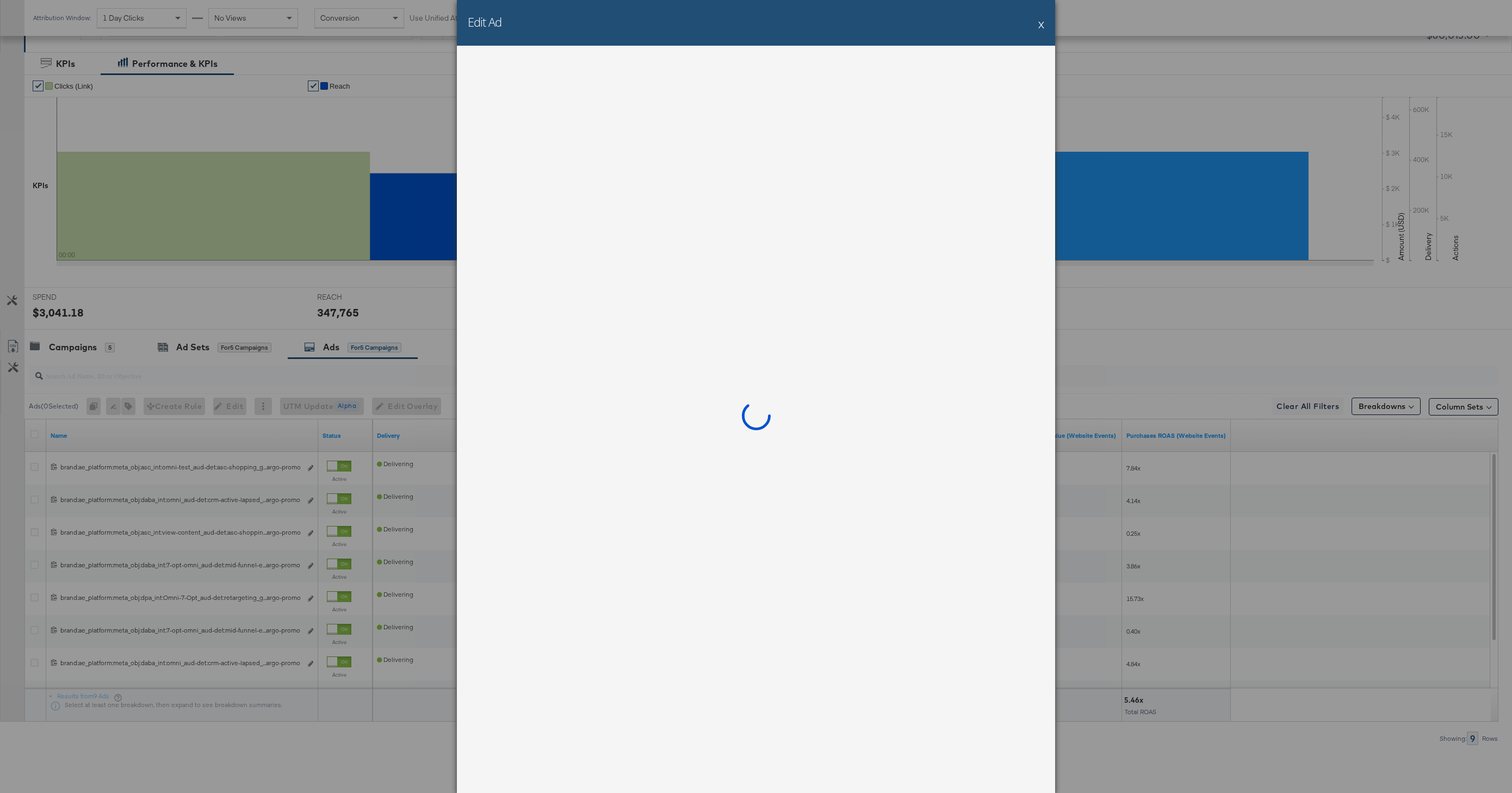
click at [1041, 22] on button "X" at bounding box center [1041, 24] width 6 height 22
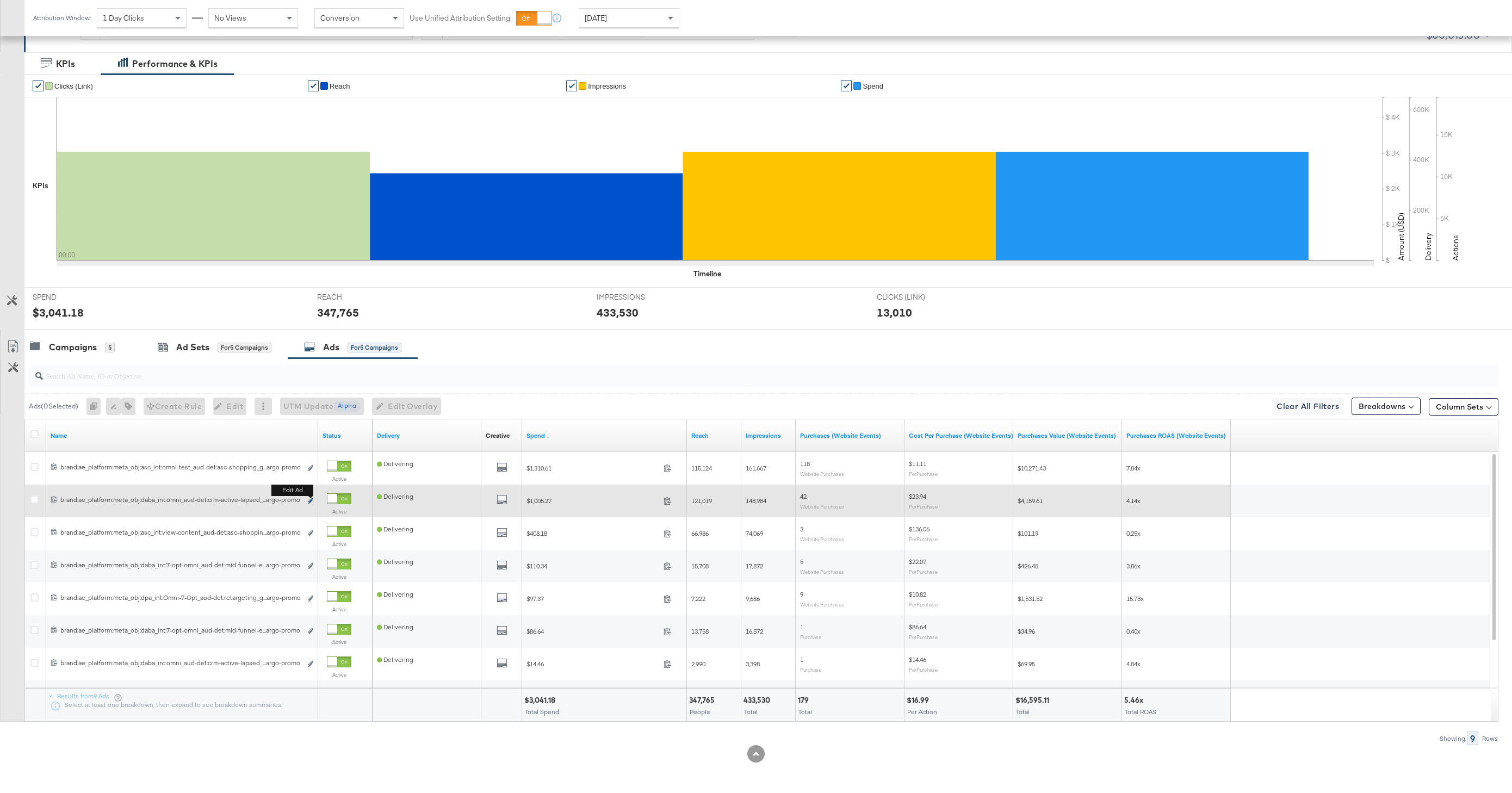
click at [310, 500] on icon "link" at bounding box center [311, 500] width 6 height 6
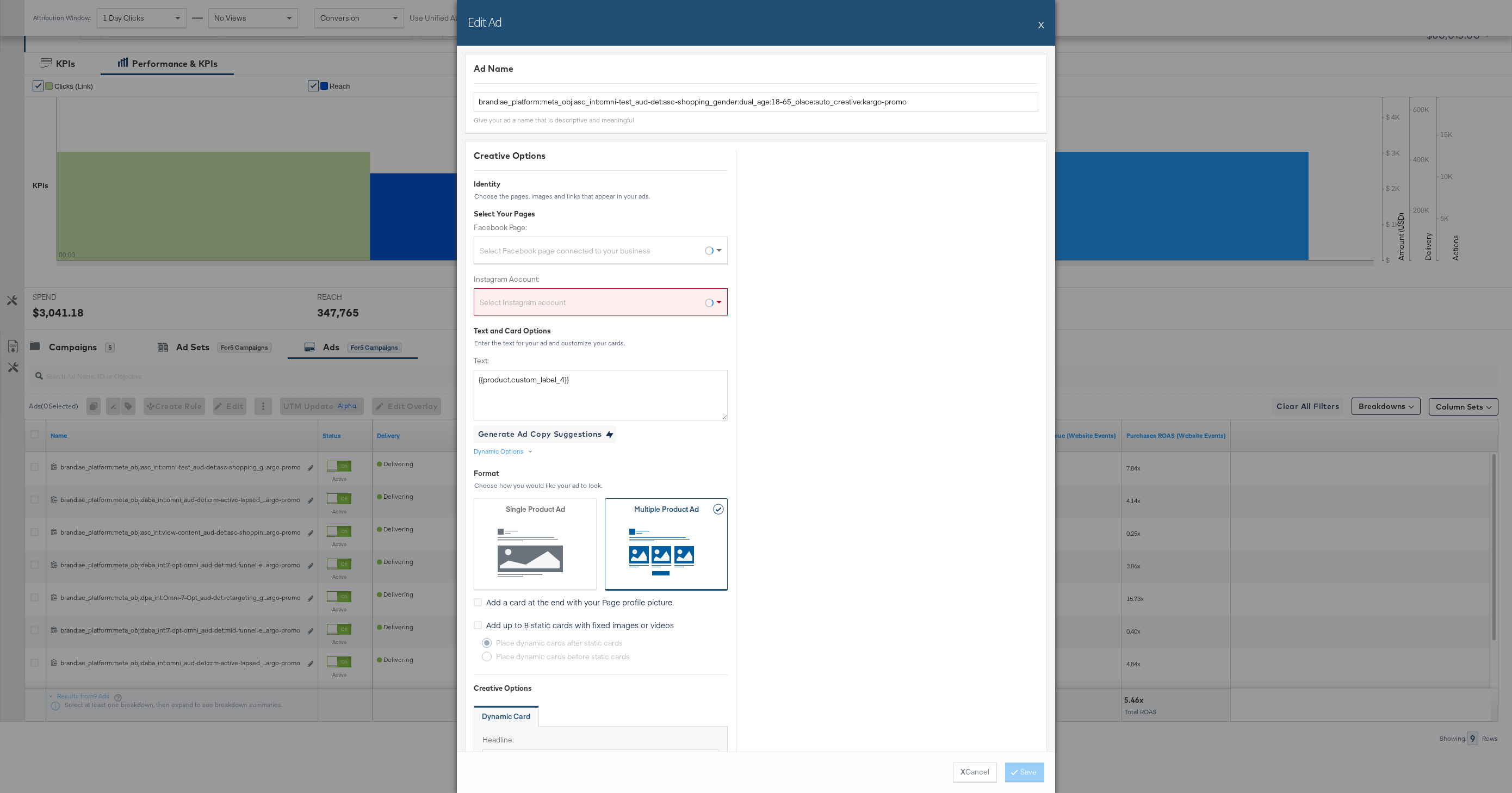
type input "brand:ae_platform:meta_obj:daba_int:omni_aud-det:crm-active-lapsed_gender:women…"
type input "https://www.ae.com/us/en"
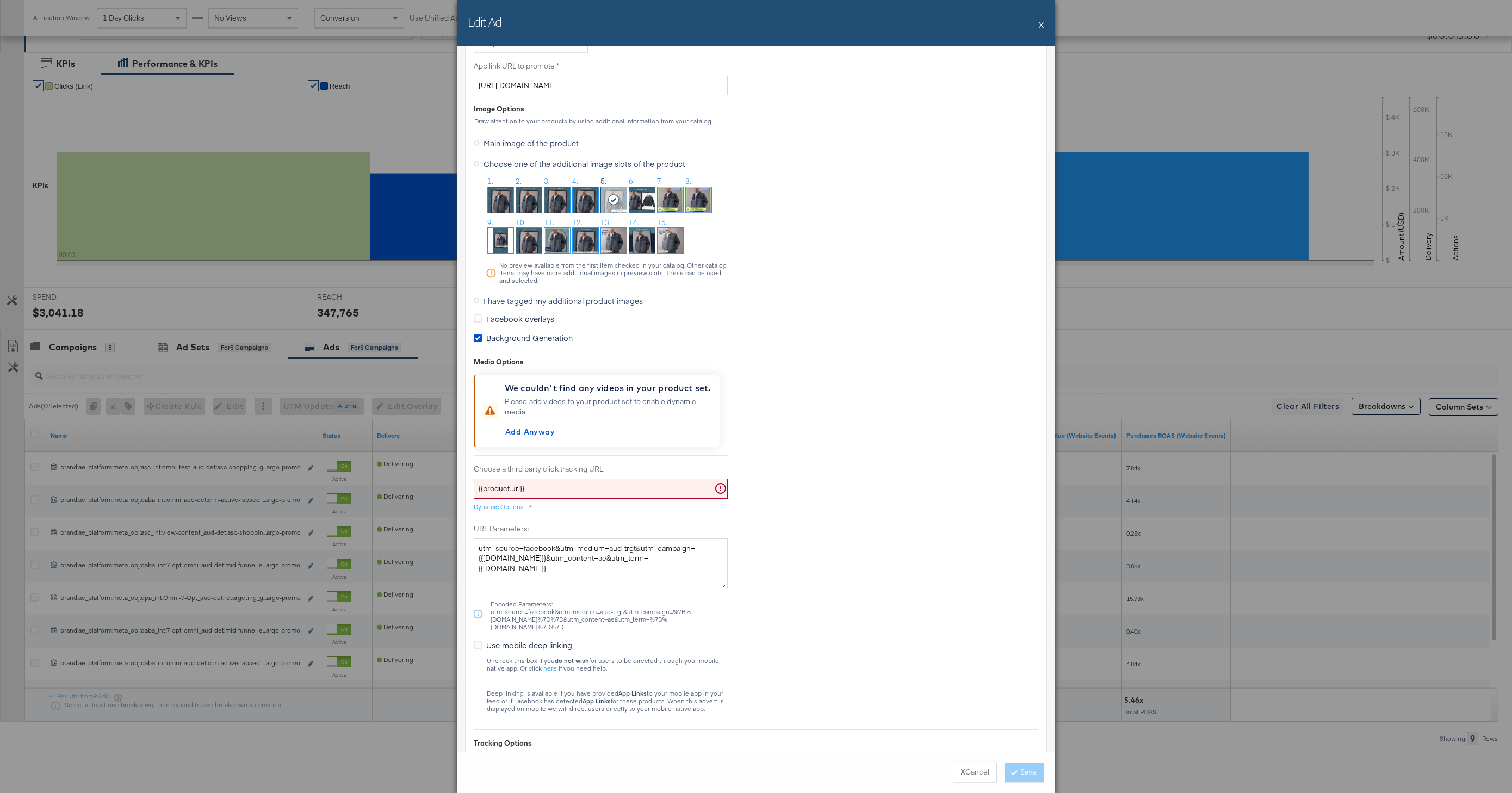
scroll to position [864, 0]
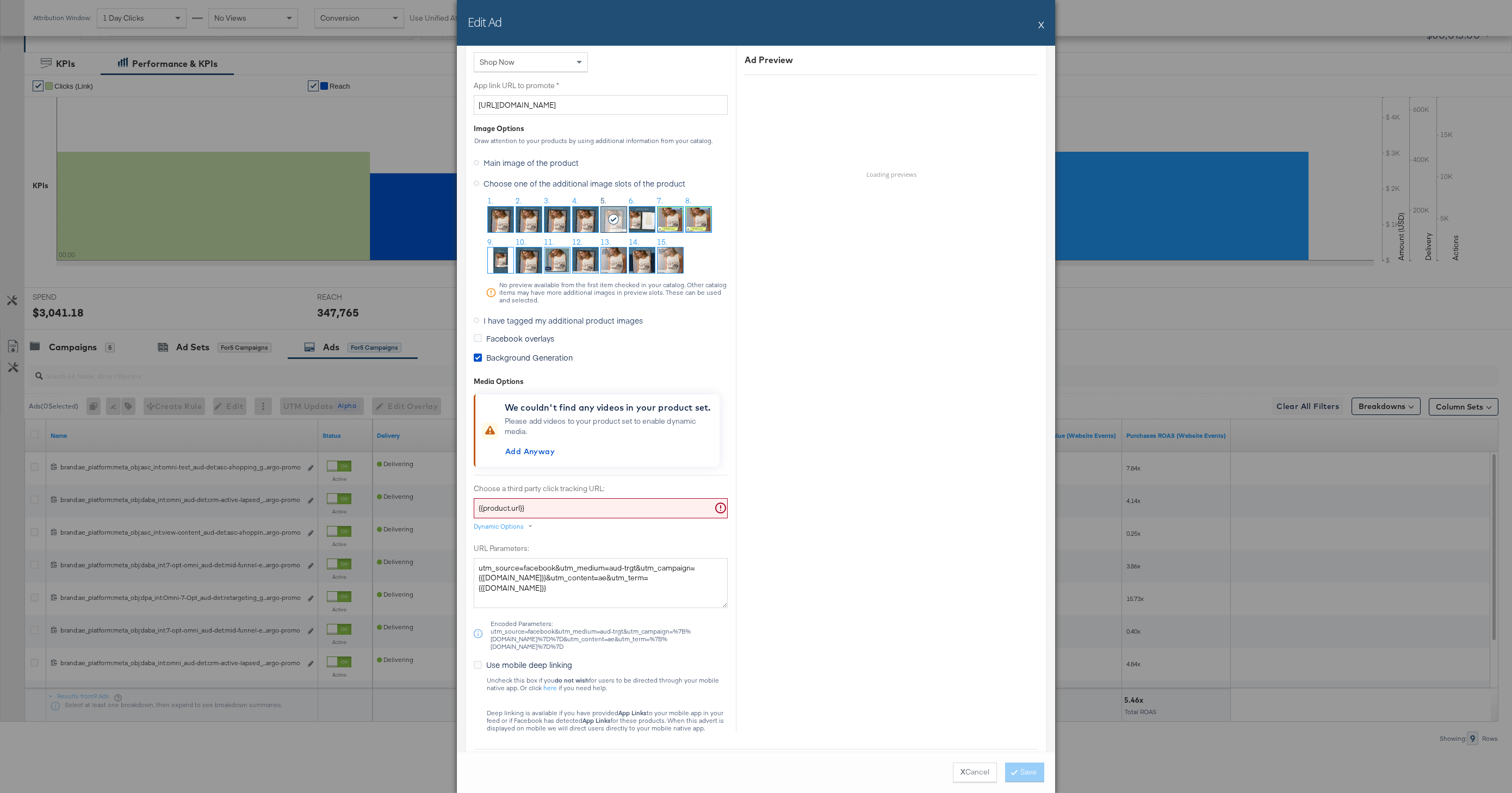
click at [1040, 23] on button "X" at bounding box center [1041, 24] width 6 height 22
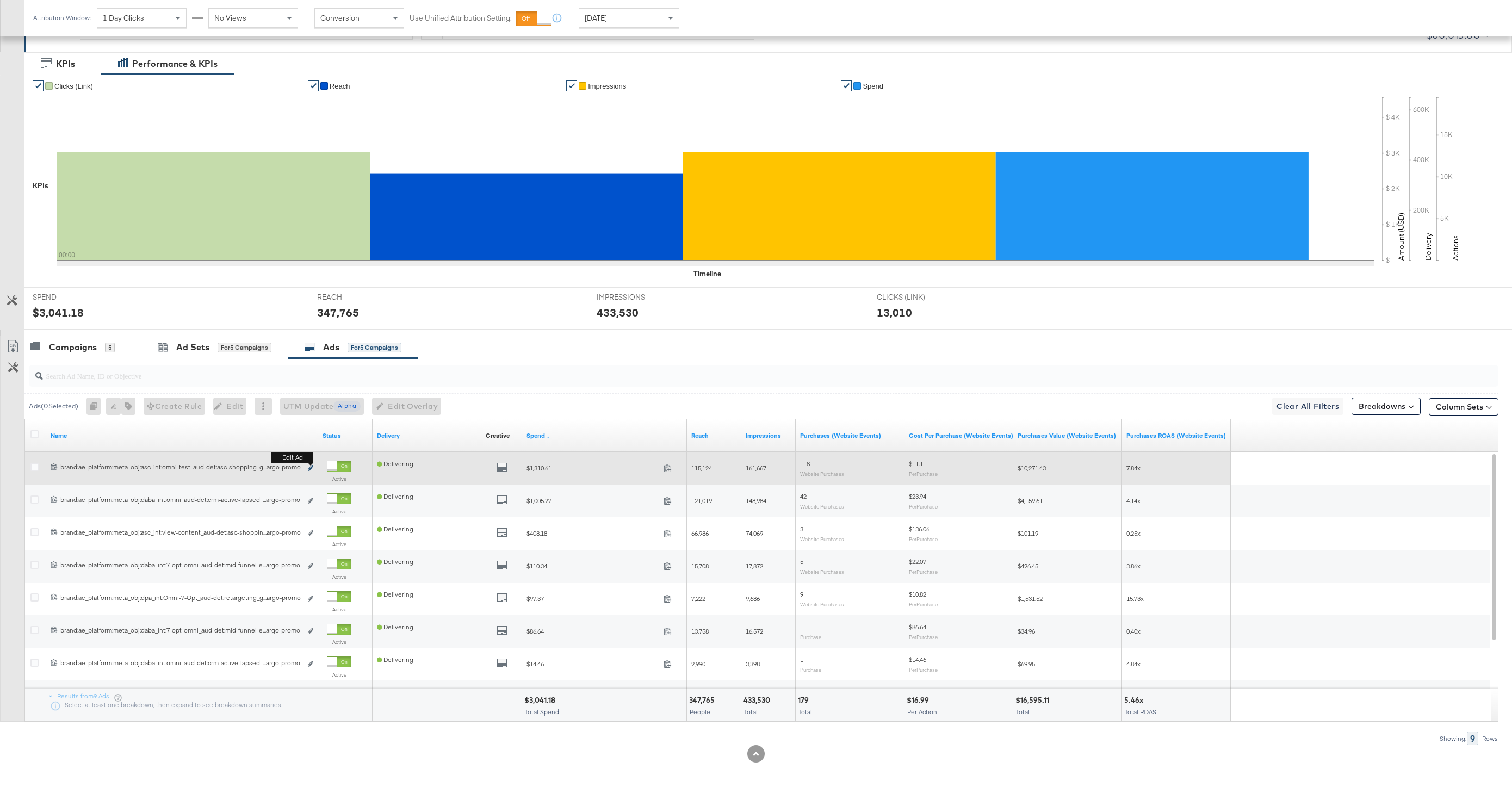
click at [310, 470] on icon "link" at bounding box center [311, 468] width 6 height 6
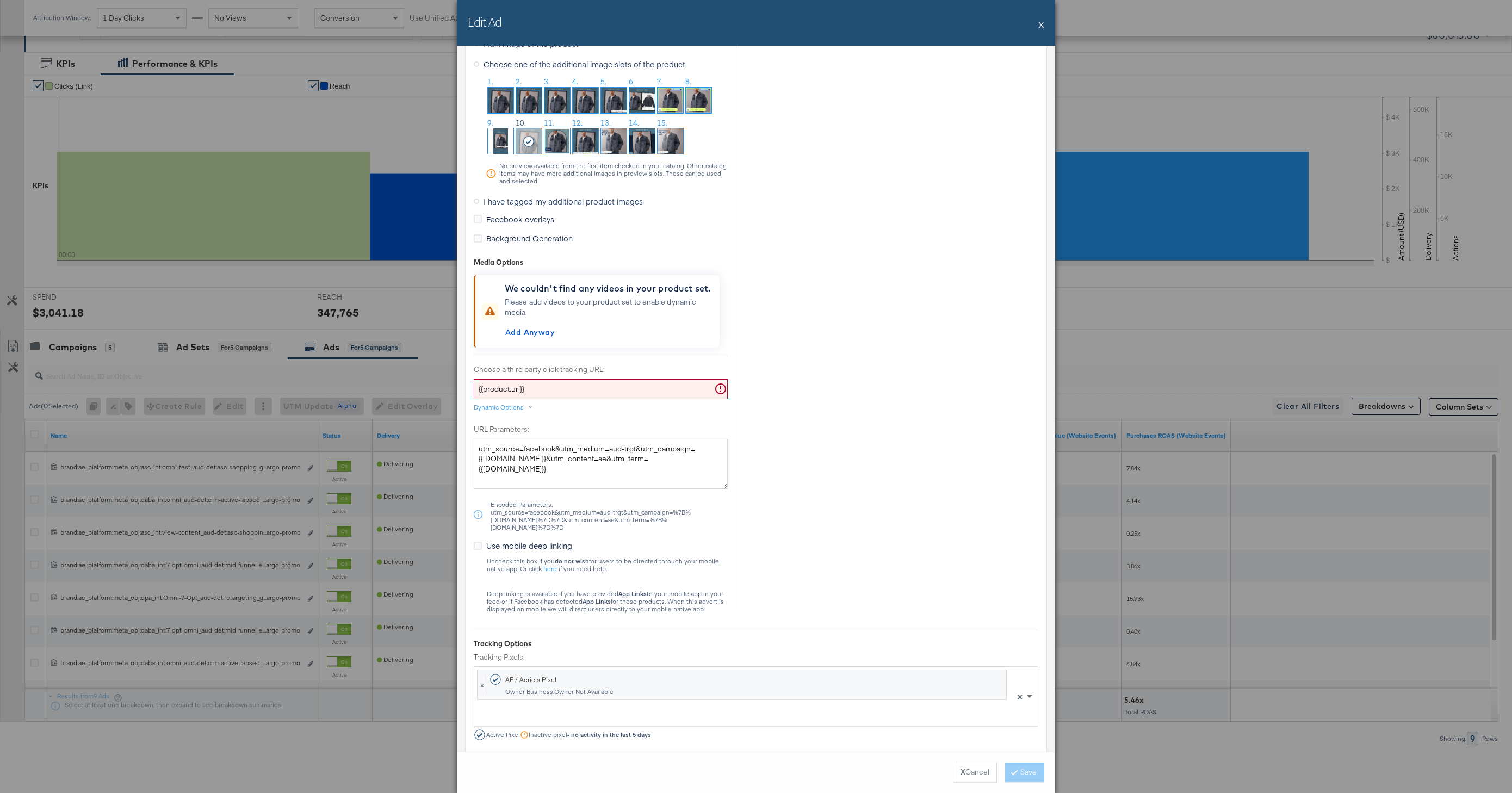
scroll to position [971, 0]
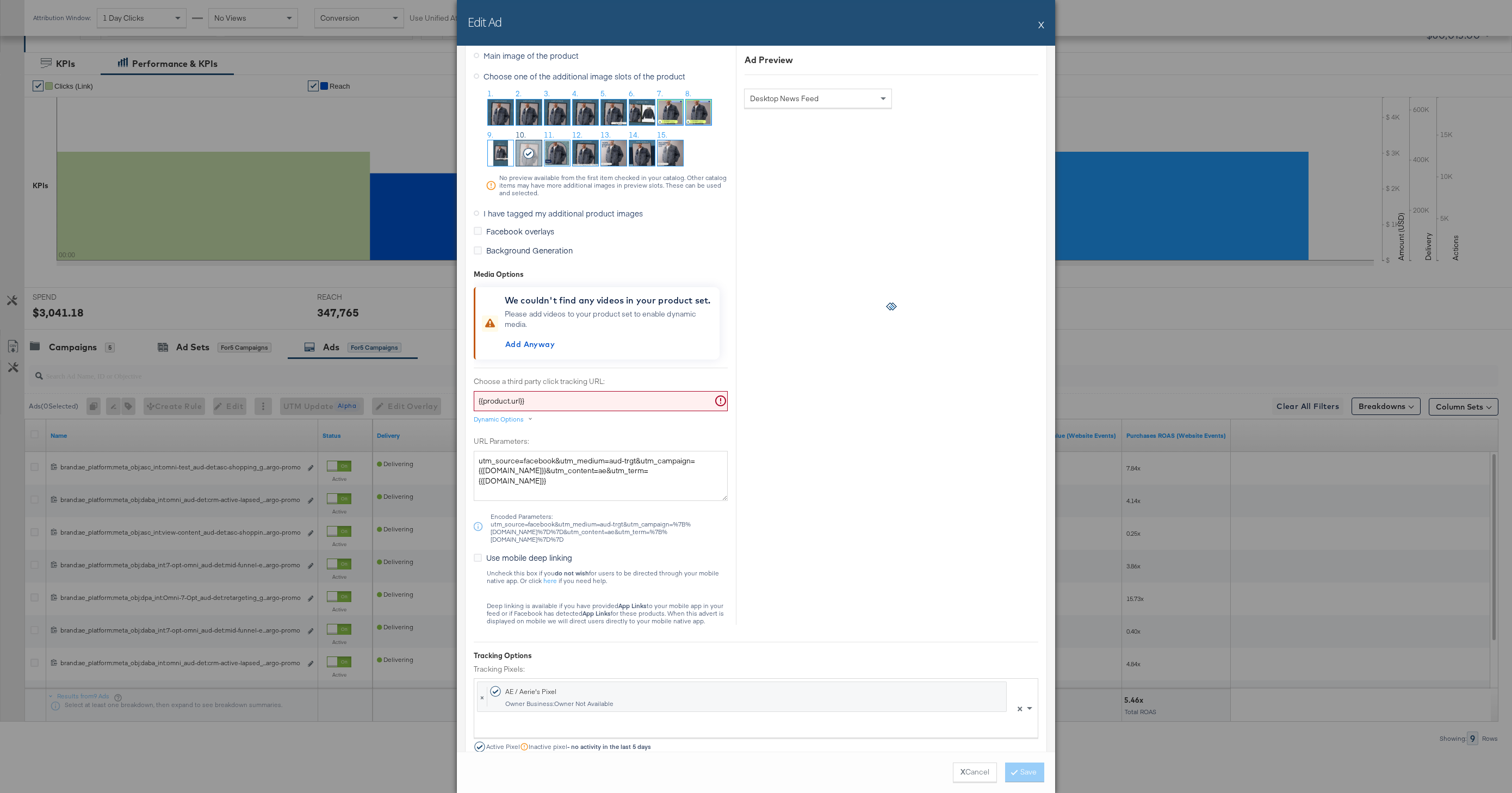
click at [1039, 26] on button "X" at bounding box center [1041, 24] width 6 height 22
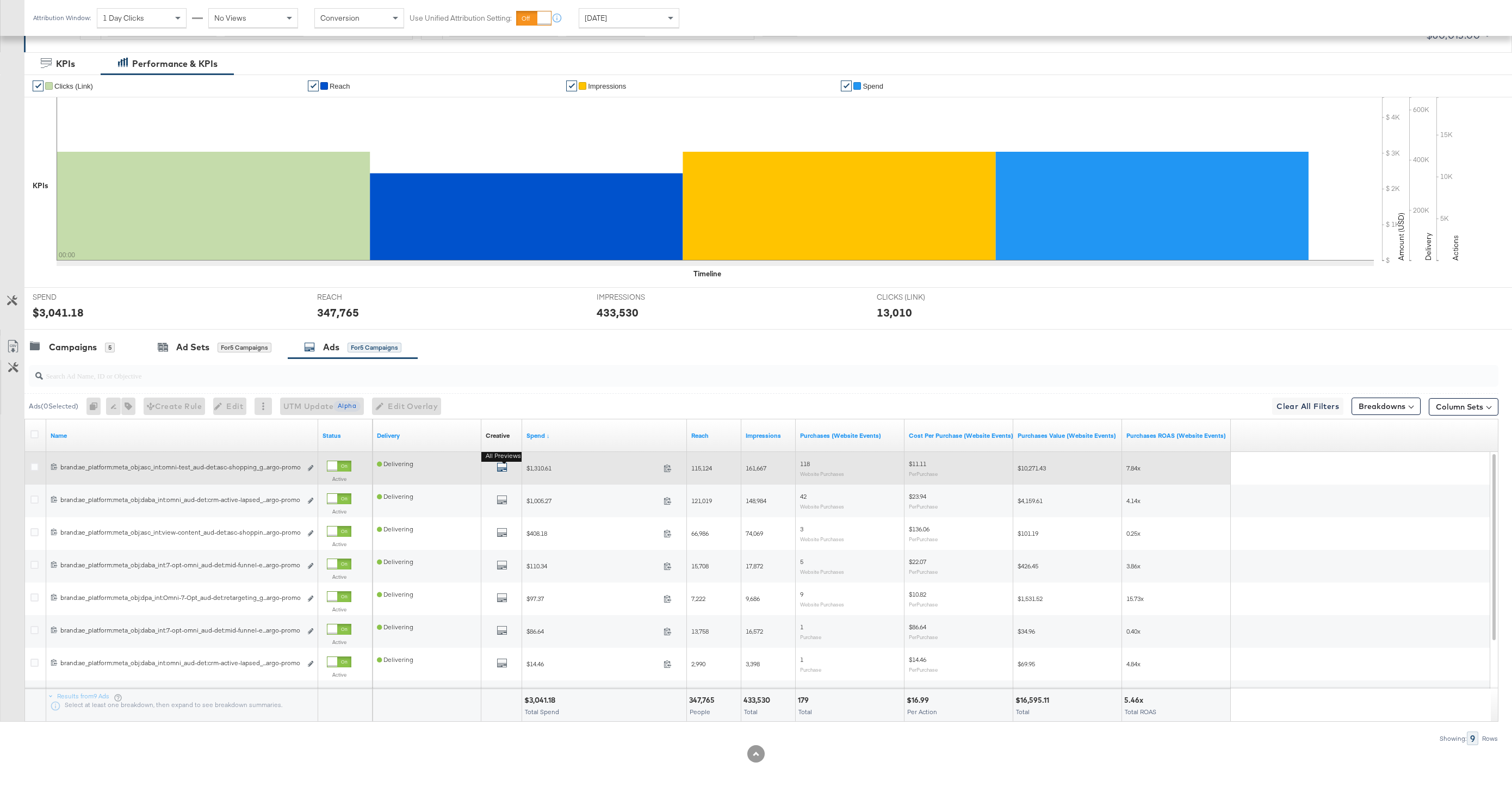
click at [506, 470] on icon "default" at bounding box center [501, 467] width 11 height 11
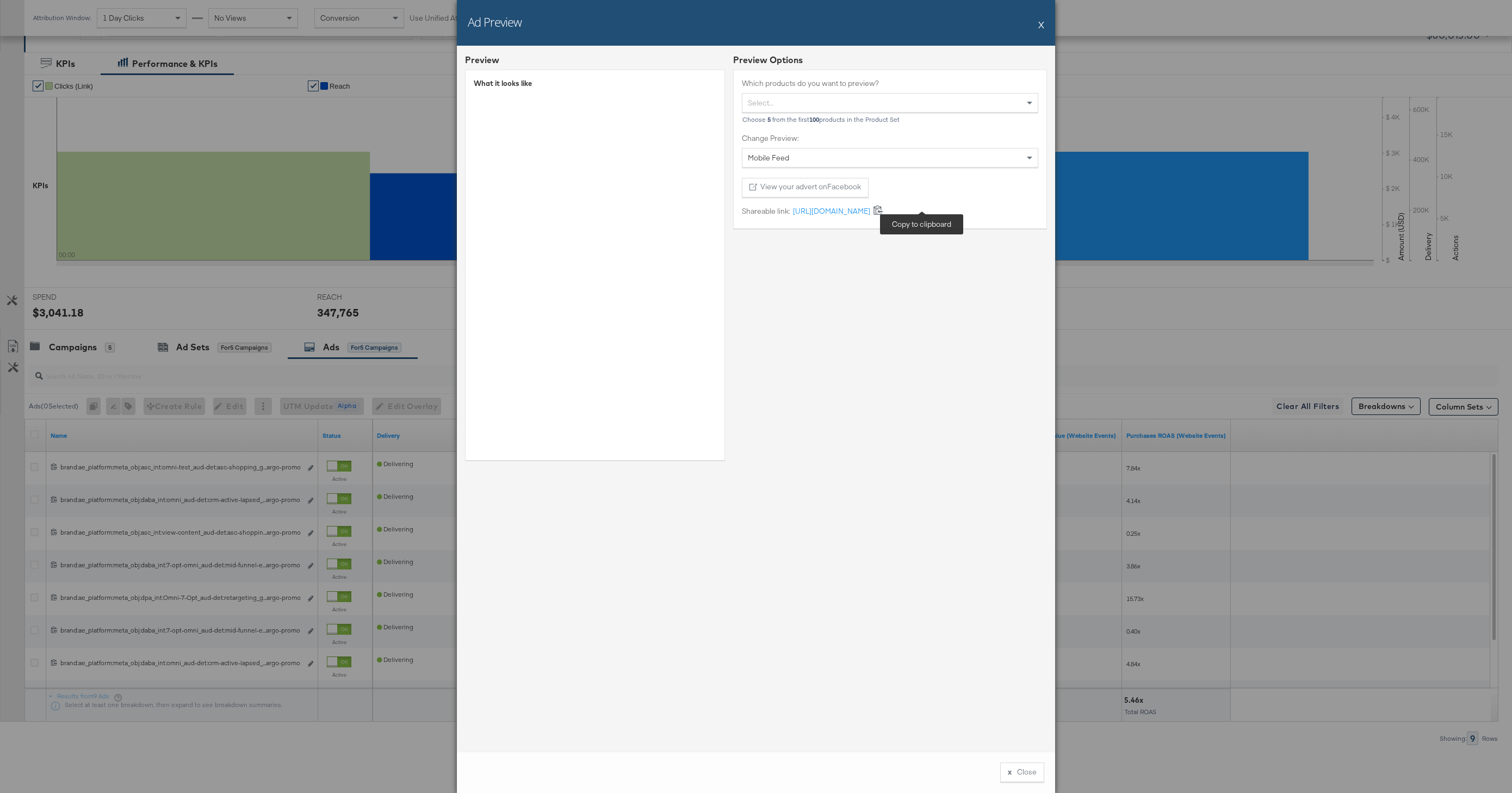
click at [883, 212] on icon at bounding box center [878, 209] width 10 height 10
click at [1041, 21] on button "X" at bounding box center [1041, 24] width 6 height 22
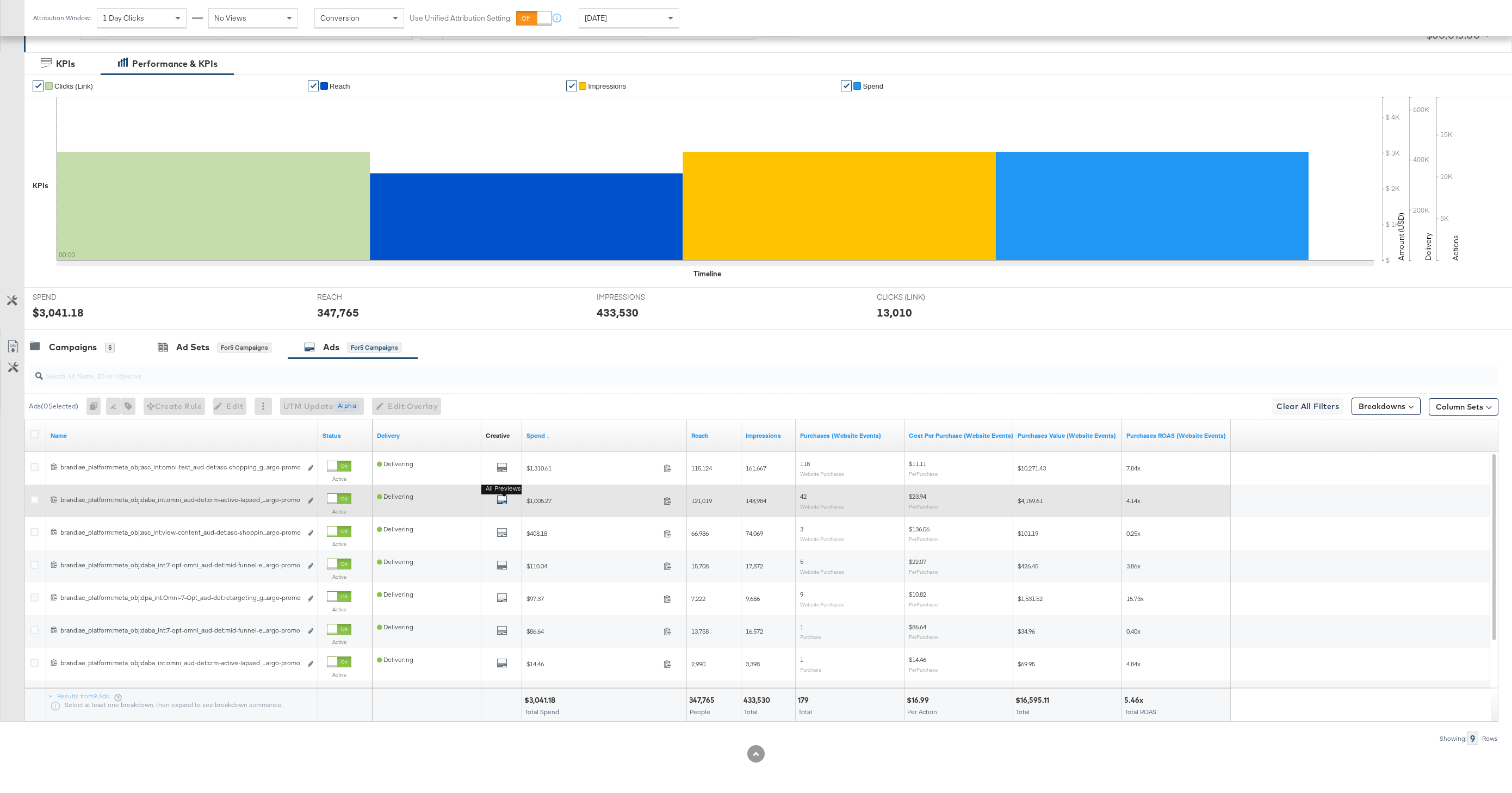
click at [502, 500] on icon "default" at bounding box center [501, 499] width 11 height 11
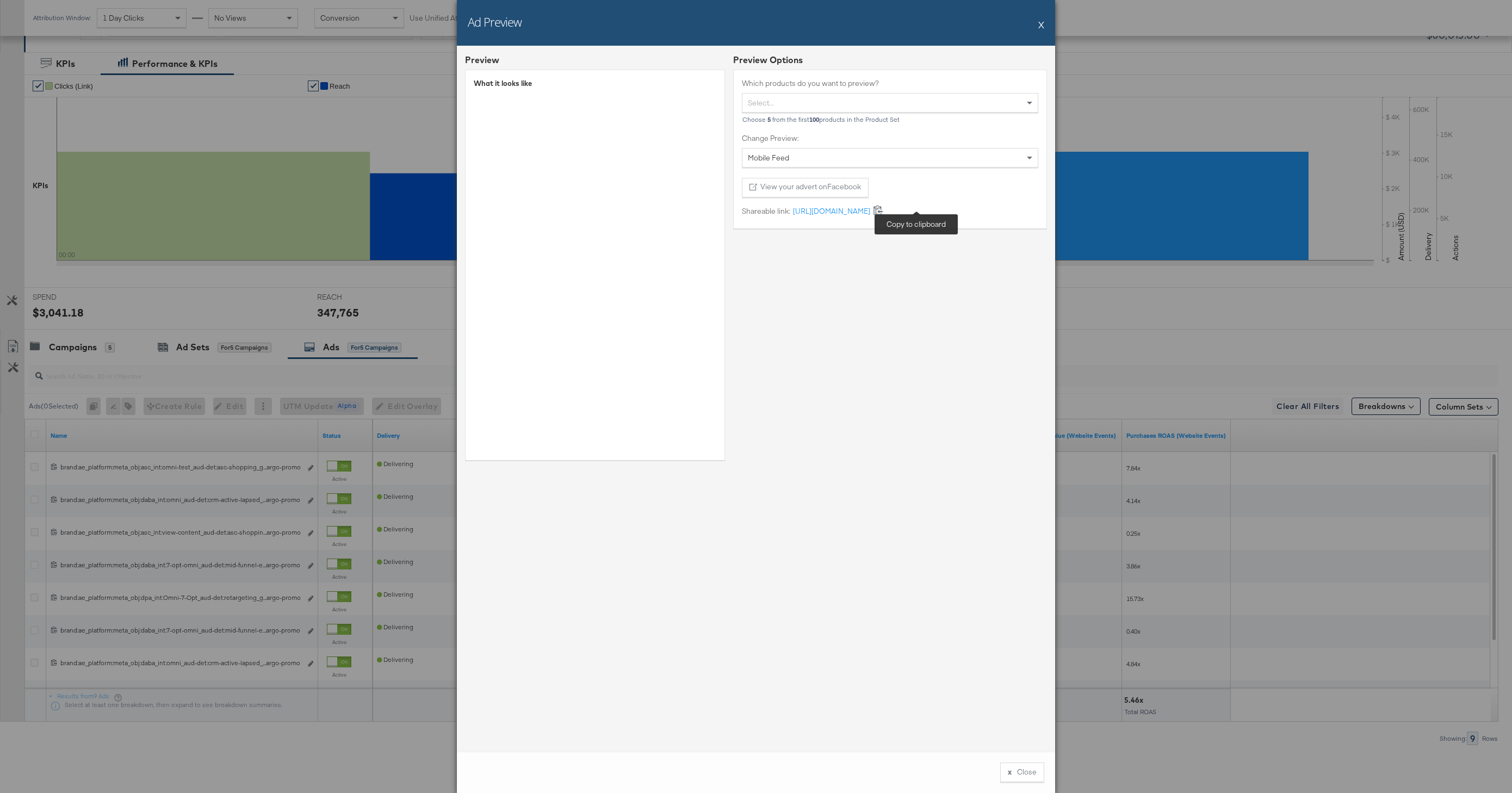
click at [883, 209] on icon at bounding box center [878, 209] width 11 height 11
click at [1045, 25] on div "Ad Preview X" at bounding box center [756, 23] width 598 height 46
click at [1044, 25] on div "Ad Preview X" at bounding box center [756, 23] width 598 height 46
click at [1037, 25] on div "Ad Preview X" at bounding box center [756, 23] width 598 height 46
click at [1044, 27] on div "Ad Preview X" at bounding box center [756, 23] width 598 height 46
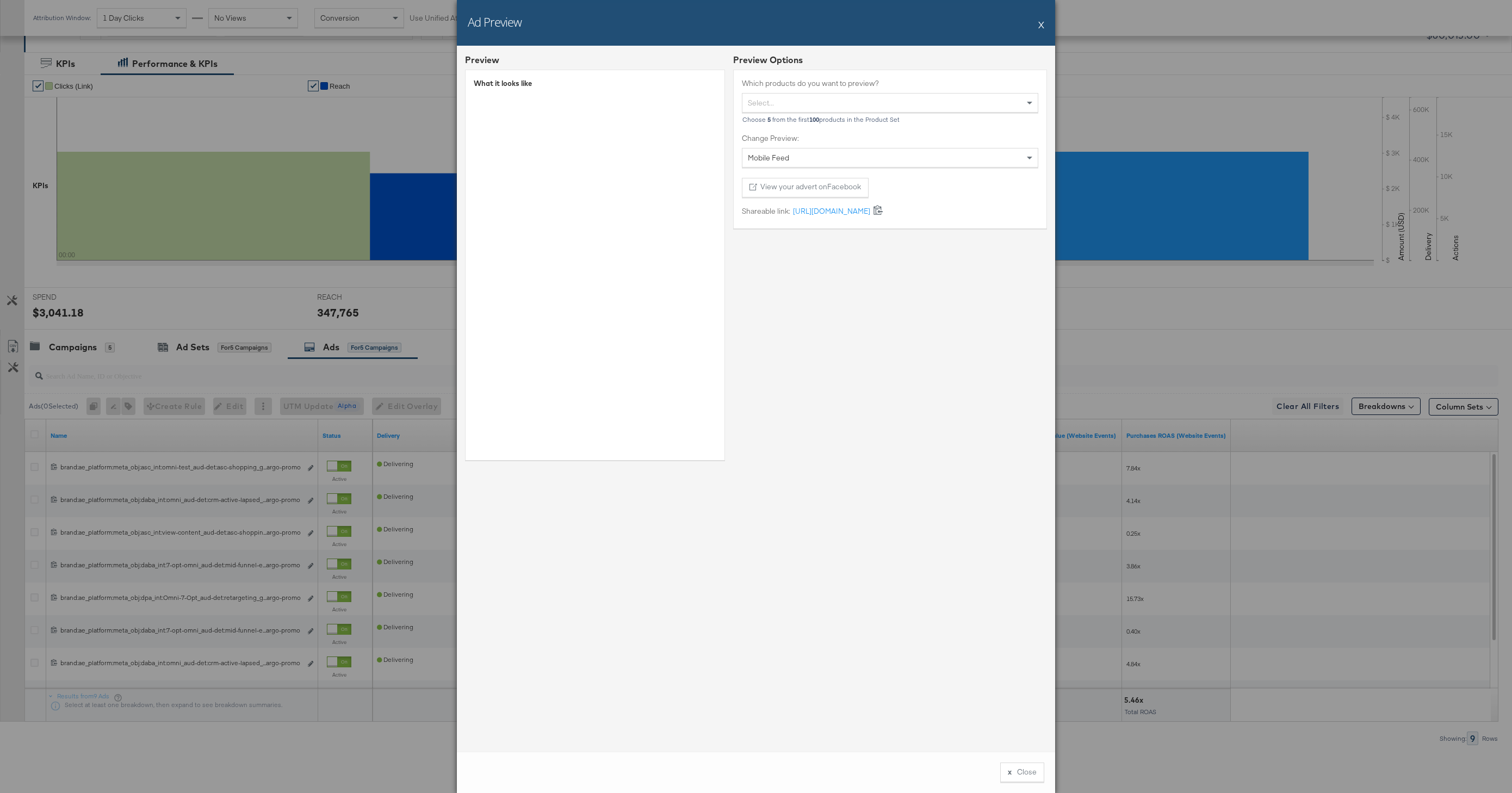
click at [1041, 27] on button "X" at bounding box center [1041, 24] width 6 height 22
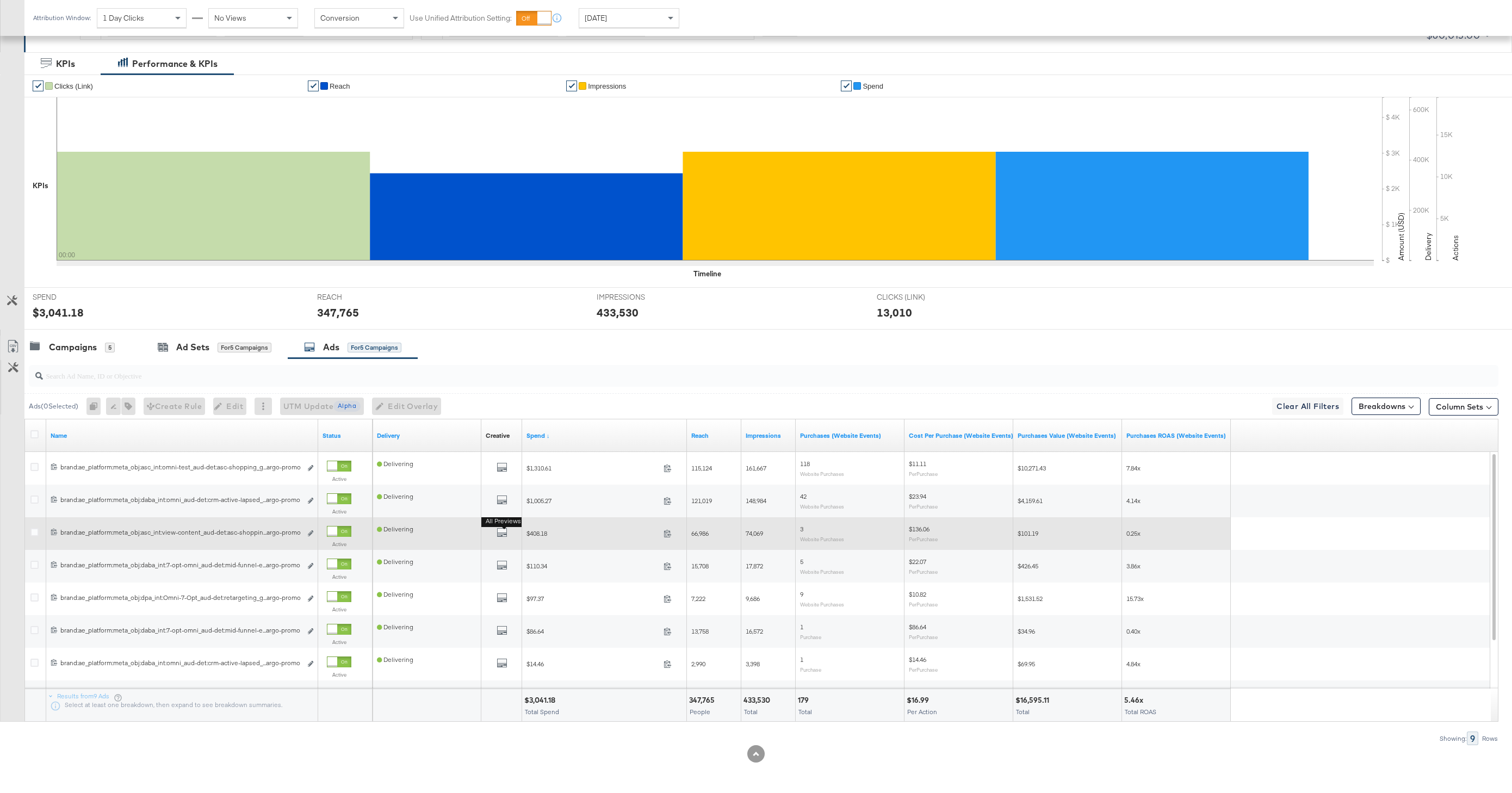
click at [500, 538] on button "All Previews" at bounding box center [501, 534] width 11 height 13
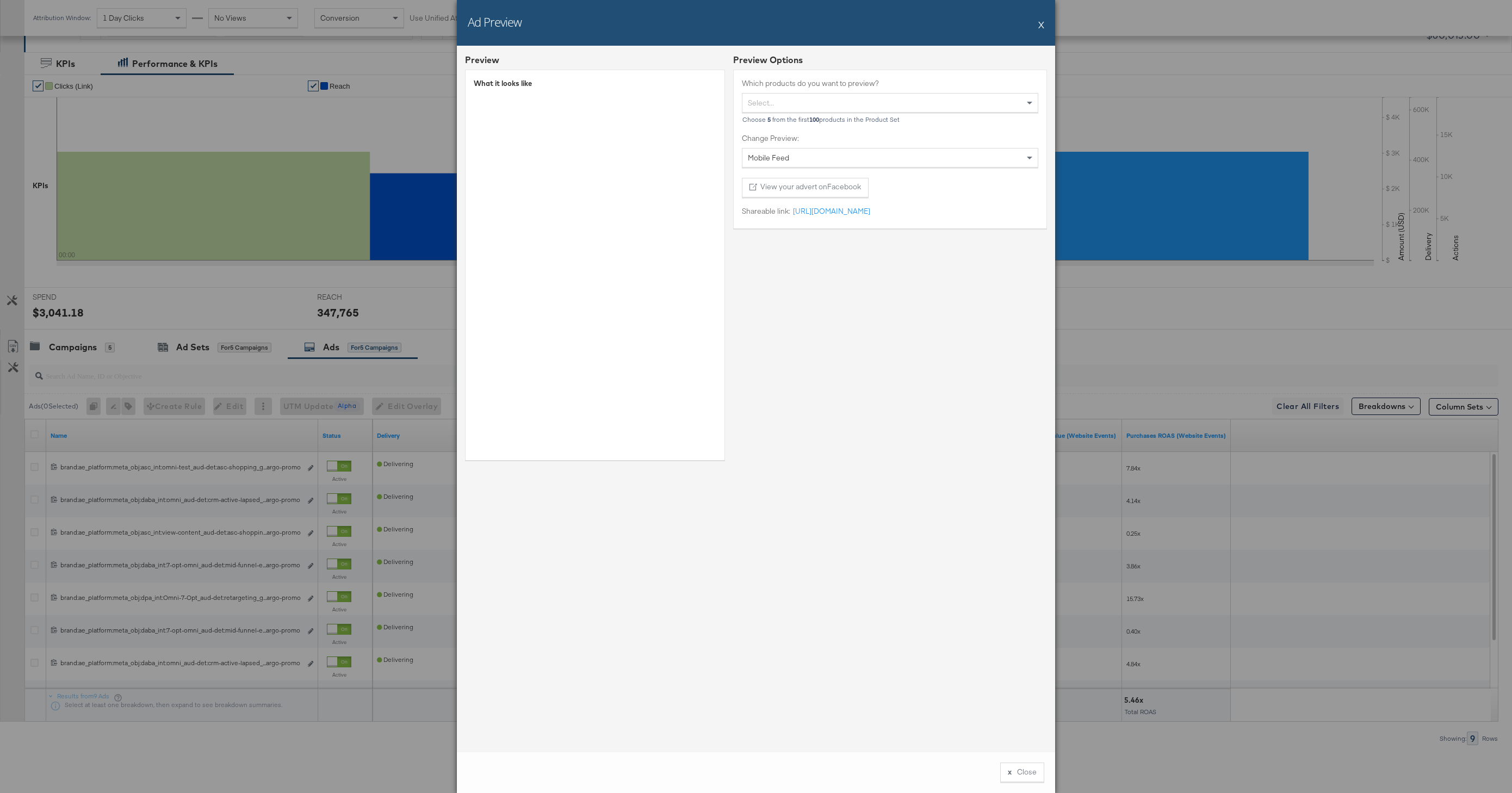
click at [1045, 28] on div "Ad Preview X" at bounding box center [756, 23] width 598 height 46
click at [1043, 27] on button "X" at bounding box center [1041, 24] width 6 height 22
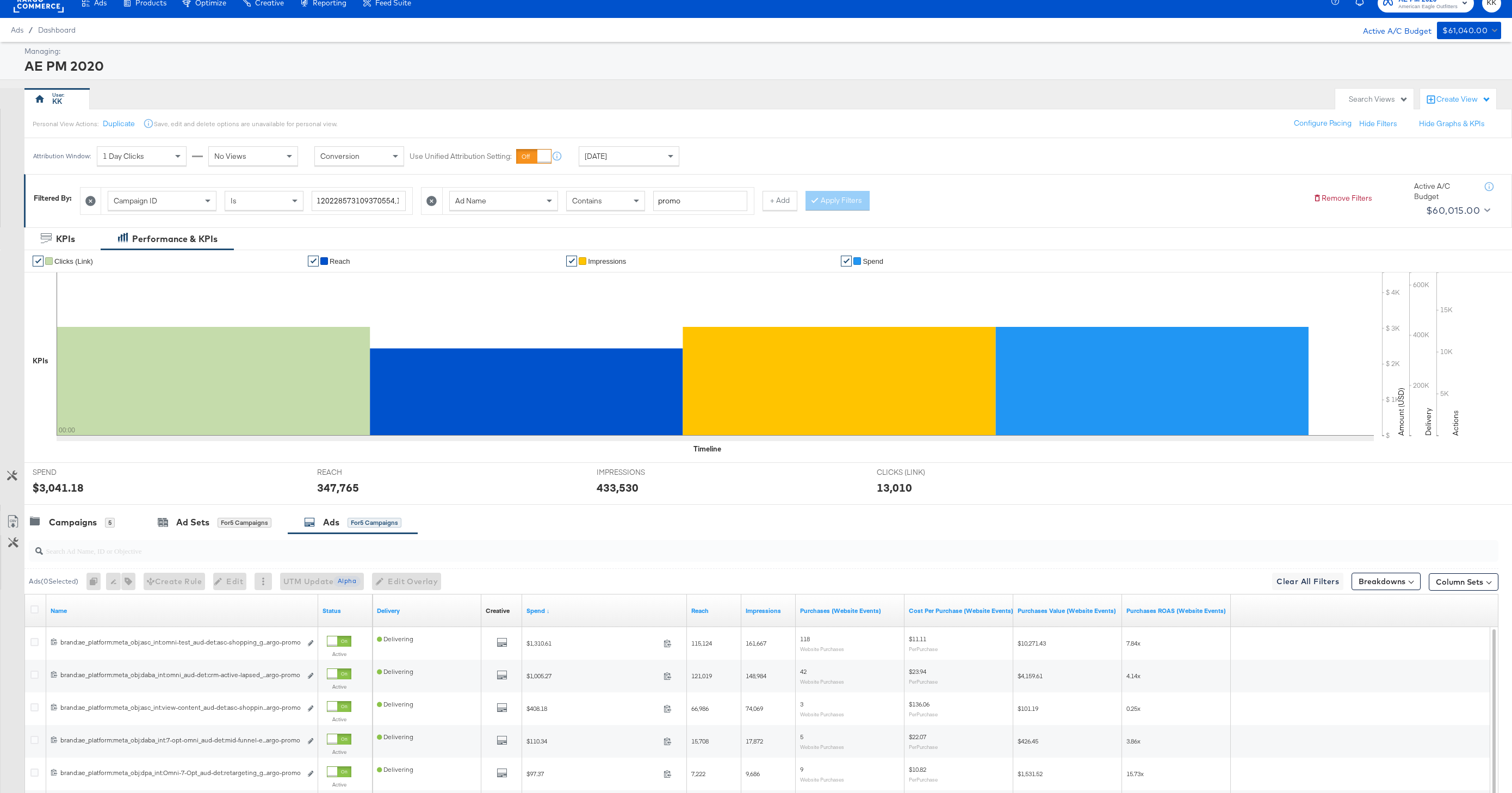
scroll to position [0, 0]
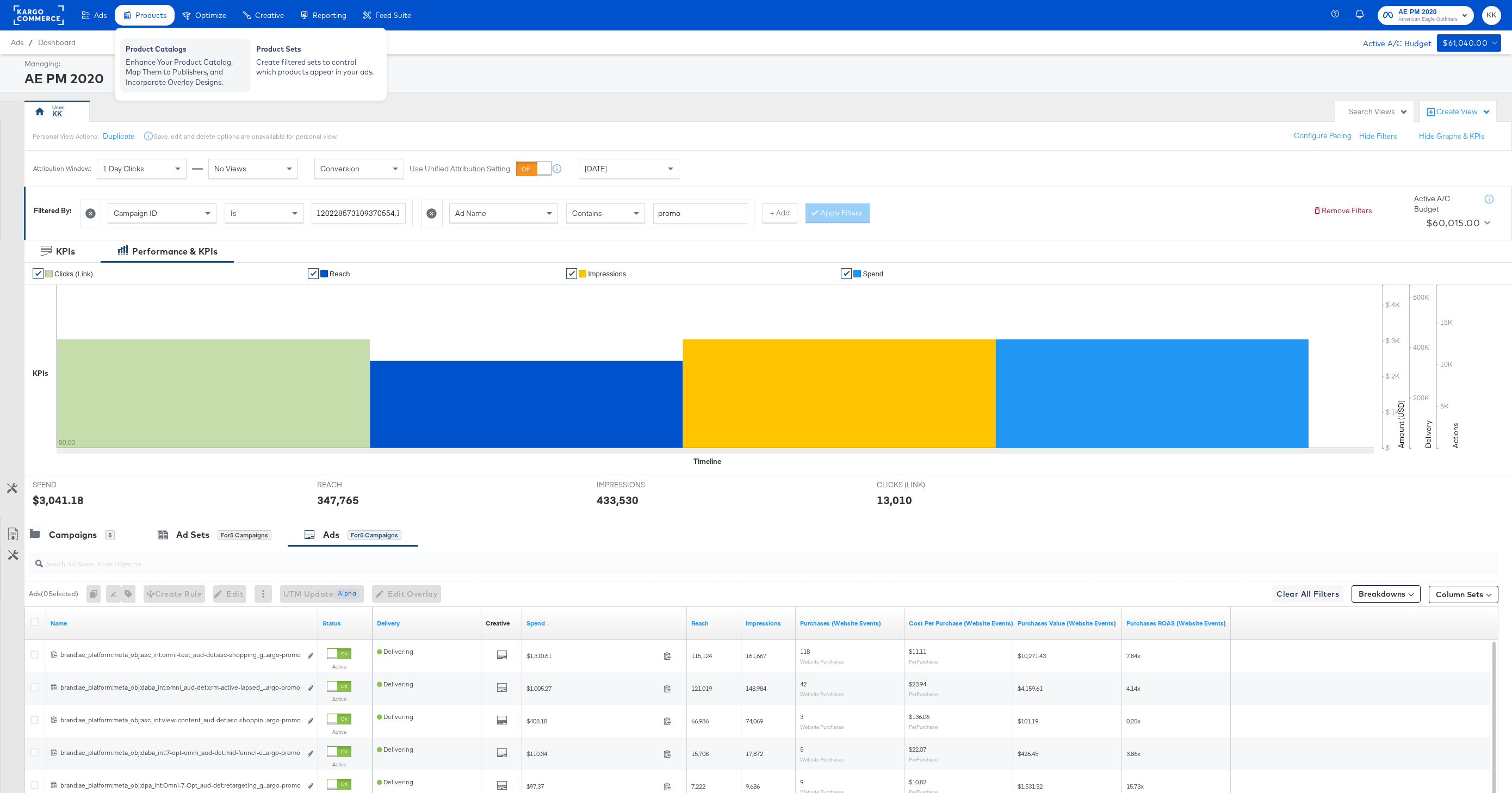
click at [149, 61] on div "Enhance Your Product Catalog, Map Them to Publishers, and Incorporate Overlay D…" at bounding box center [185, 73] width 120 height 31
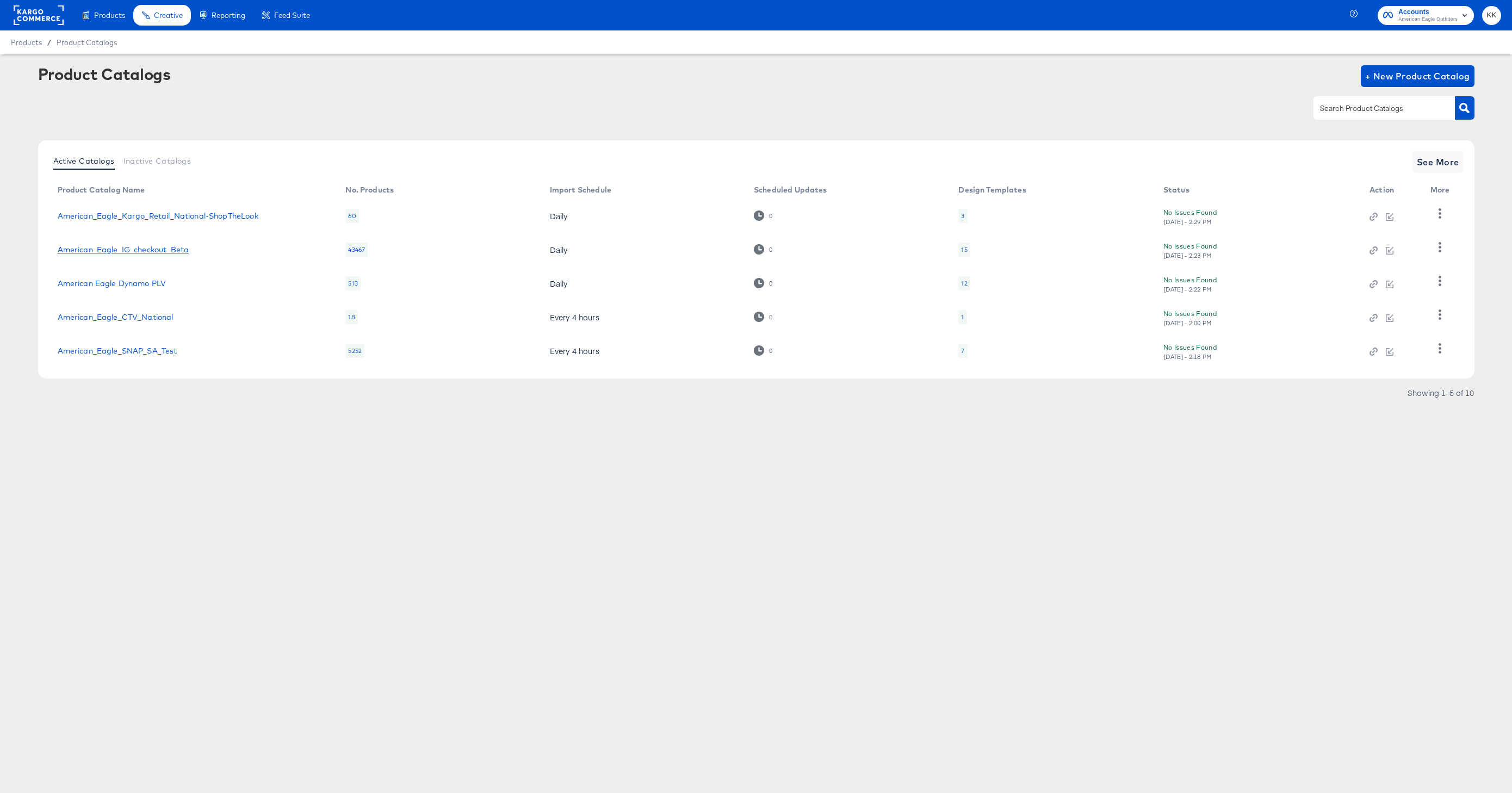
click at [161, 253] on link "American_Eagle_IG_checkout_Beta" at bounding box center [123, 249] width 132 height 9
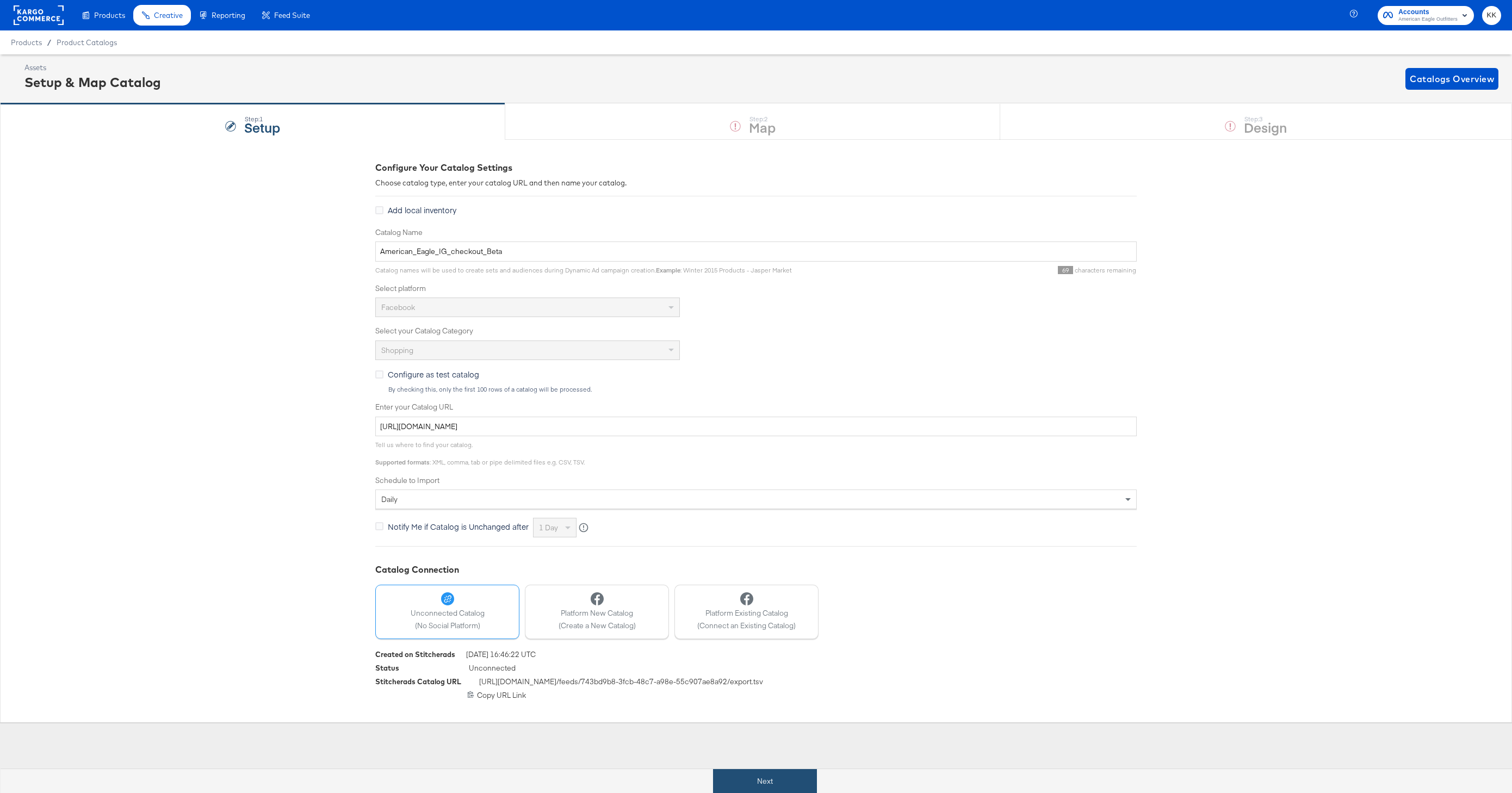
click at [755, 780] on button "Next" at bounding box center [764, 782] width 104 height 25
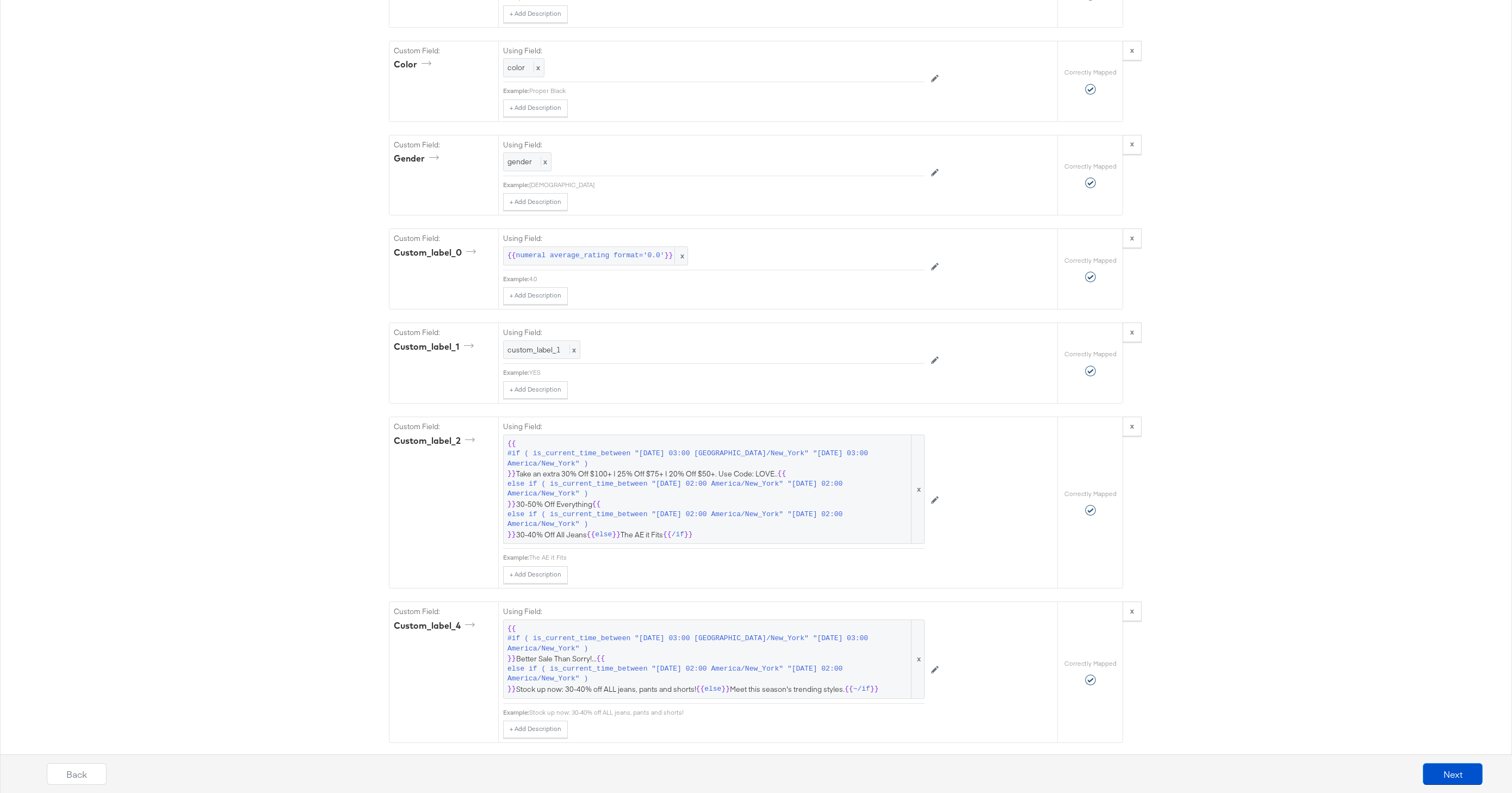
scroll to position [1442, 0]
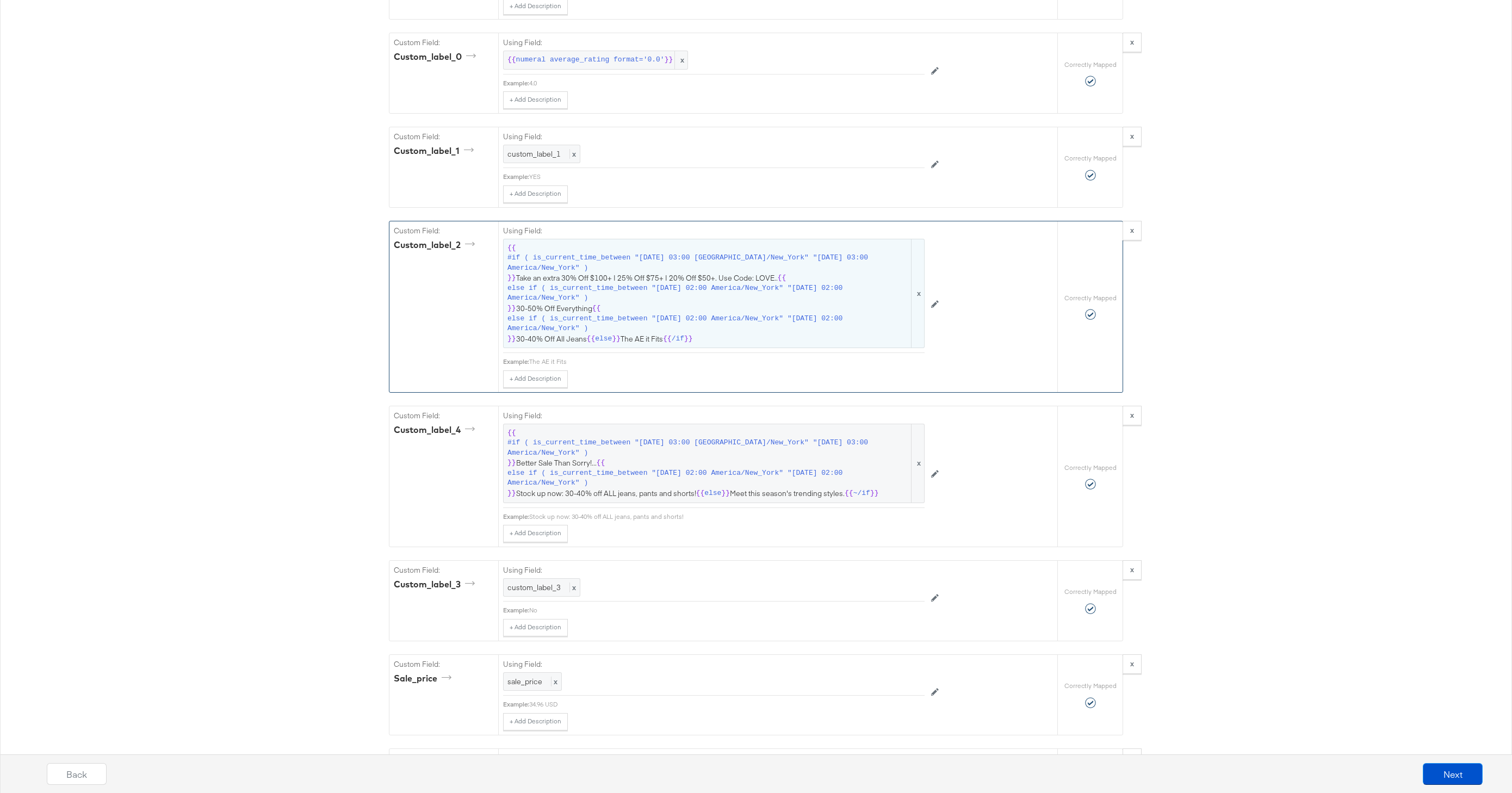
click at [609, 314] on span "else if ( is_current_time_between "2025-08-07 02:00 America/New_York" "2025-08-…" at bounding box center [708, 323] width 402 height 20
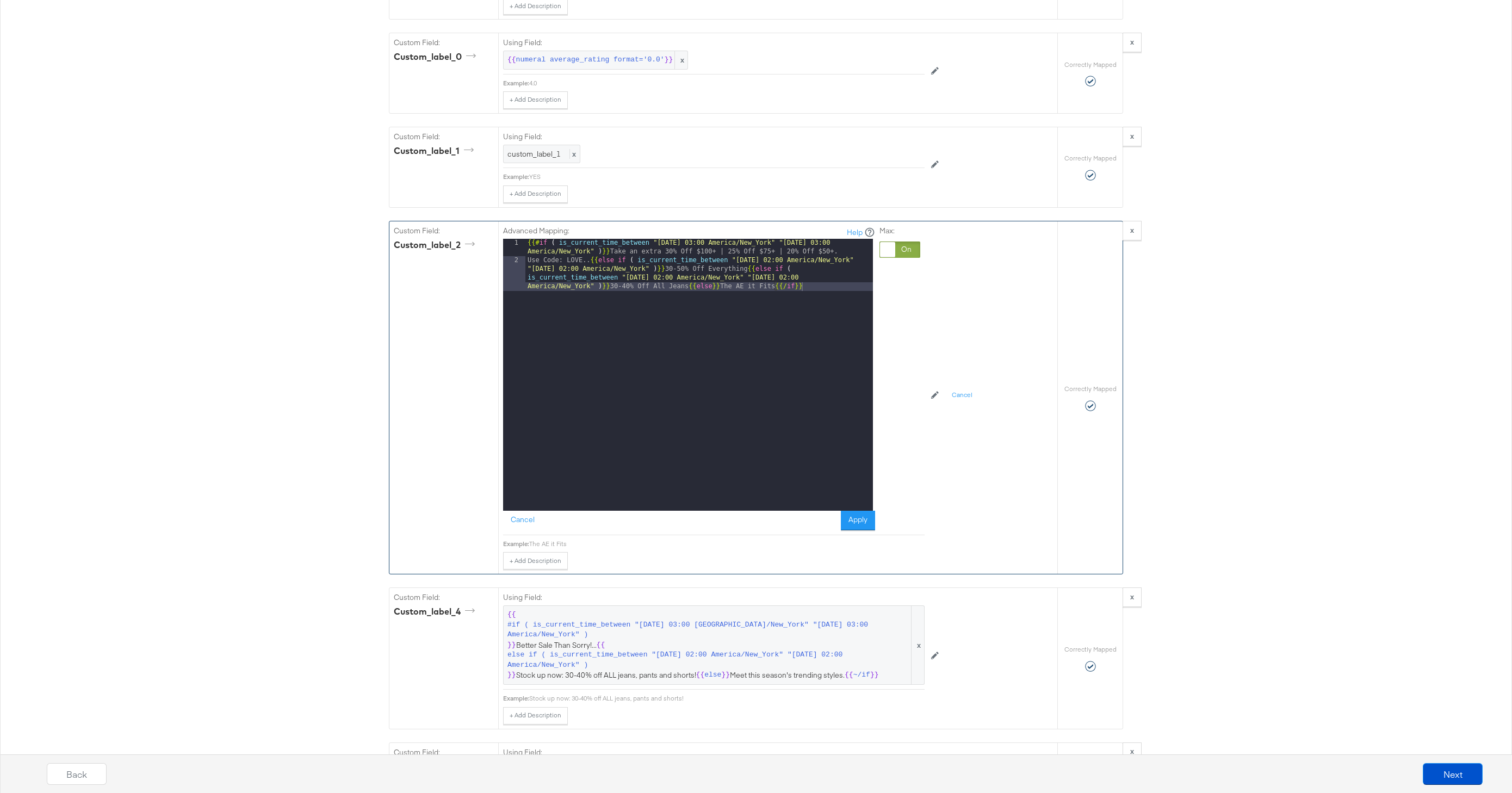
click at [584, 261] on div "{{# if ( is_current_time_between "2024-06-28 03:00 America/New_York" "2024-06-2…" at bounding box center [698, 401] width 347 height 324
click at [854, 515] on button "Apply" at bounding box center [858, 520] width 34 height 19
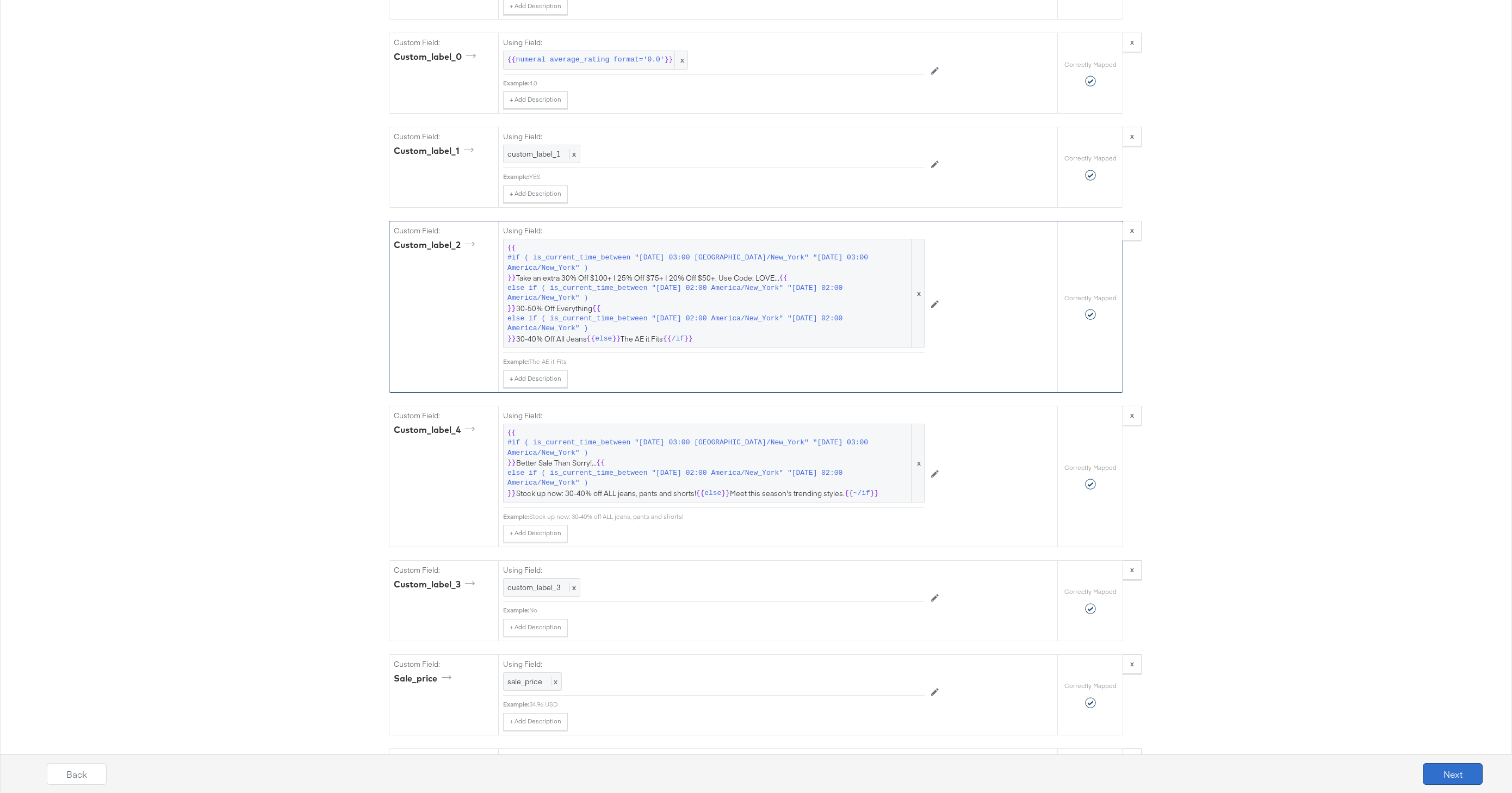
click at [1431, 775] on button "Next" at bounding box center [1452, 774] width 60 height 22
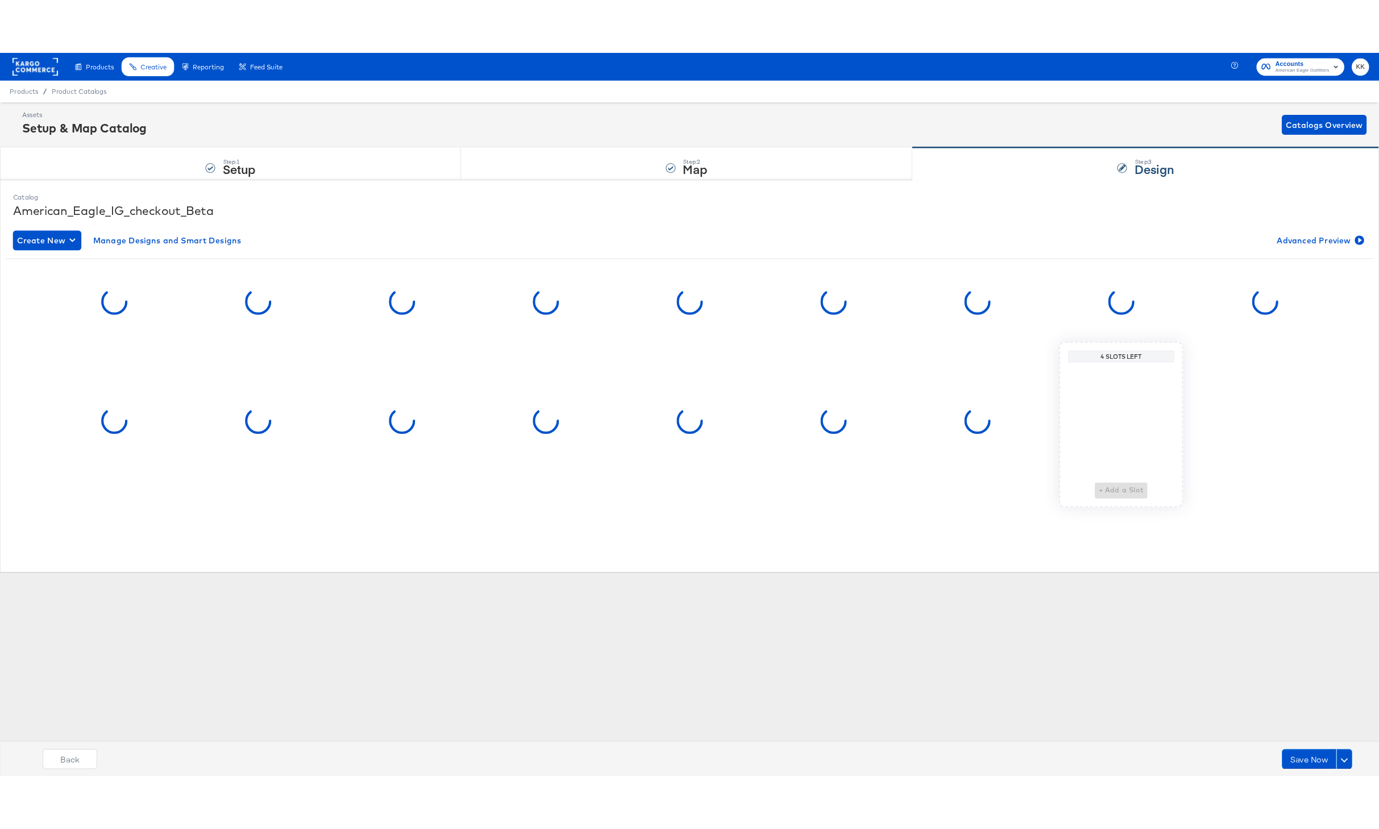
scroll to position [0, 0]
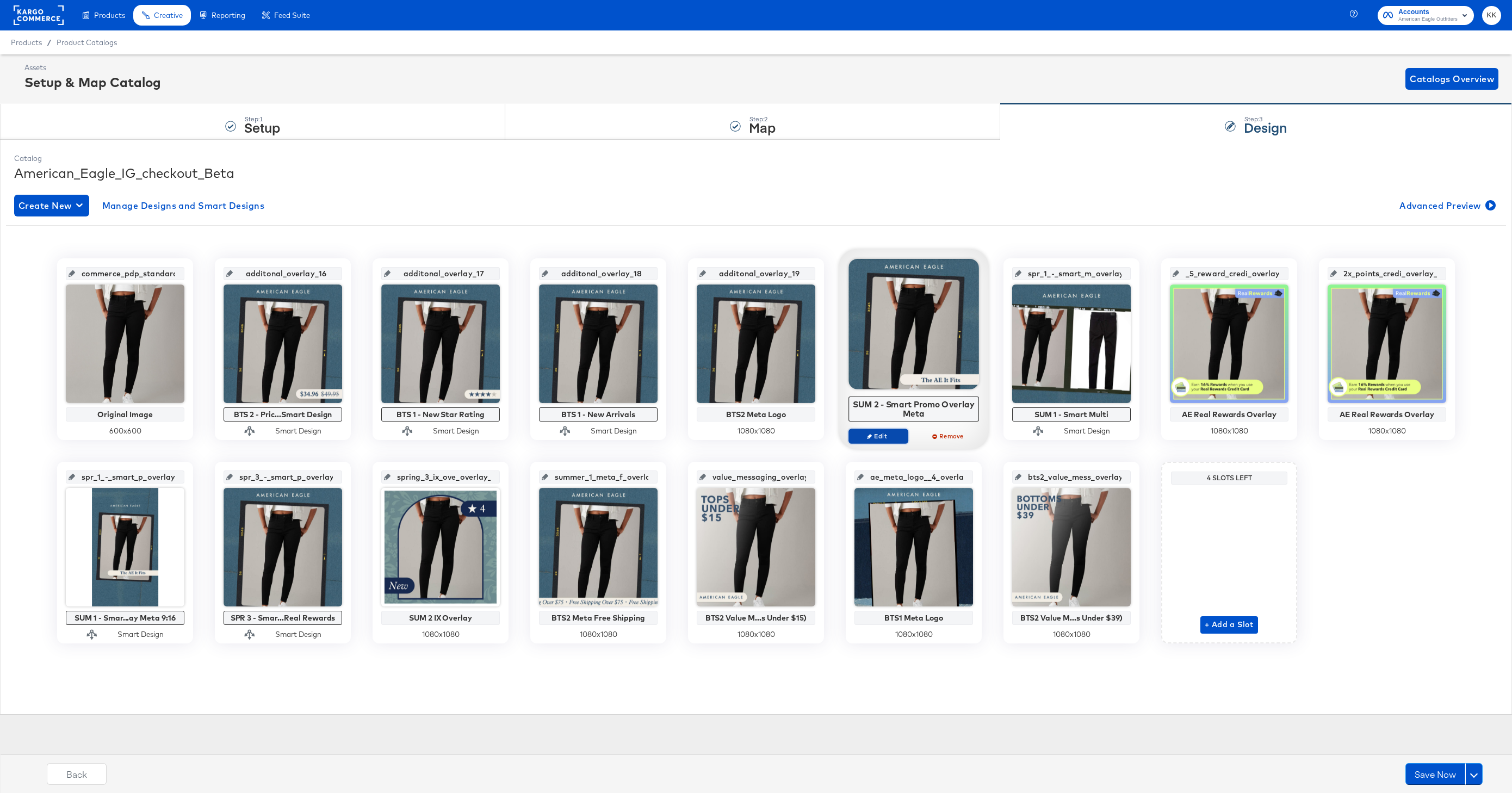
click at [875, 440] on span "Edit" at bounding box center [878, 435] width 50 height 9
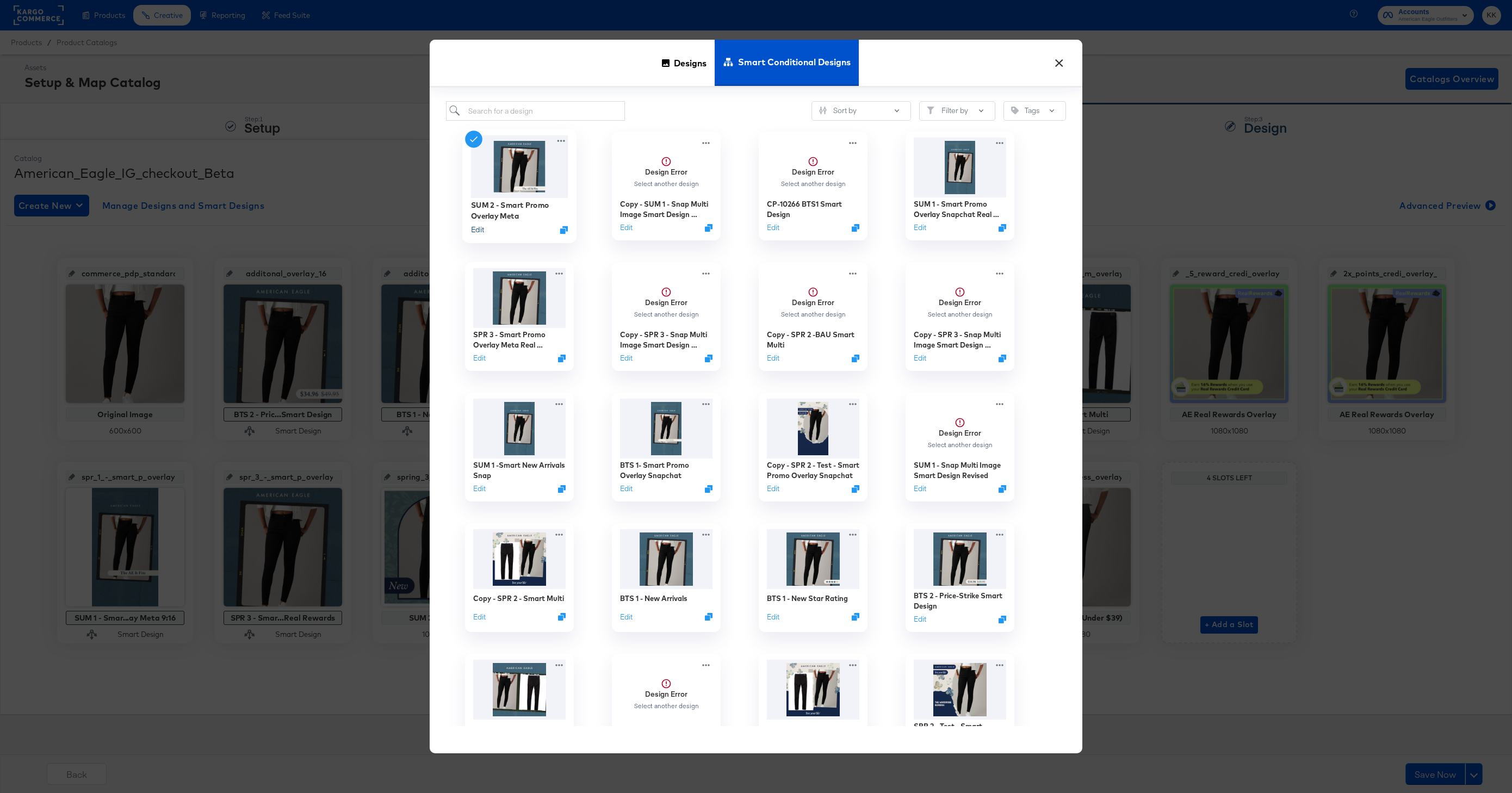
click at [481, 231] on button "Edit" at bounding box center [477, 230] width 13 height 11
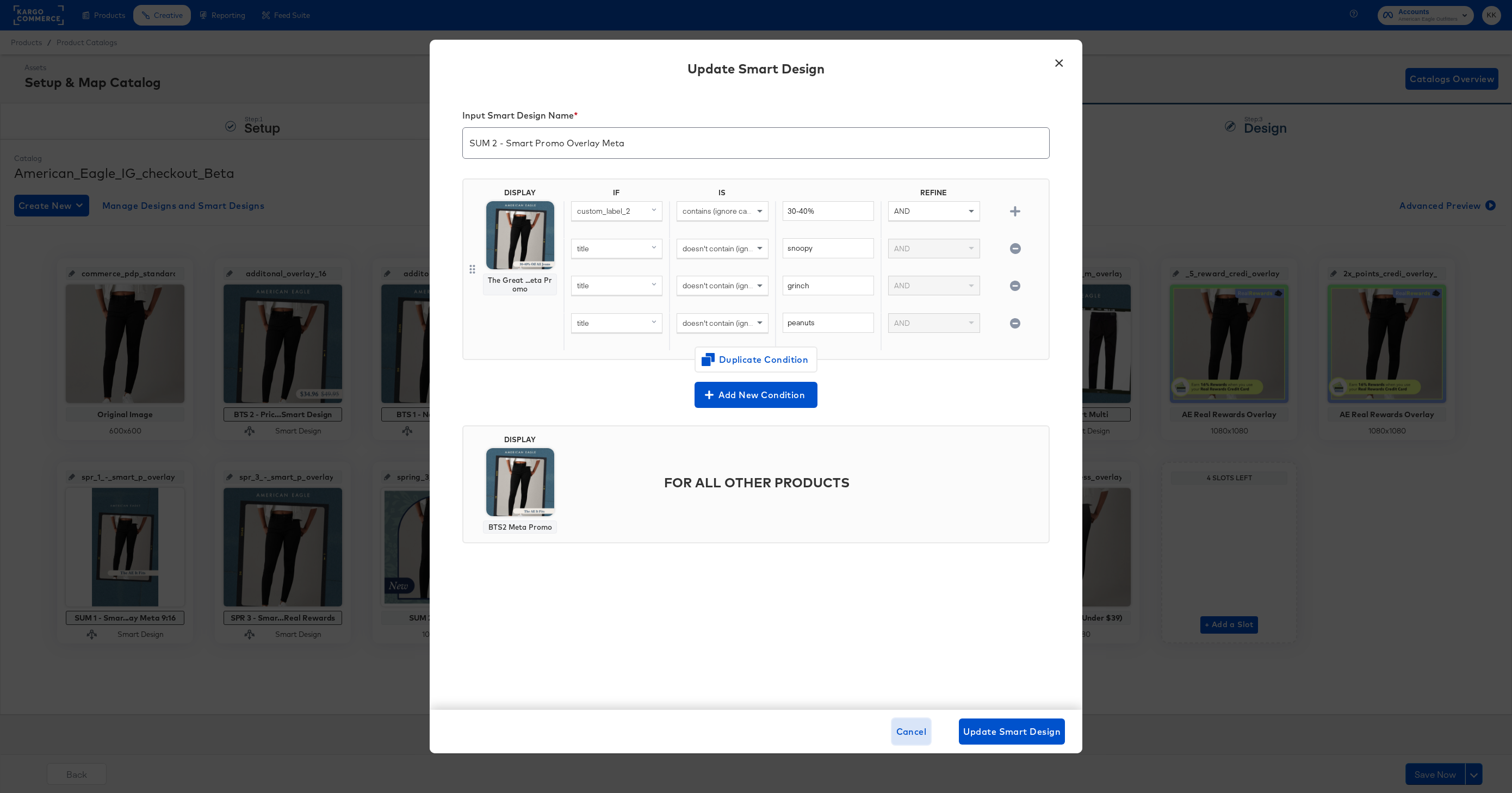
click at [899, 732] on span "Cancel" at bounding box center [911, 732] width 31 height 15
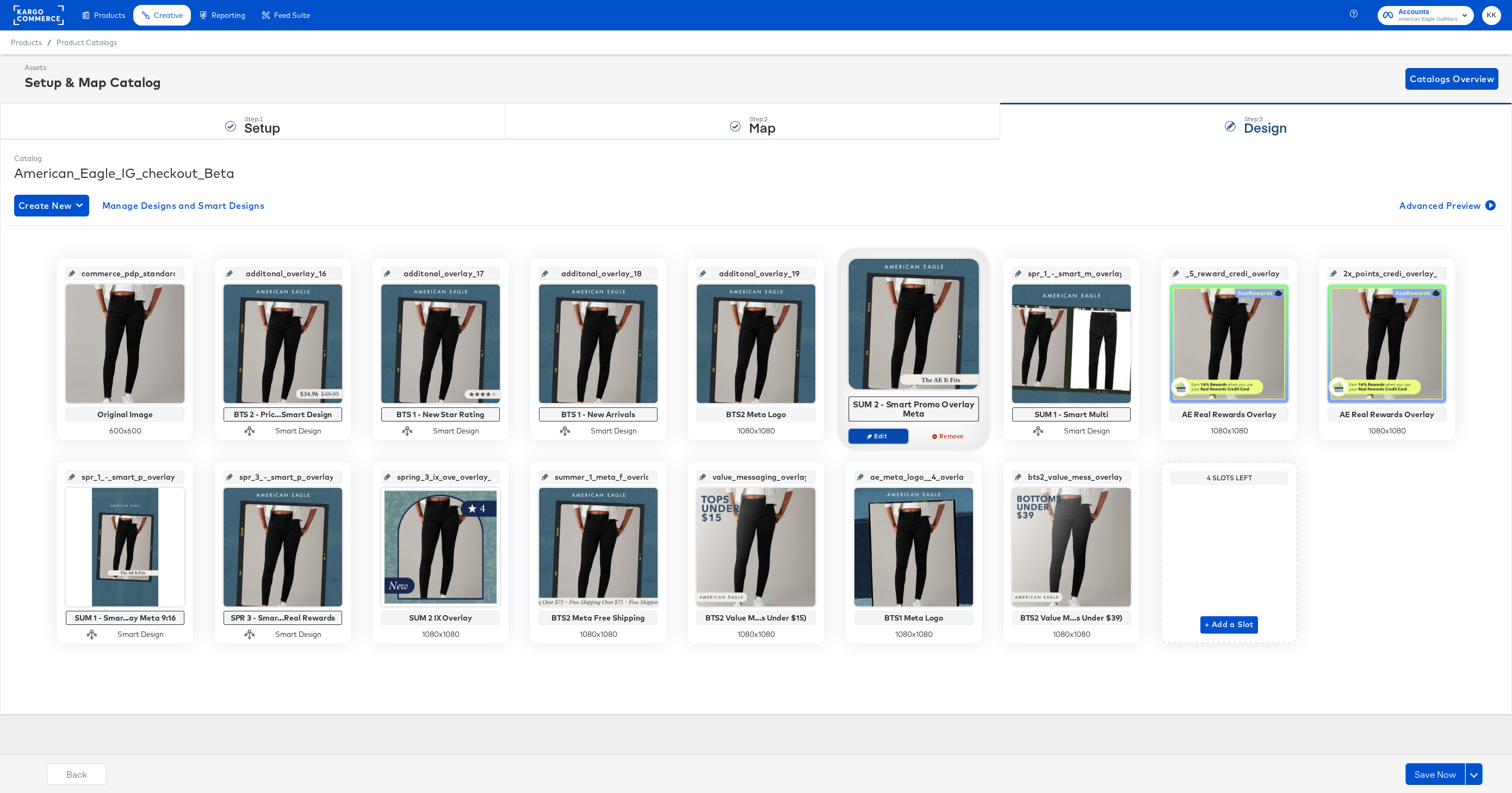
click at [878, 431] on button "Edit" at bounding box center [878, 436] width 60 height 15
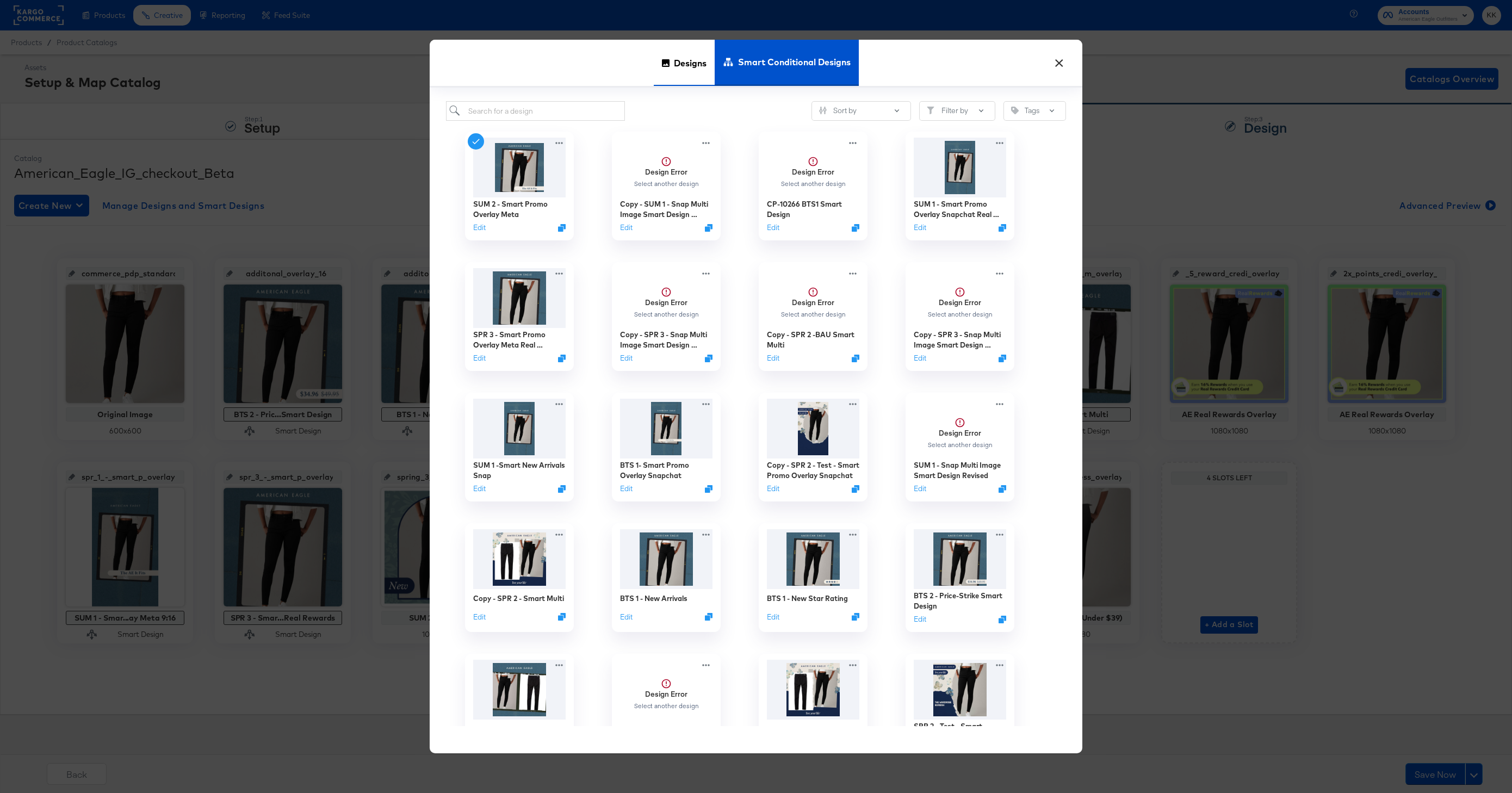
click at [666, 77] on div "Designs" at bounding box center [684, 63] width 61 height 46
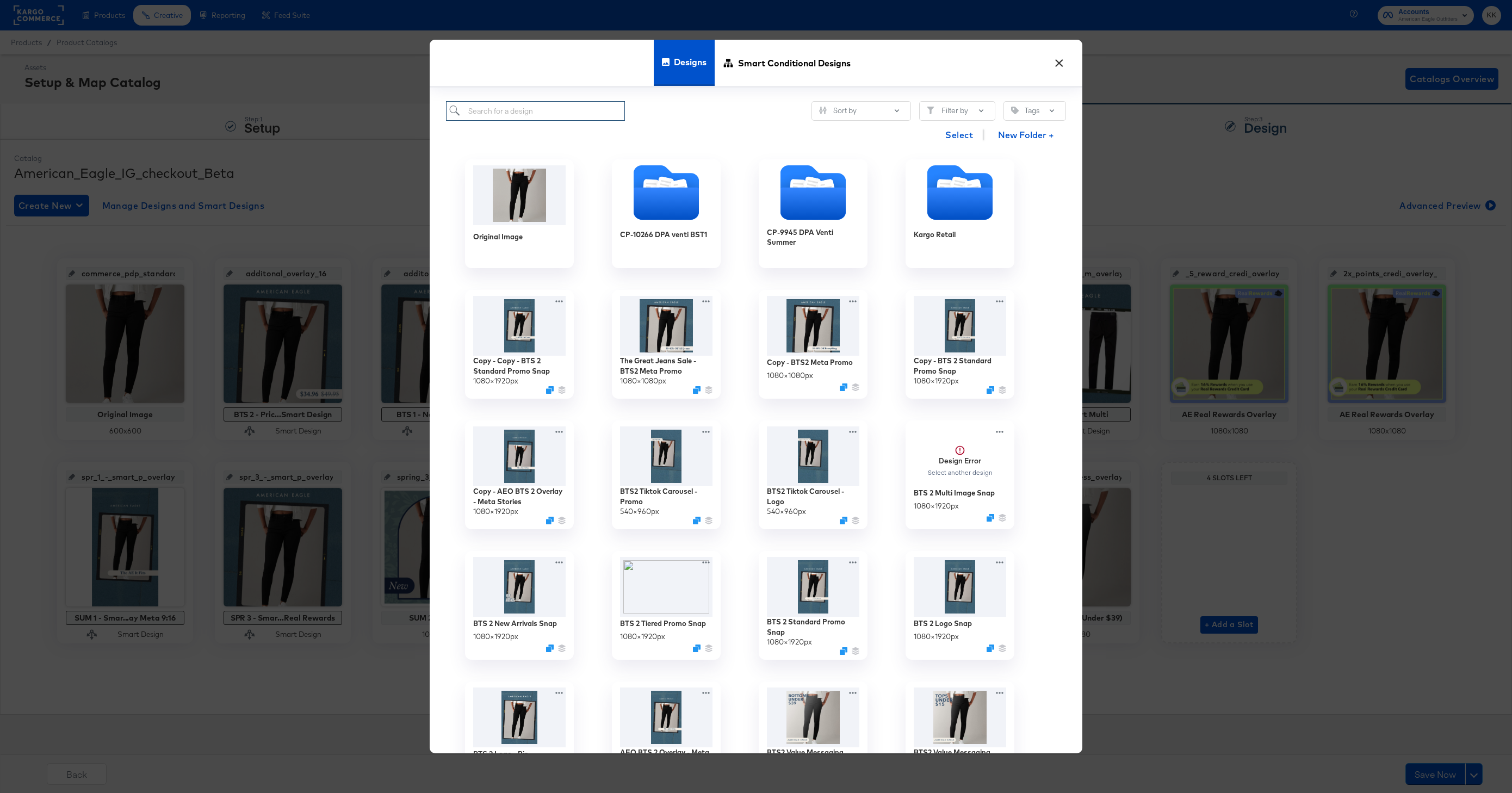
click at [506, 116] on input "search" at bounding box center [535, 111] width 179 height 20
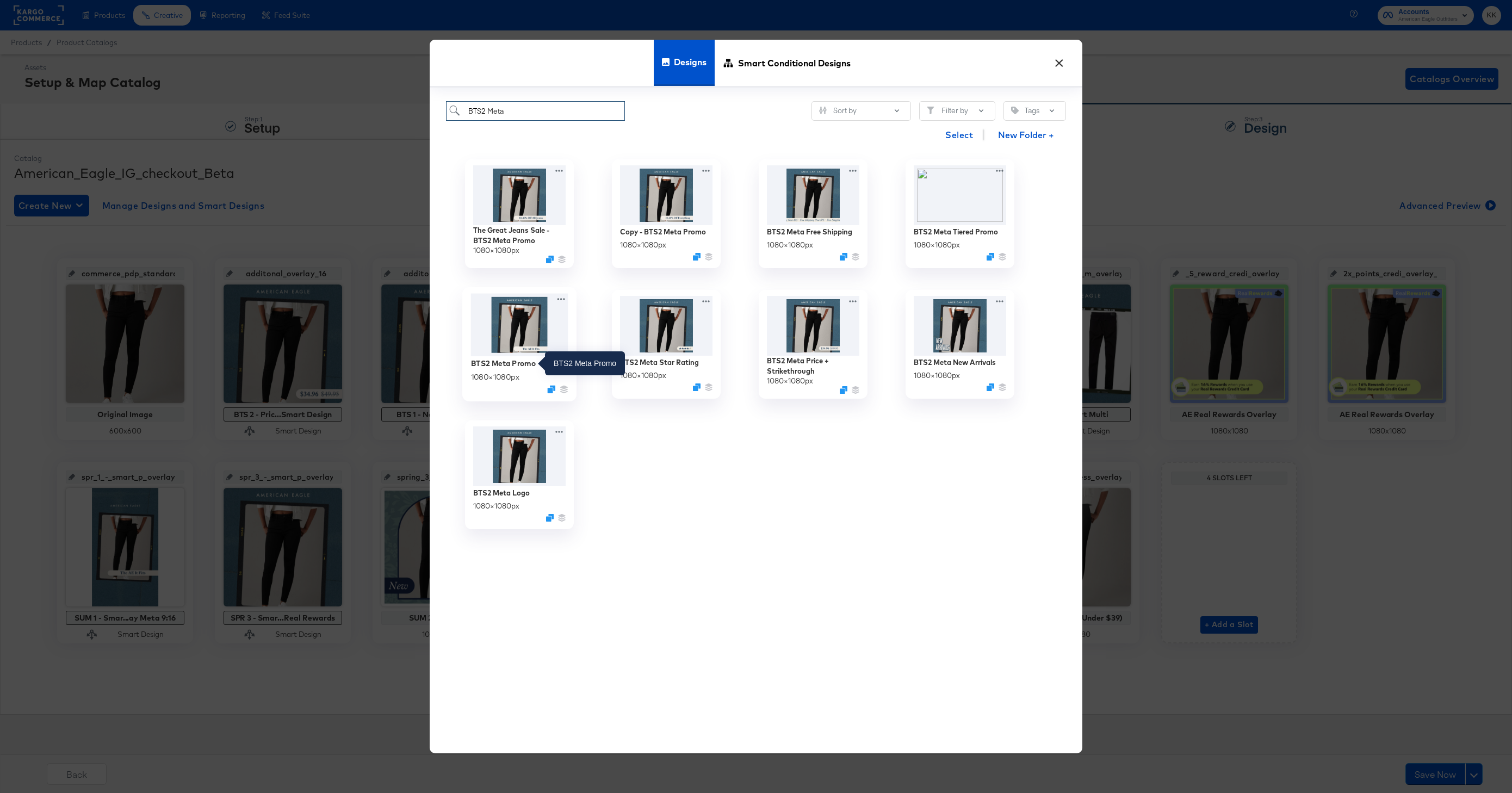
type input "BTS2 Meta"
click at [522, 363] on div "BTS2 Meta Promo" at bounding box center [503, 363] width 65 height 11
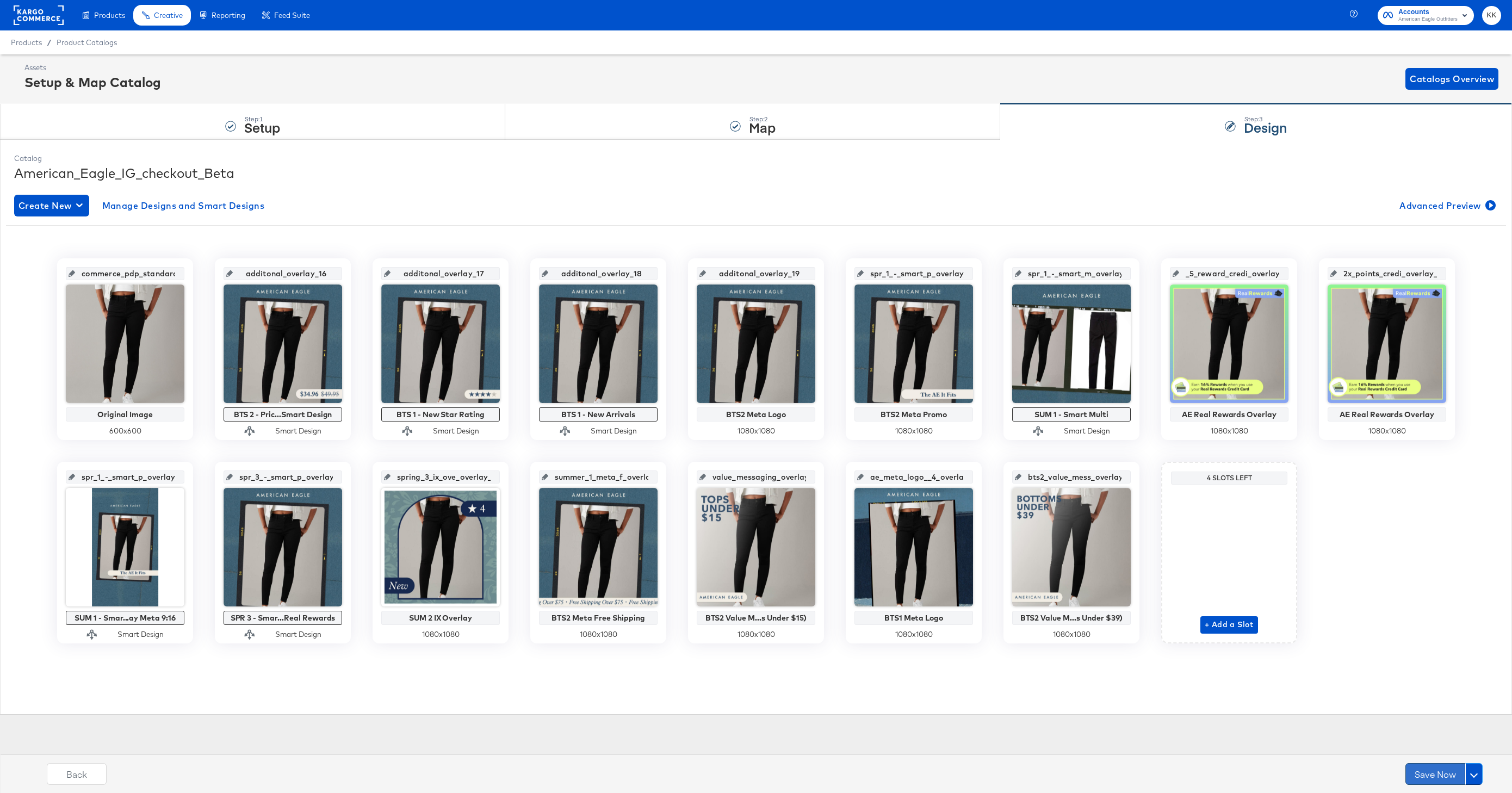
click at [1418, 768] on button "Save Now" at bounding box center [1435, 774] width 60 height 22
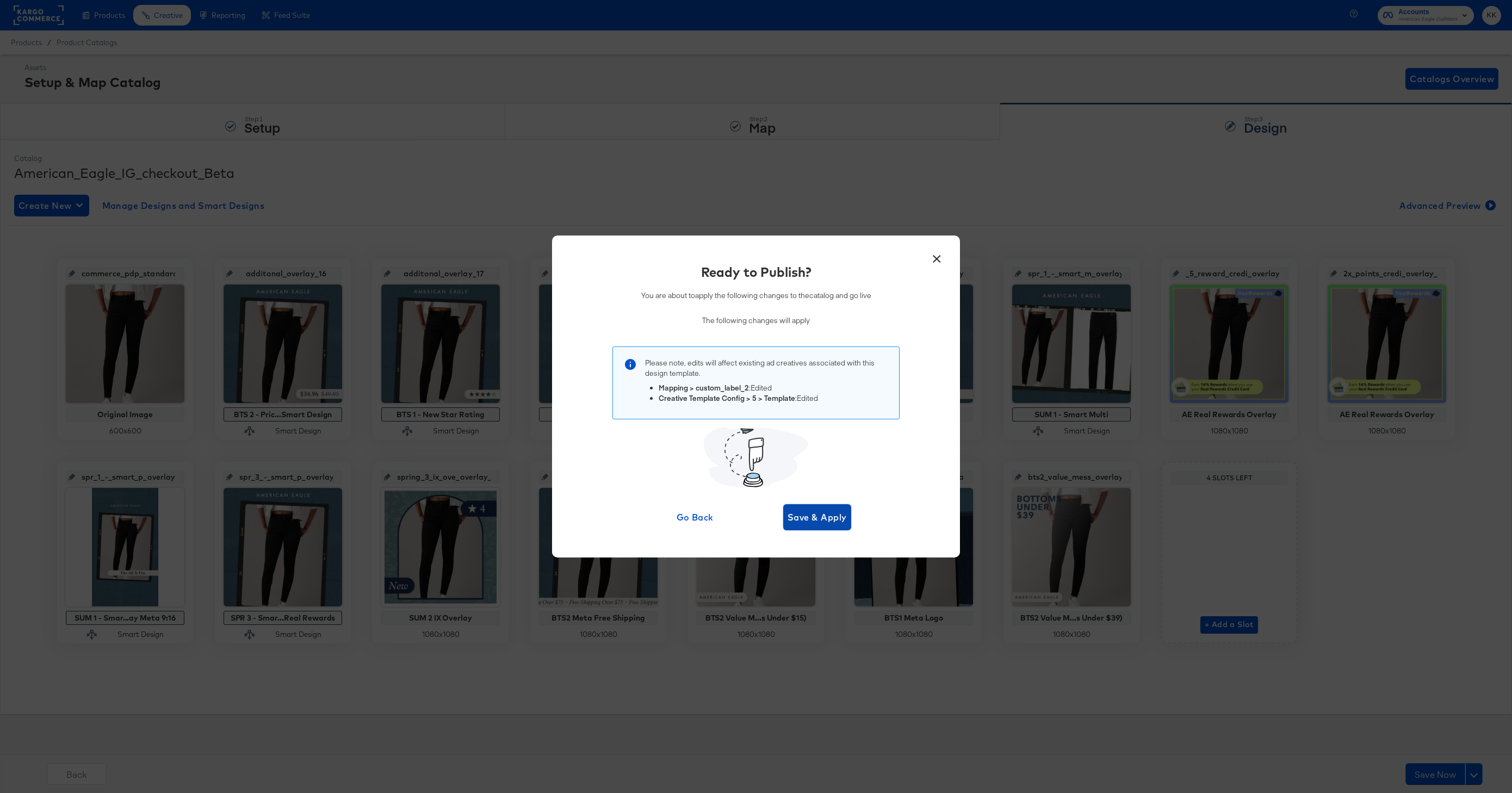
click at [823, 517] on span "Save & Apply" at bounding box center [817, 518] width 59 height 15
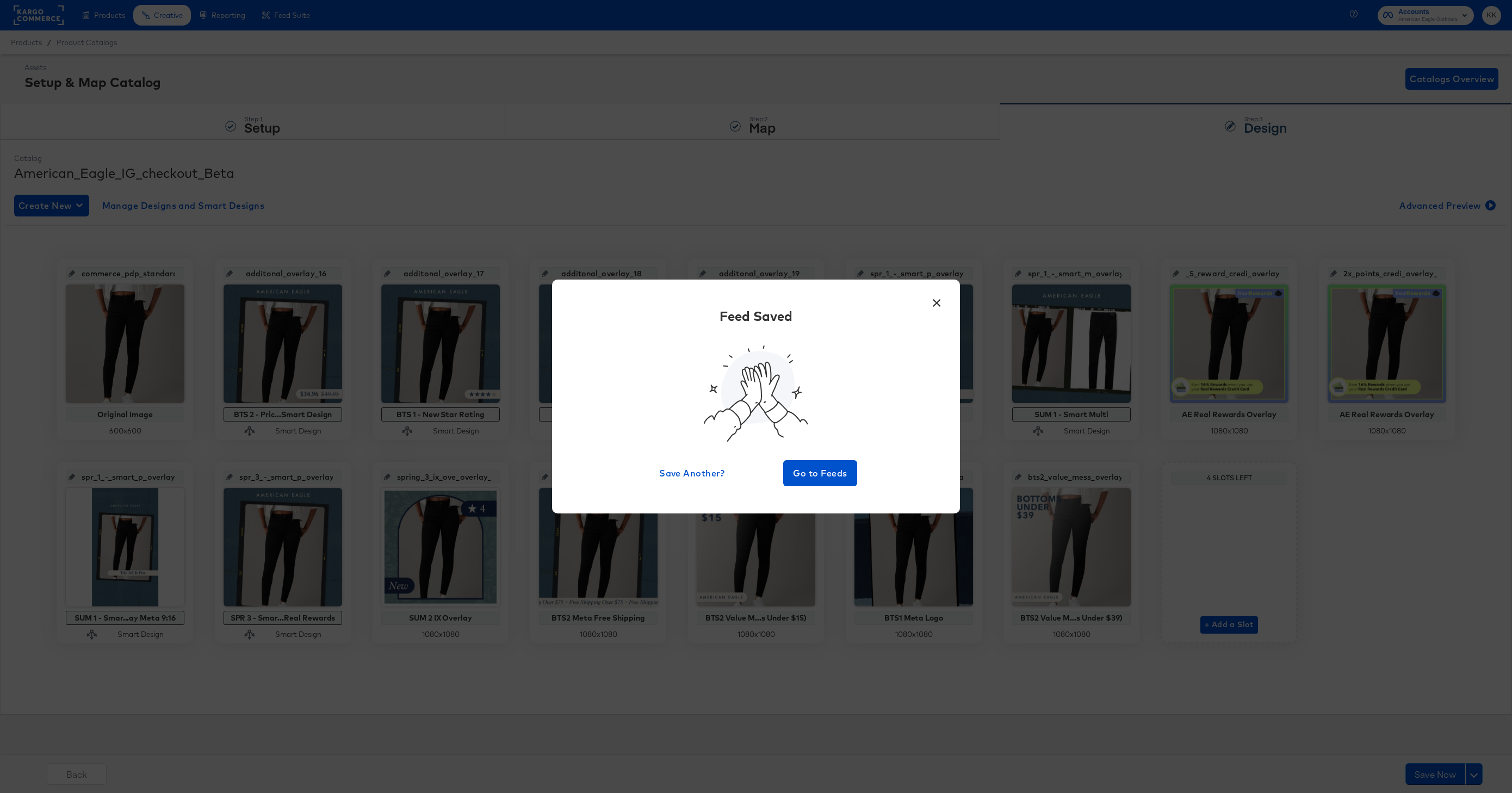
click at [828, 455] on div "Feed Saved Save Another? Go to Feeds" at bounding box center [756, 397] width 375 height 180
click at [823, 482] on button "Go to Feeds" at bounding box center [820, 473] width 74 height 26
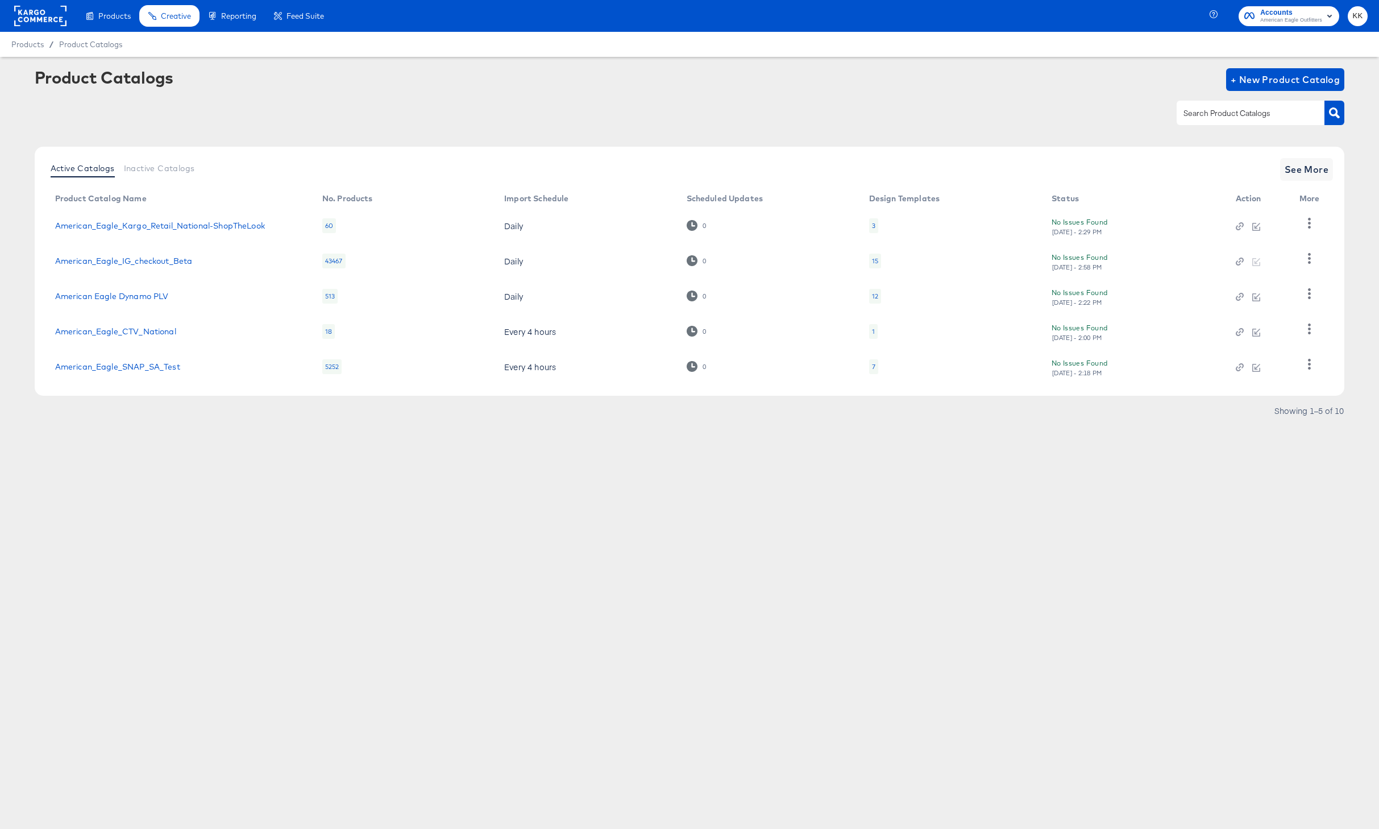
click at [38, 14] on rect at bounding box center [40, 16] width 52 height 20
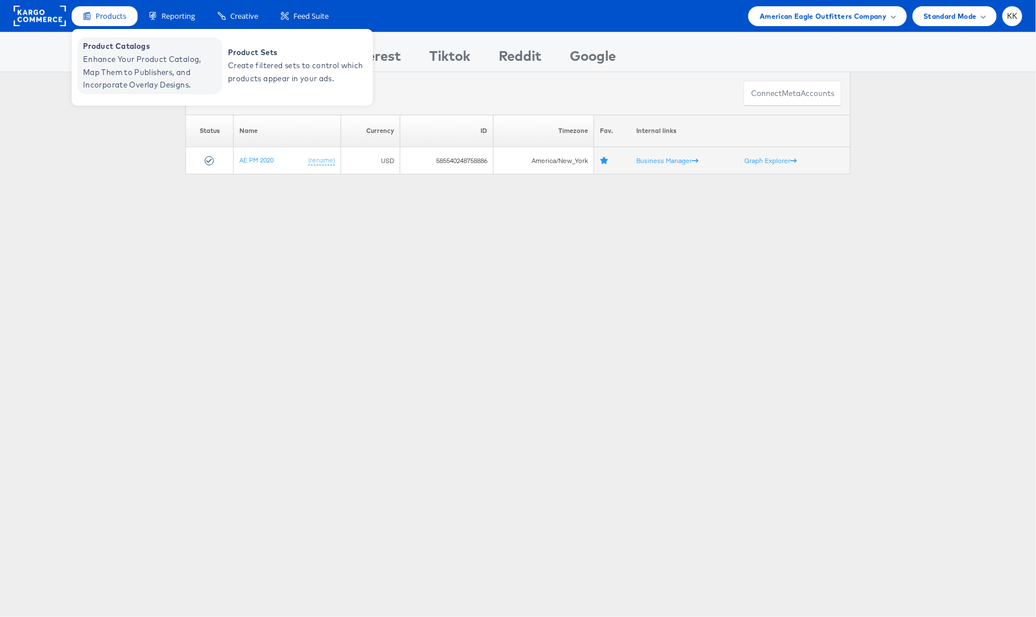
click at [95, 68] on span "Enhance Your Product Catalog, Map Them to Publishers, and Incorporate Overlay D…" at bounding box center [151, 72] width 136 height 39
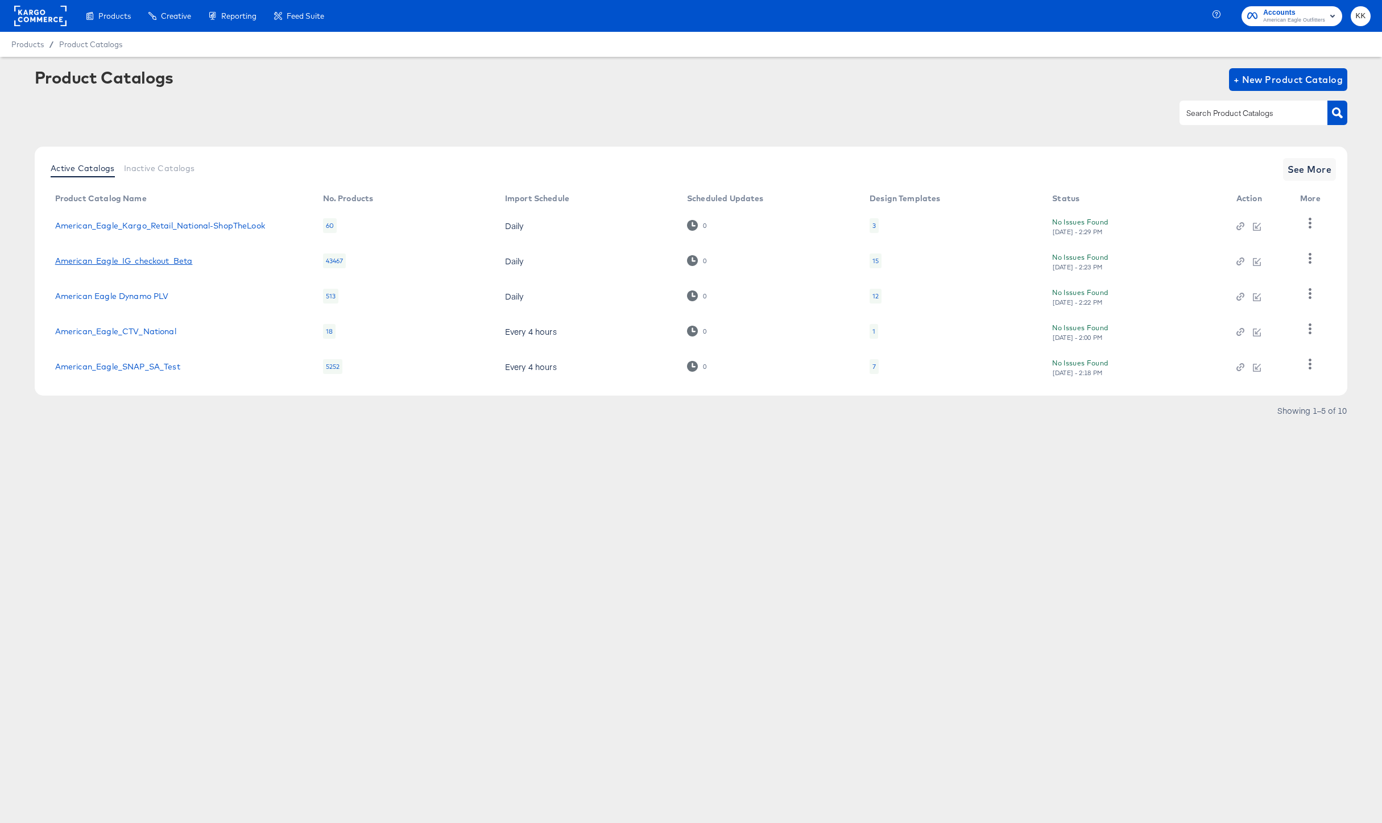
click at [161, 262] on link "American_Eagle_IG_checkout_Beta" at bounding box center [124, 260] width 138 height 9
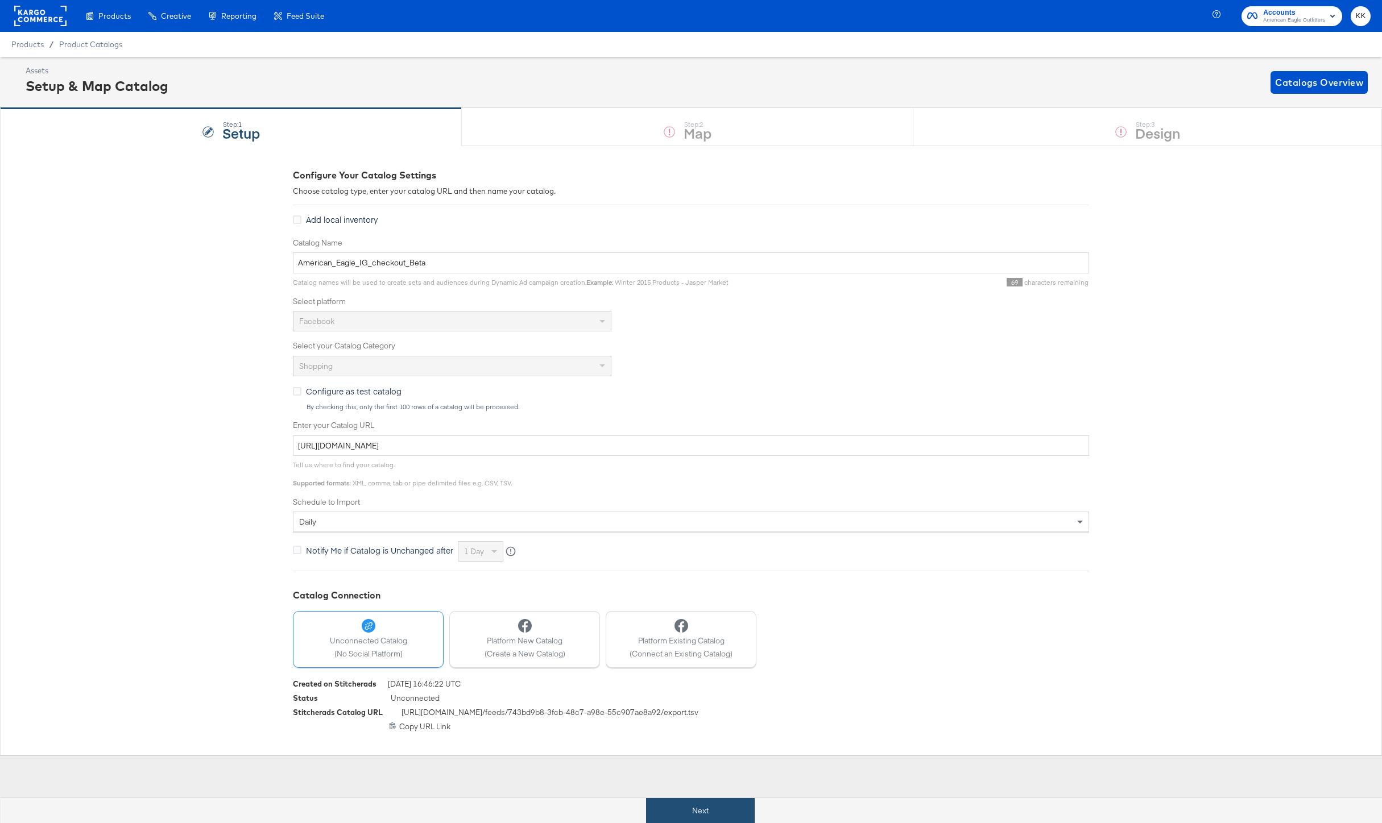
click at [710, 811] on button "Next" at bounding box center [700, 811] width 109 height 26
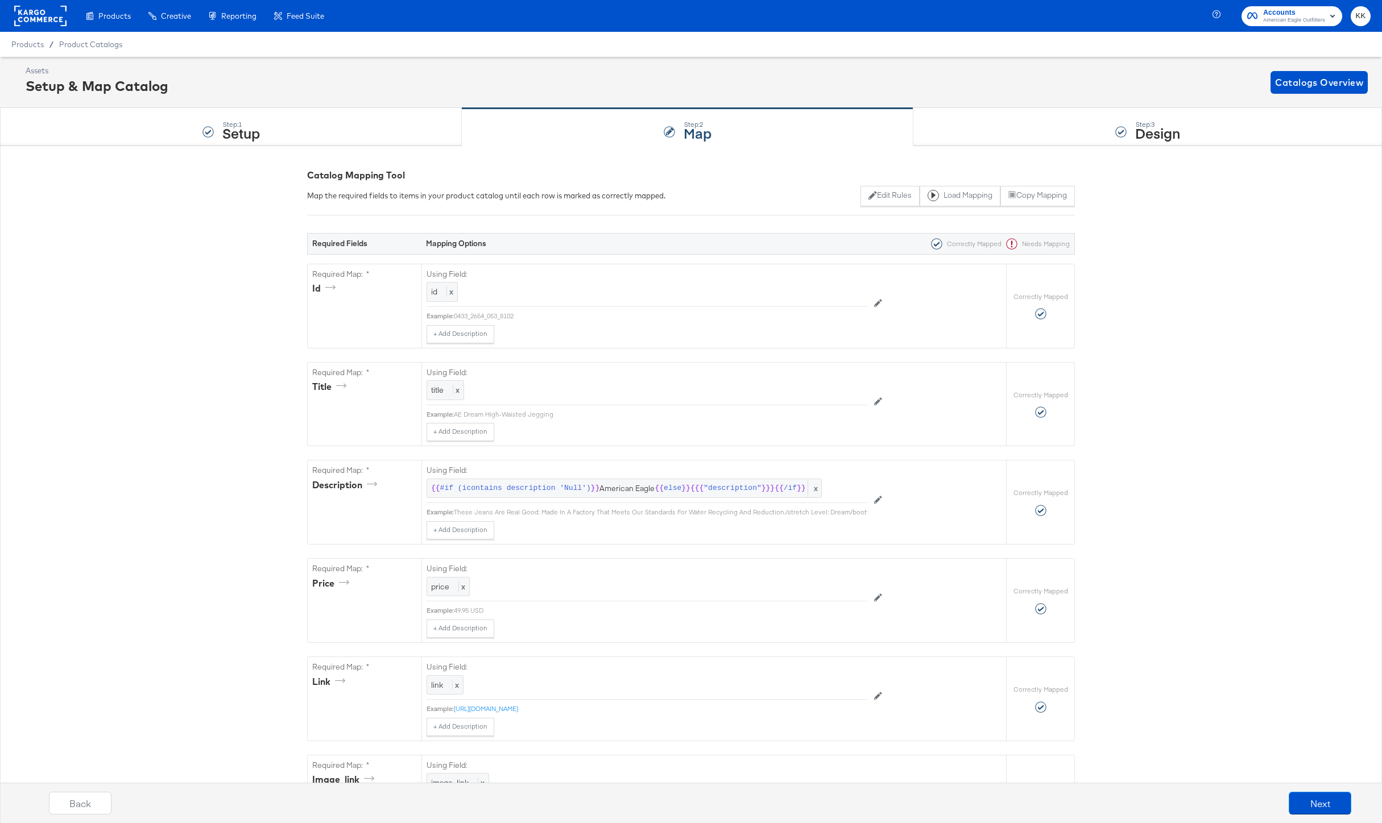
click at [55, 23] on rect at bounding box center [40, 16] width 52 height 20
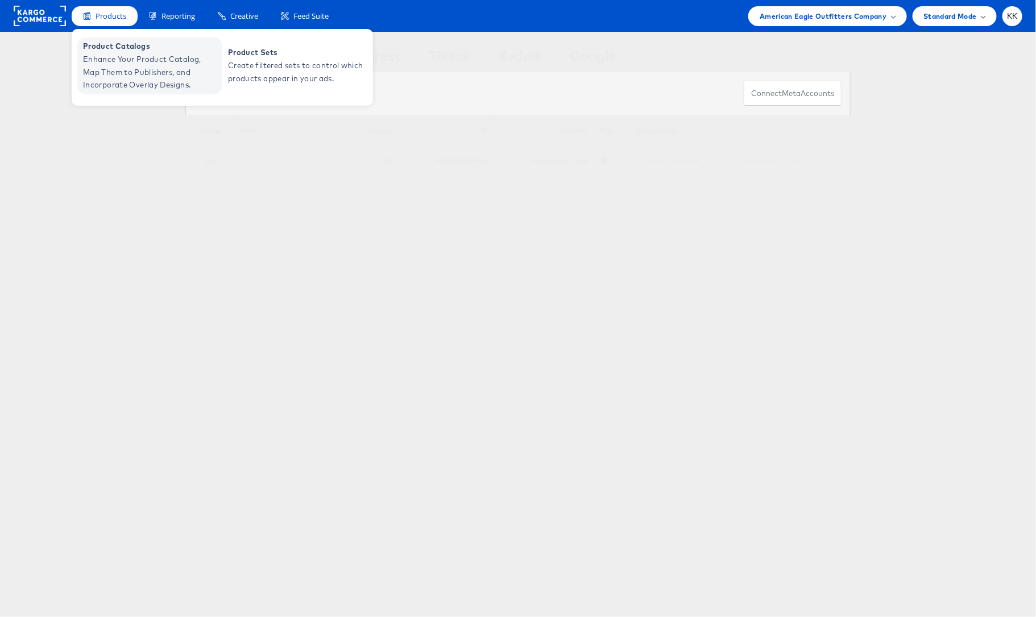
click at [107, 56] on span "Enhance Your Product Catalog, Map Them to Publishers, and Incorporate Overlay D…" at bounding box center [151, 72] width 136 height 39
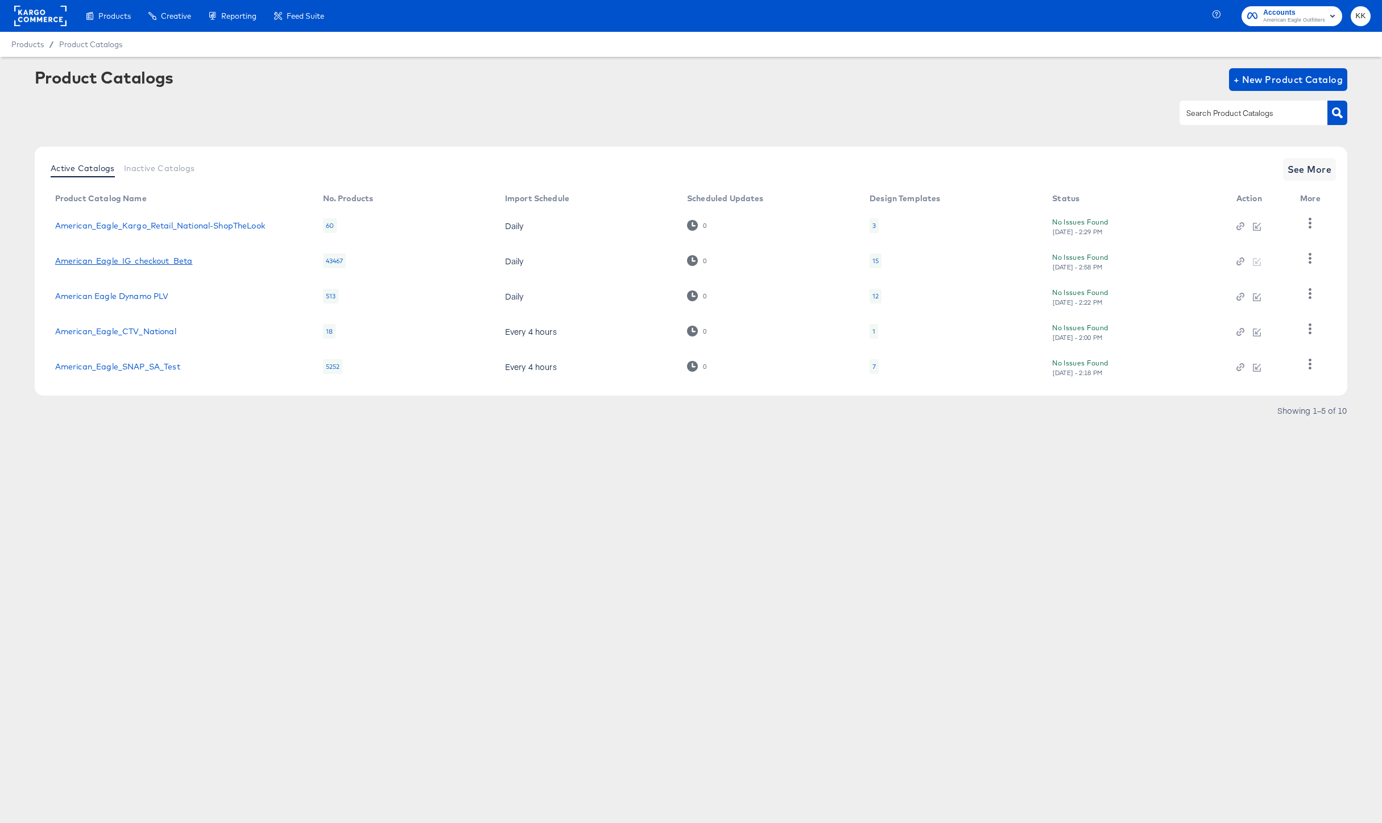
click at [161, 266] on link "American_Eagle_IG_checkout_Beta" at bounding box center [124, 260] width 138 height 9
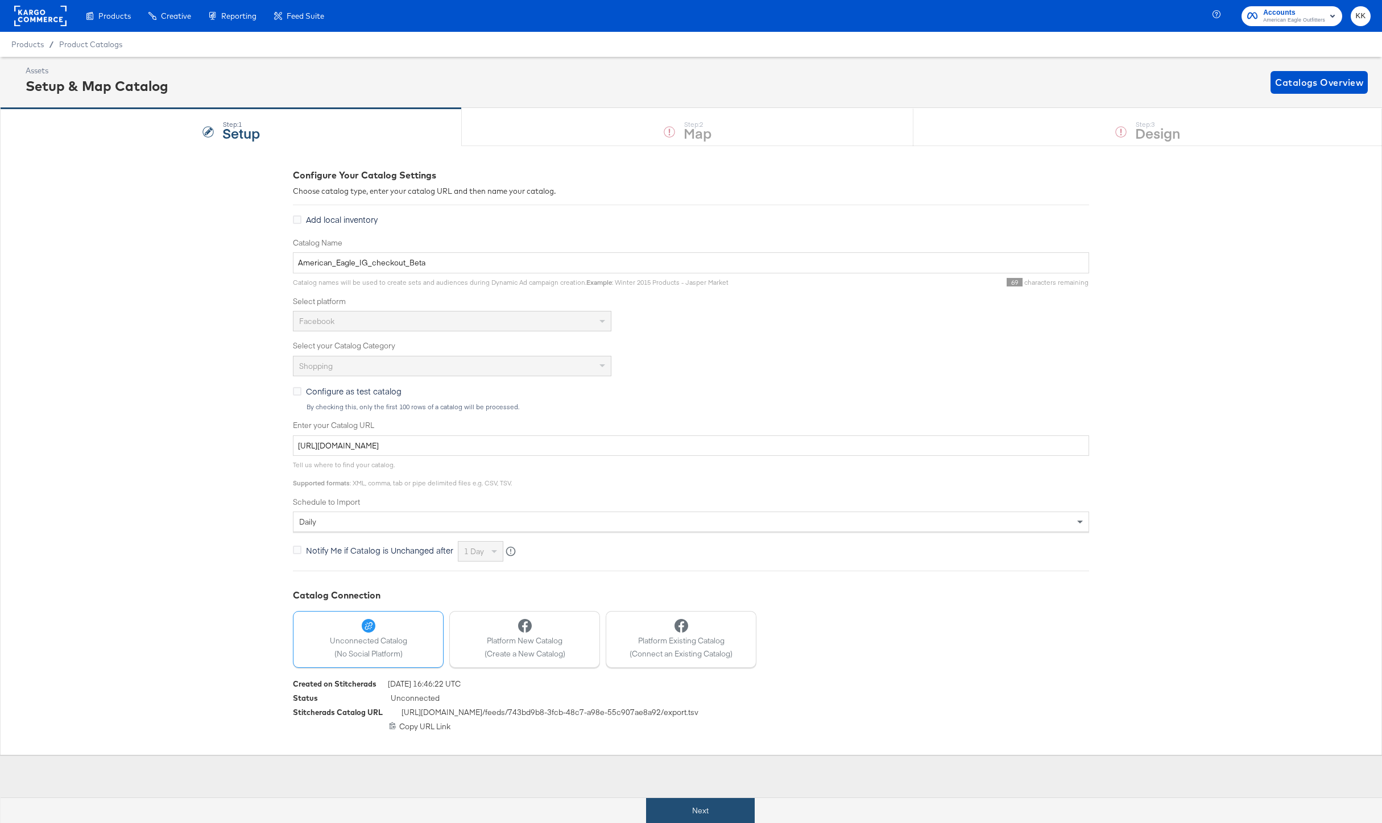
click at [744, 811] on button "Next" at bounding box center [700, 811] width 109 height 26
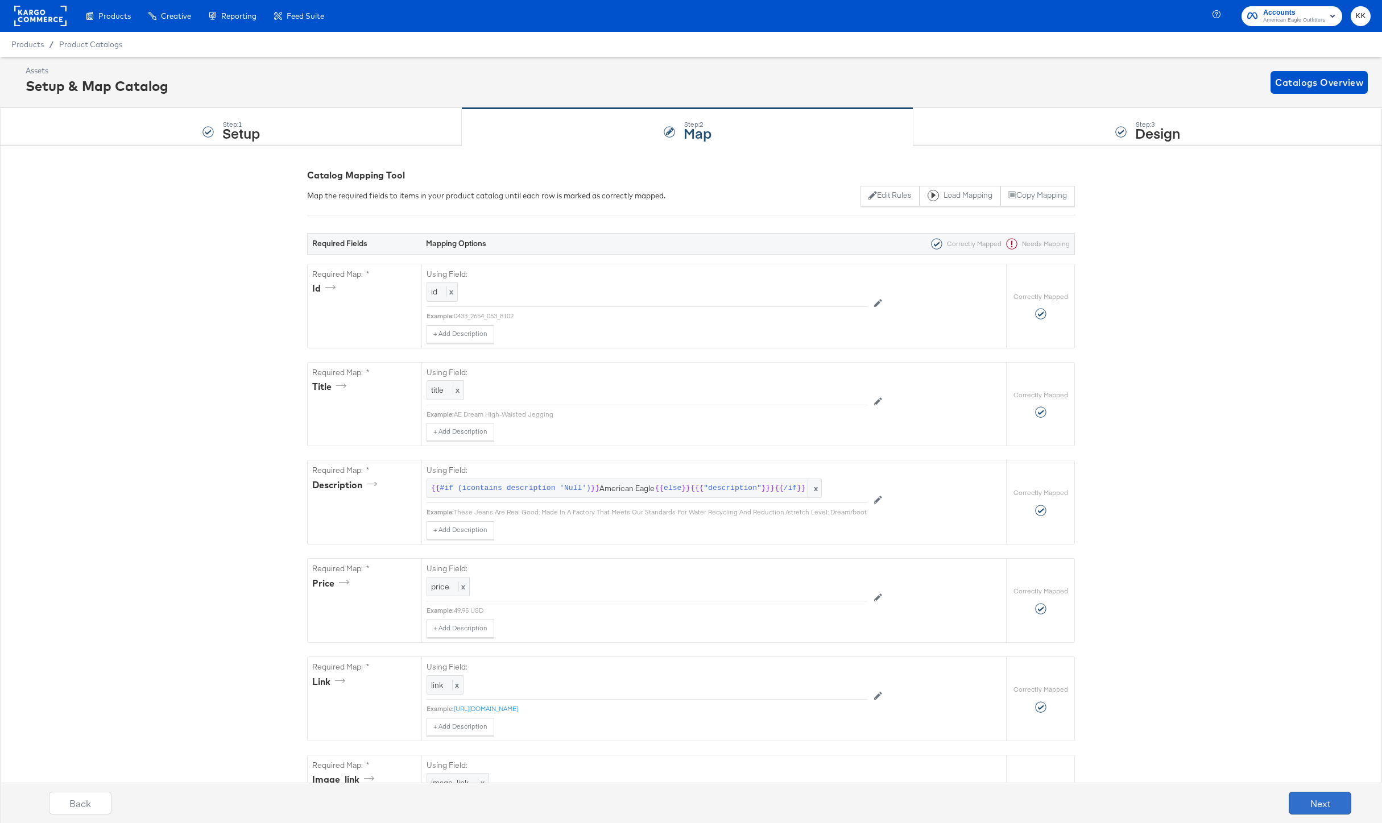
click at [1326, 799] on button "Next" at bounding box center [1319, 803] width 63 height 23
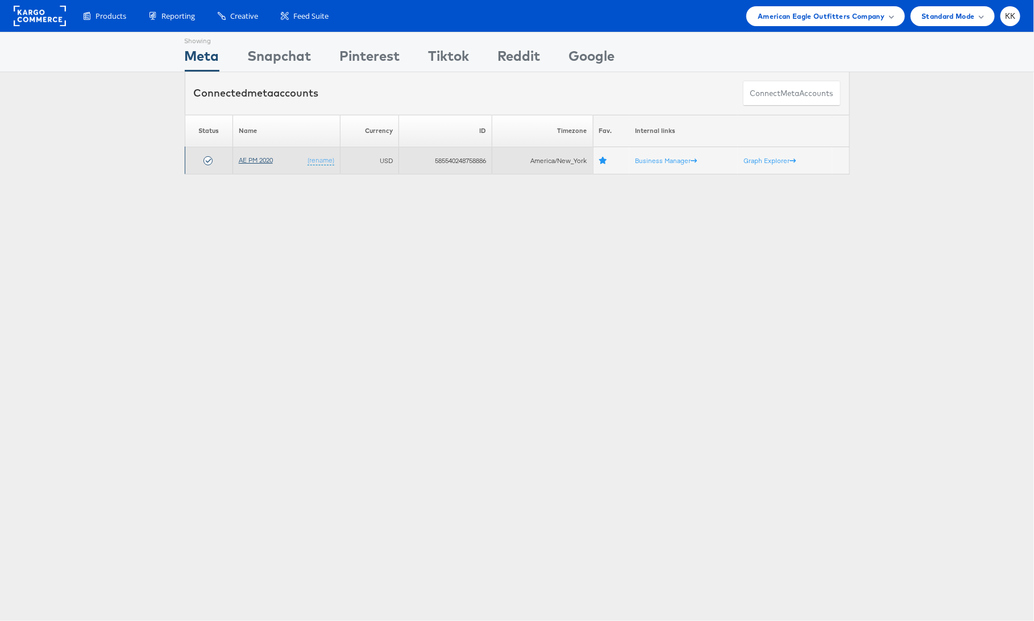
click at [252, 159] on link "AE PM 2020" at bounding box center [256, 160] width 34 height 9
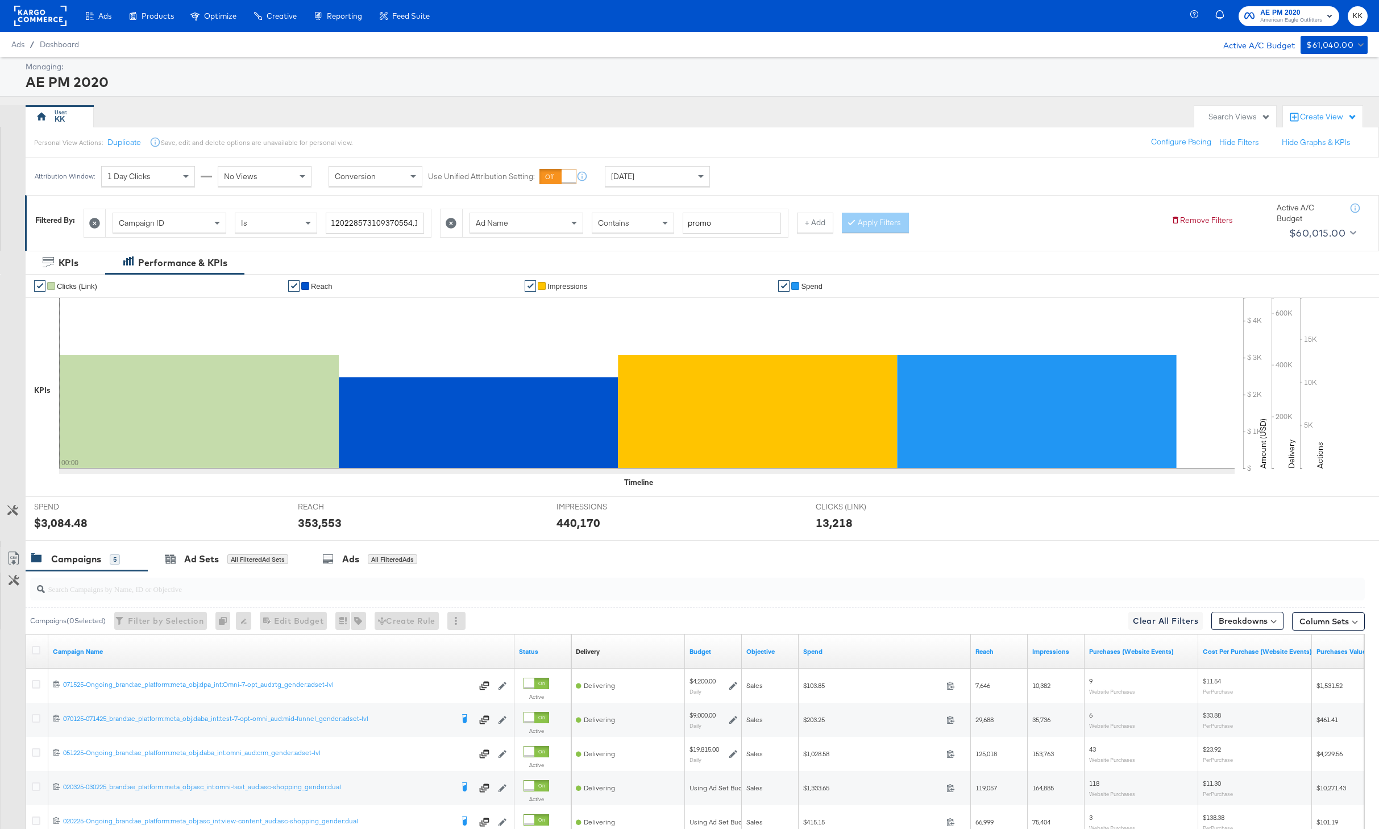
scroll to position [128, 0]
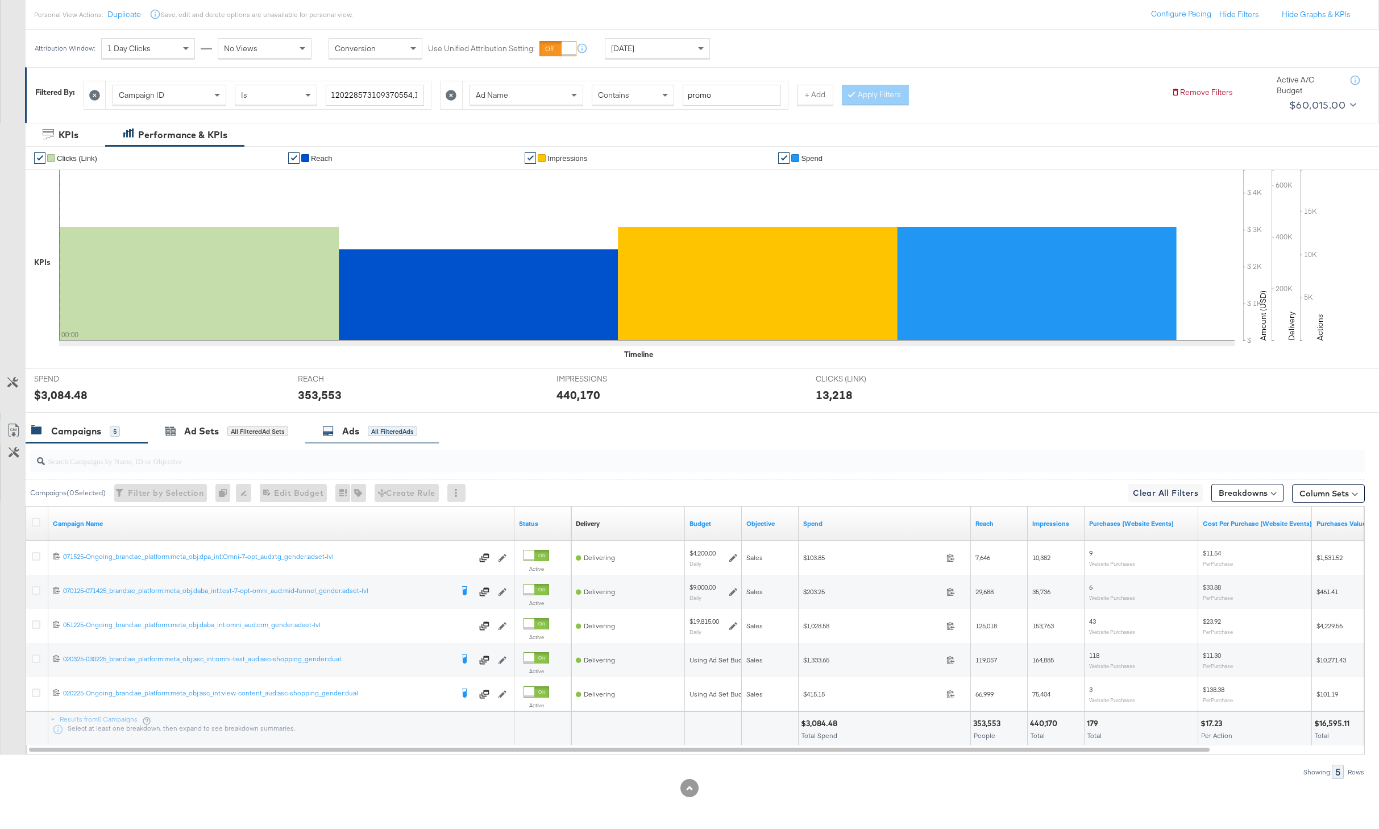
click at [364, 429] on div "Ads All Filtered Ads" at bounding box center [369, 431] width 95 height 13
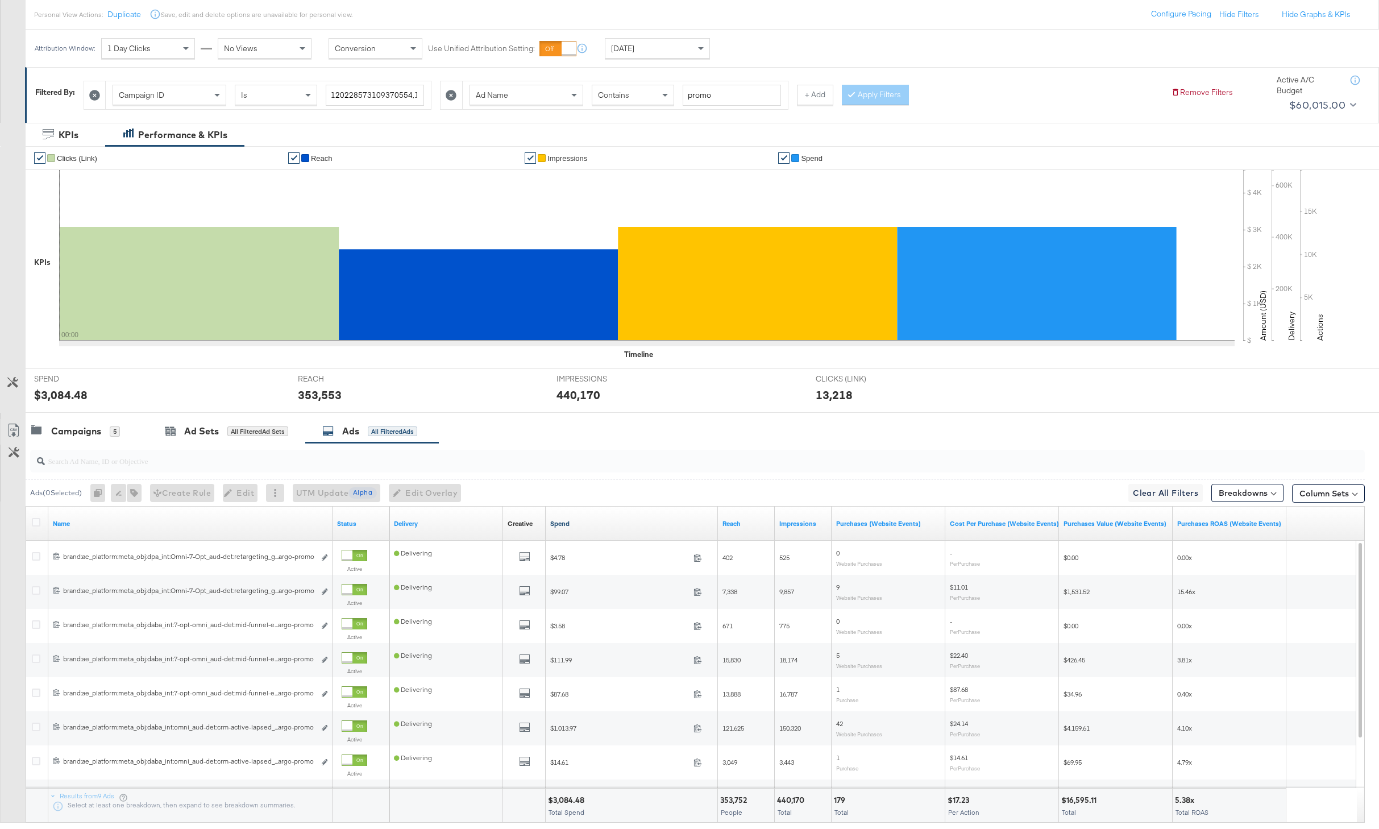
click at [559, 522] on link "Spend" at bounding box center [631, 523] width 163 height 9
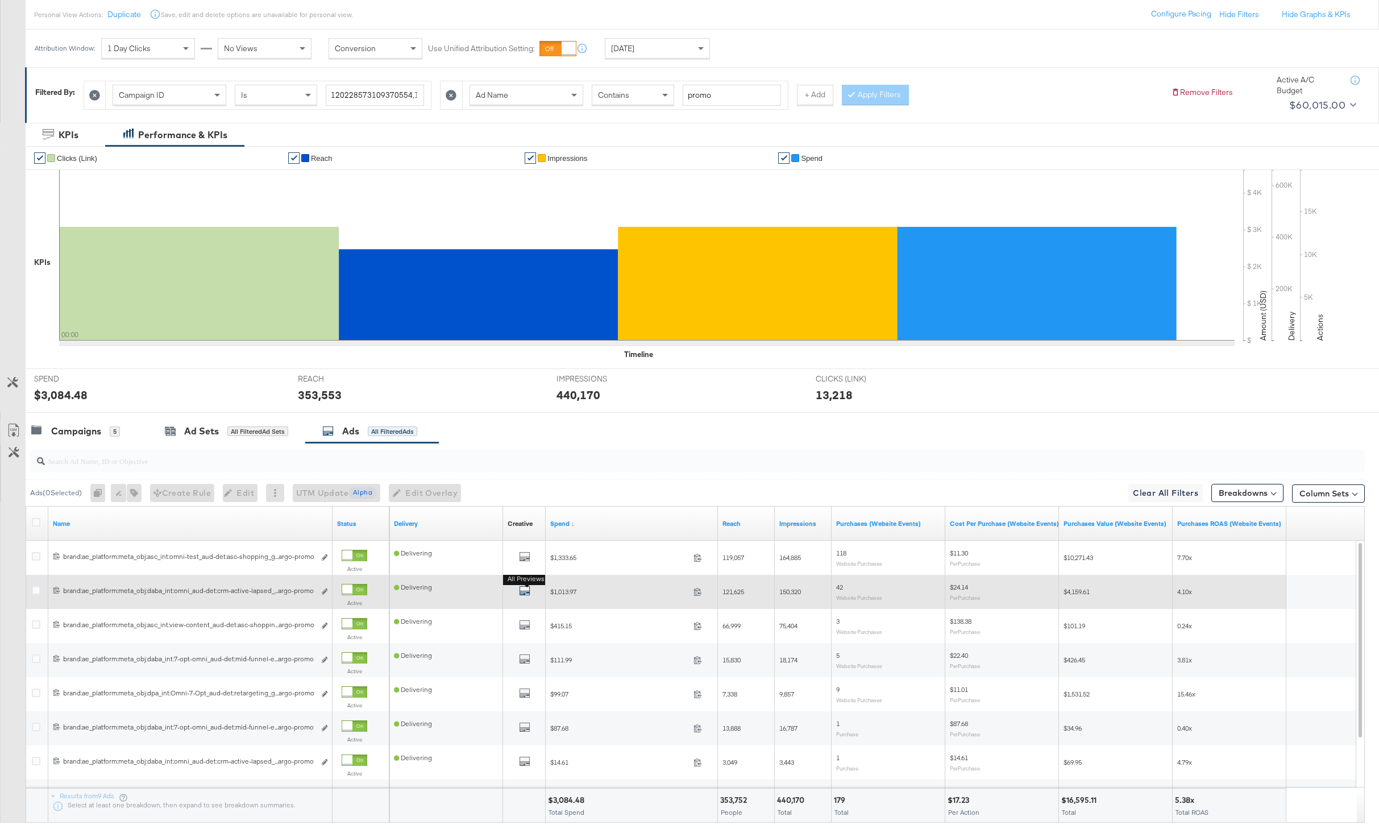
click at [526, 593] on icon "default" at bounding box center [524, 590] width 11 height 11
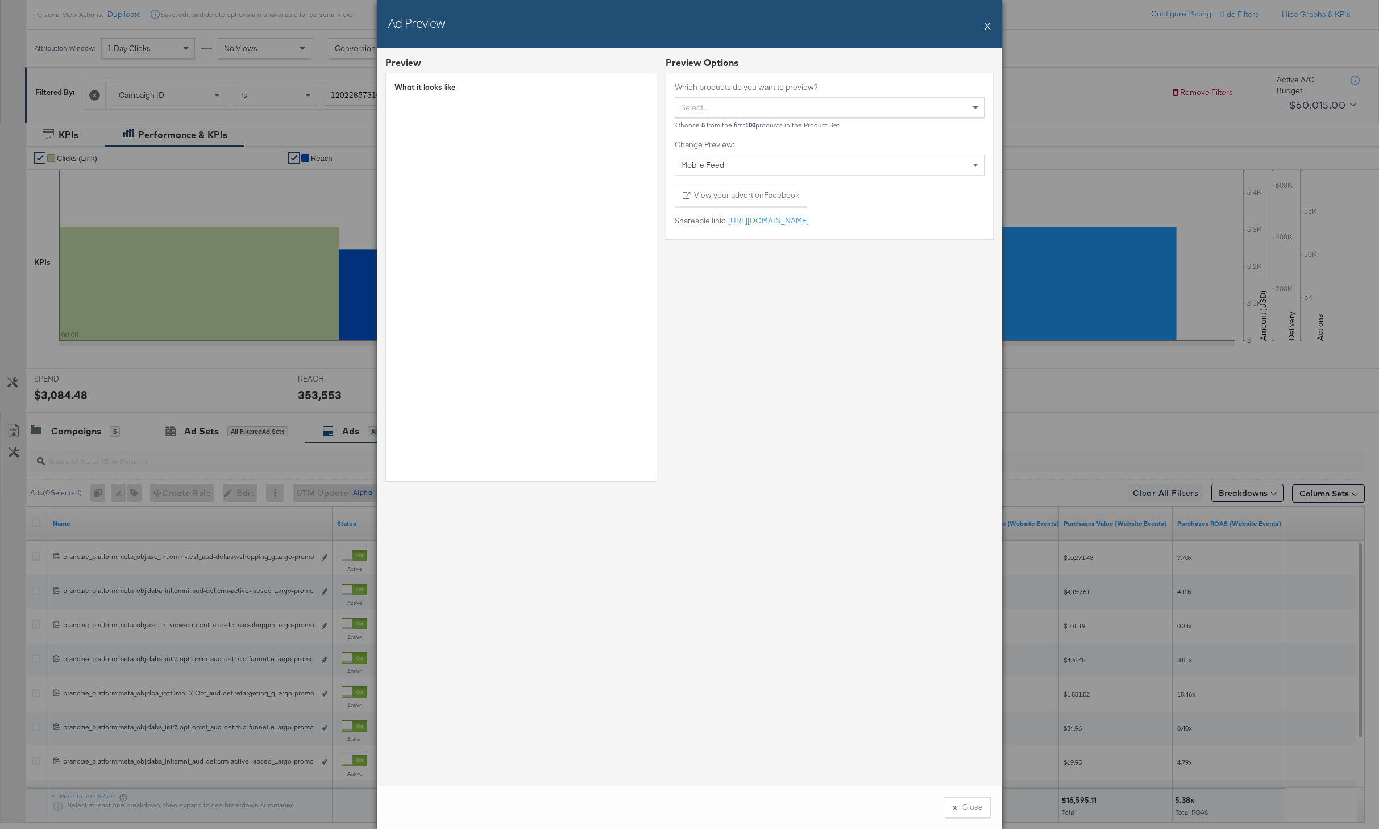
click at [988, 26] on button "X" at bounding box center [988, 25] width 6 height 23
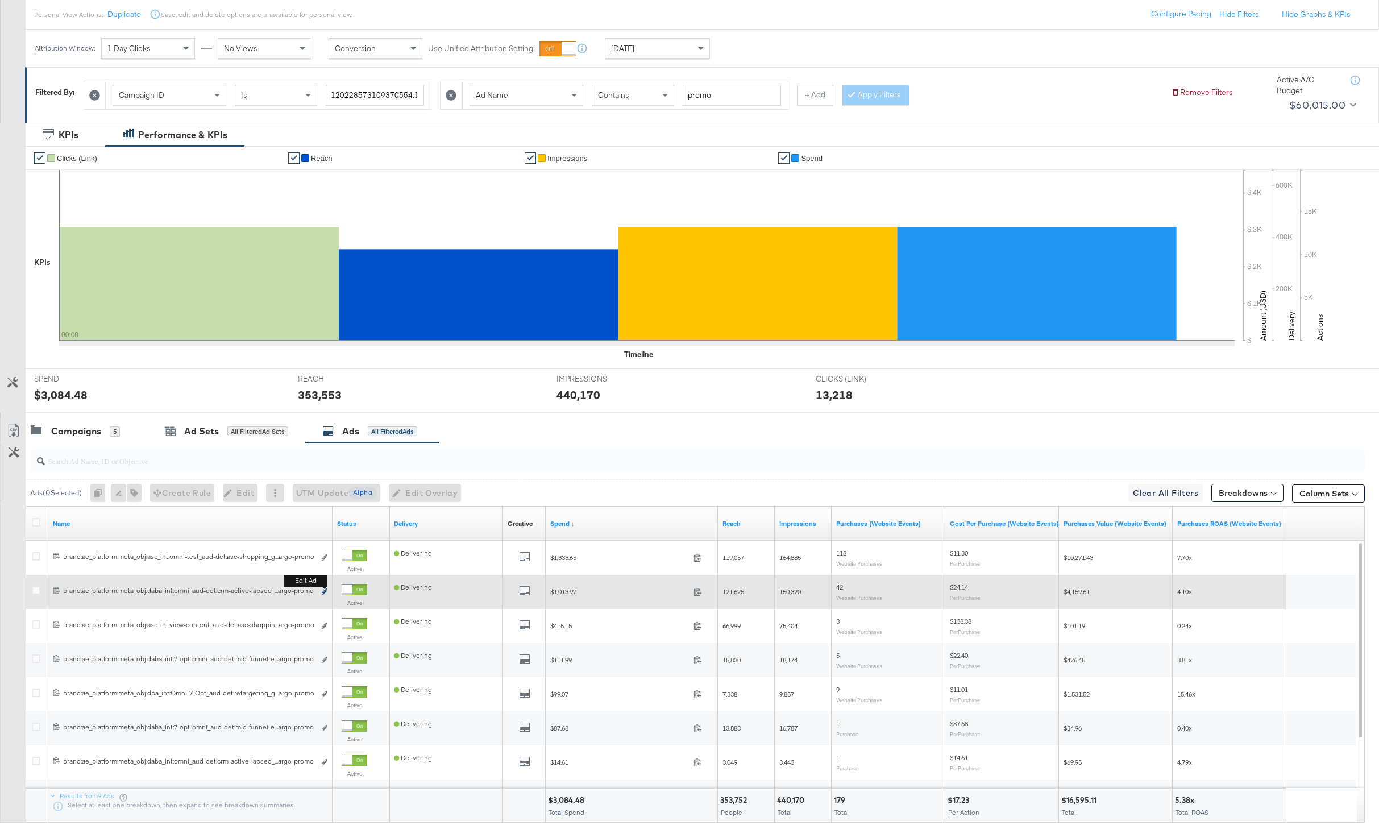
click at [324, 592] on icon "link" at bounding box center [325, 591] width 6 height 6
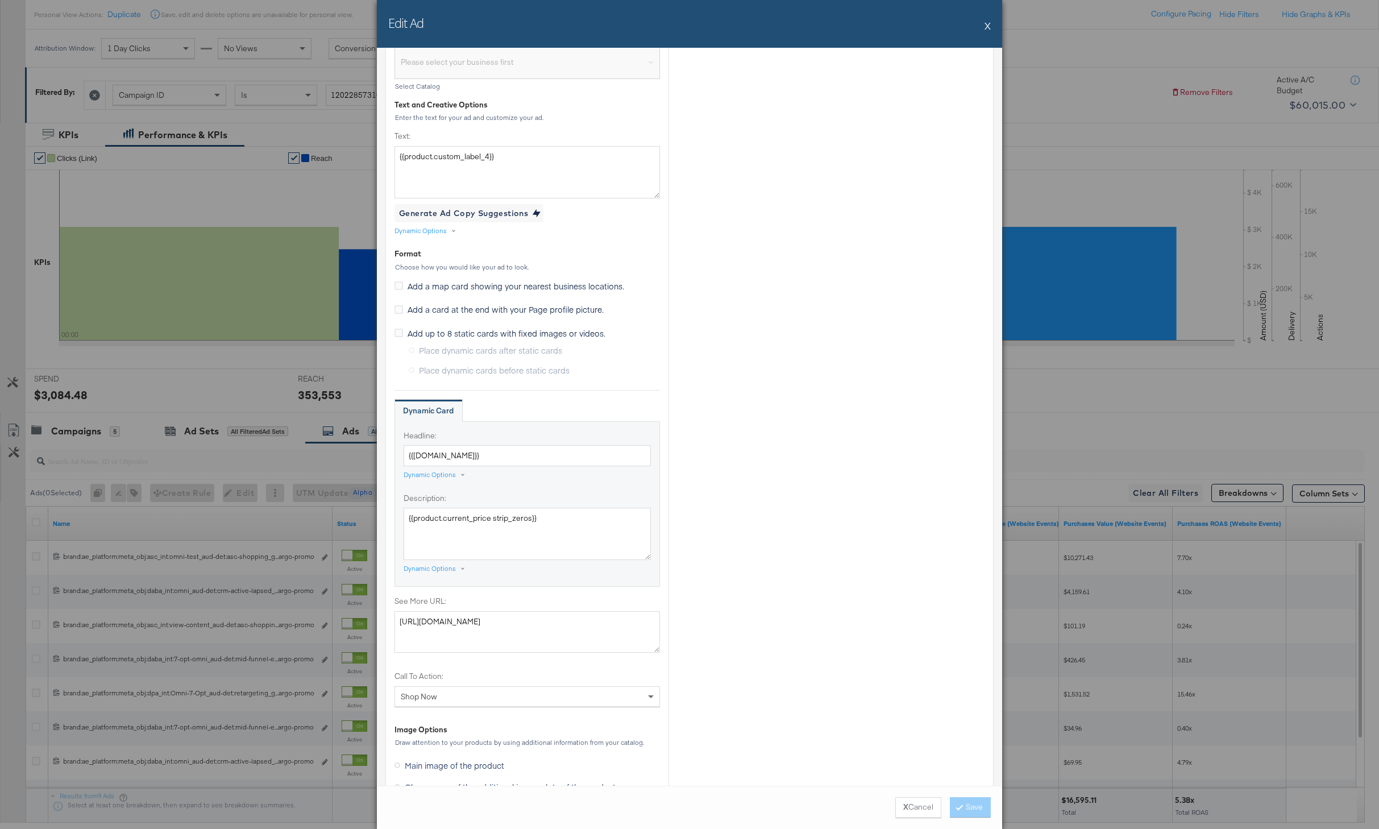
scroll to position [735, 0]
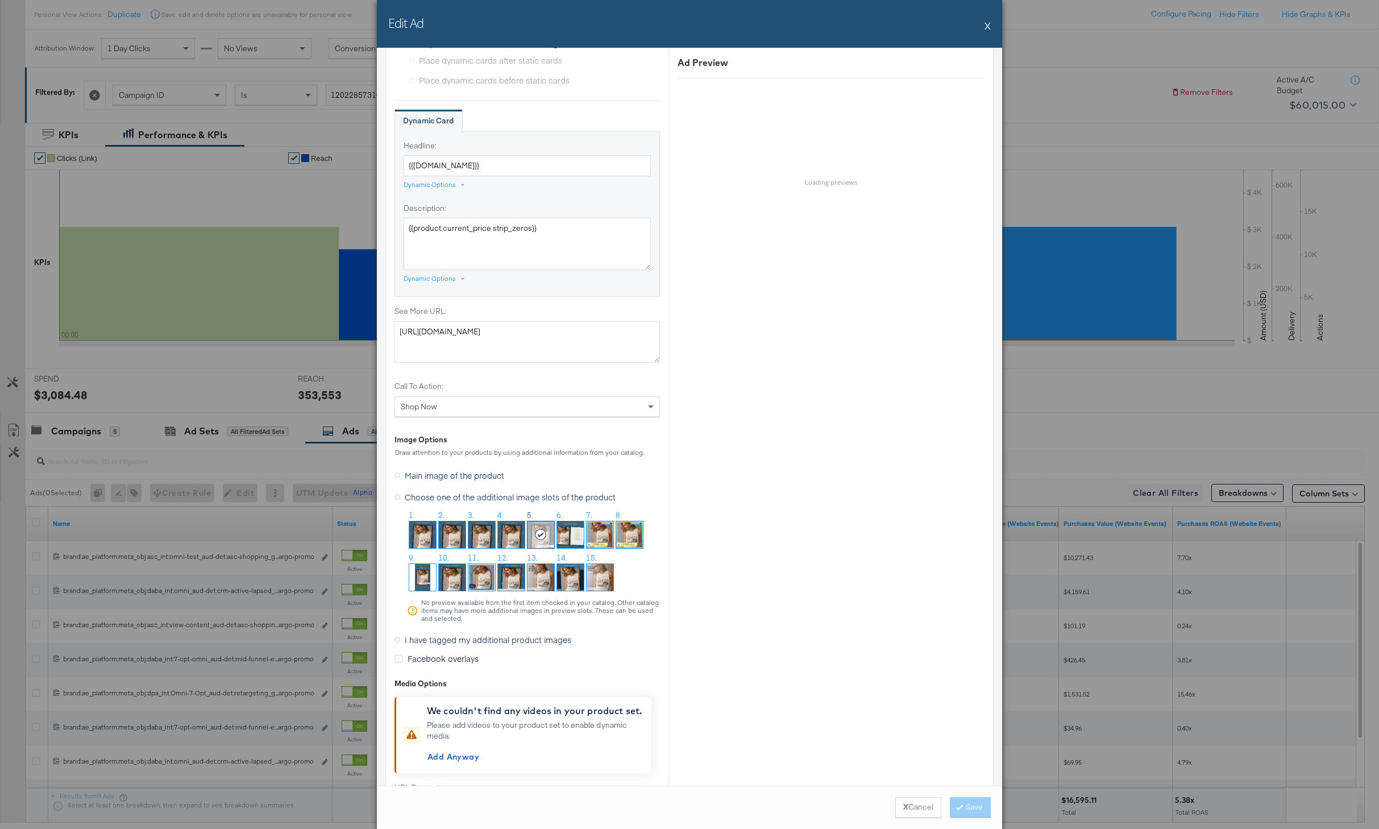
click at [987, 27] on button "X" at bounding box center [988, 25] width 6 height 23
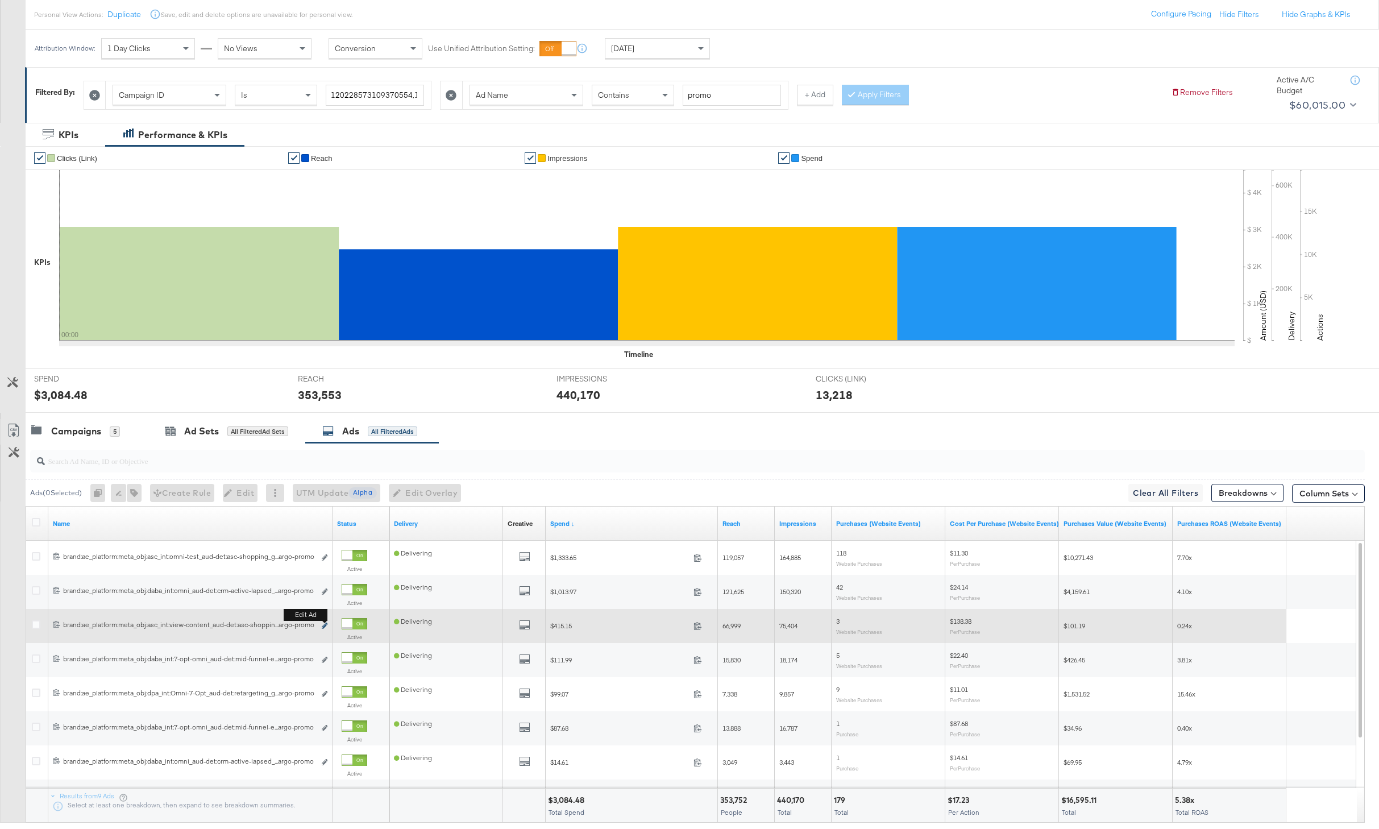
click at [326, 625] on icon "link" at bounding box center [325, 626] width 6 height 6
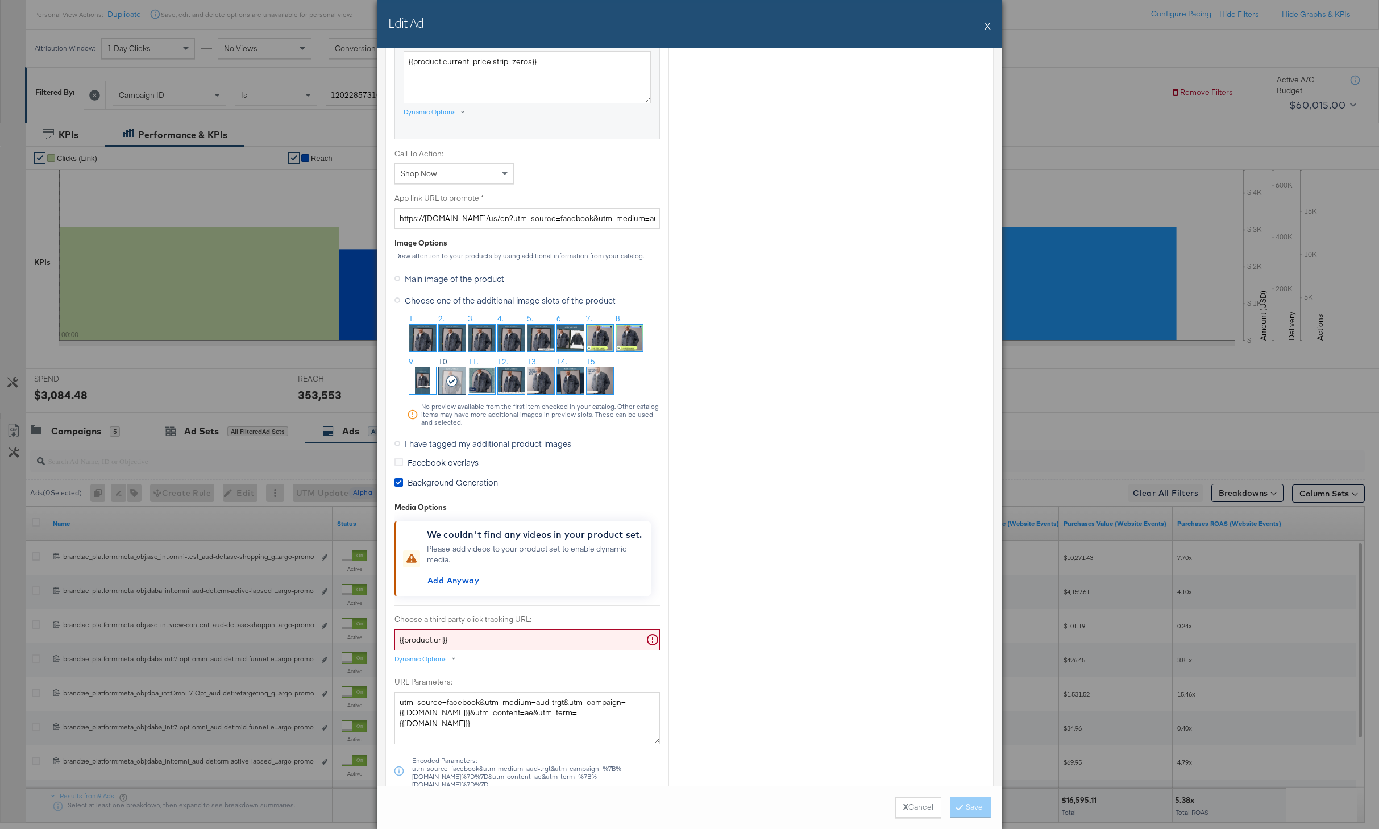
scroll to position [797, 0]
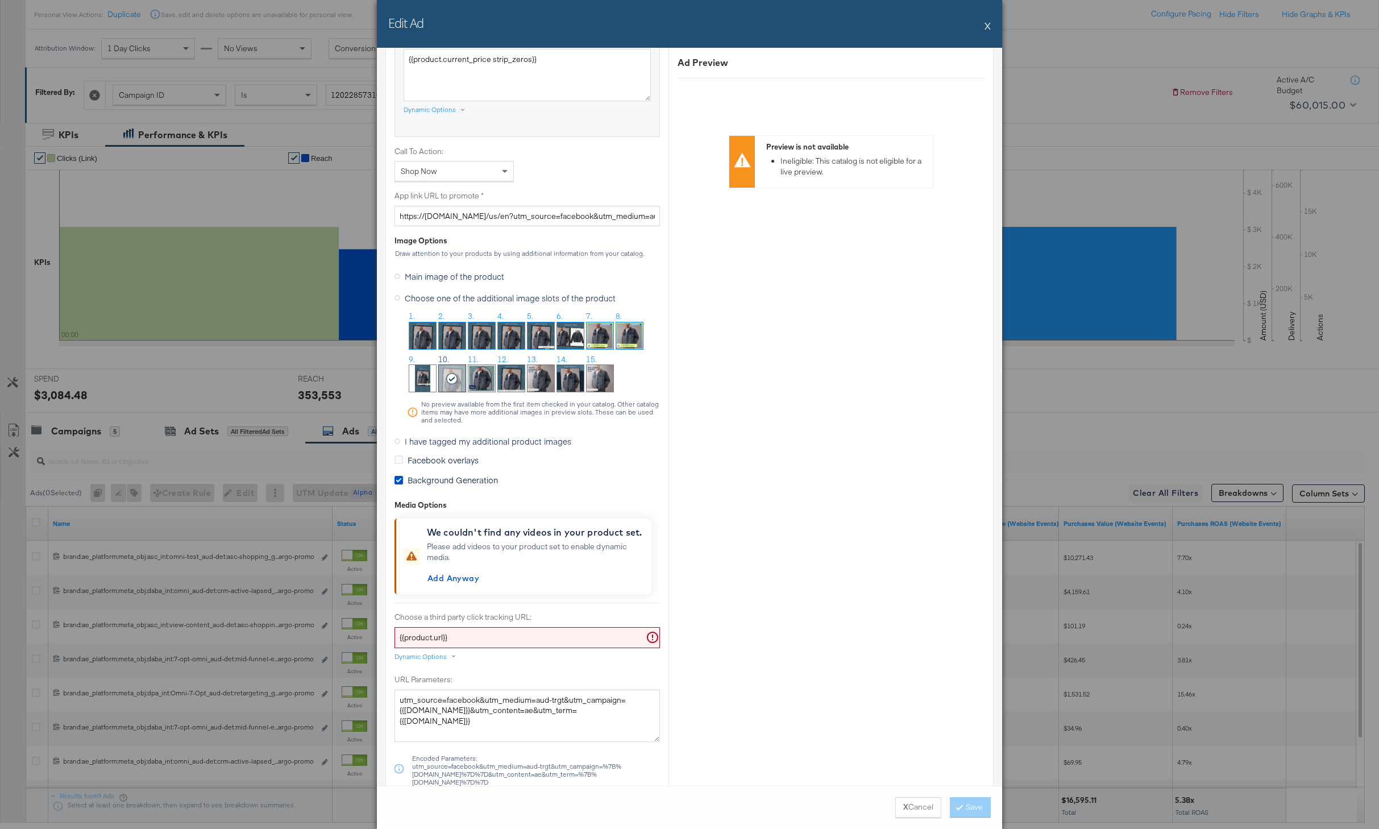
click at [988, 26] on button "X" at bounding box center [988, 25] width 6 height 23
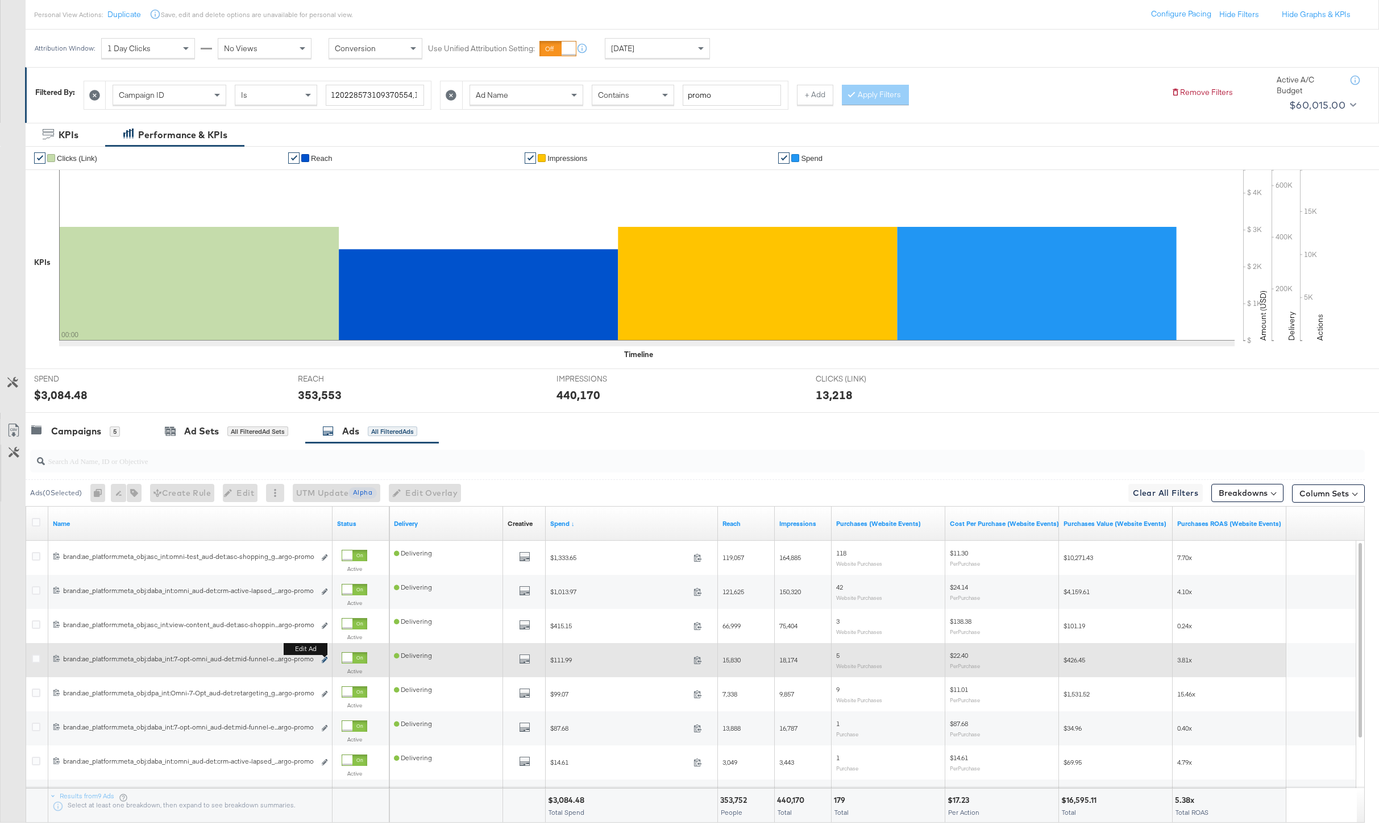
click at [324, 660] on icon "link" at bounding box center [325, 660] width 6 height 6
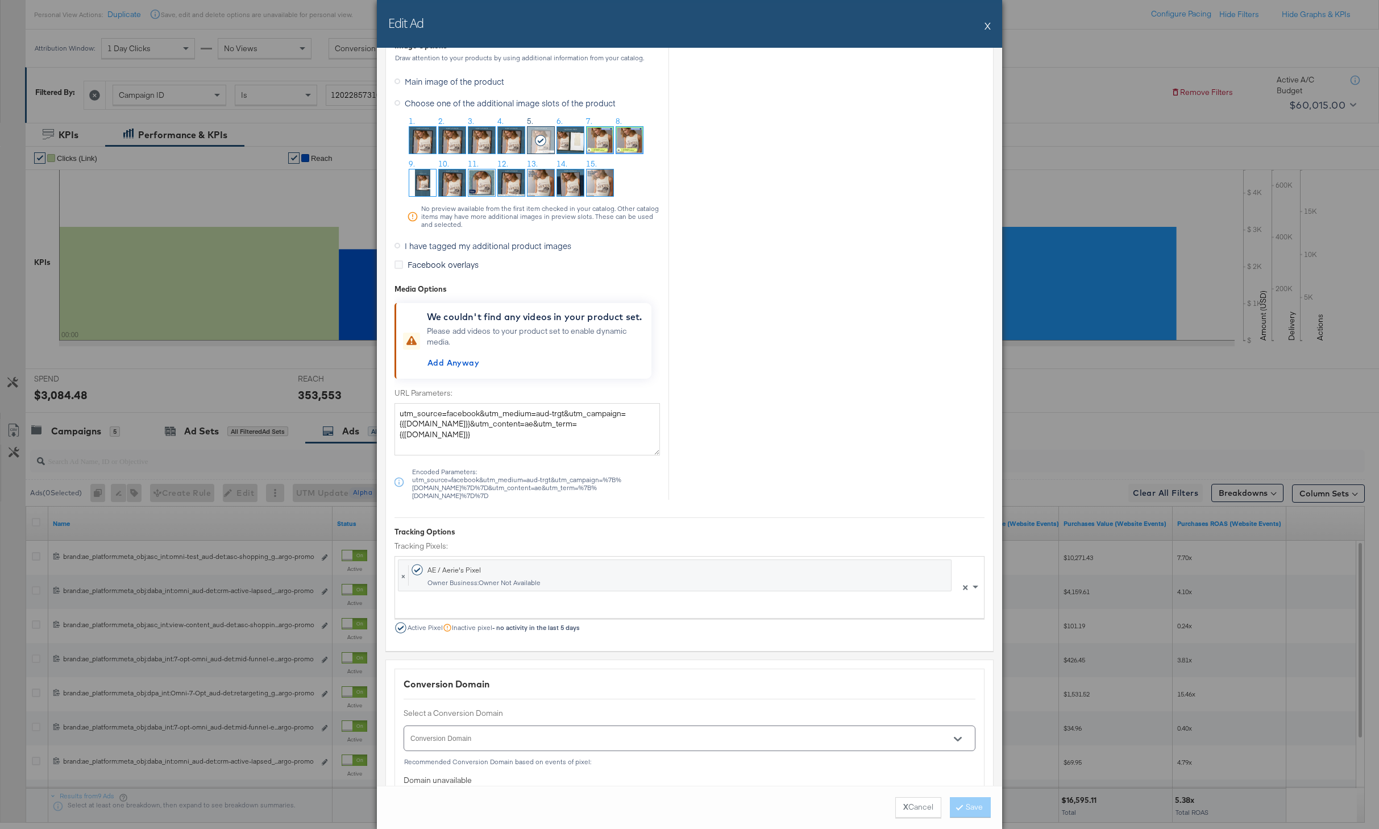
scroll to position [1166, 0]
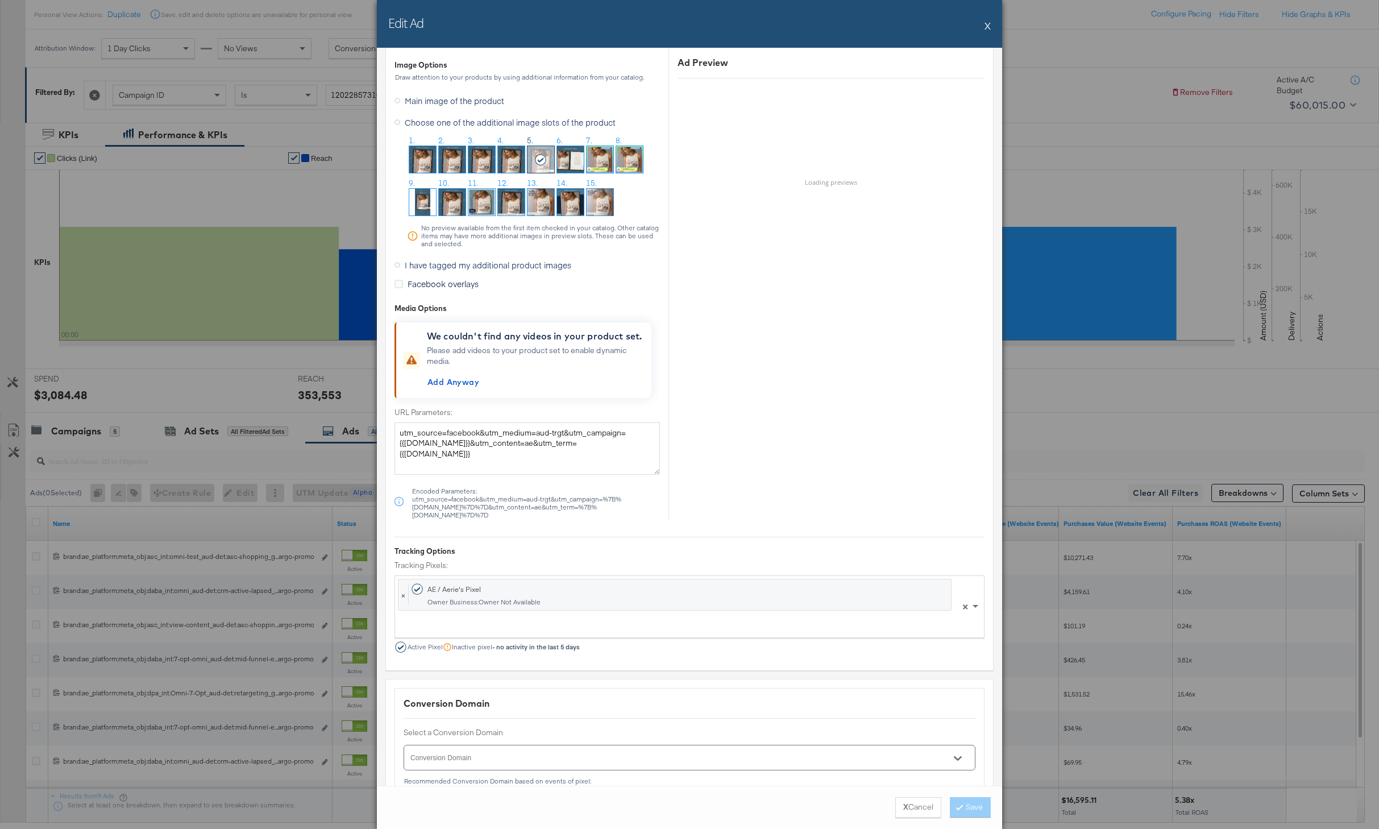
click at [989, 20] on button "X" at bounding box center [988, 25] width 6 height 23
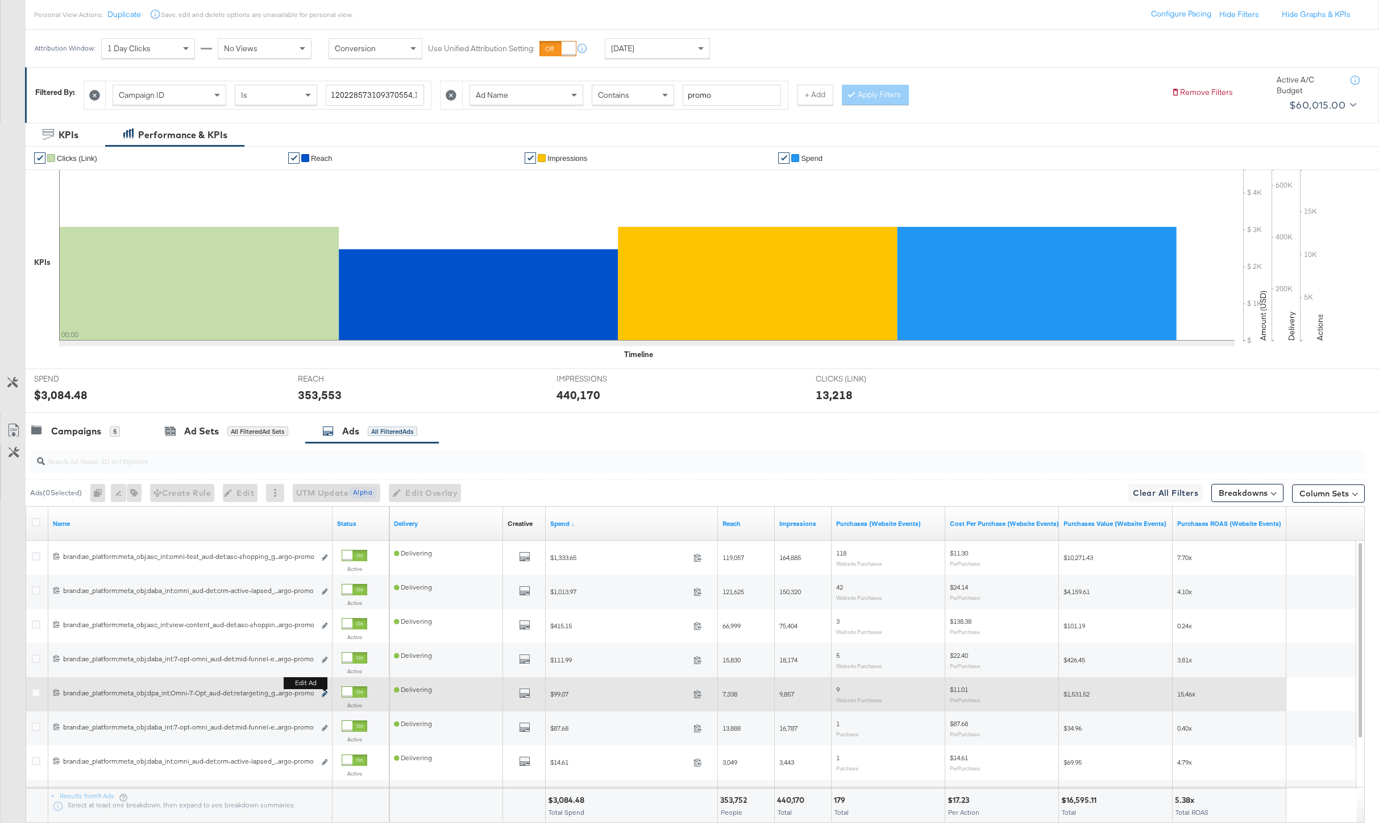
click at [322, 693] on icon "link" at bounding box center [325, 694] width 6 height 6
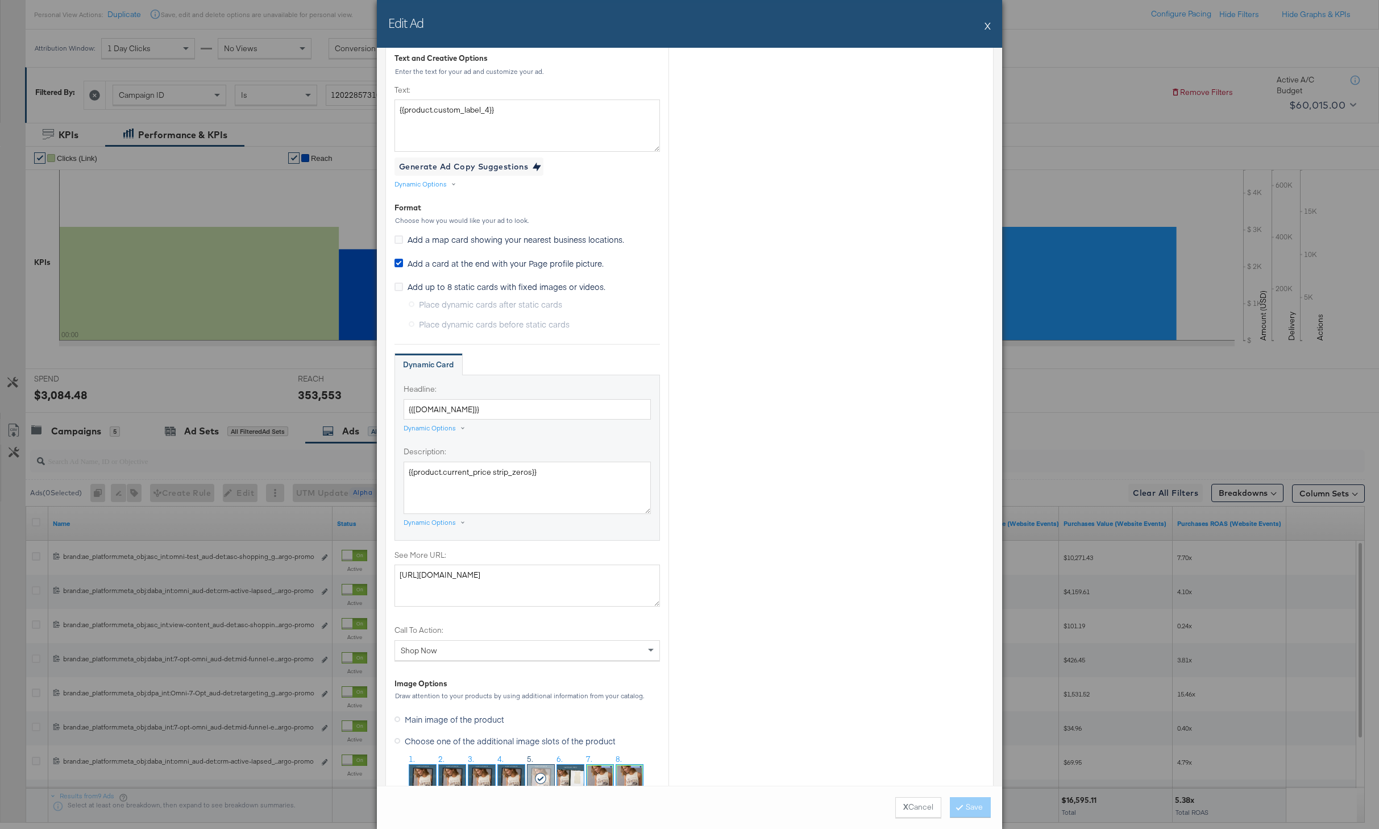
scroll to position [779, 0]
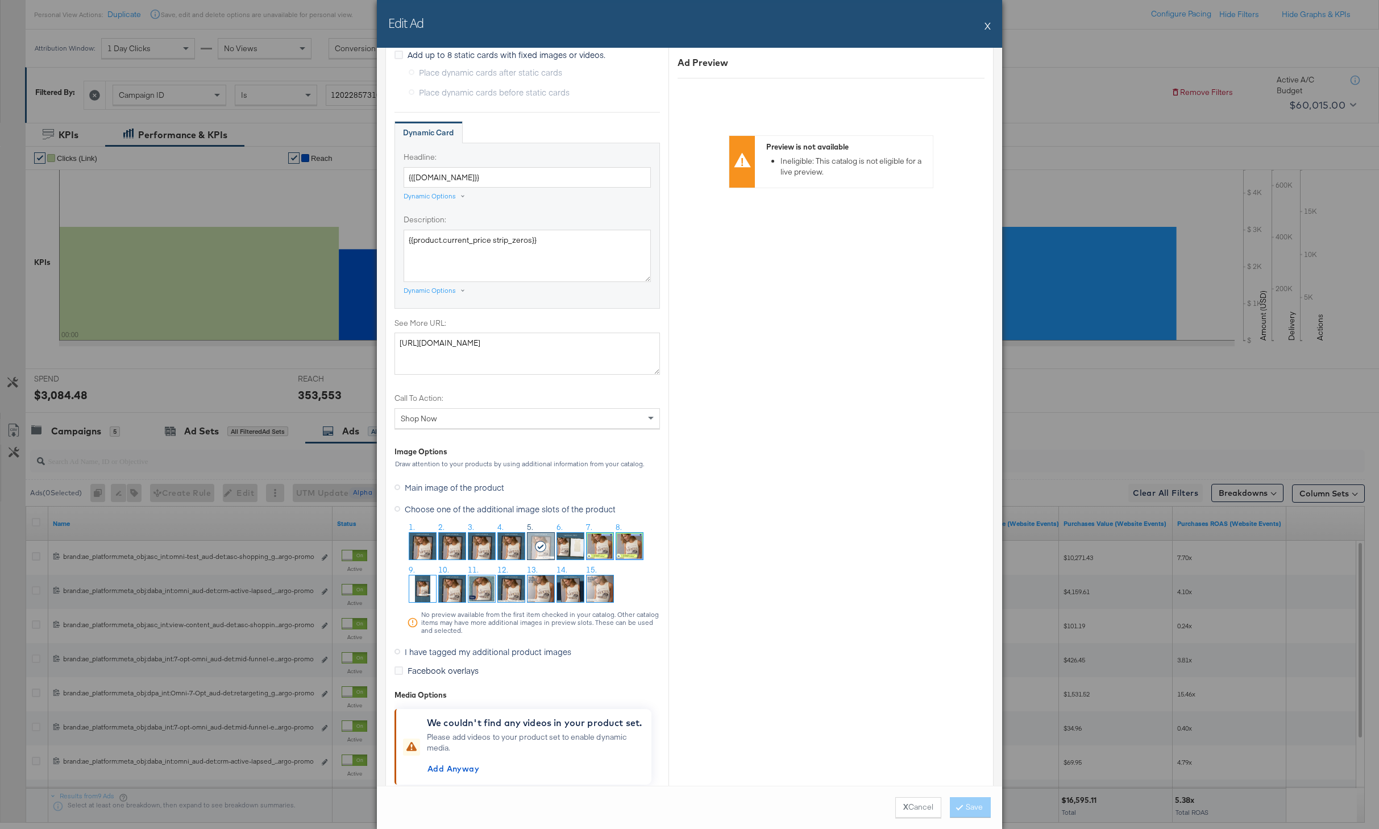
click at [991, 25] on div "Edit Ad X" at bounding box center [689, 24] width 625 height 48
click at [985, 25] on button "X" at bounding box center [988, 25] width 6 height 23
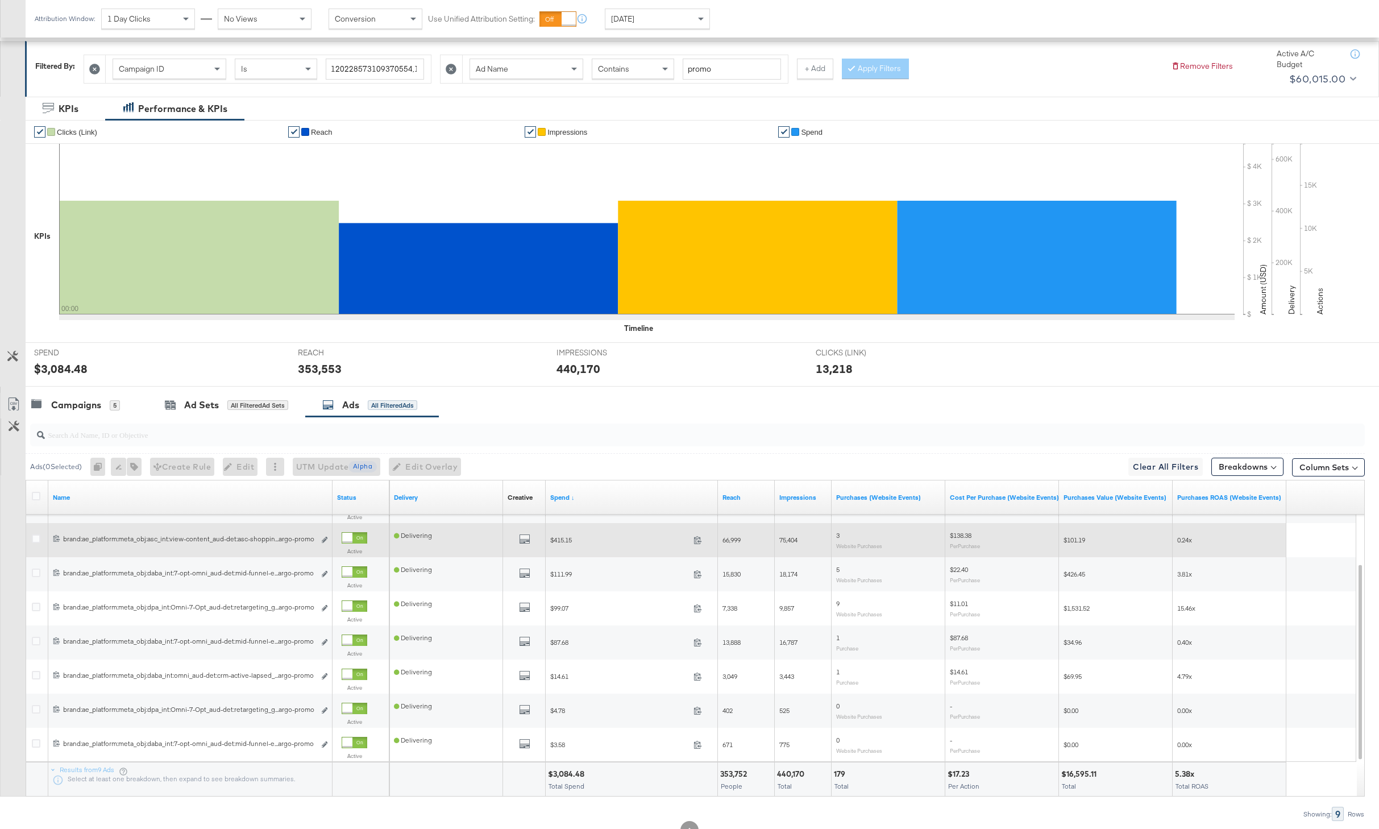
scroll to position [171, 0]
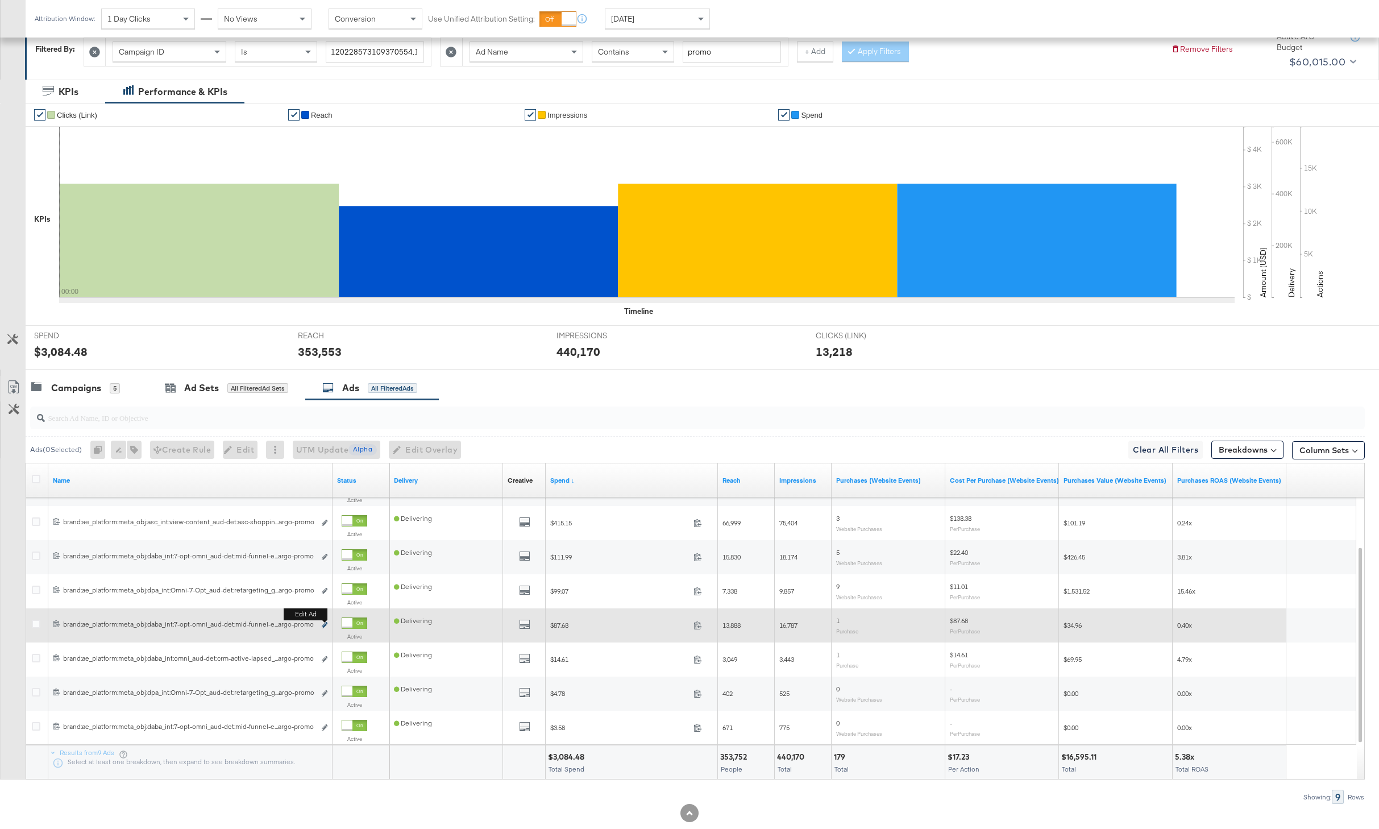
click at [322, 627] on icon "link" at bounding box center [325, 625] width 6 height 6
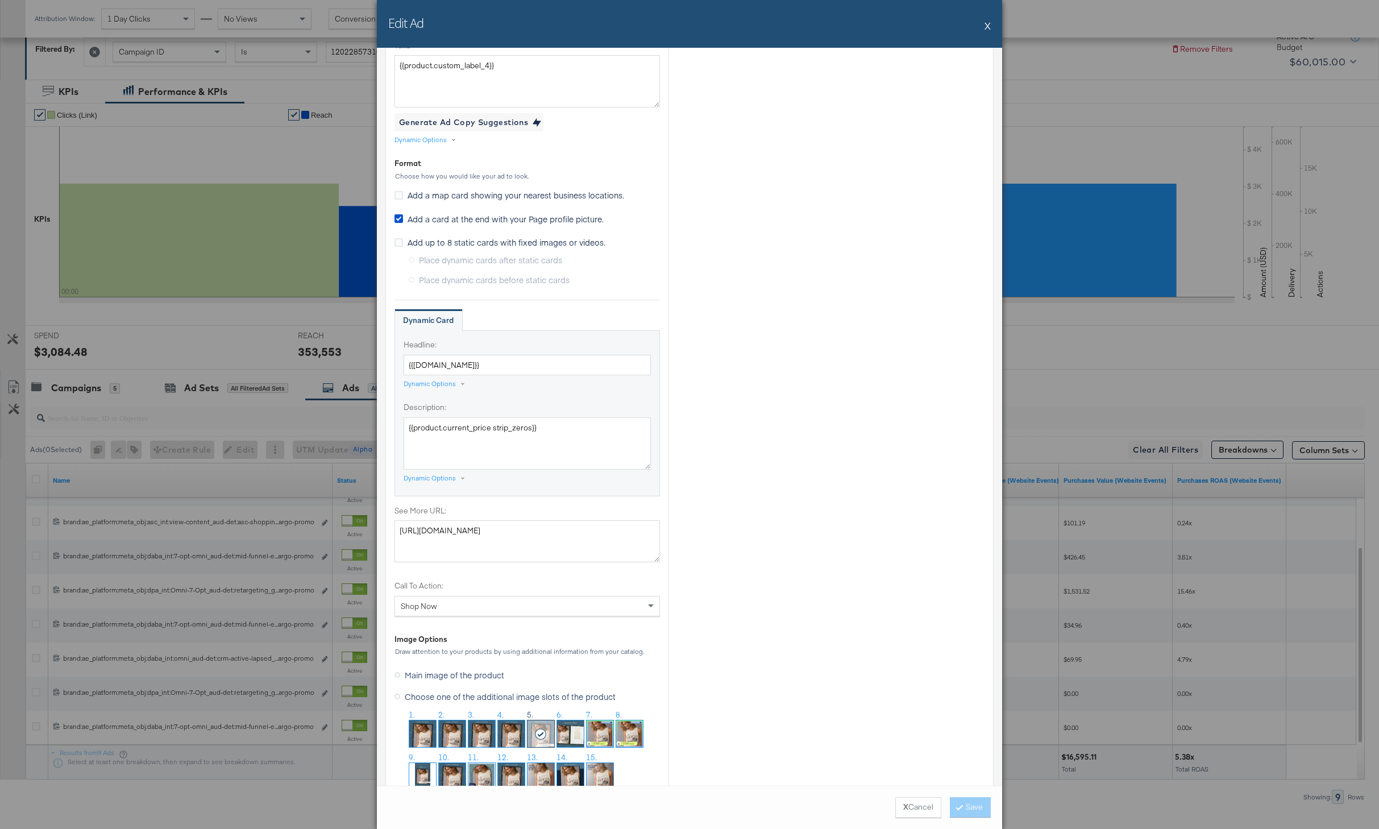
scroll to position [1005, 0]
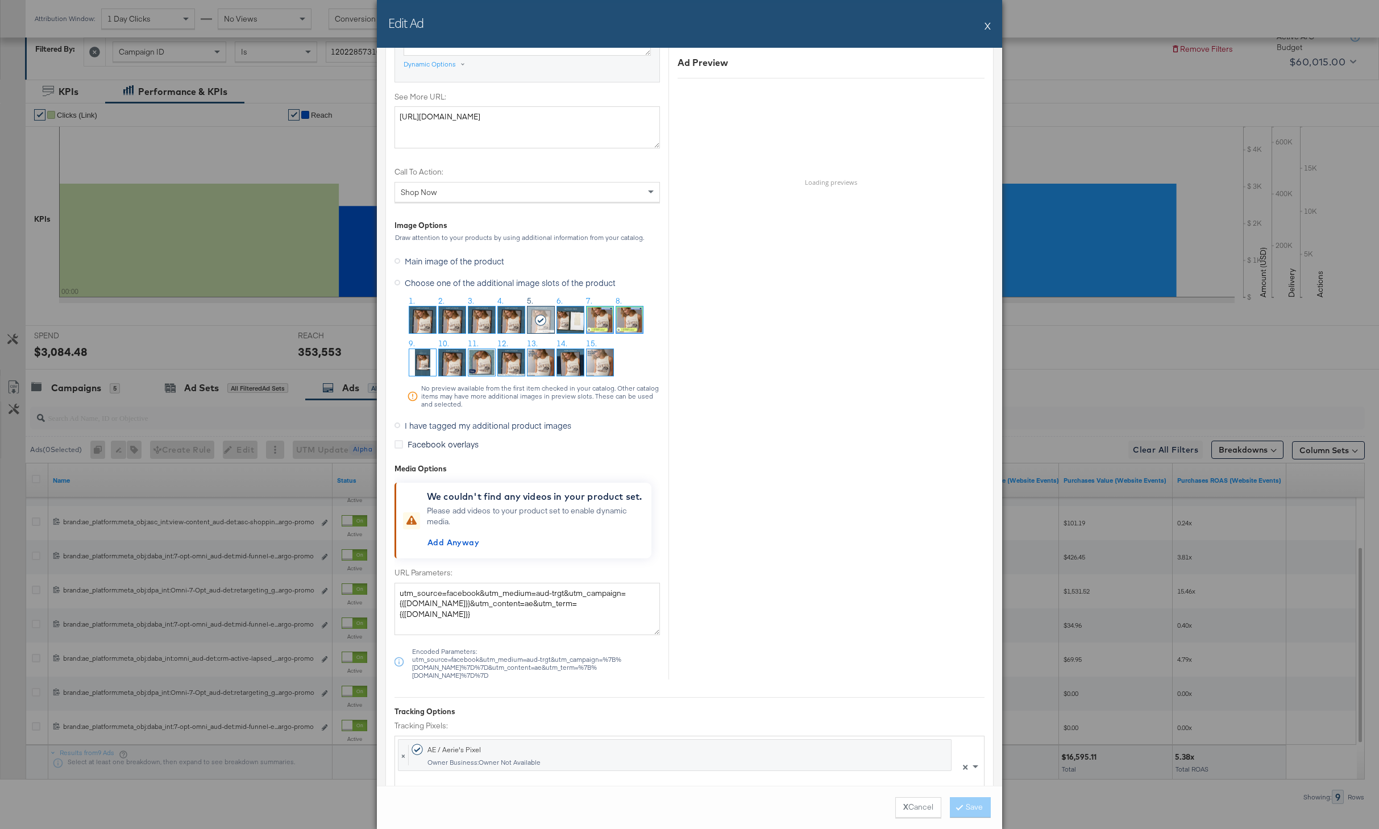
click at [990, 26] on button "X" at bounding box center [988, 25] width 6 height 23
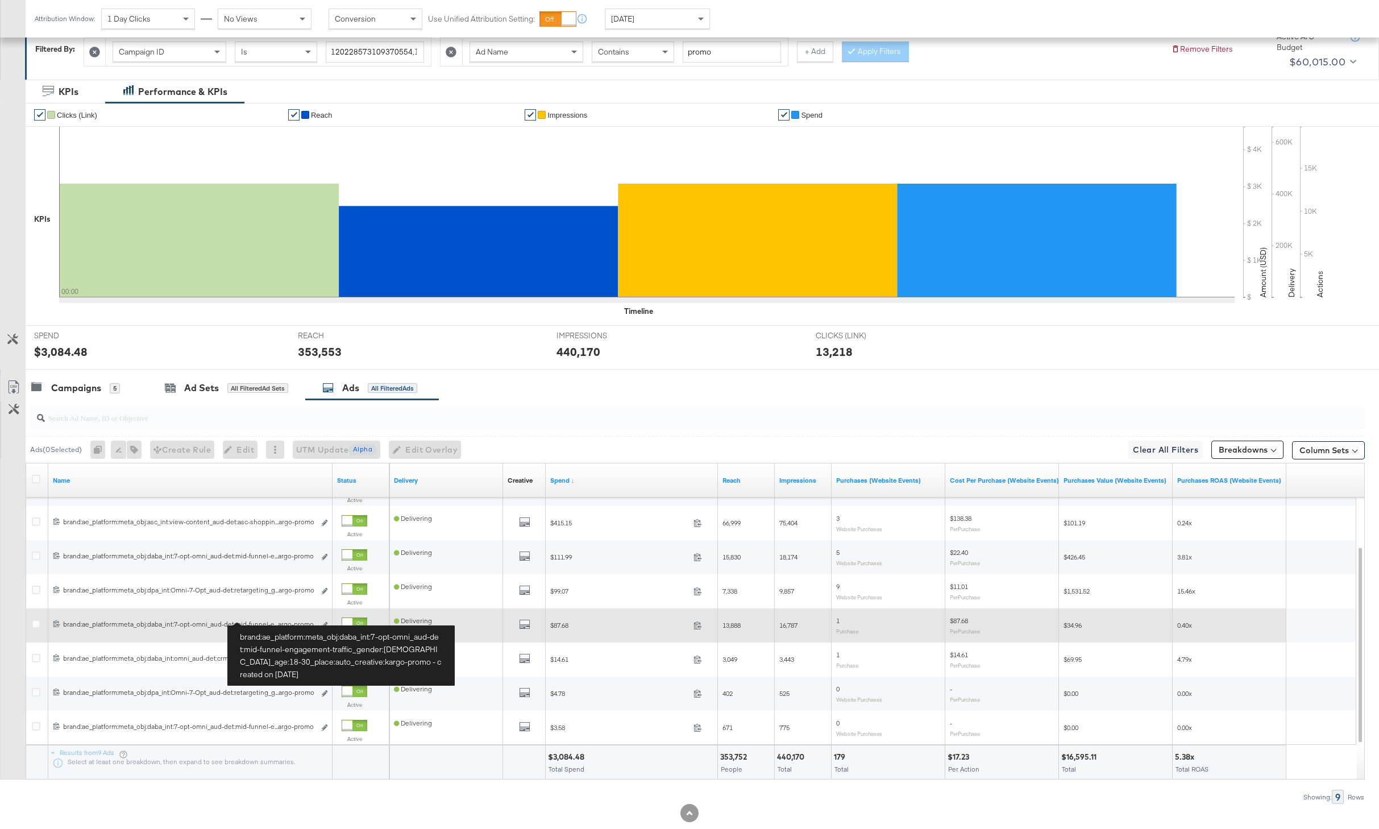
scroll to position [194, 0]
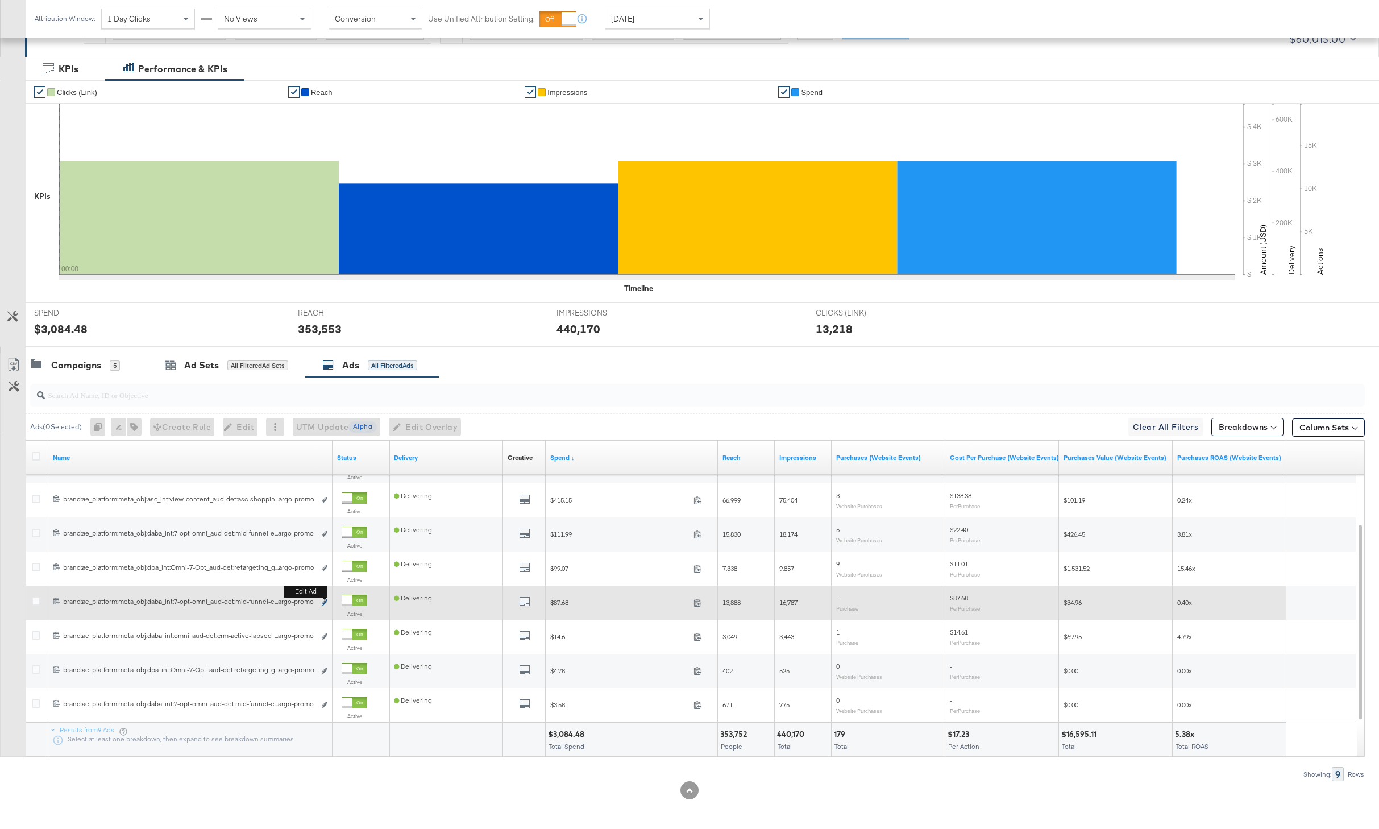
click at [325, 599] on button "Edit ad" at bounding box center [324, 603] width 7 height 12
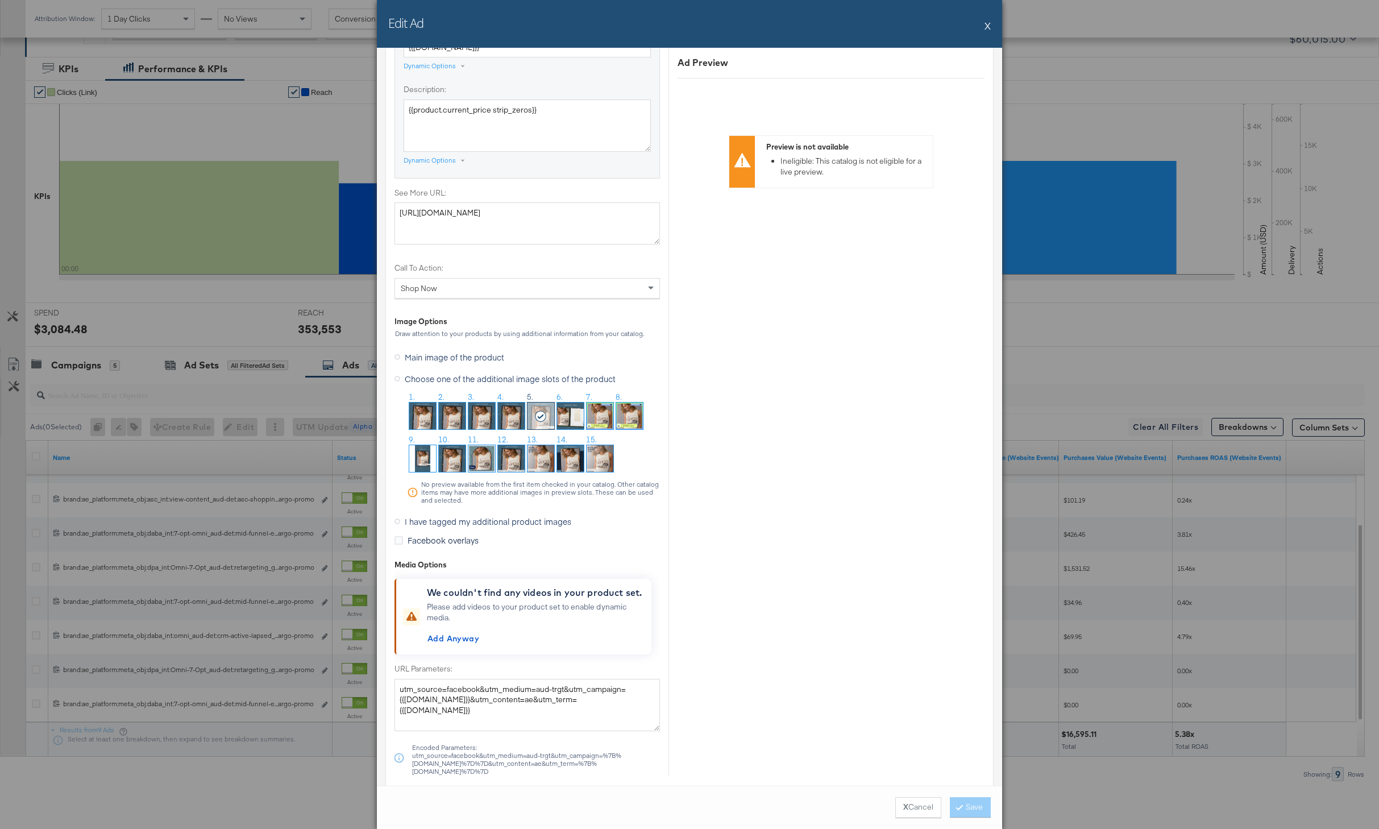
scroll to position [214, 0]
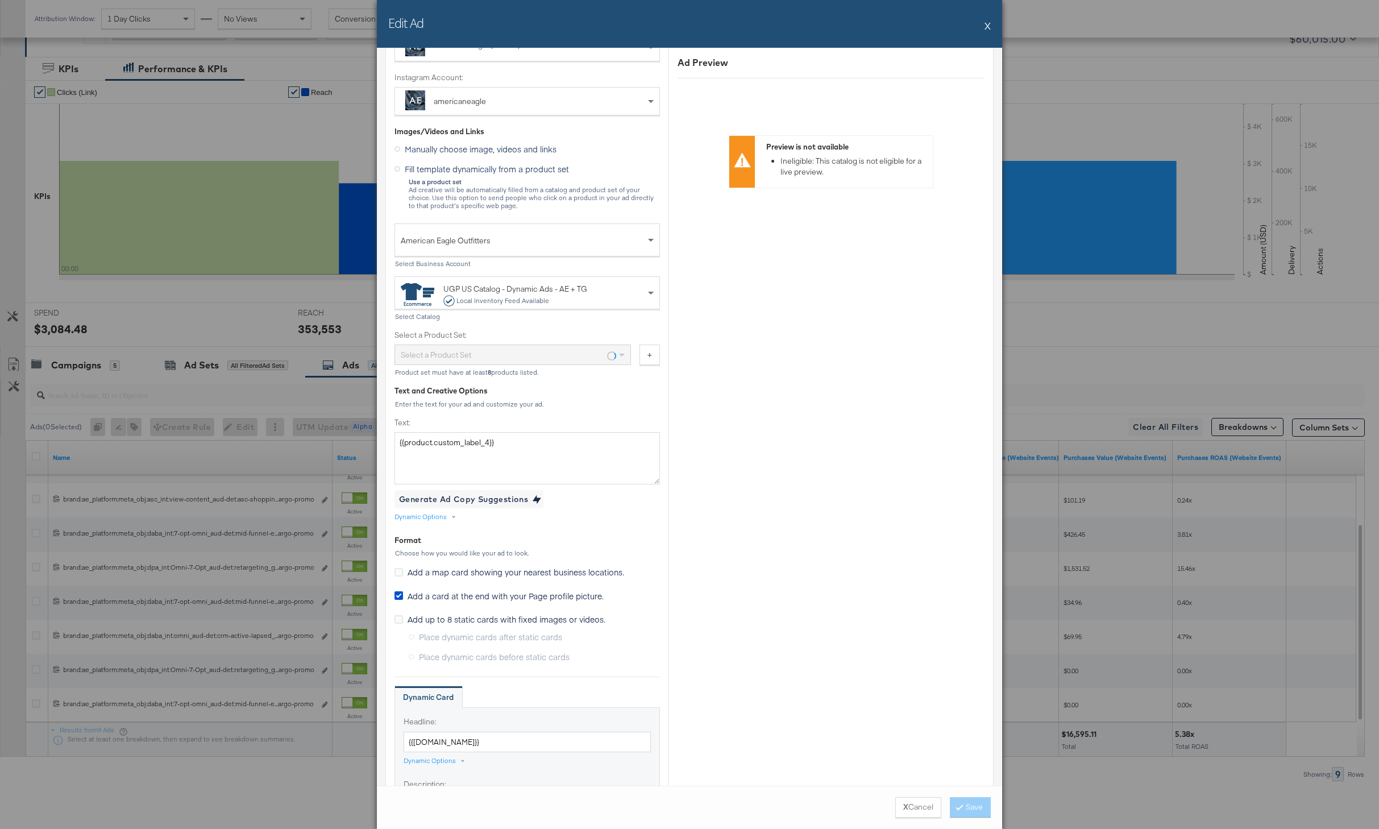
click at [990, 23] on button "X" at bounding box center [988, 25] width 6 height 23
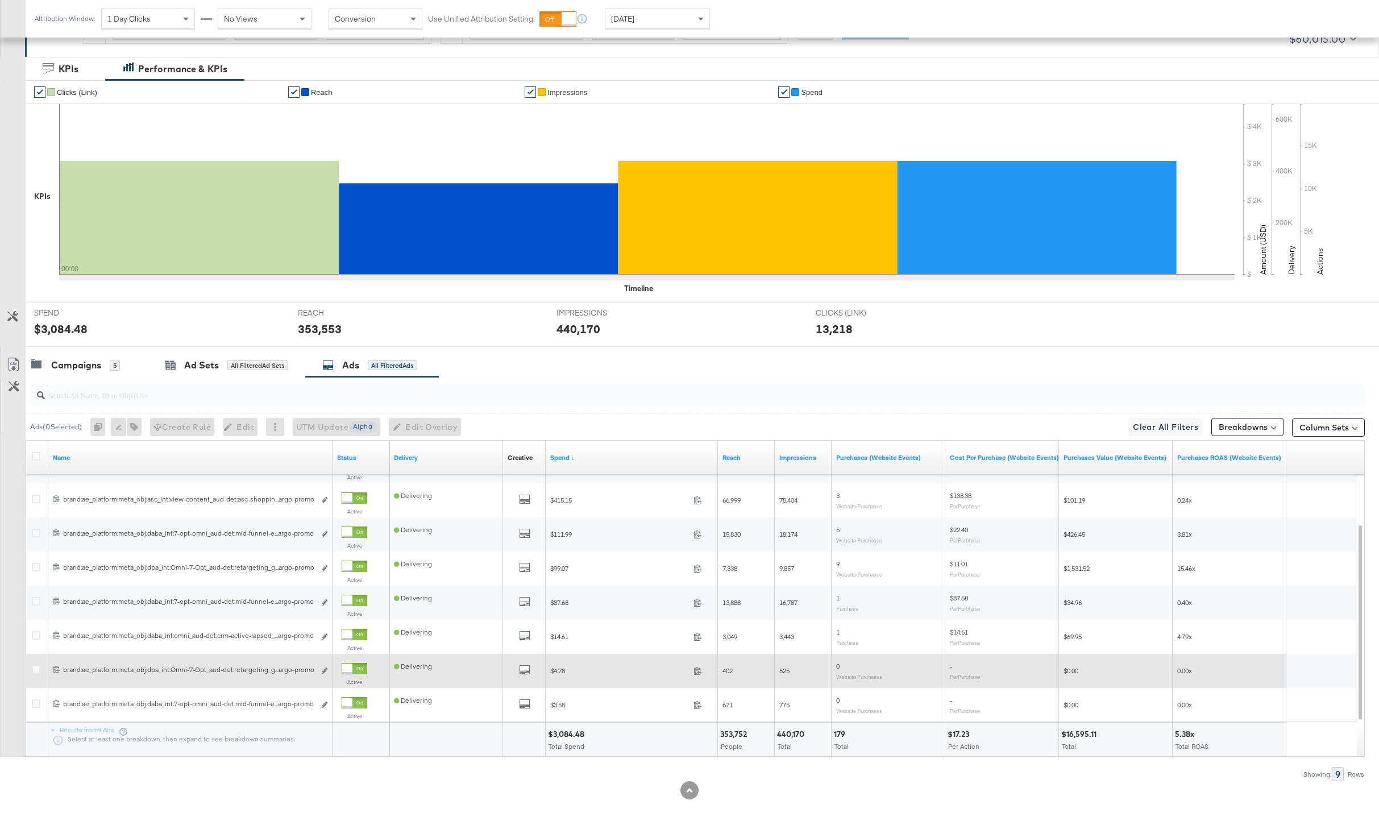
scroll to position [196, 0]
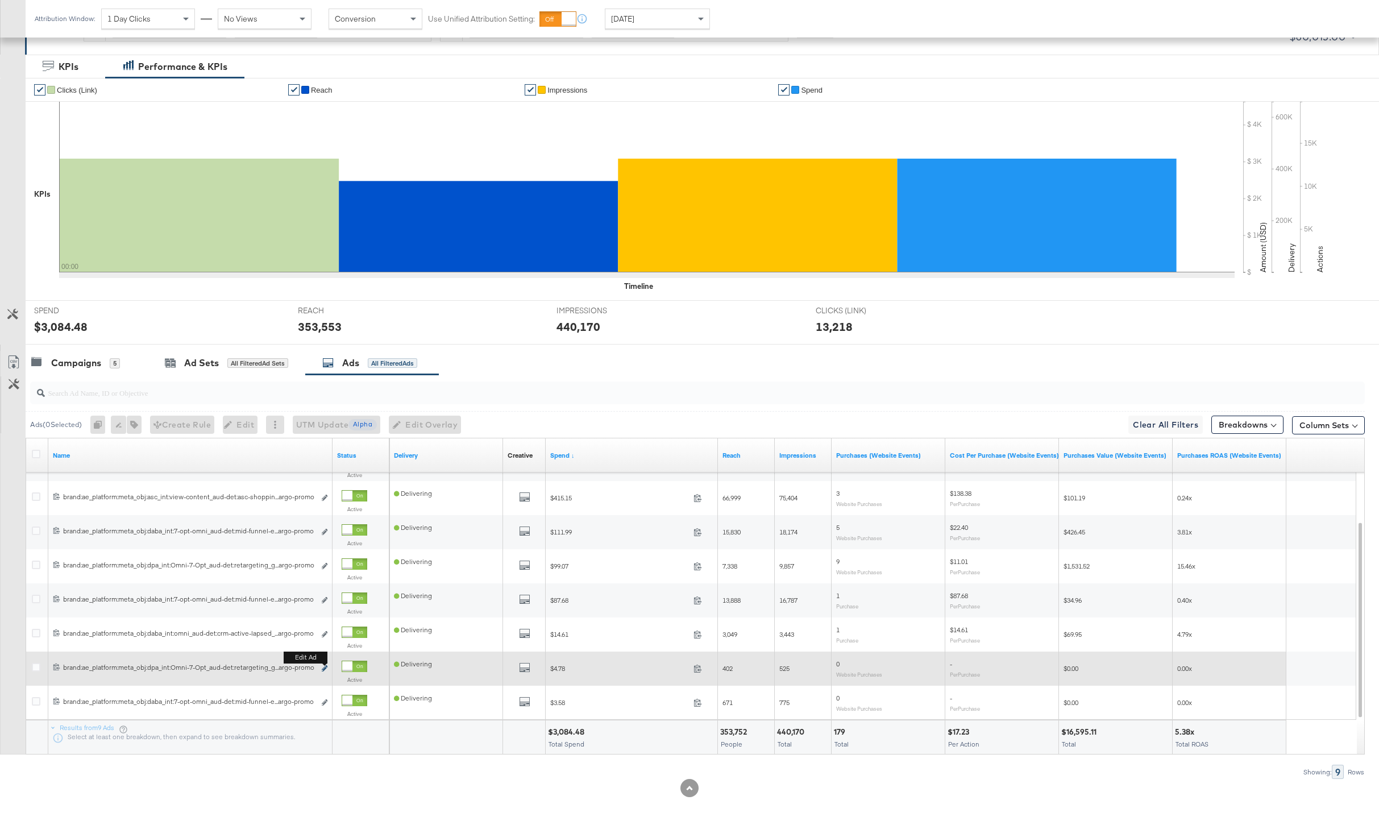
click at [325, 668] on icon "link" at bounding box center [325, 668] width 6 height 6
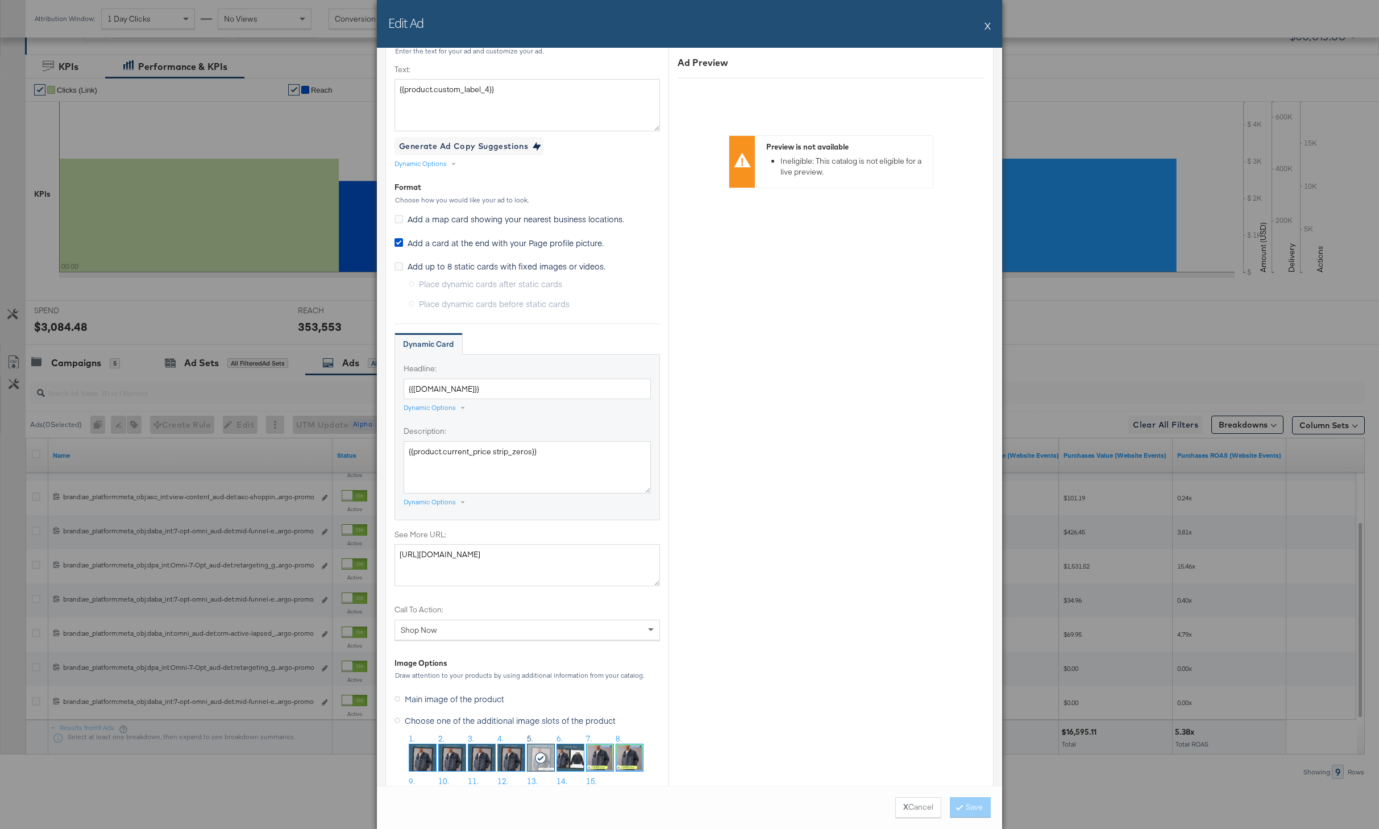
scroll to position [832, 0]
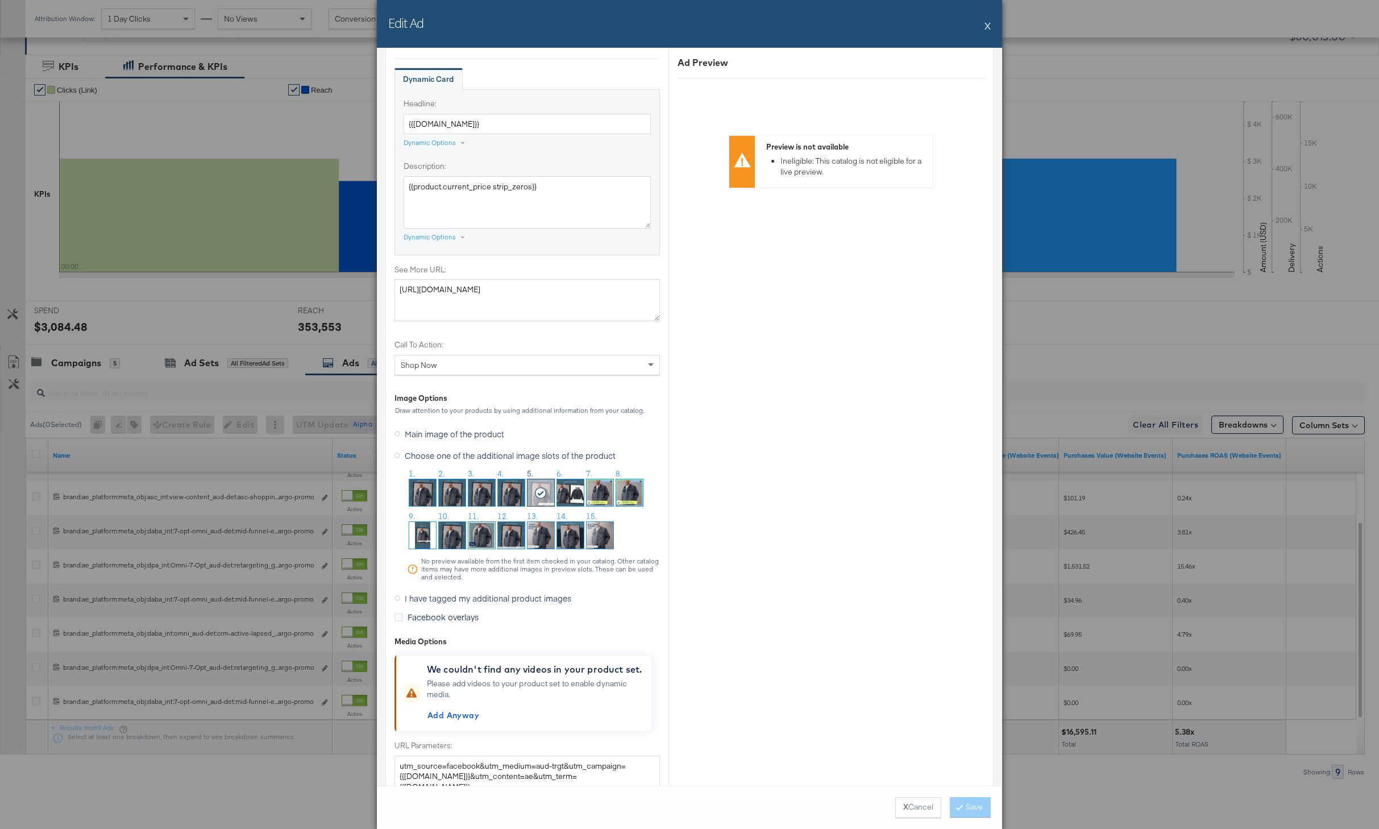
click at [988, 27] on button "X" at bounding box center [988, 25] width 6 height 23
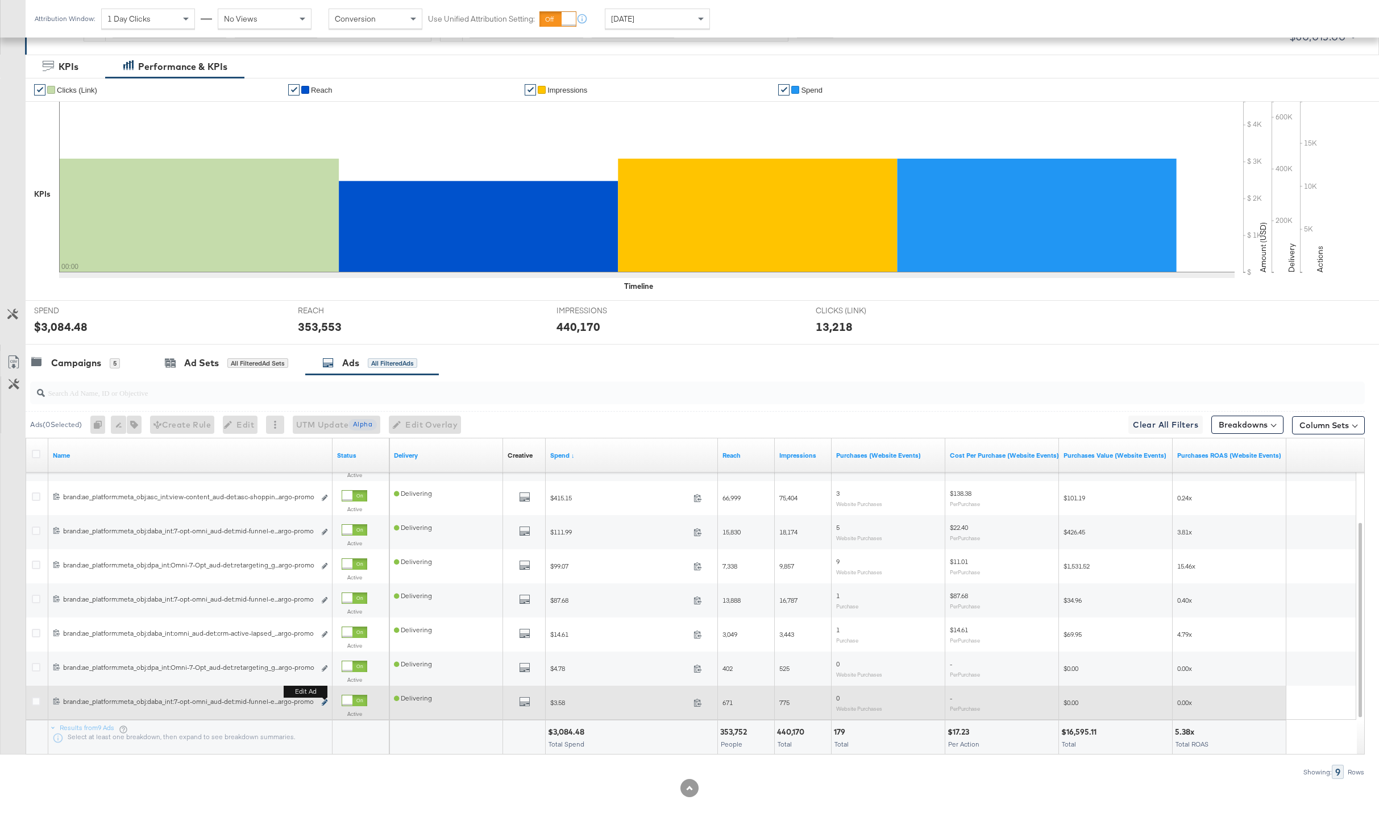
click at [325, 702] on icon "link" at bounding box center [325, 702] width 6 height 6
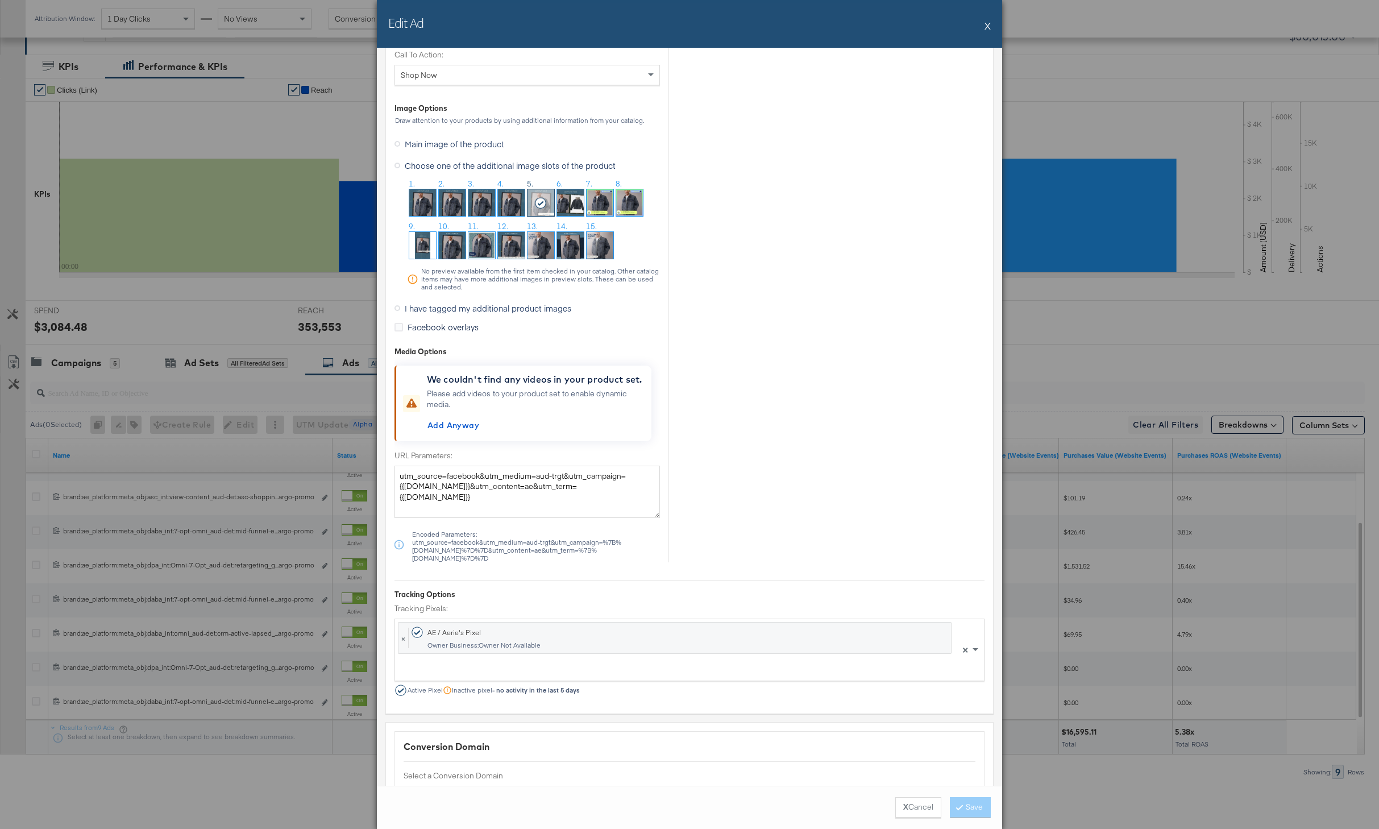
scroll to position [1121, 0]
click at [986, 22] on button "X" at bounding box center [988, 25] width 6 height 23
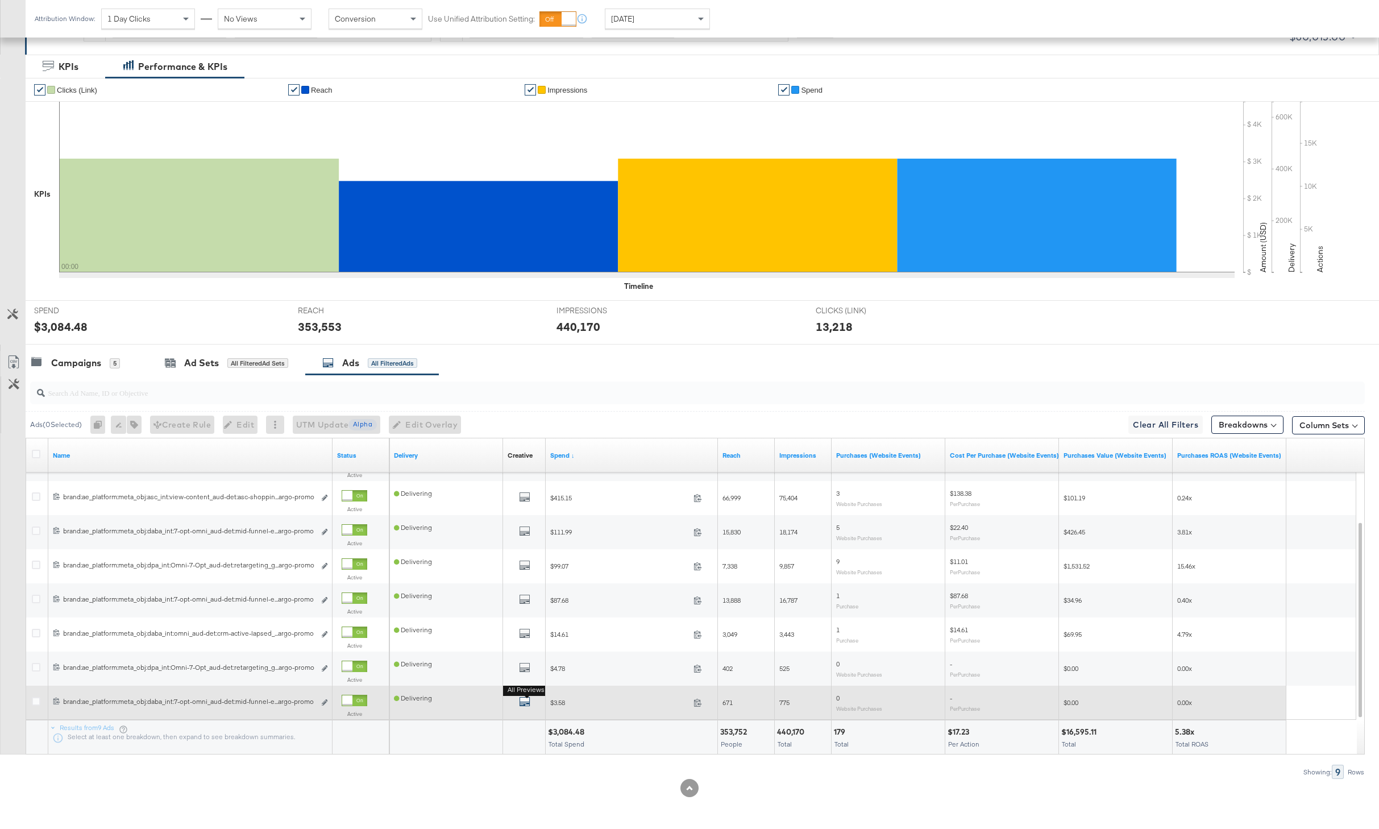
click at [525, 701] on icon "default" at bounding box center [524, 701] width 11 height 11
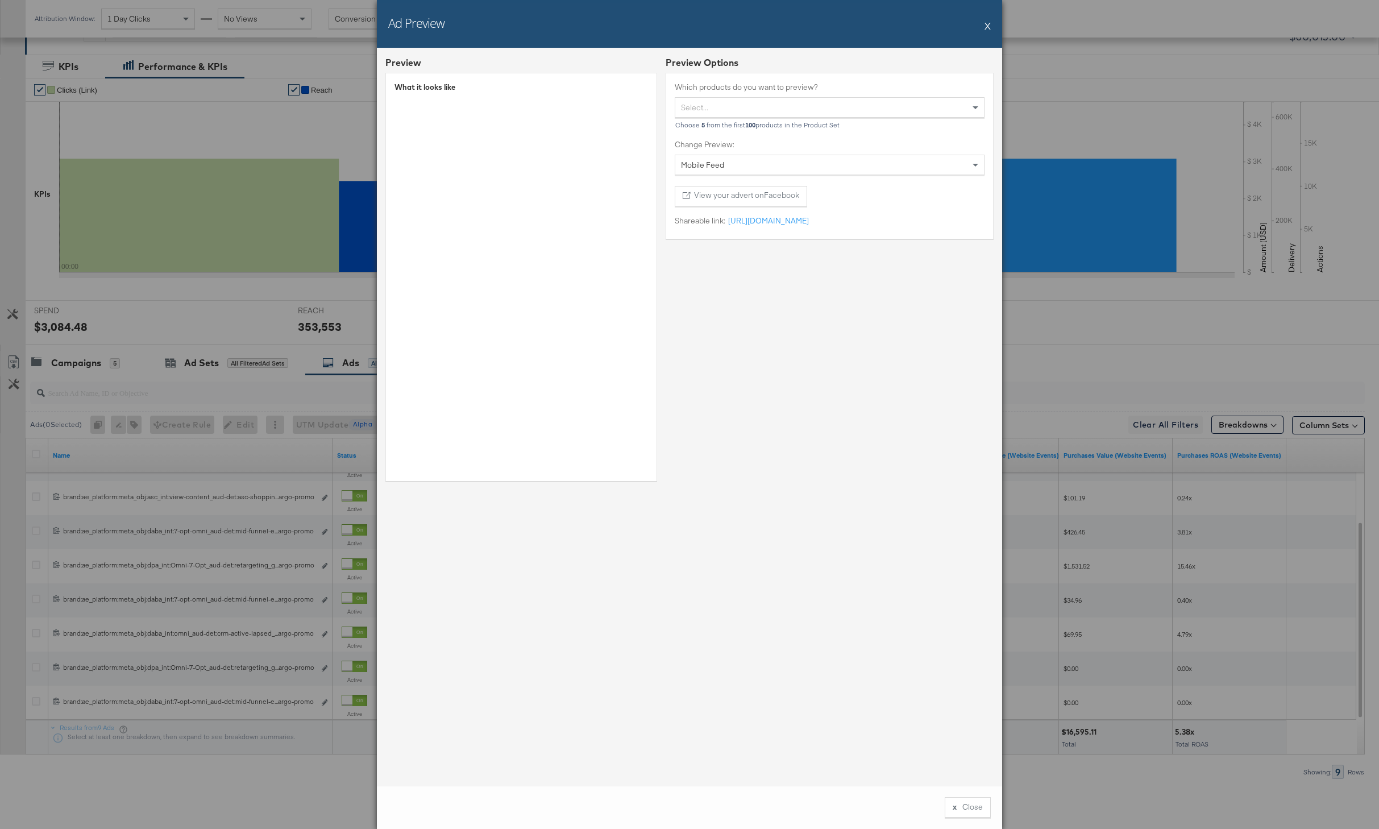
click at [745, 167] on div "Mobile Feed" at bounding box center [829, 164] width 309 height 19
click at [823, 218] on icon at bounding box center [817, 219] width 11 height 11
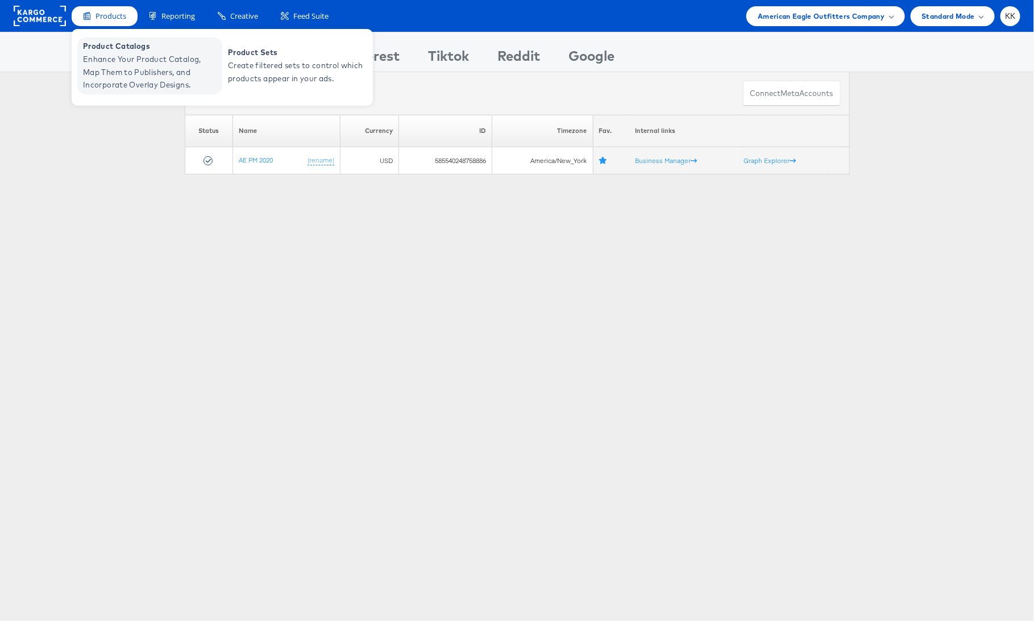
click at [117, 59] on span "Enhance Your Product Catalog, Map Them to Publishers, and Incorporate Overlay D…" at bounding box center [151, 72] width 136 height 39
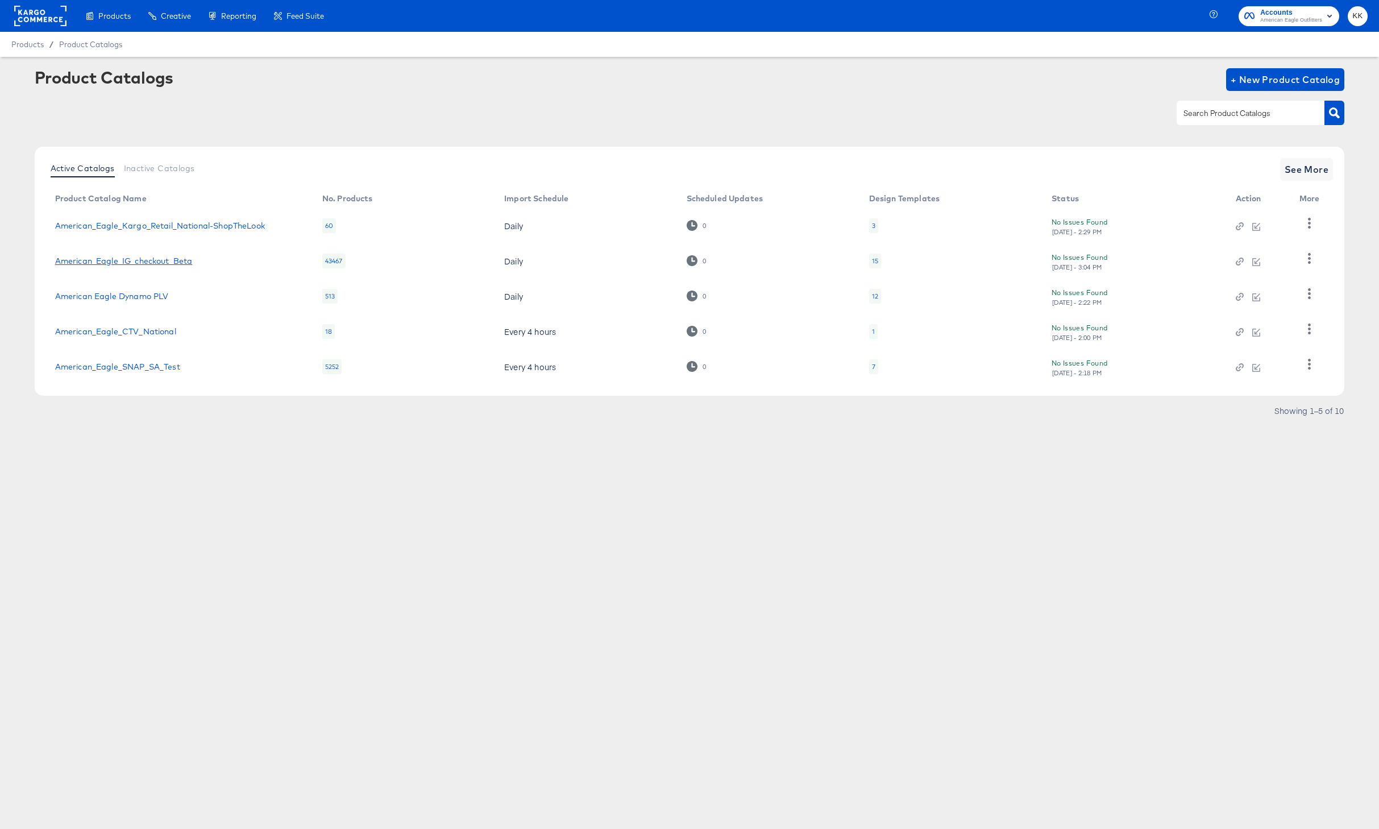
click at [142, 260] on link "American_Eagle_IG_checkout_Beta" at bounding box center [124, 260] width 138 height 9
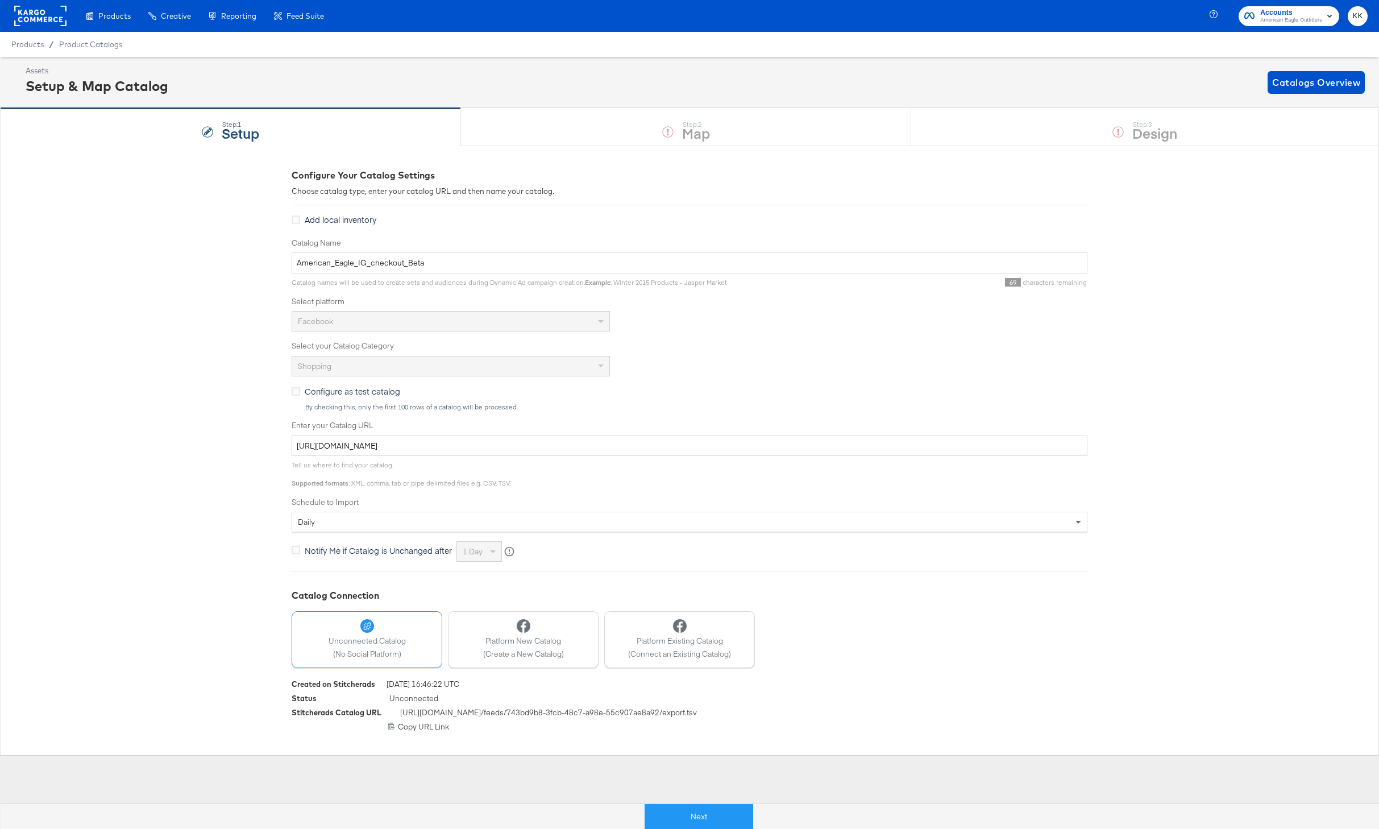
click at [695, 797] on div "Next" at bounding box center [698, 812] width 1379 height 34
click at [695, 805] on button "Next" at bounding box center [699, 817] width 109 height 26
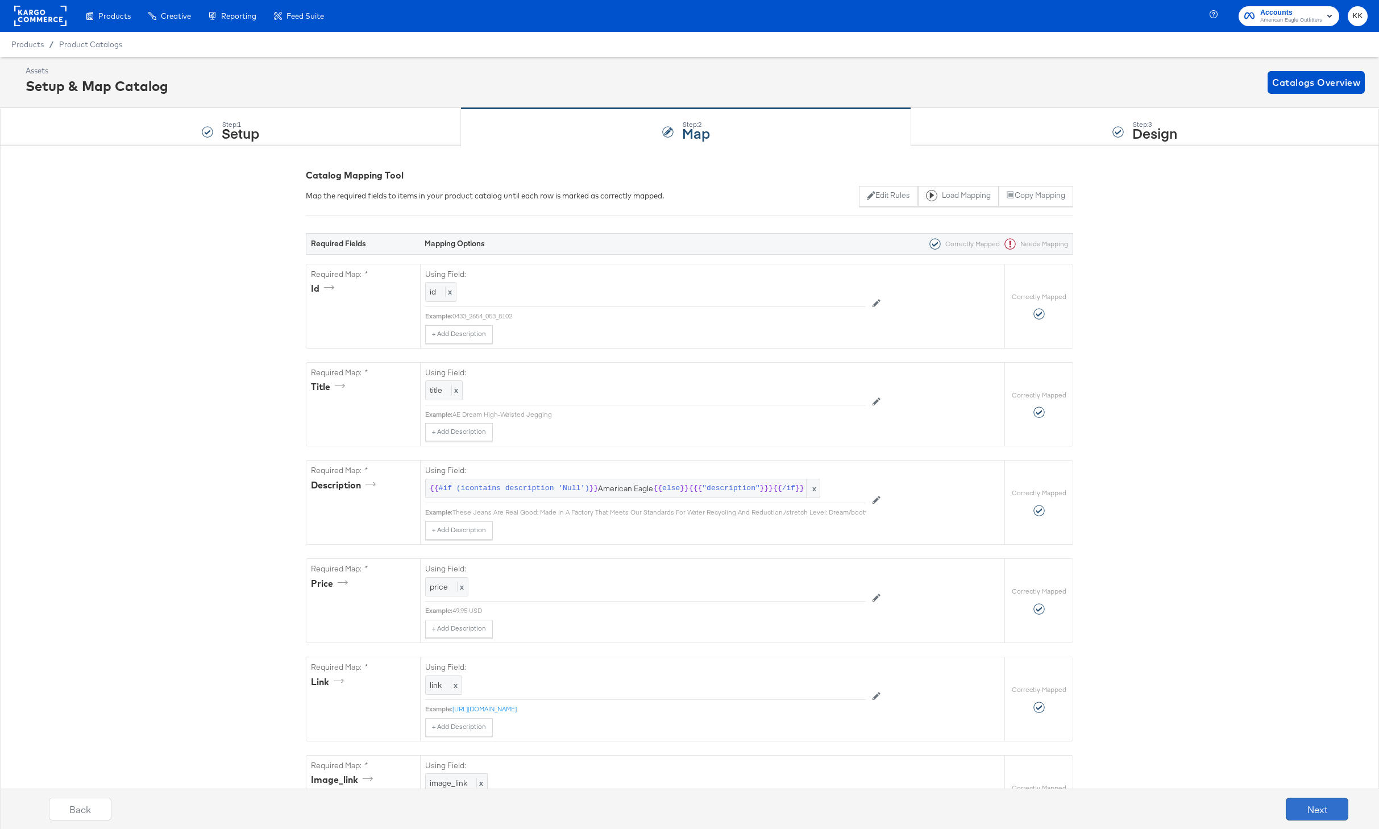
click at [1320, 802] on button "Next" at bounding box center [1317, 809] width 63 height 23
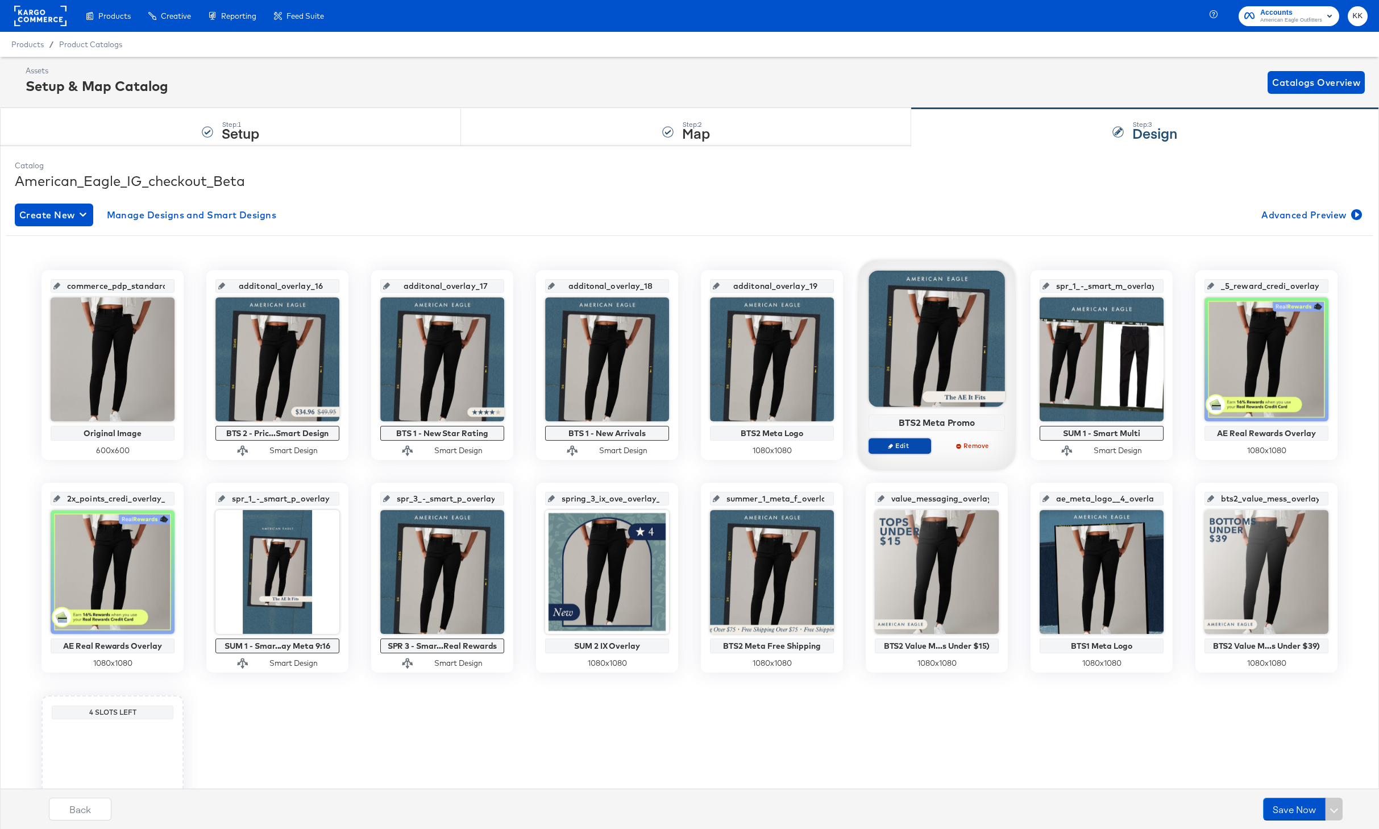
click at [882, 451] on button "Edit" at bounding box center [900, 446] width 63 height 16
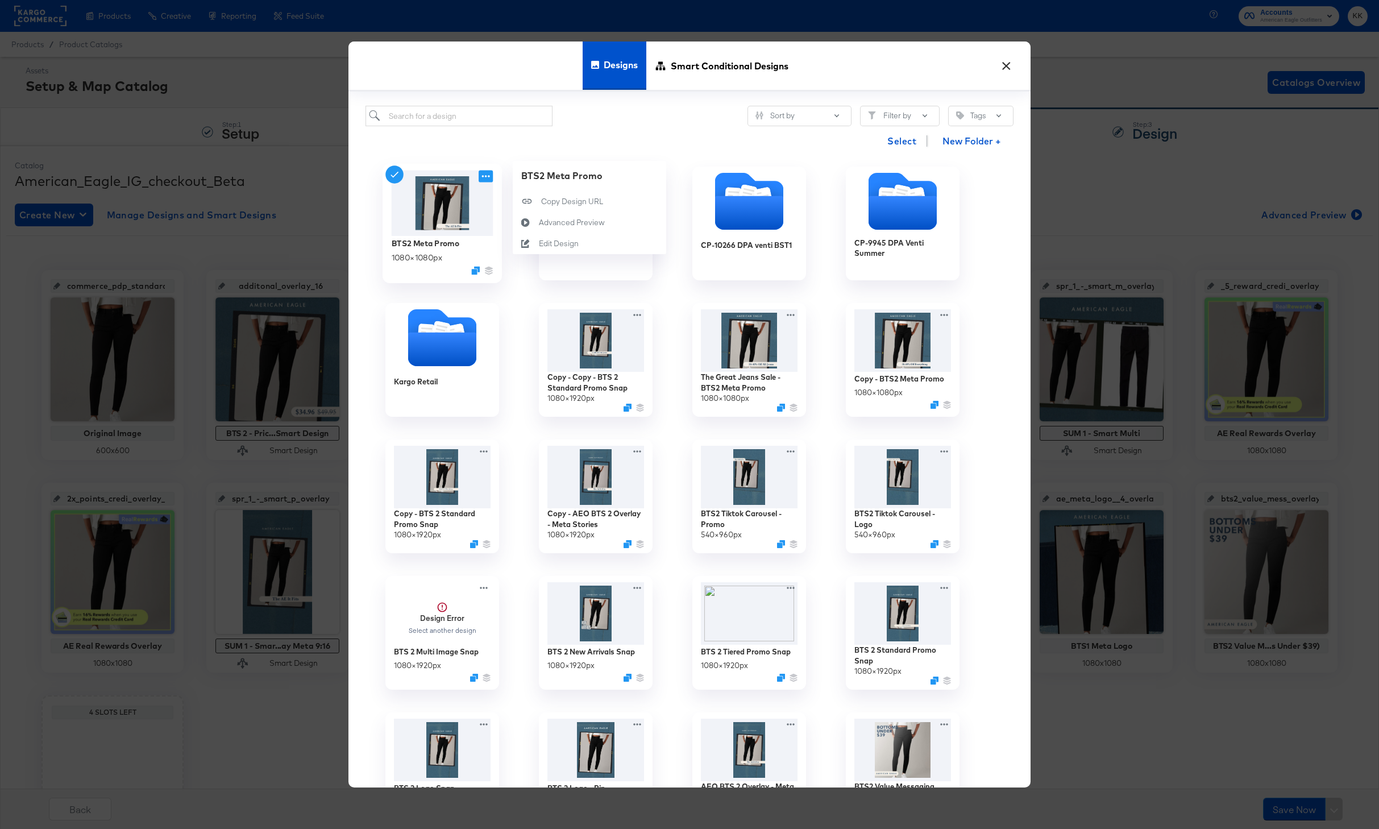
click at [488, 174] on icon at bounding box center [486, 177] width 14 height 12
click at [1009, 63] on button "×" at bounding box center [1006, 63] width 20 height 20
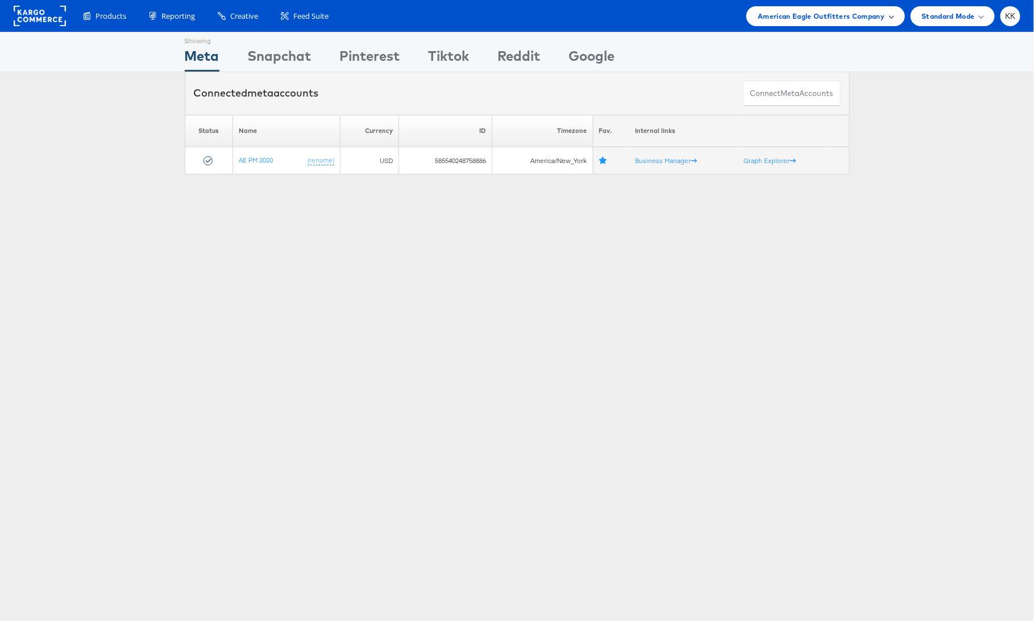
click at [833, 8] on div "American Eagle Outfitters Company" at bounding box center [826, 16] width 158 height 20
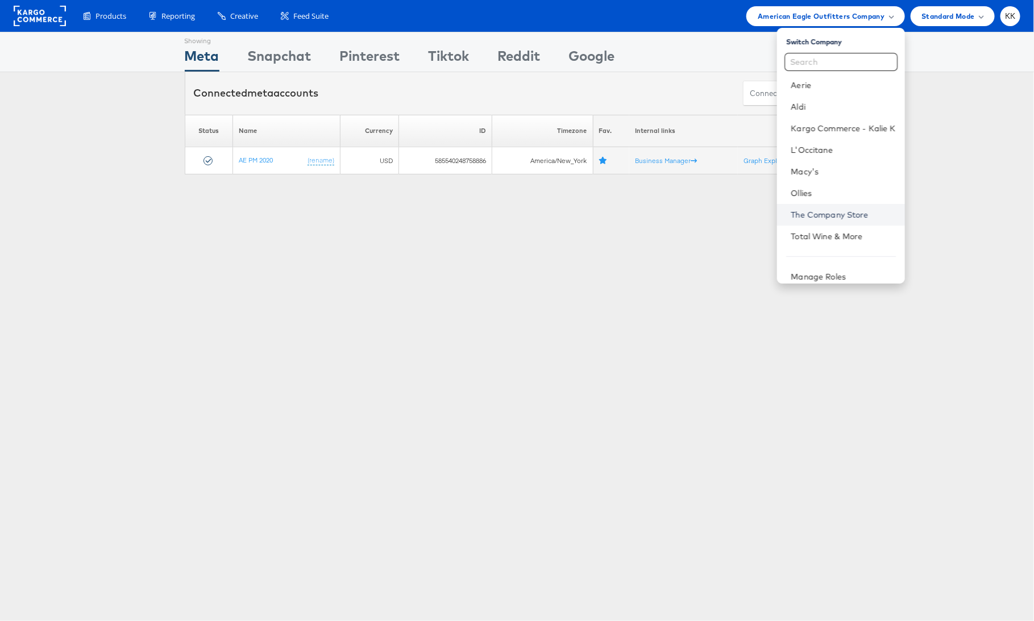
click at [845, 212] on link "The Company Store" at bounding box center [843, 214] width 105 height 11
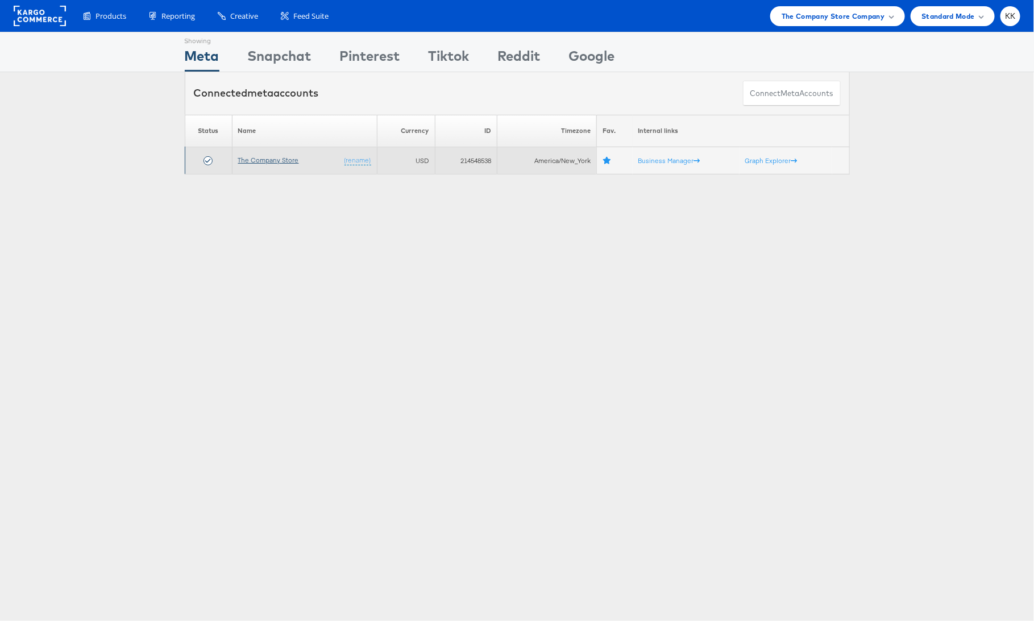
click at [263, 160] on link "The Company Store" at bounding box center [268, 160] width 61 height 9
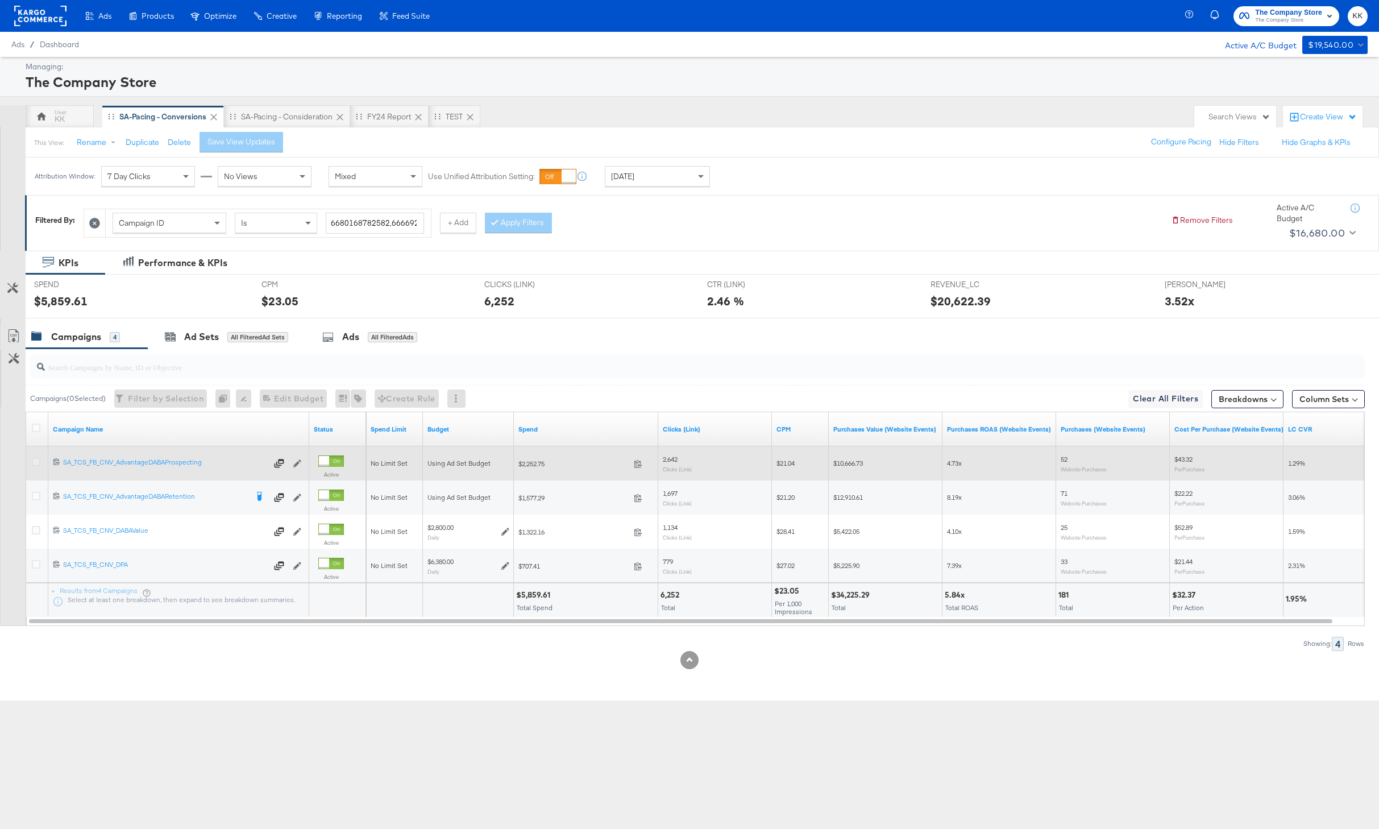
click at [35, 459] on icon at bounding box center [36, 462] width 9 height 9
click at [0, 0] on input "checkbox" at bounding box center [0, 0] width 0 height 0
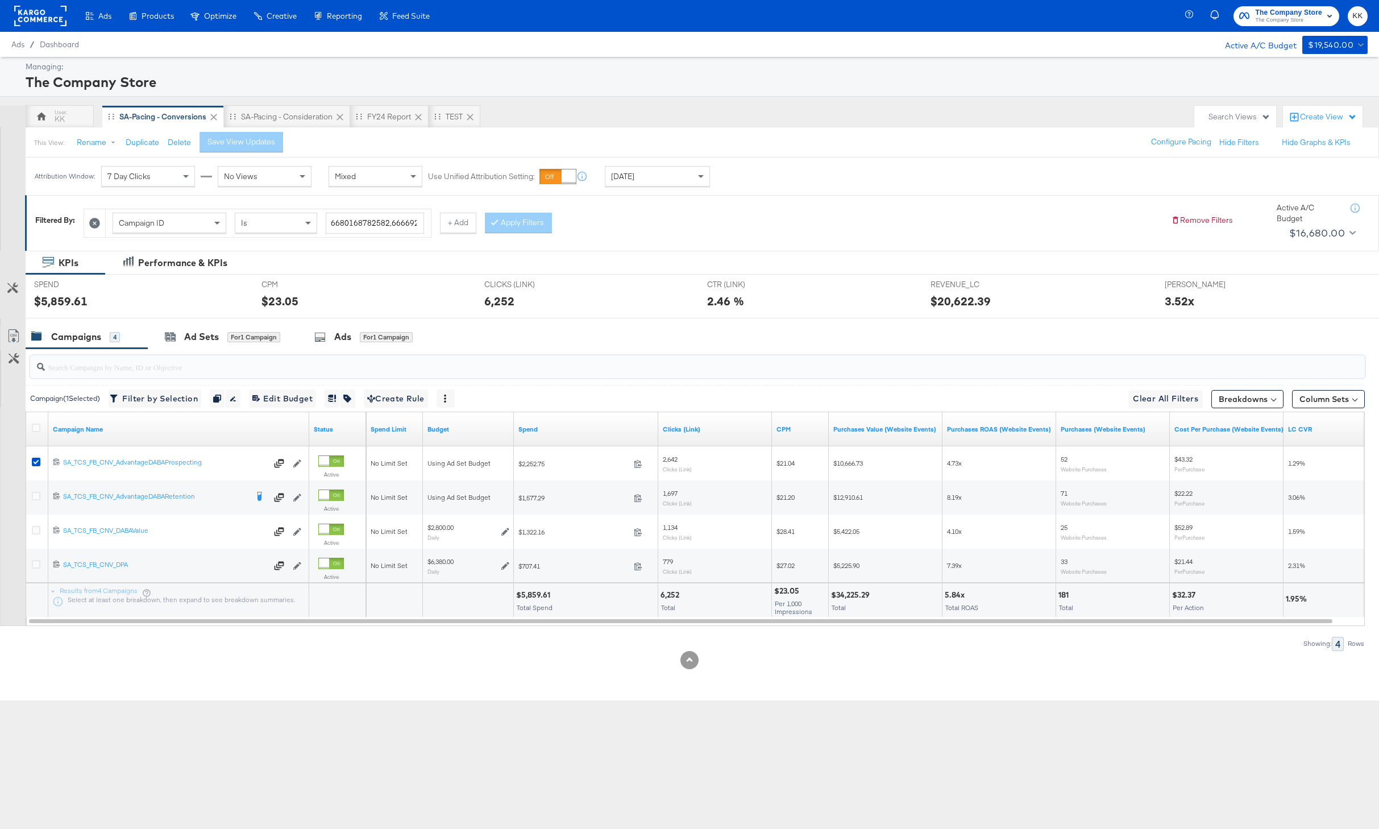
click at [198, 351] on input "search" at bounding box center [642, 362] width 1195 height 22
click at [222, 338] on div "Ad Sets for 1 Campaign" at bounding box center [222, 336] width 115 height 13
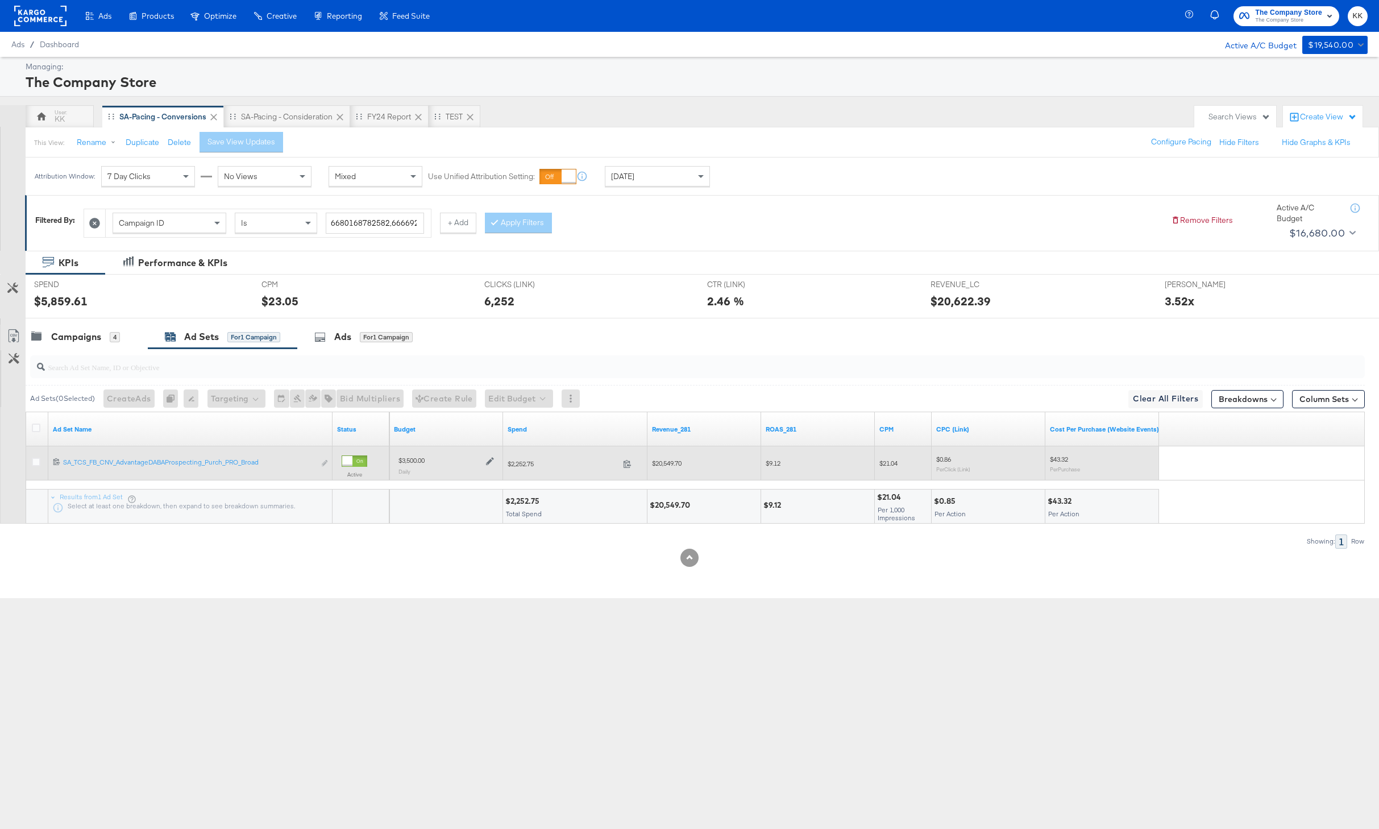
click at [490, 462] on icon at bounding box center [490, 462] width 8 height 8
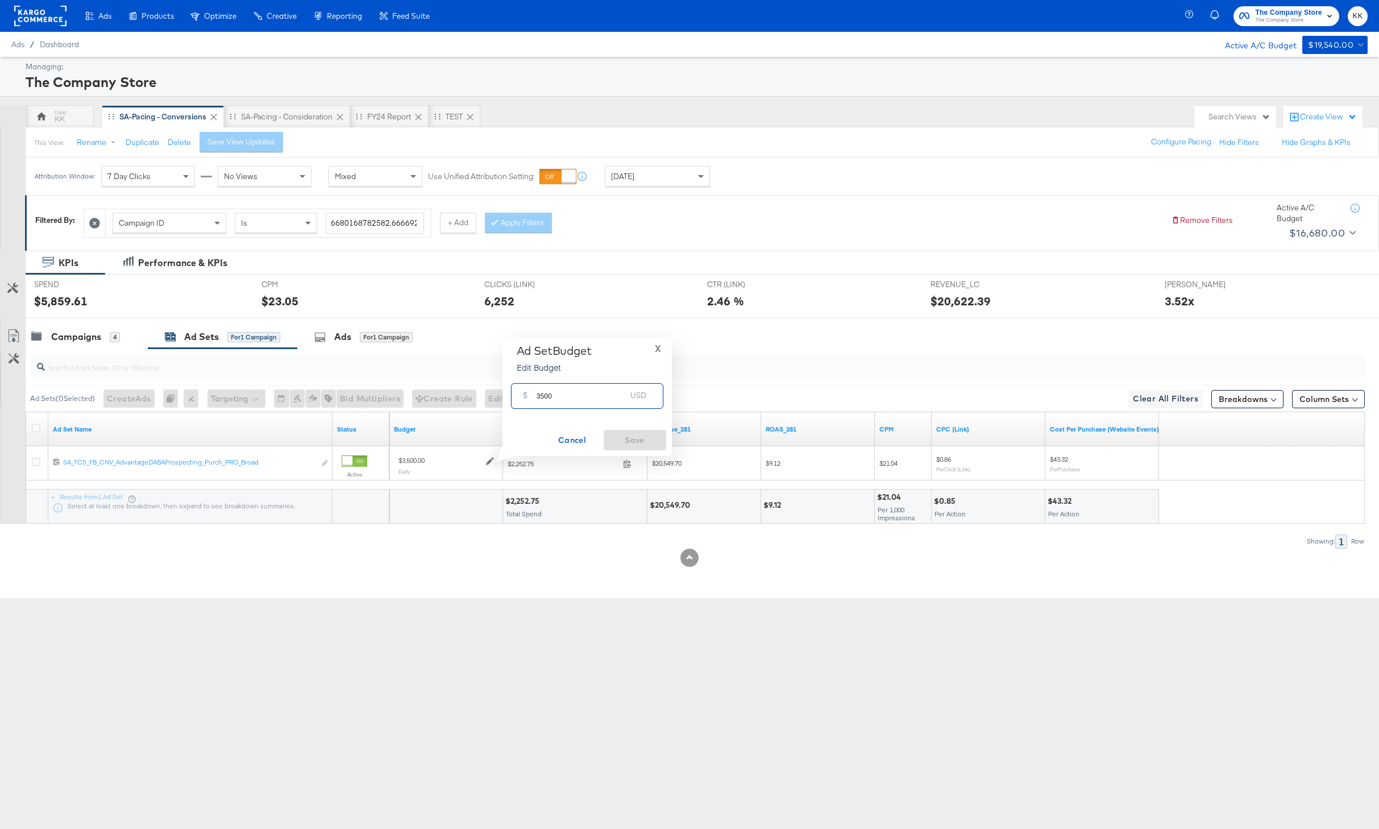
drag, startPoint x: 545, startPoint y: 394, endPoint x: 528, endPoint y: 393, distance: 16.5
click at [528, 393] on div "$ 3500 USD" at bounding box center [587, 396] width 152 height 26
type input "4000"
click at [646, 434] on span "Save" at bounding box center [634, 440] width 53 height 14
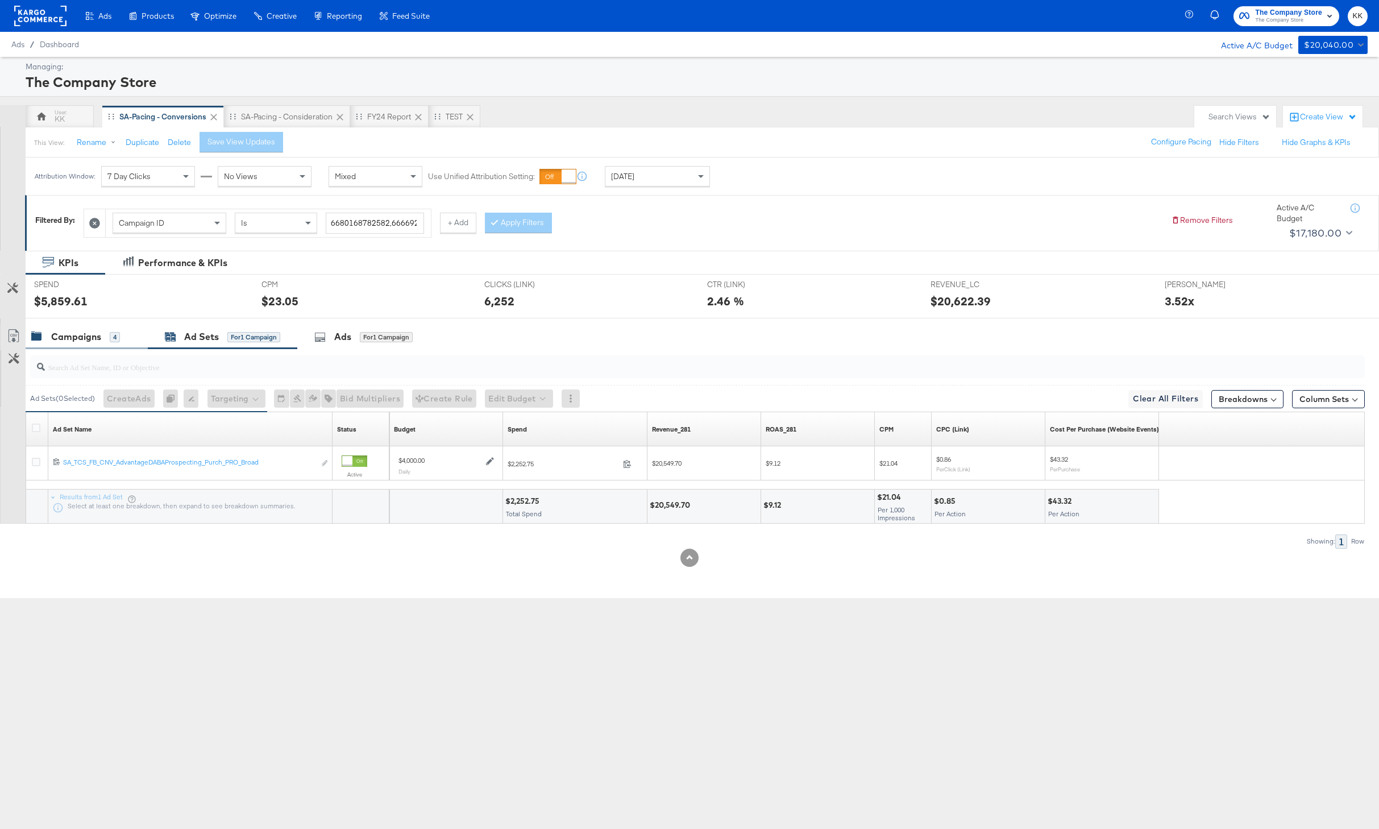
click at [69, 348] on div "Campaigns 4" at bounding box center [87, 337] width 122 height 24
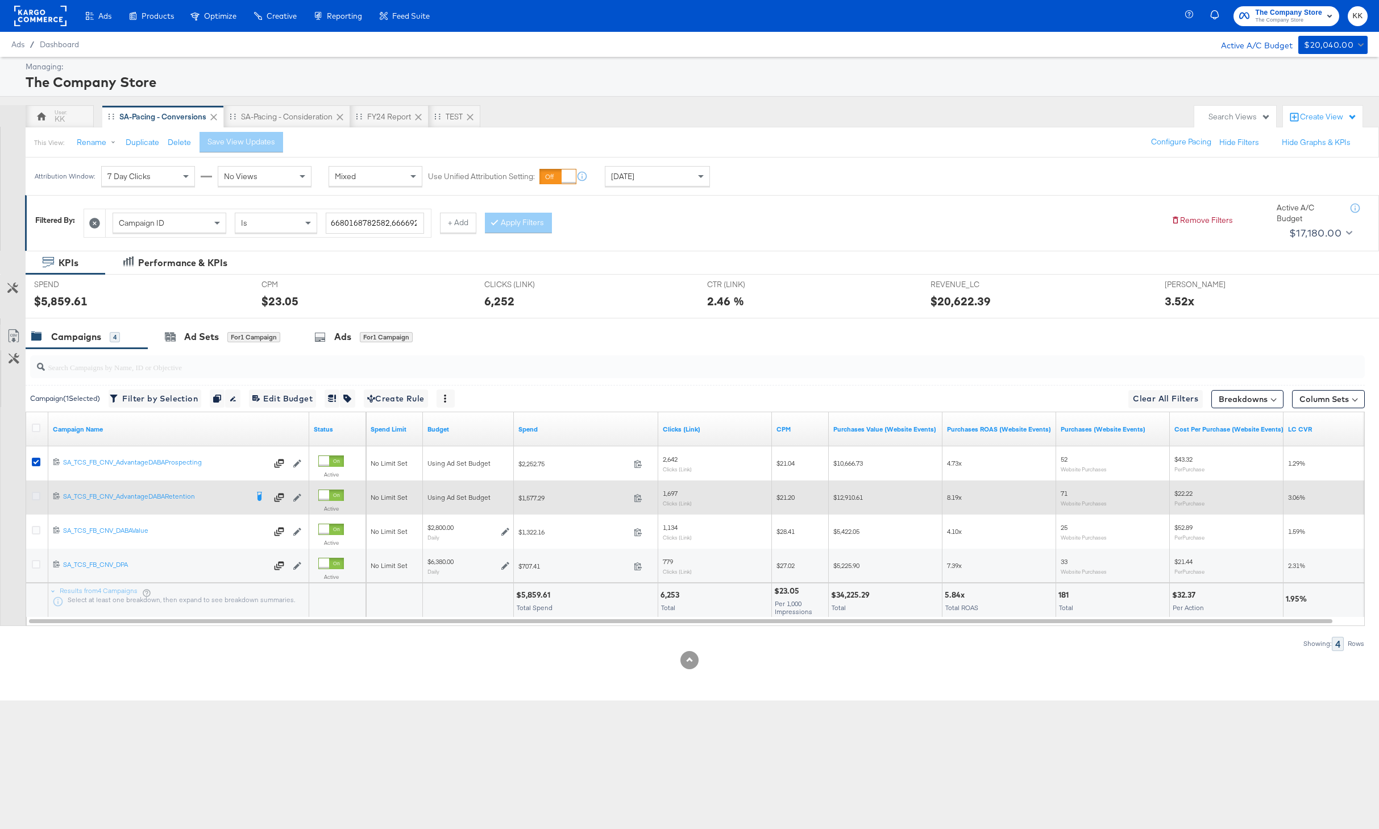
click at [40, 495] on icon at bounding box center [36, 496] width 9 height 9
click at [0, 0] on input "checkbox" at bounding box center [0, 0] width 0 height 0
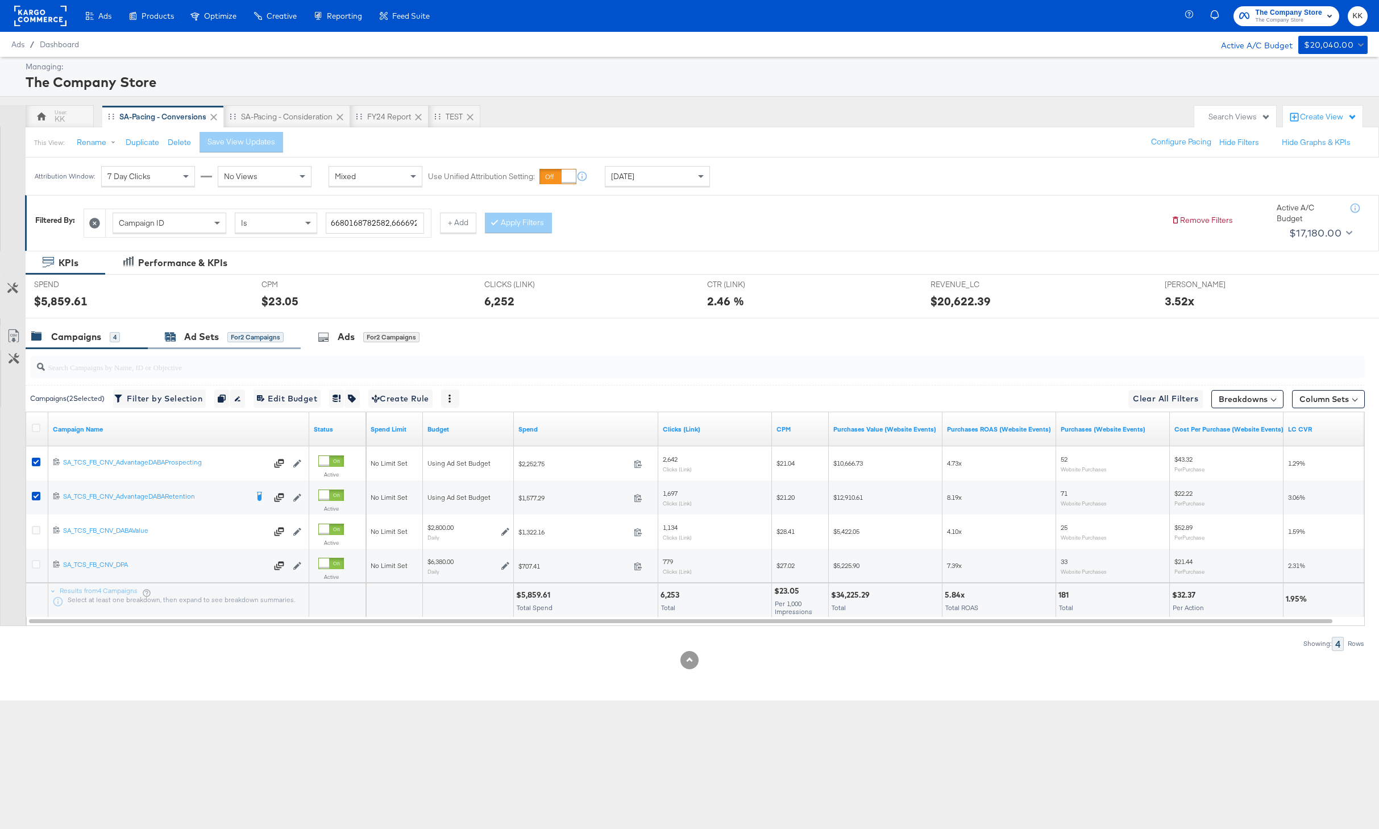
click at [172, 343] on div "Ad Sets for 2 Campaigns" at bounding box center [224, 336] width 119 height 13
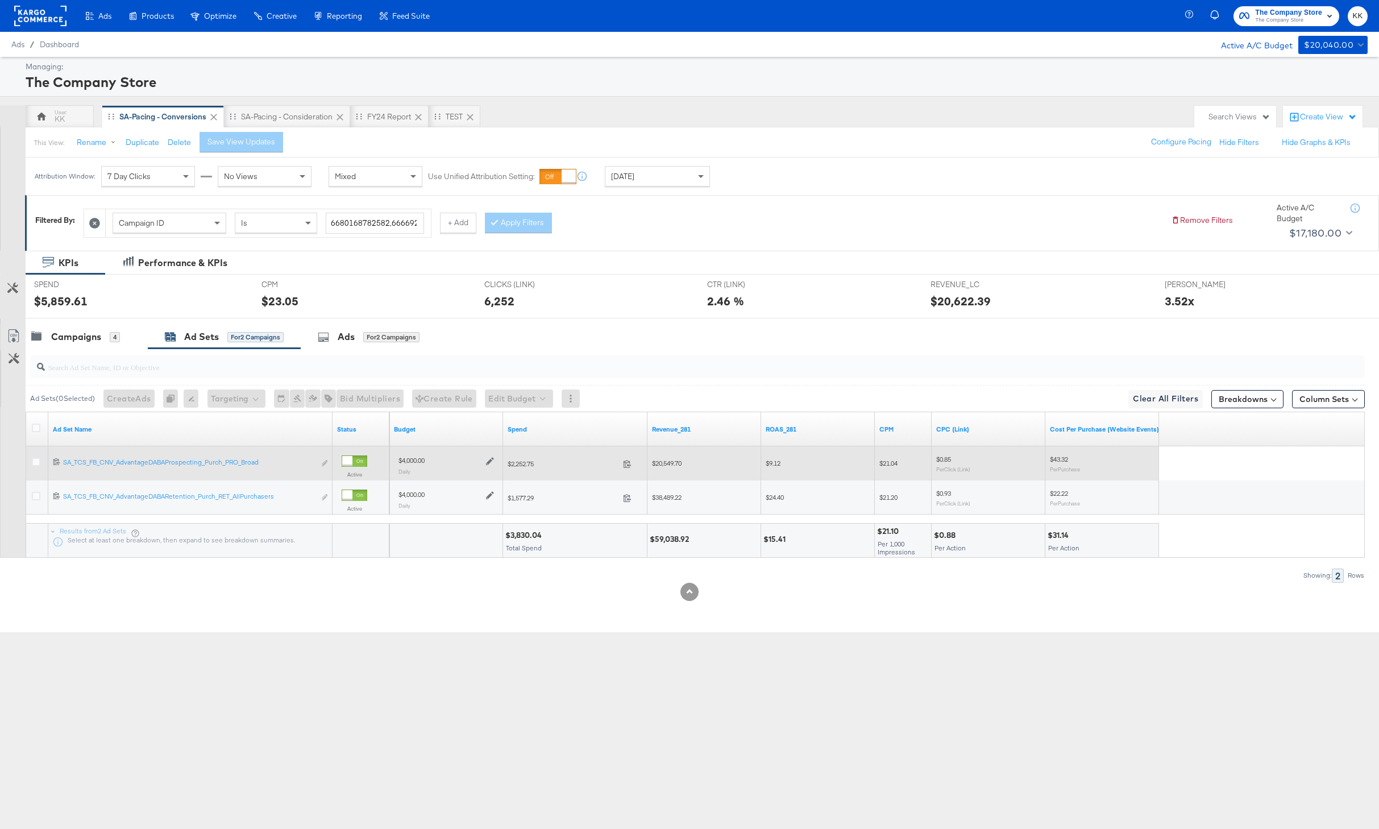
click at [488, 459] on icon at bounding box center [490, 461] width 8 height 8
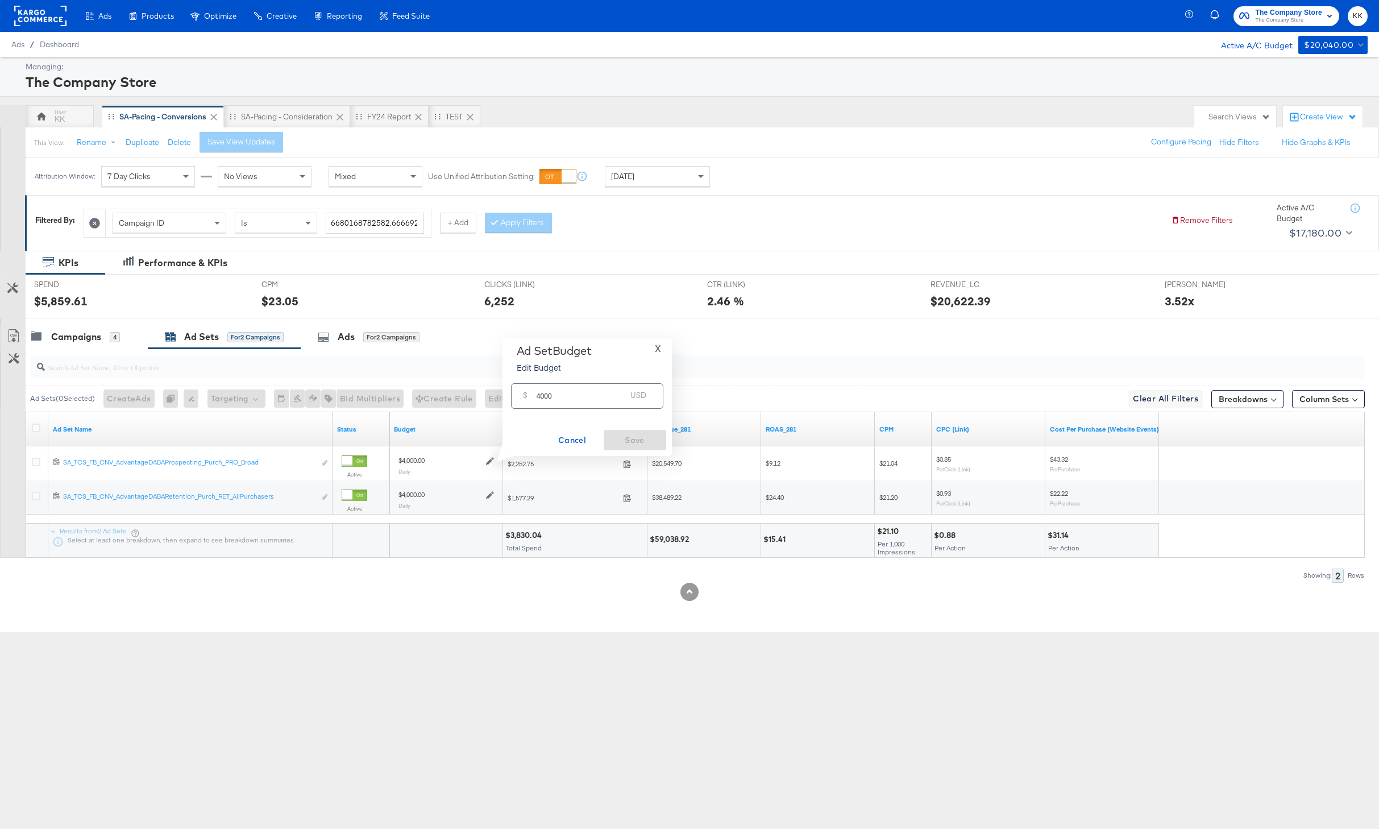
click at [659, 349] on span "X" at bounding box center [658, 349] width 6 height 16
